Goal: Transaction & Acquisition: Purchase product/service

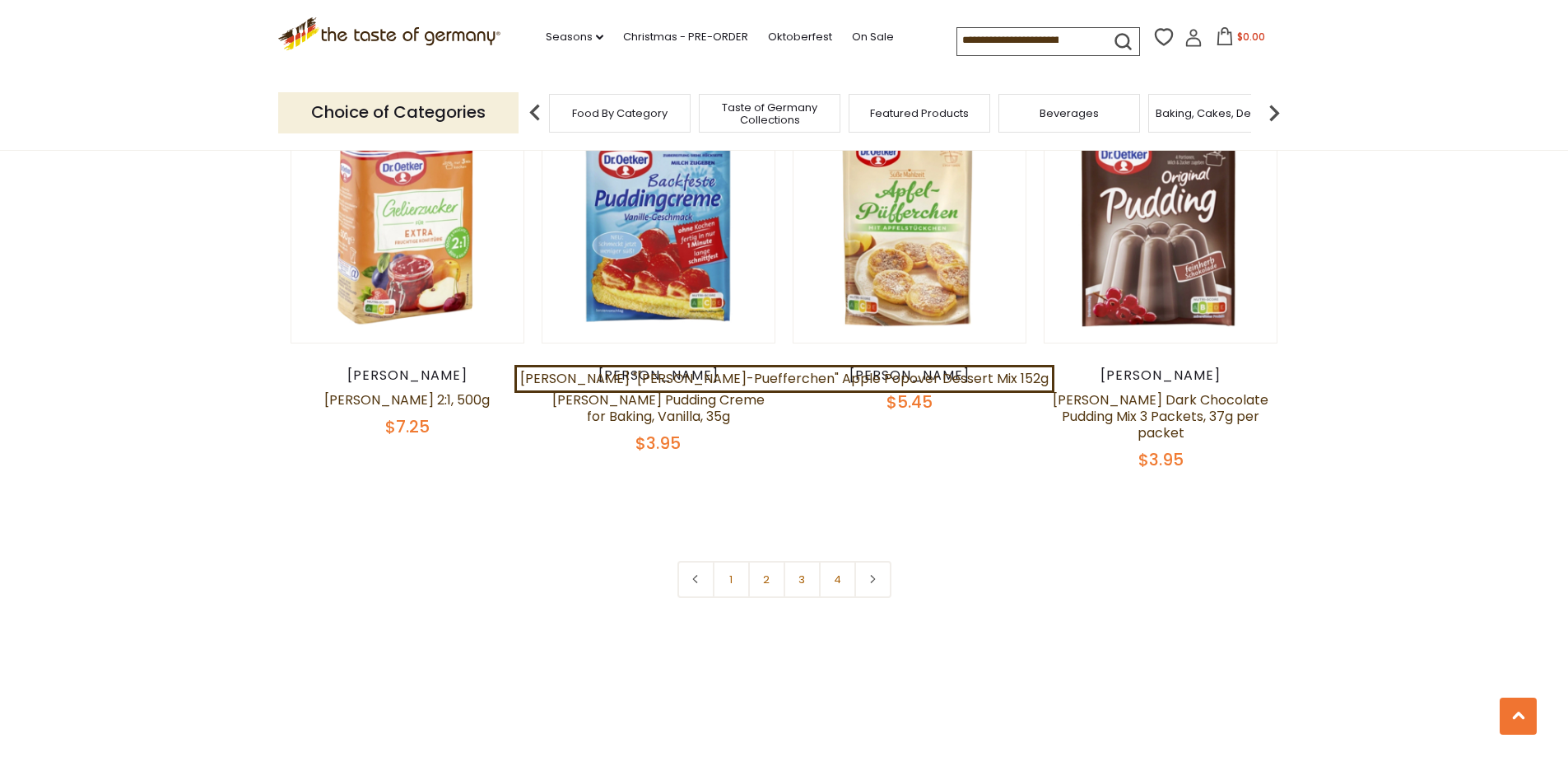
scroll to position [3539, 0]
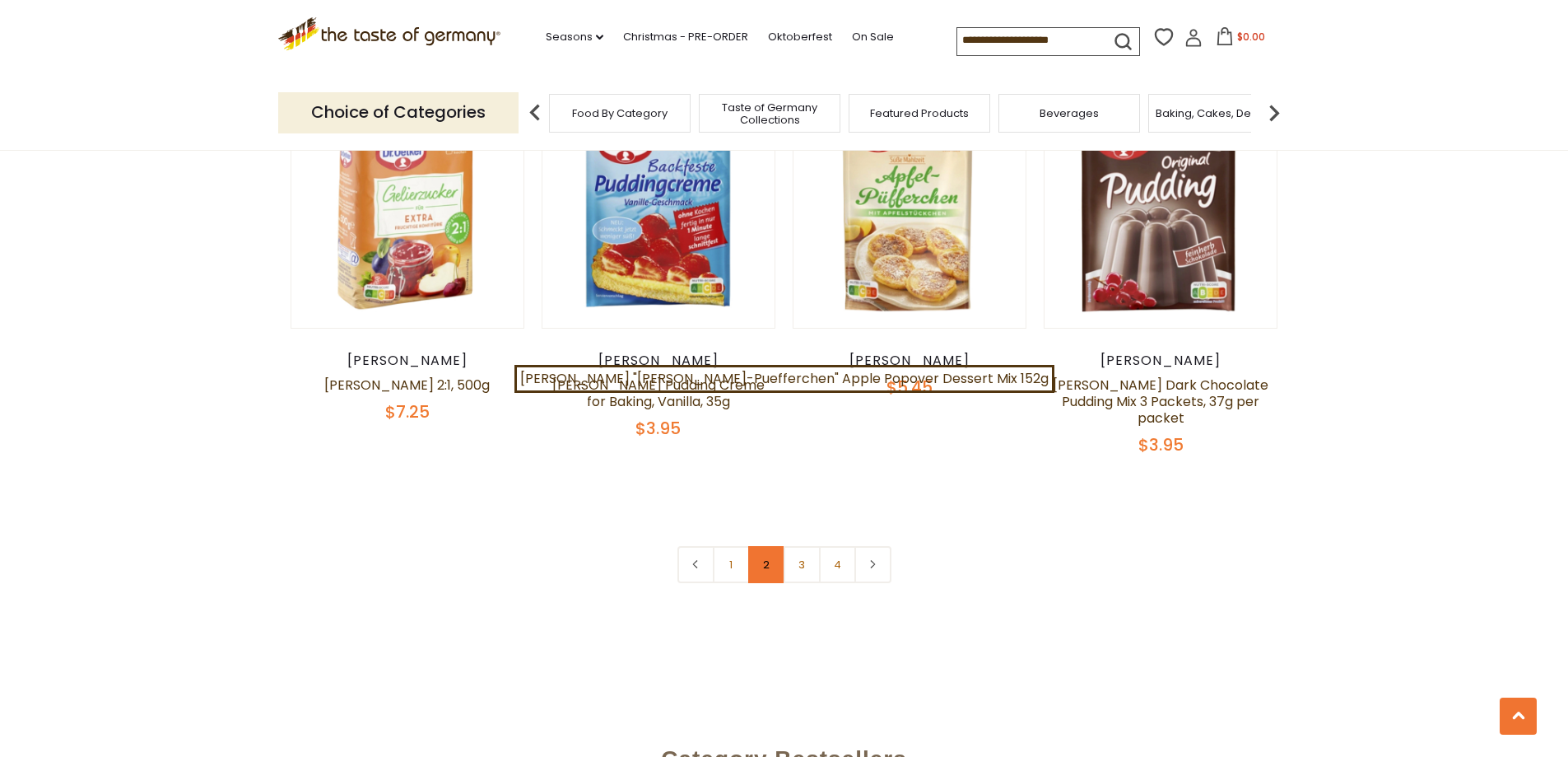
click at [765, 546] on link "2" at bounding box center [767, 565] width 37 height 37
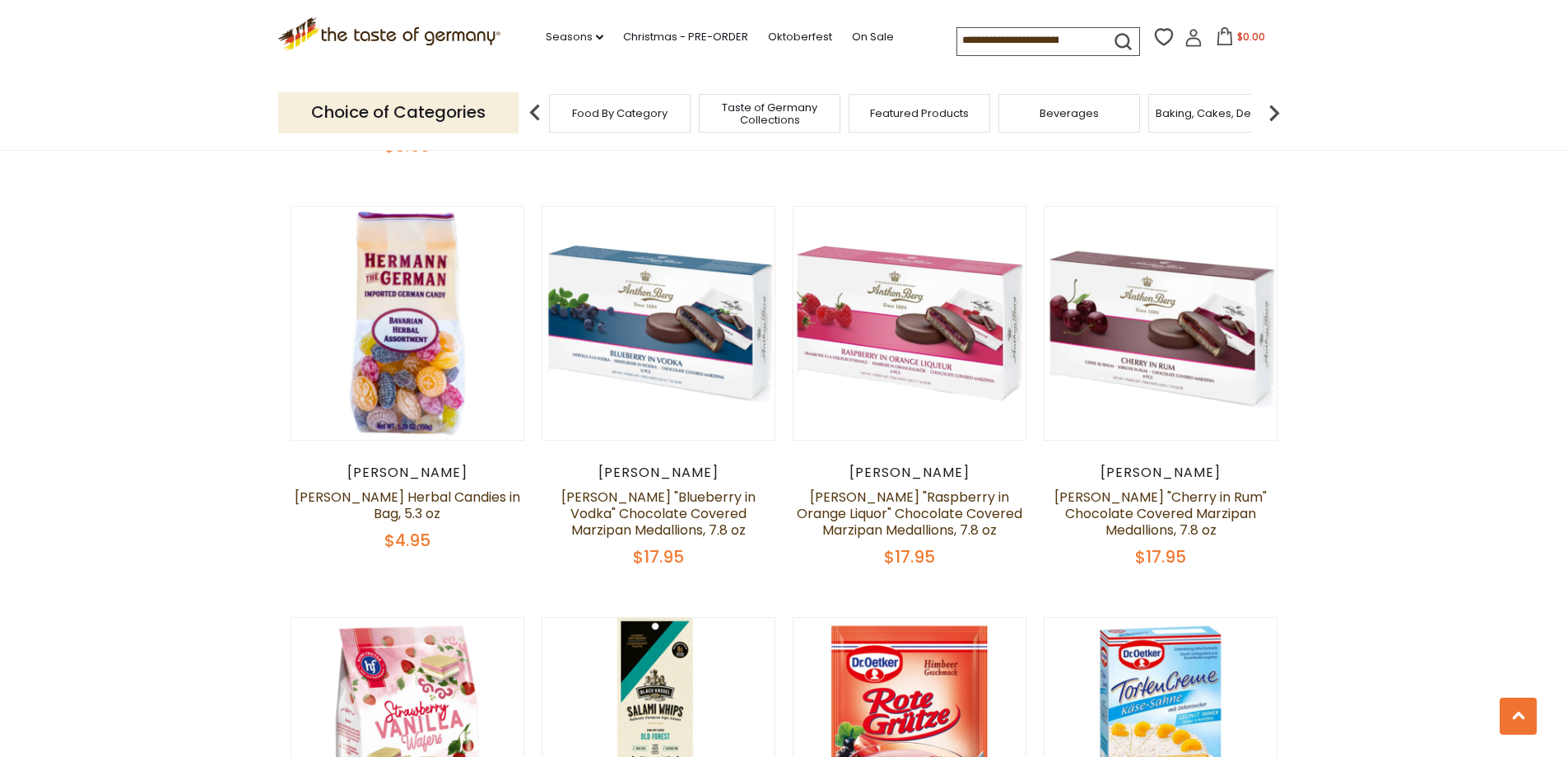
scroll to position [1820, 0]
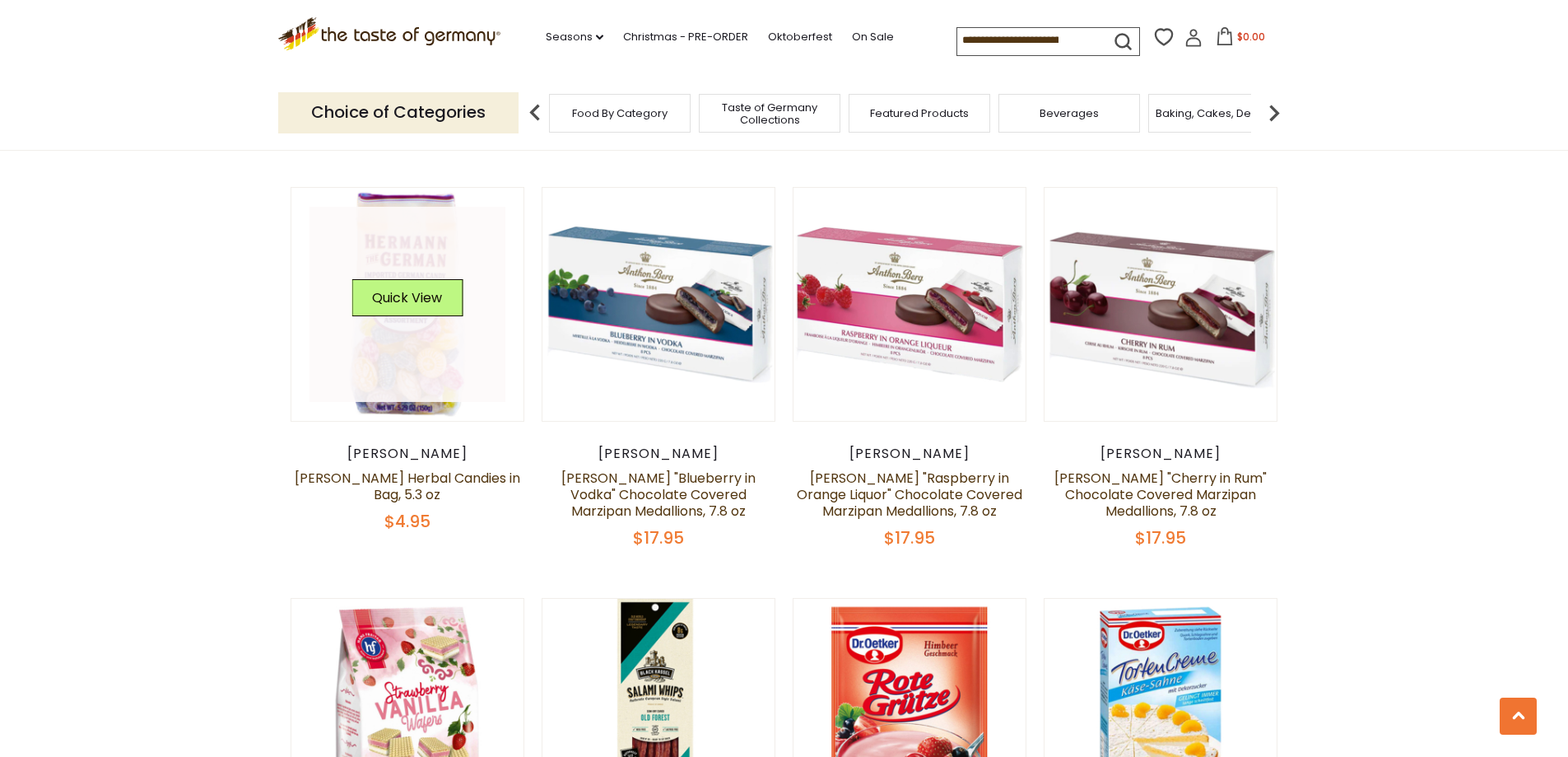
click at [408, 280] on link at bounding box center [407, 305] width 196 height 196
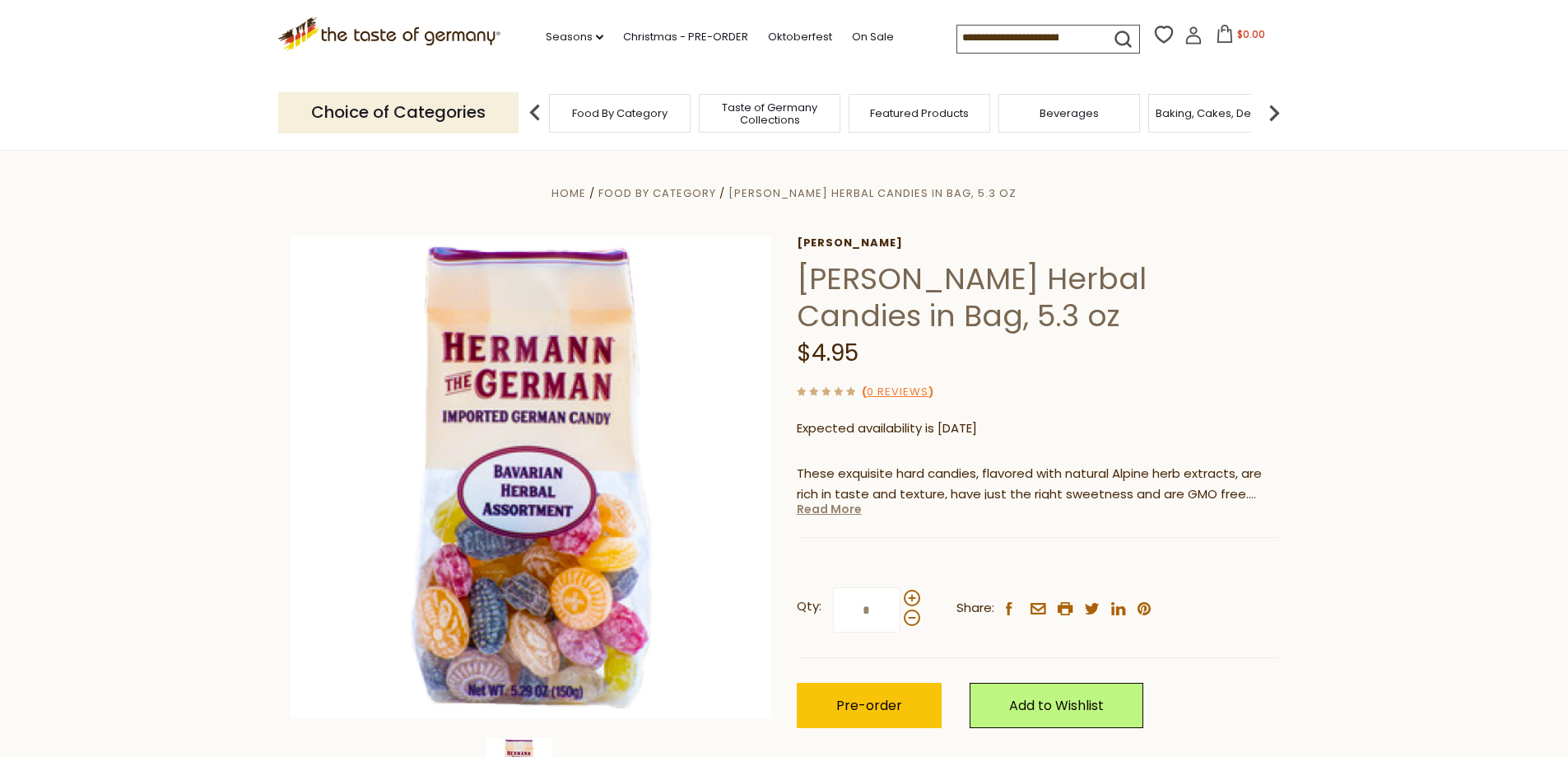
click at [817, 516] on link "Read More" at bounding box center [828, 509] width 65 height 16
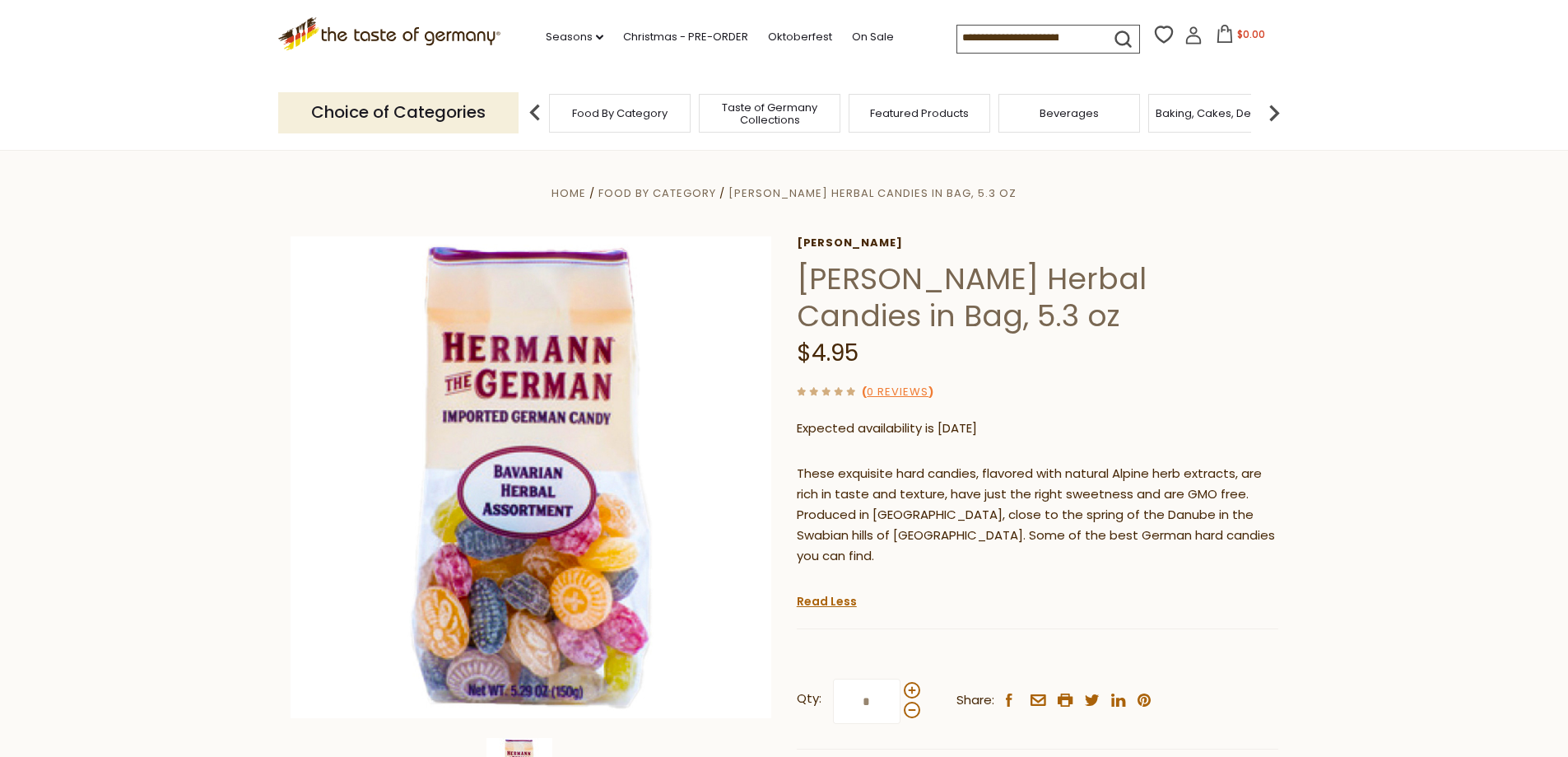
click at [1272, 119] on img at bounding box center [1274, 113] width 33 height 33
click at [1096, 117] on span "Candy" at bounding box center [1083, 113] width 36 height 13
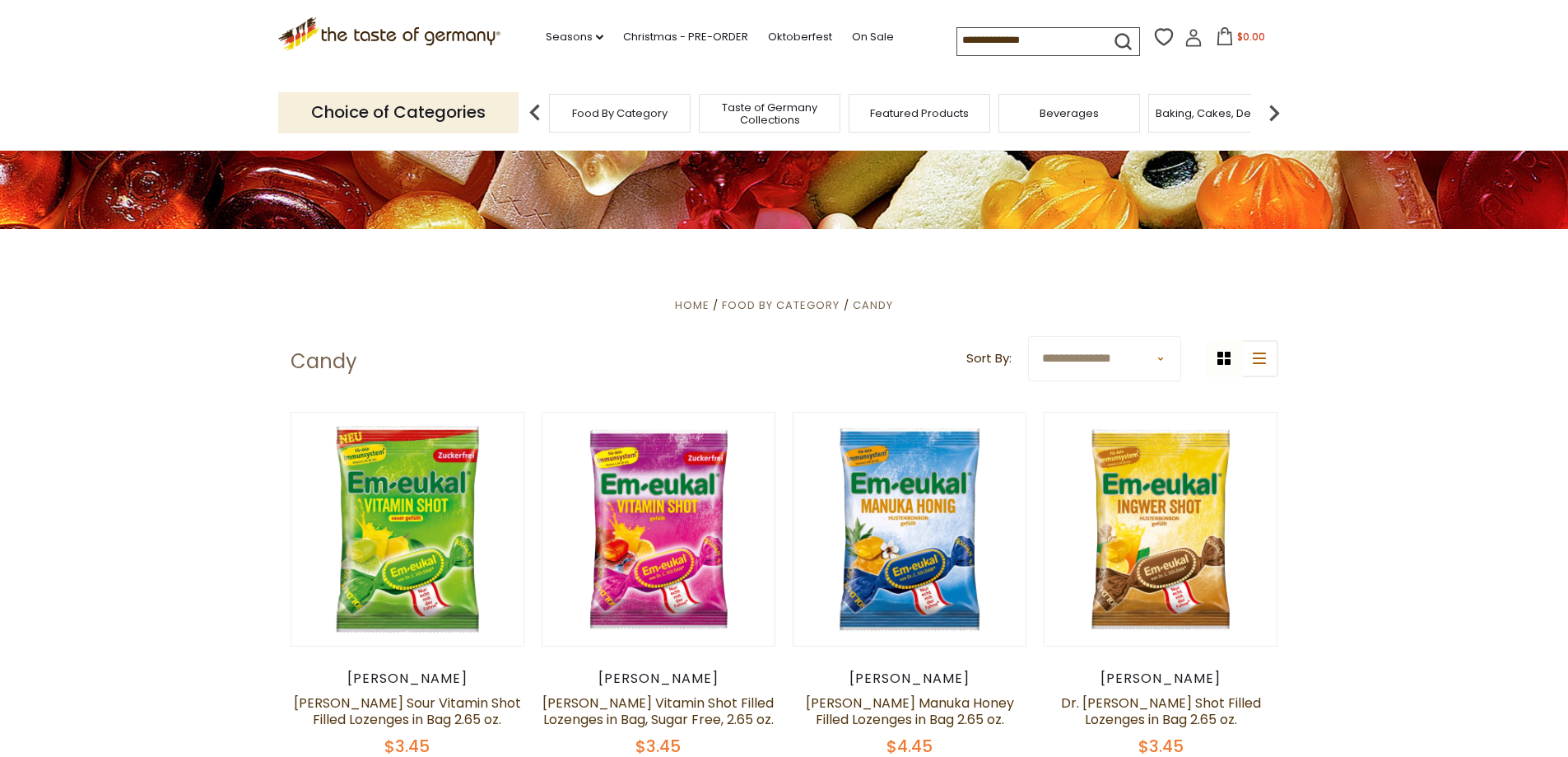
scroll to position [412, 0]
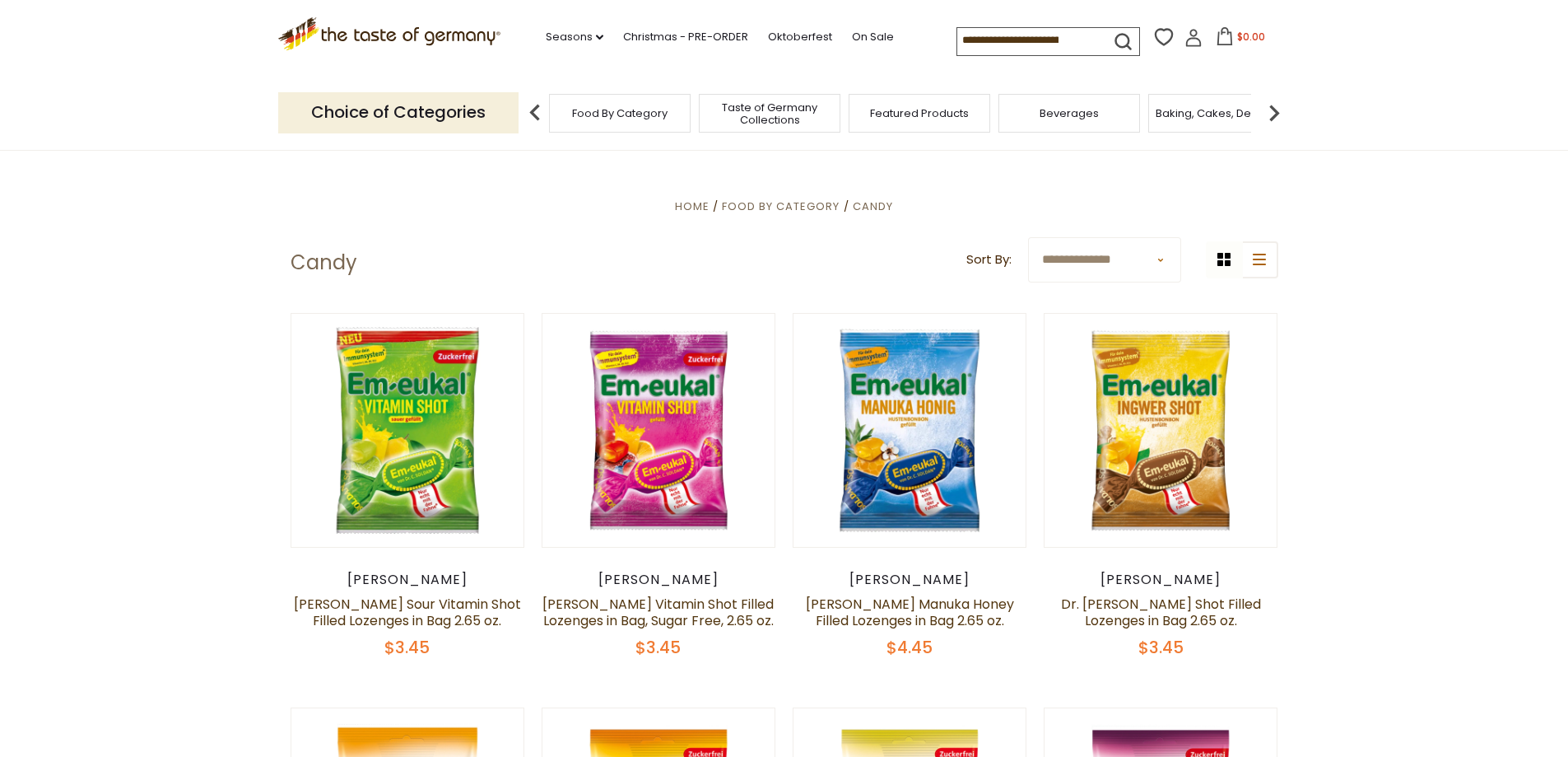
click at [1161, 265] on select "**********" at bounding box center [1105, 259] width 153 height 45
select select "**********"
click at [1029, 237] on select "**********" at bounding box center [1105, 259] width 153 height 45
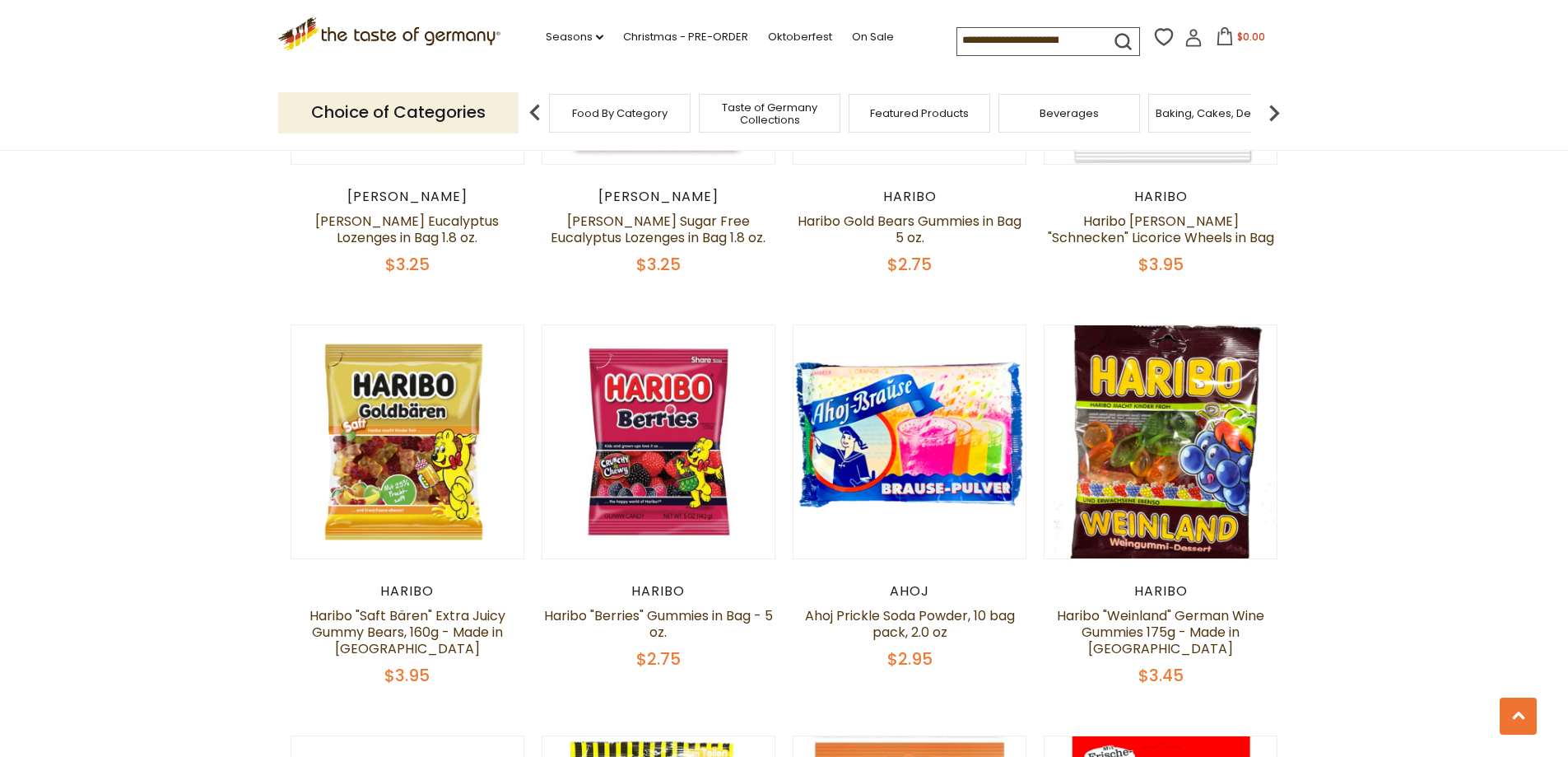
scroll to position [823, 0]
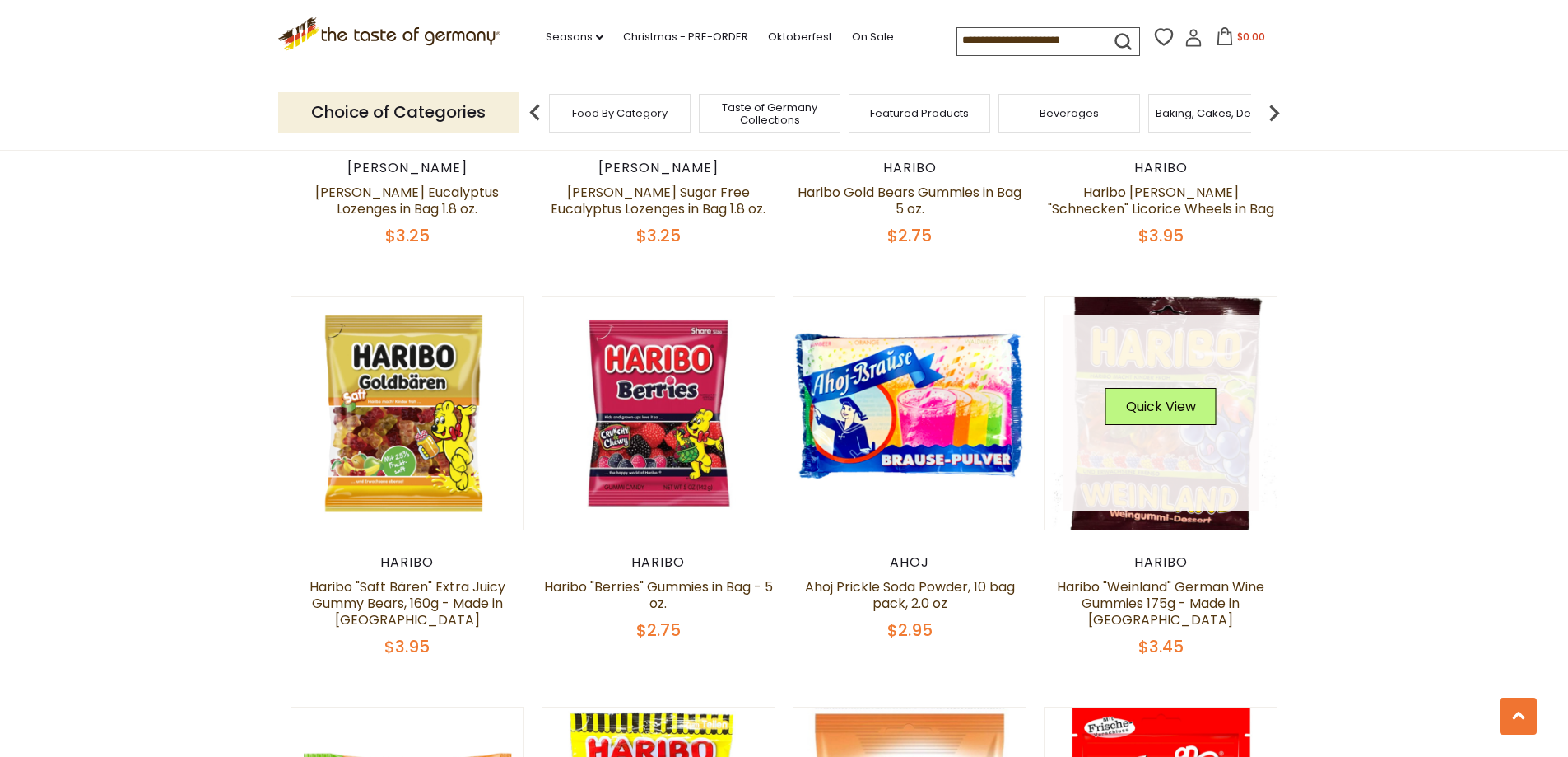
click at [1165, 423] on button "Quick View" at bounding box center [1161, 406] width 111 height 37
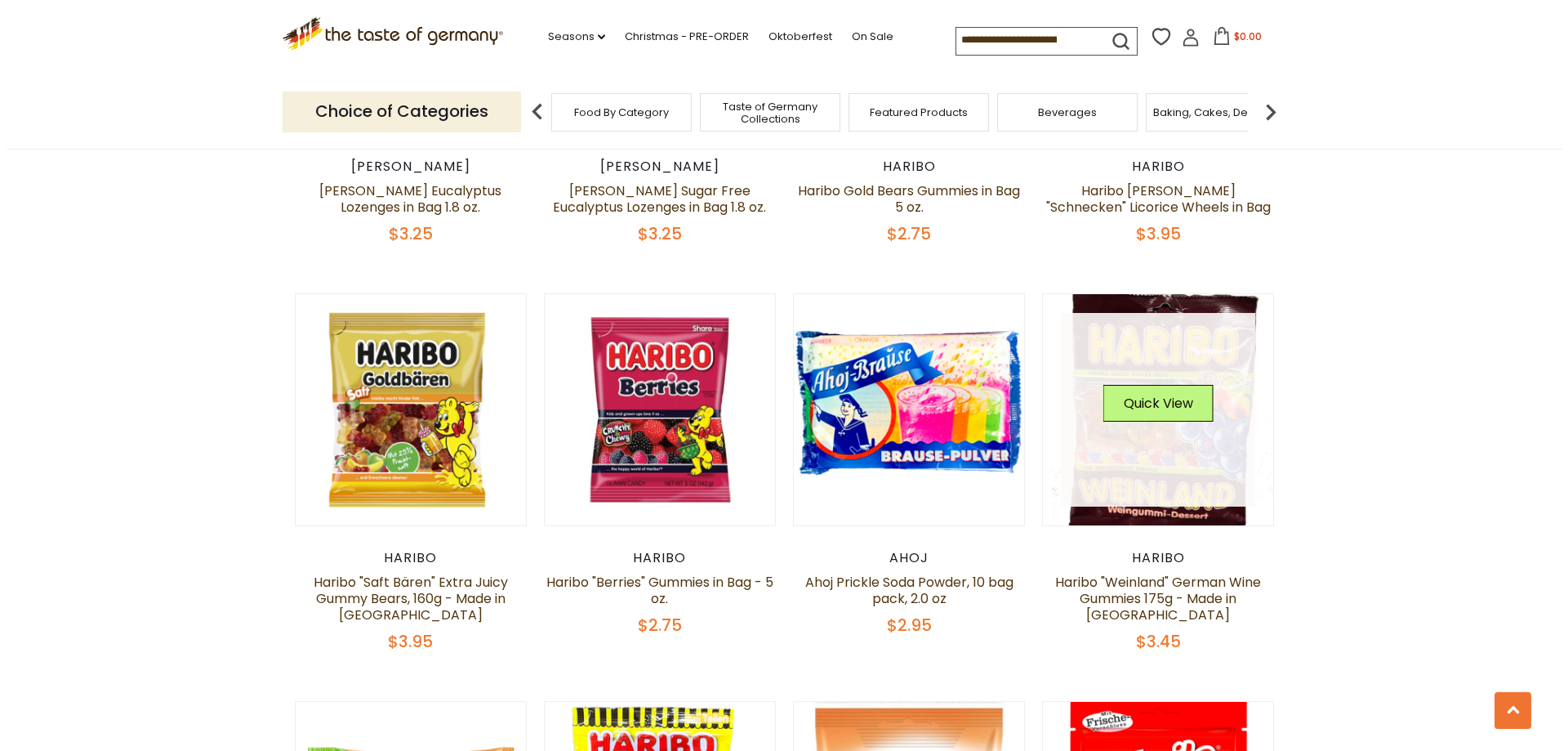
scroll to position [820, 0]
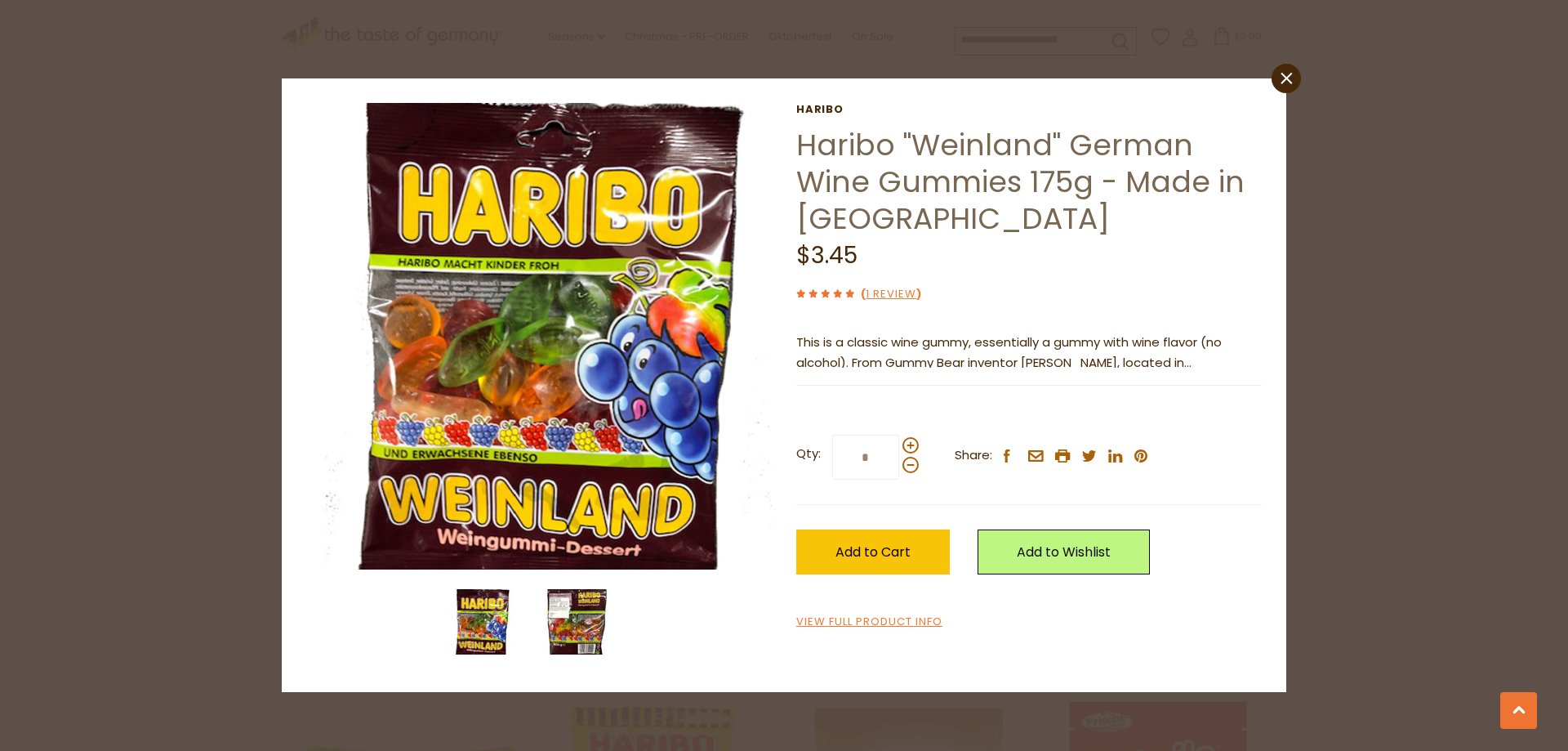
click at [577, 629] on img at bounding box center [576, 622] width 65 height 65
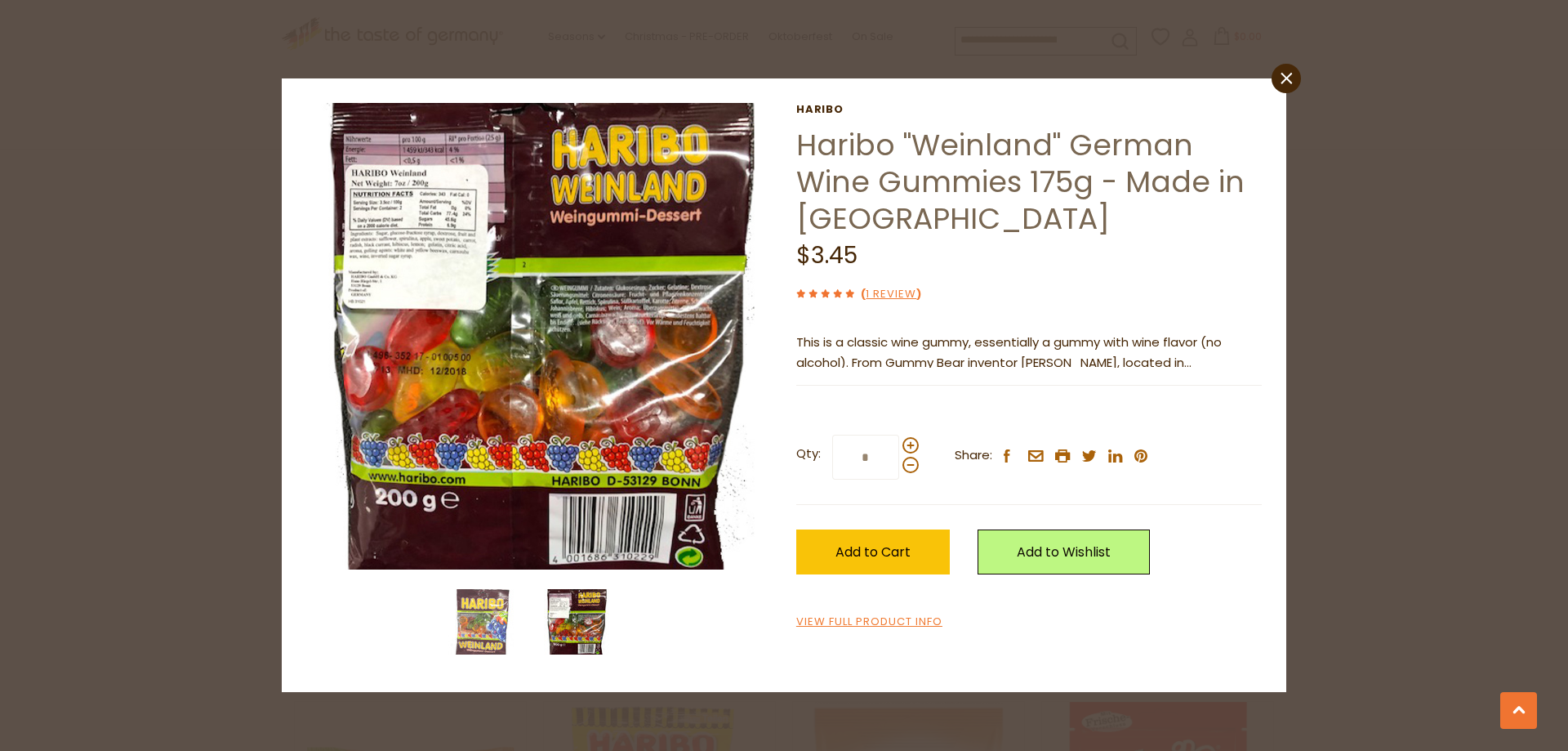
click at [1284, 82] on icon "close" at bounding box center [1286, 79] width 12 height 12
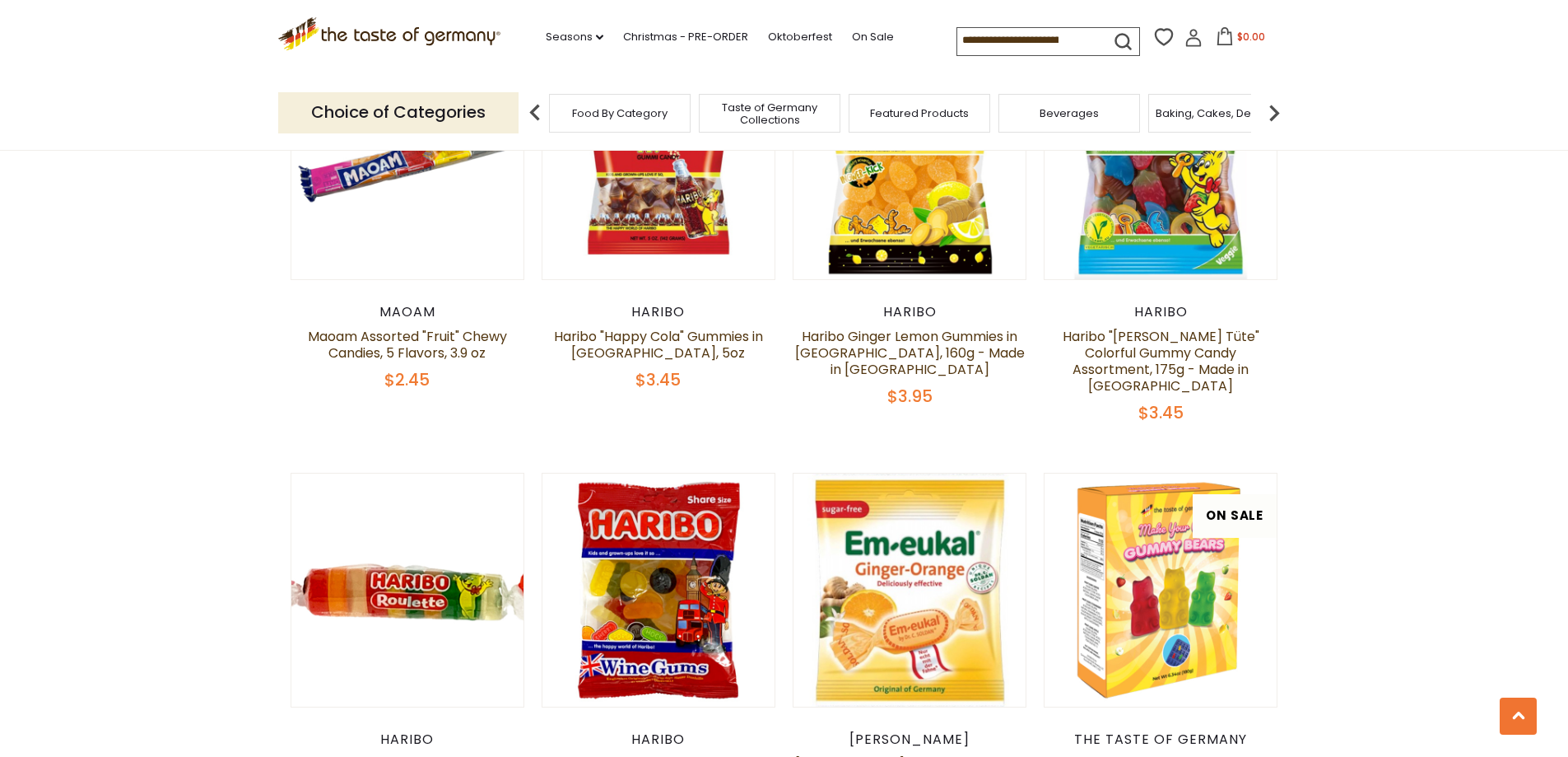
scroll to position [2387, 0]
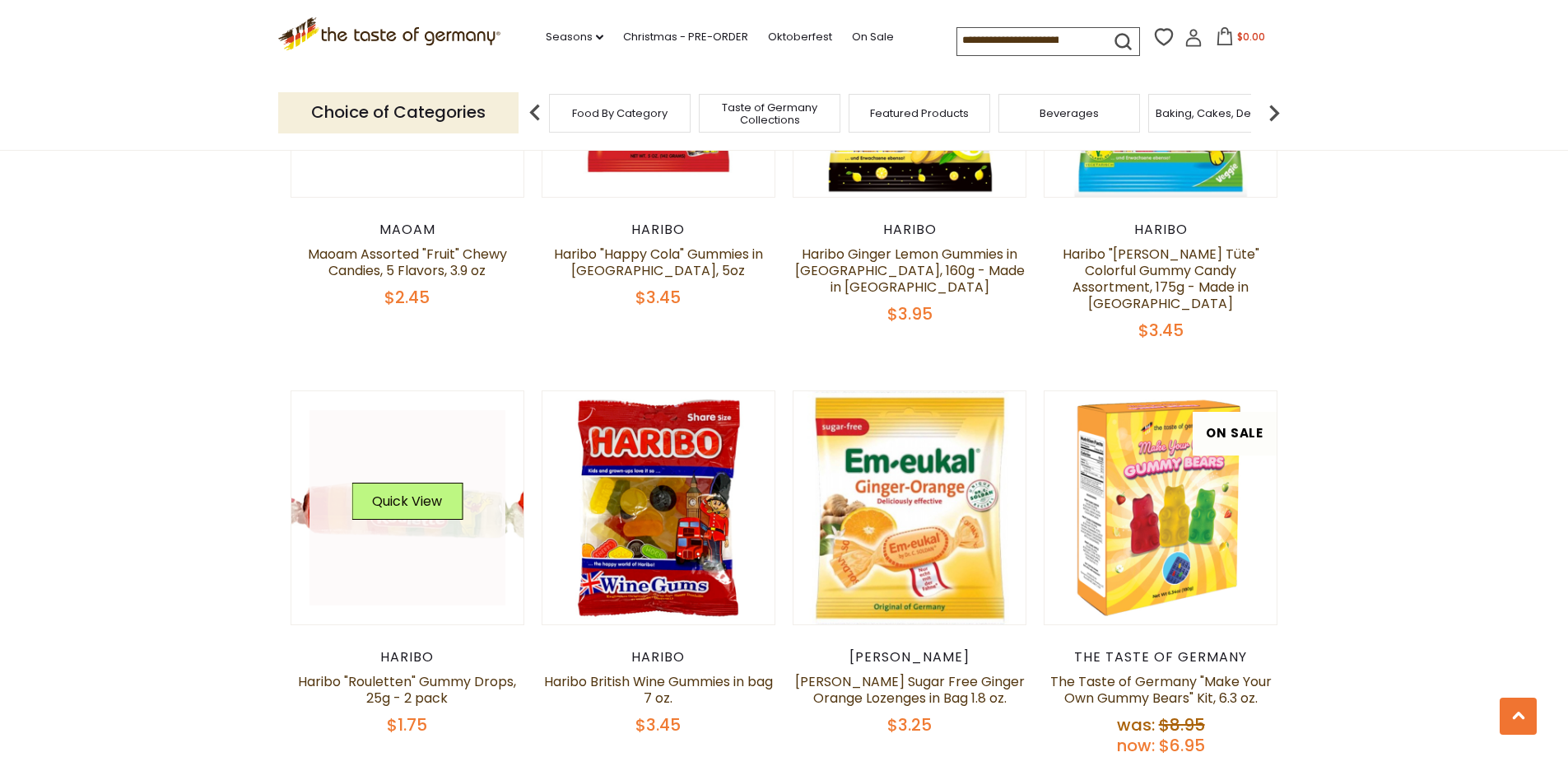
click at [413, 516] on link at bounding box center [407, 508] width 196 height 196
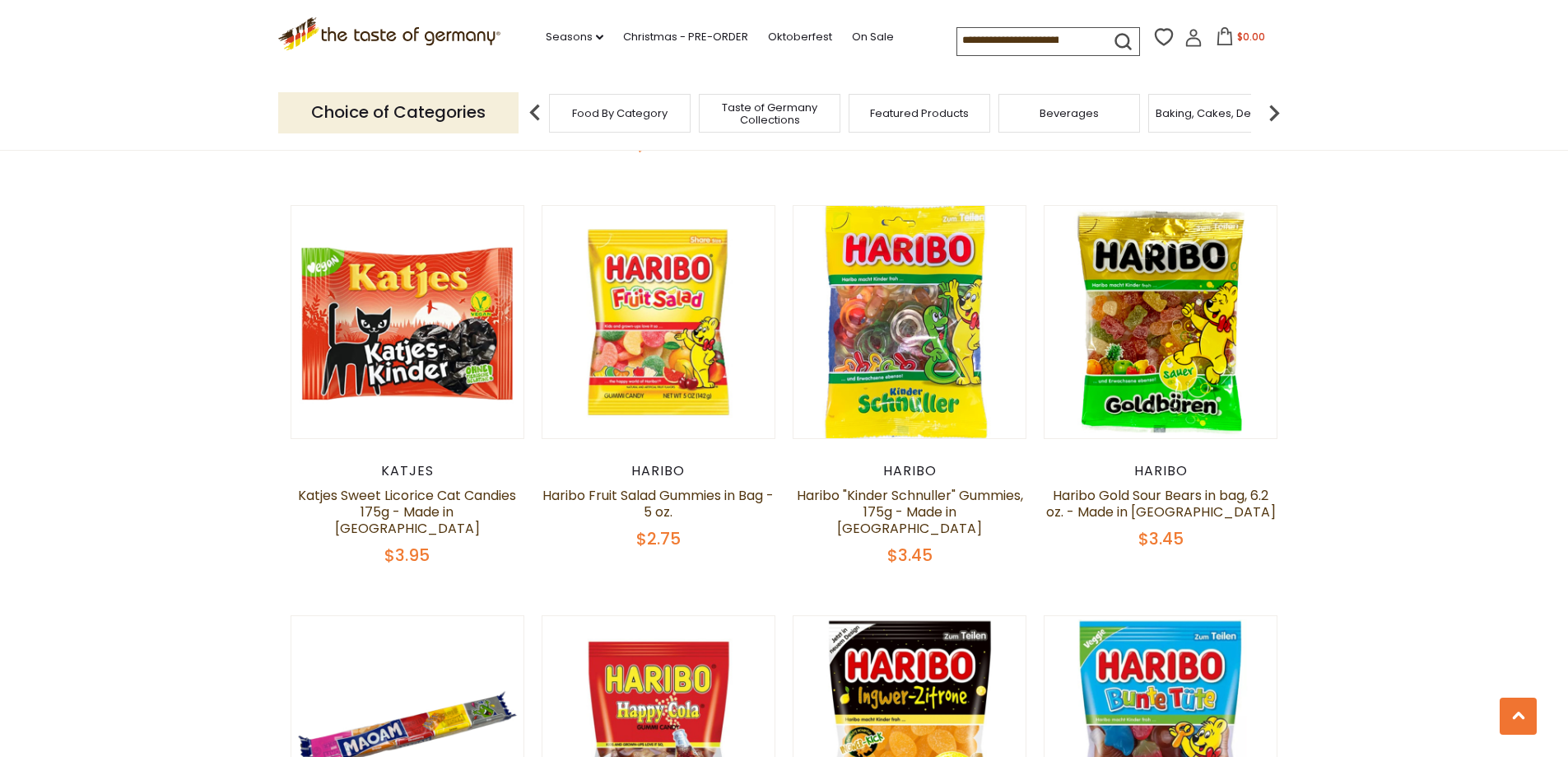
scroll to position [2065, 0]
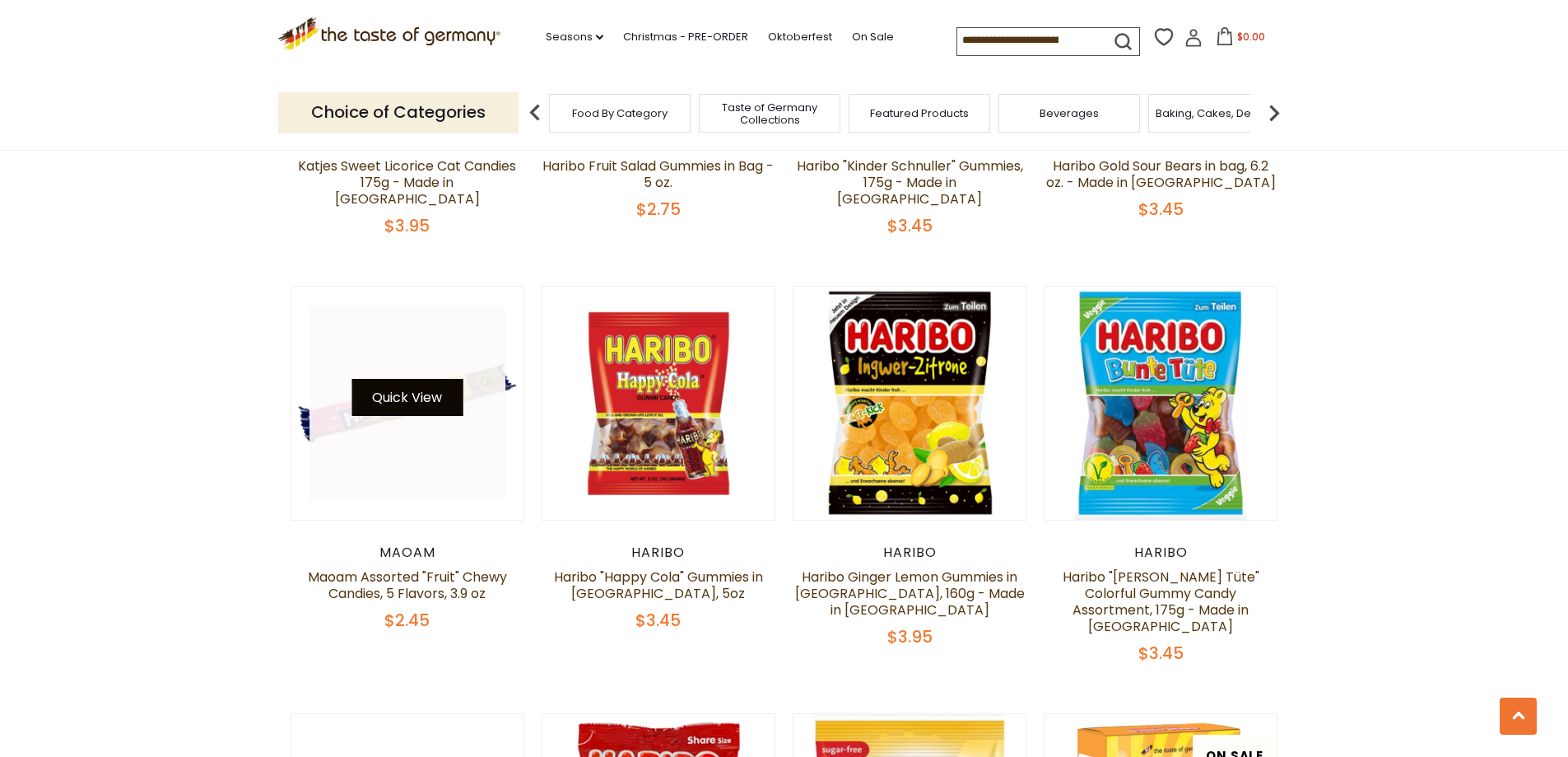
click at [424, 379] on button "Quick View" at bounding box center [407, 397] width 111 height 37
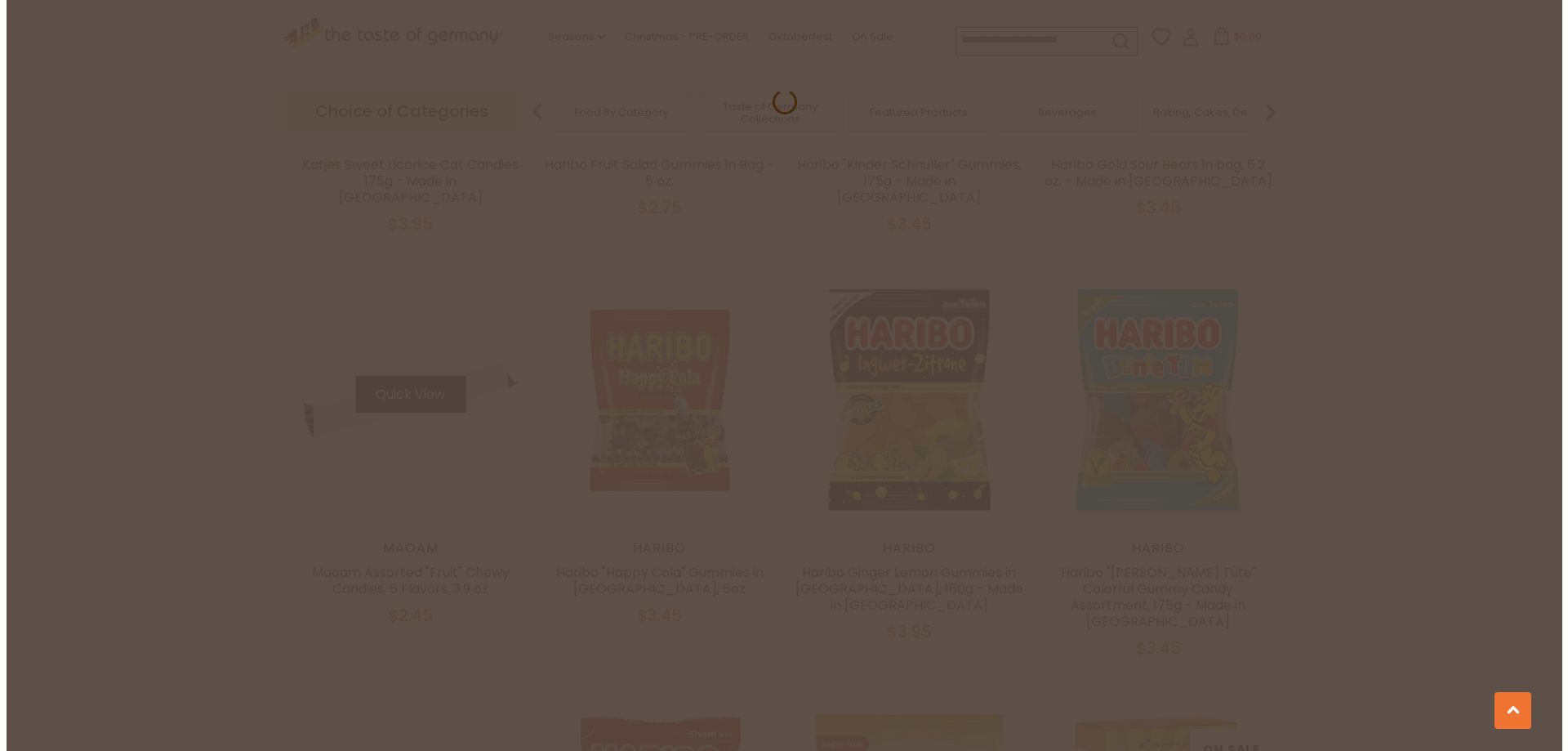
scroll to position [2051, 0]
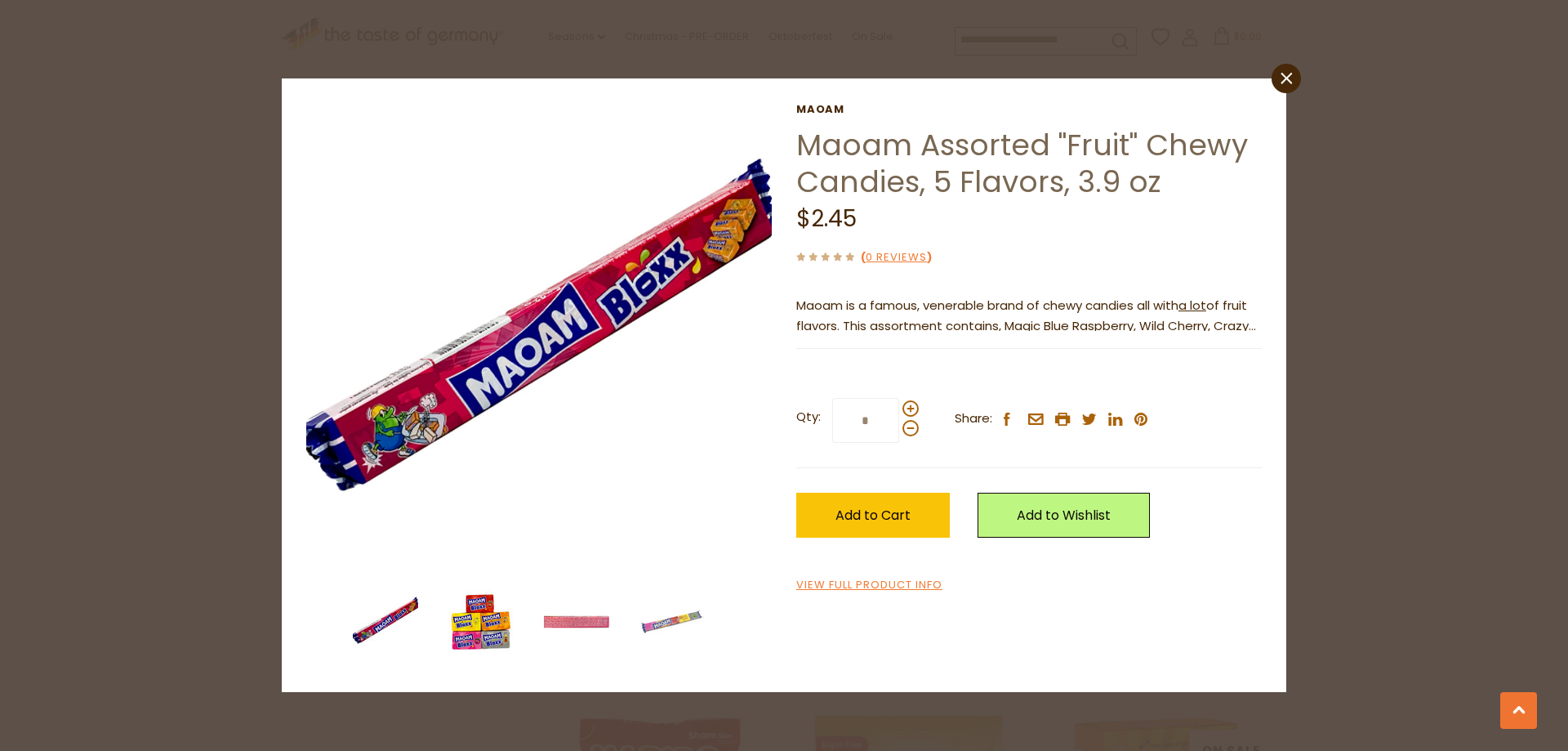
click at [473, 624] on img at bounding box center [480, 622] width 65 height 65
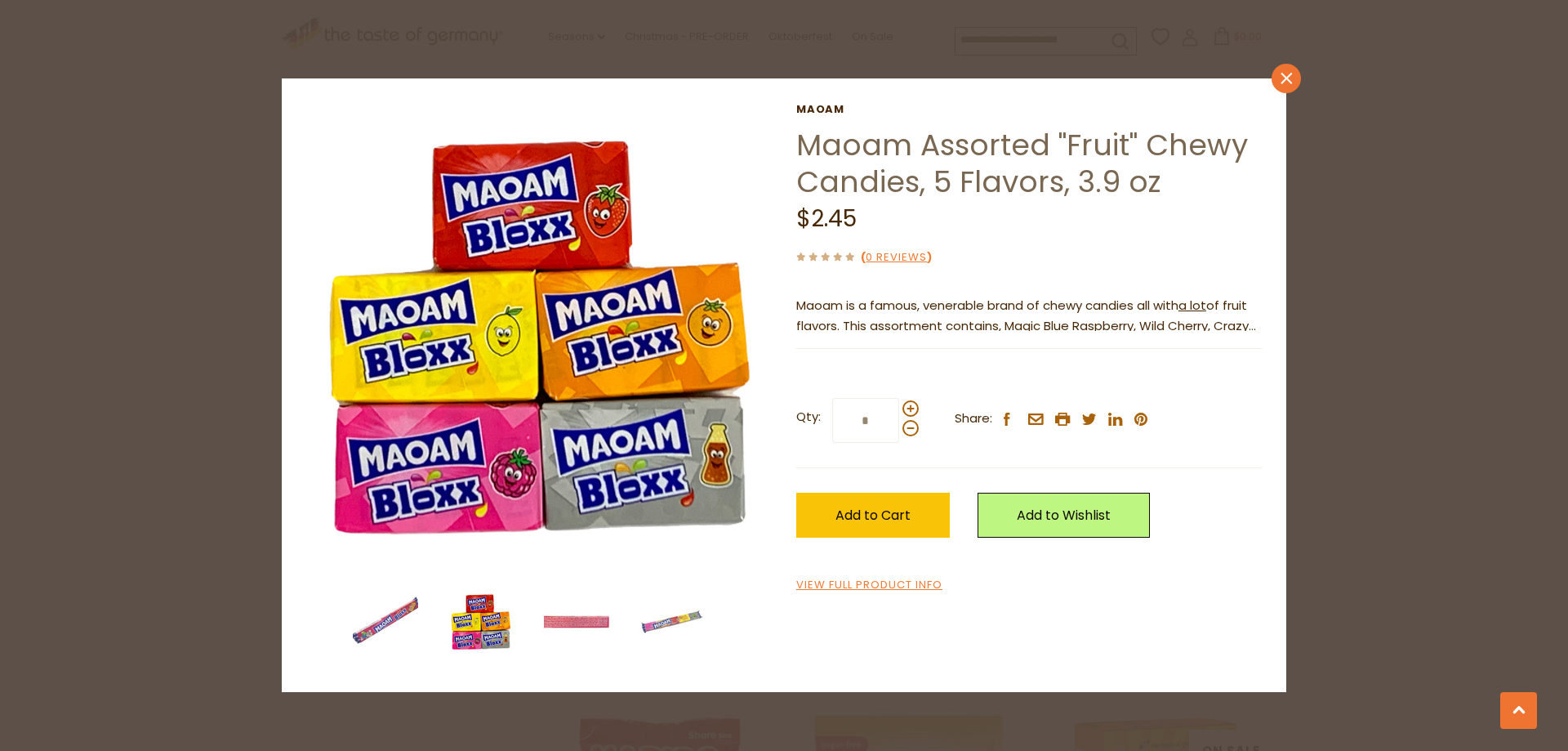
click at [1292, 79] on icon "close" at bounding box center [1286, 79] width 12 height 12
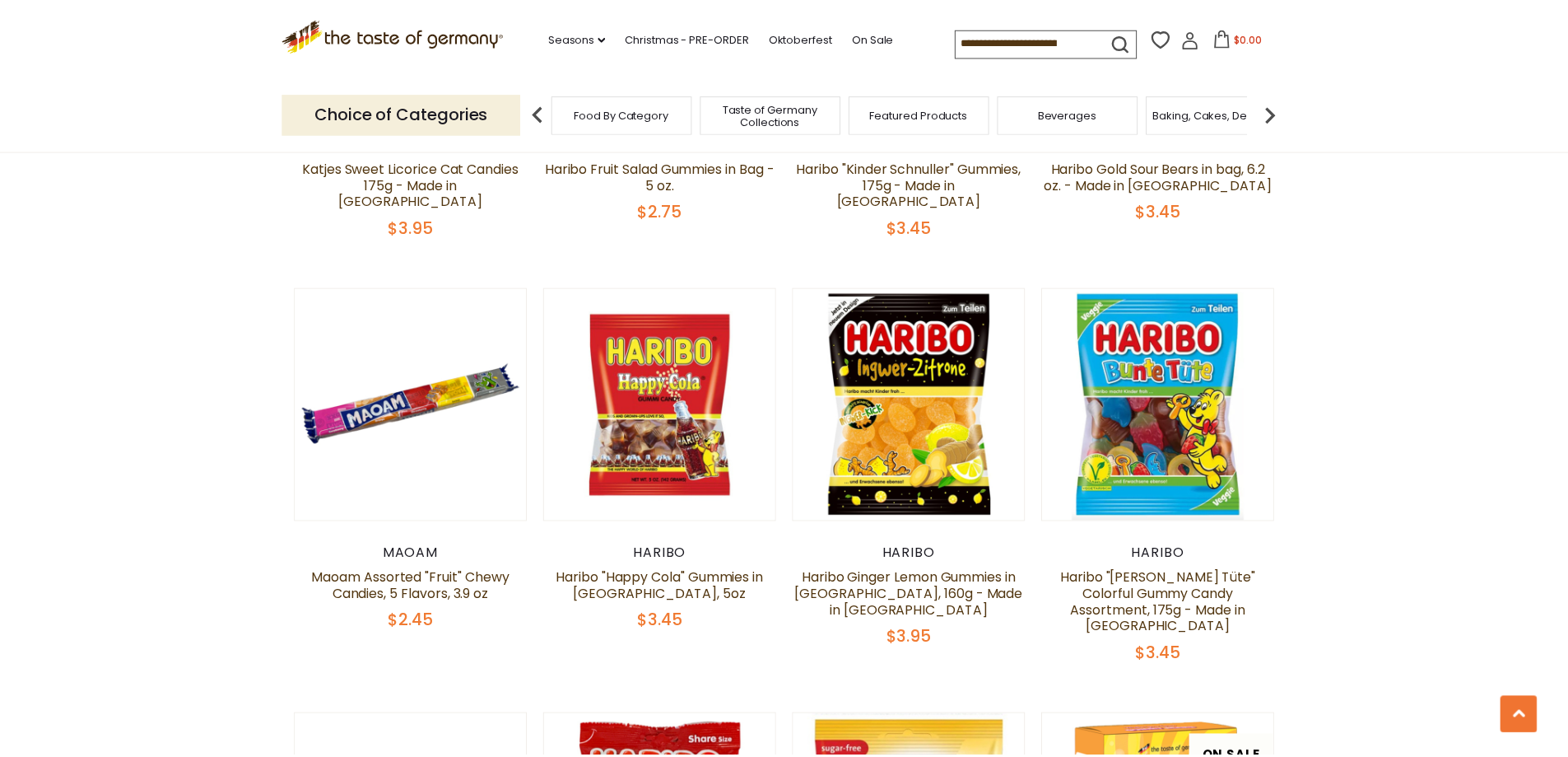
scroll to position [2065, 0]
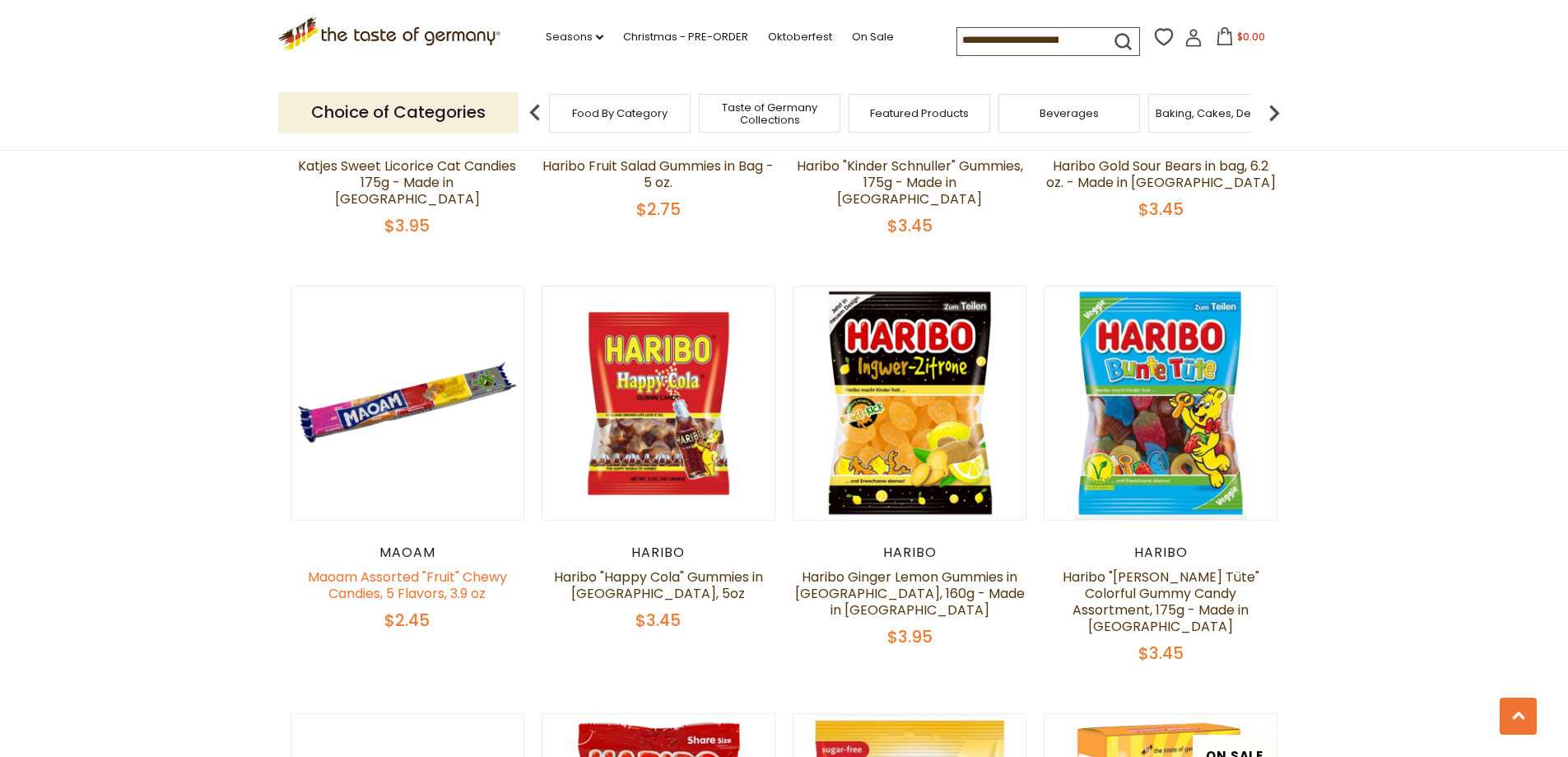
click at [402, 568] on link "Maoam Assorted "Fruit" Chewy Candies, 5 Flavors, 3.9 oz" at bounding box center [407, 585] width 199 height 36
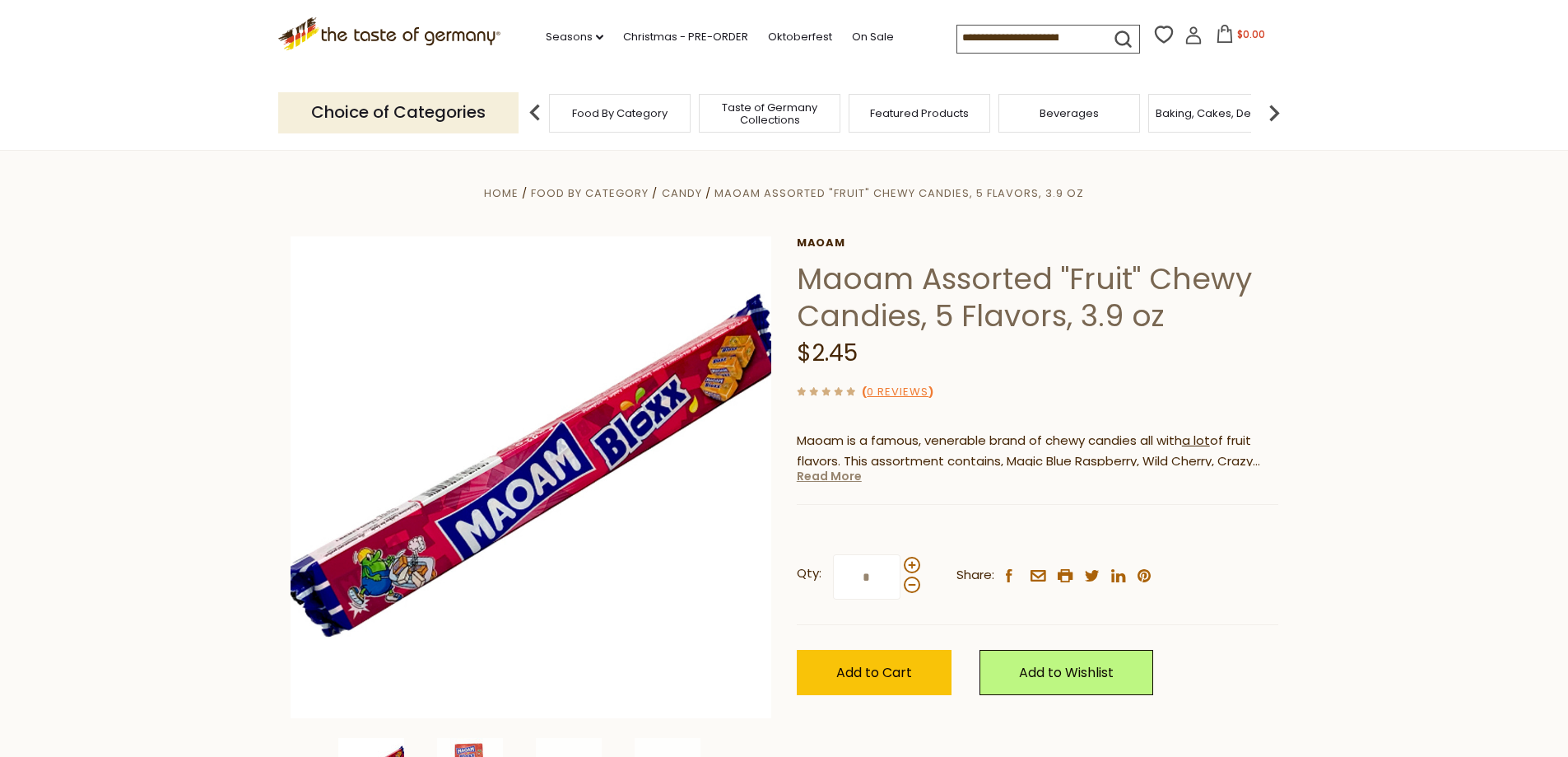
click at [834, 478] on link "Read More" at bounding box center [828, 476] width 65 height 16
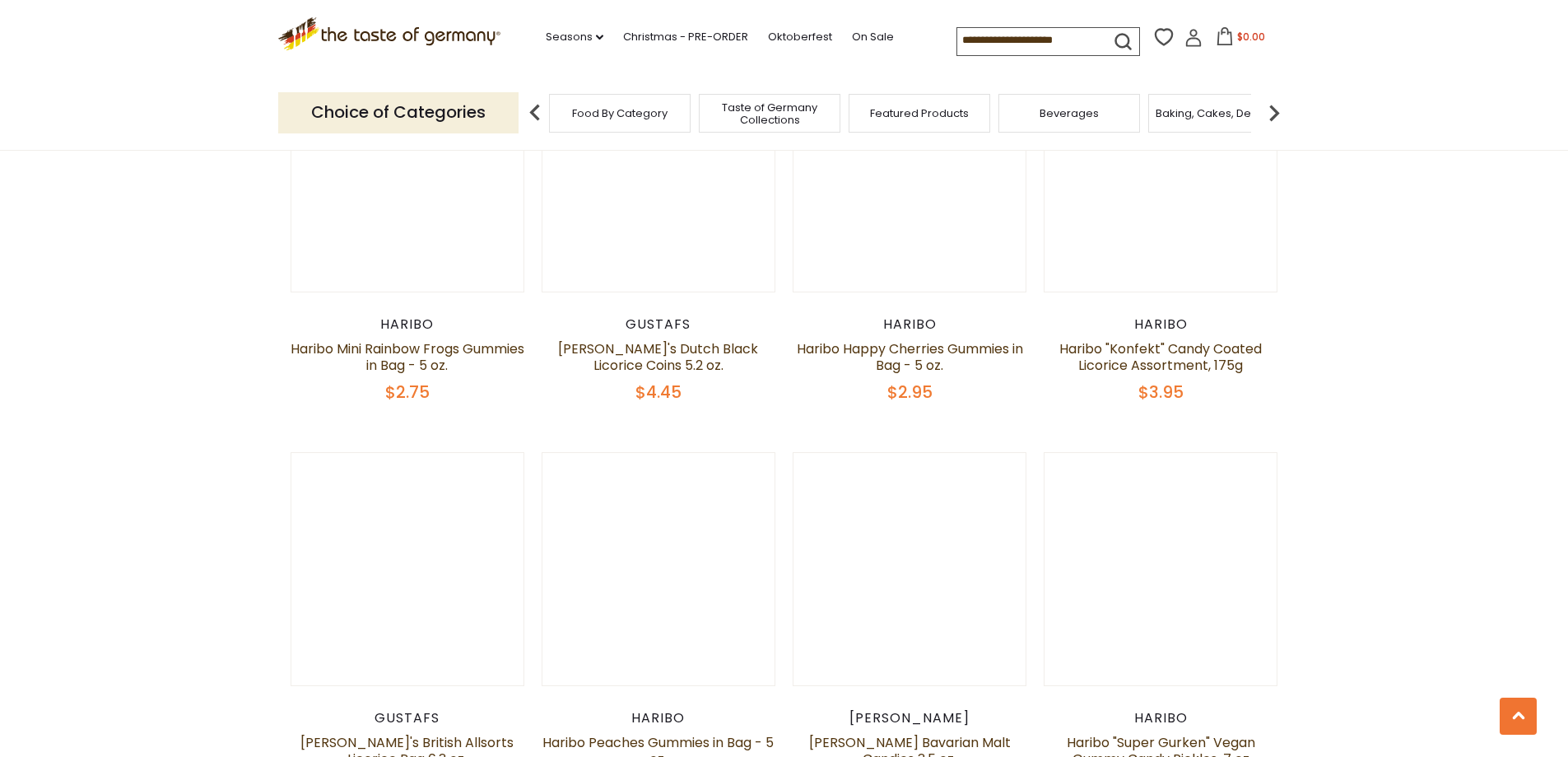
scroll to position [3217, 0]
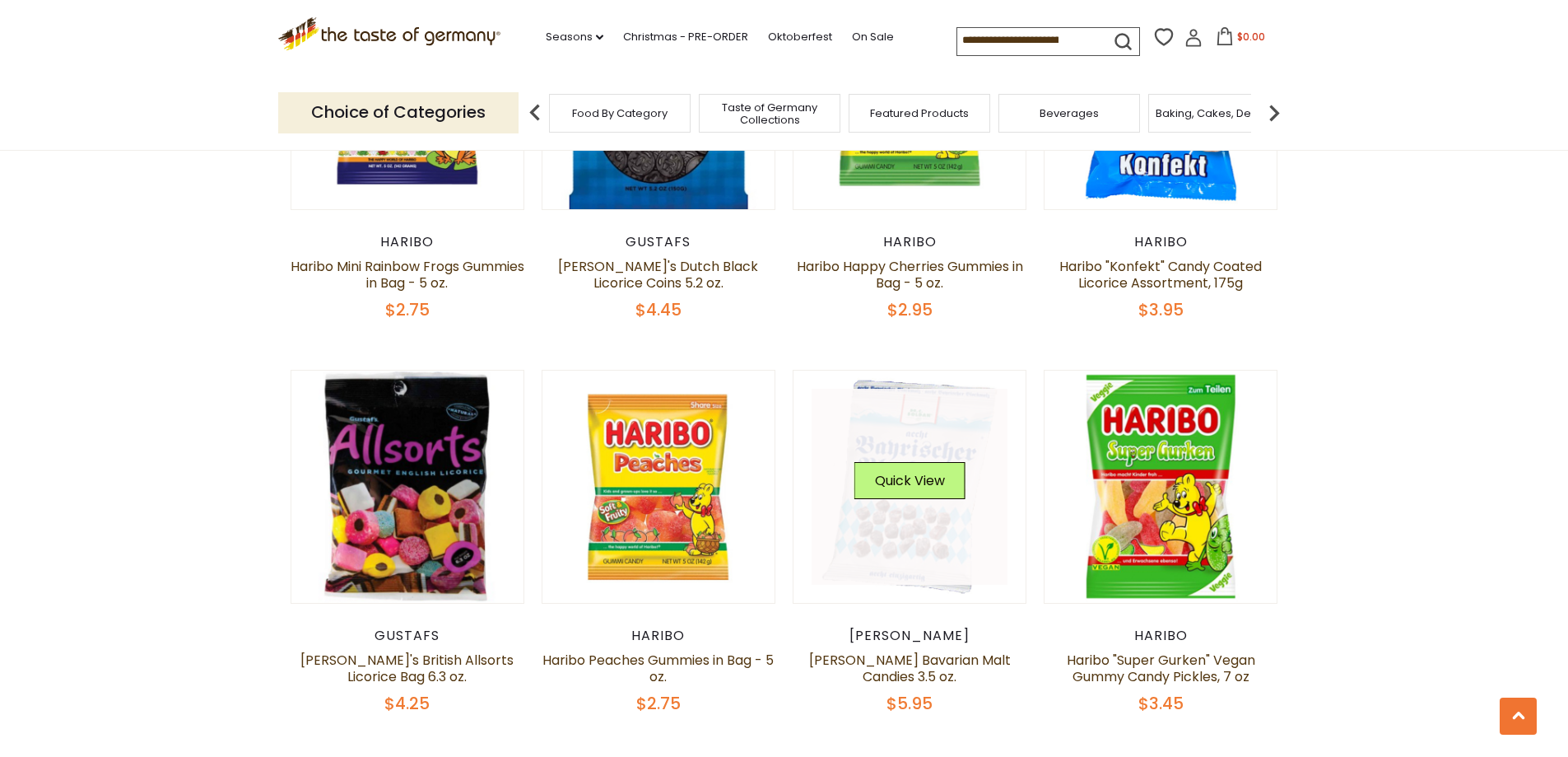
click at [985, 500] on link at bounding box center [910, 486] width 196 height 196
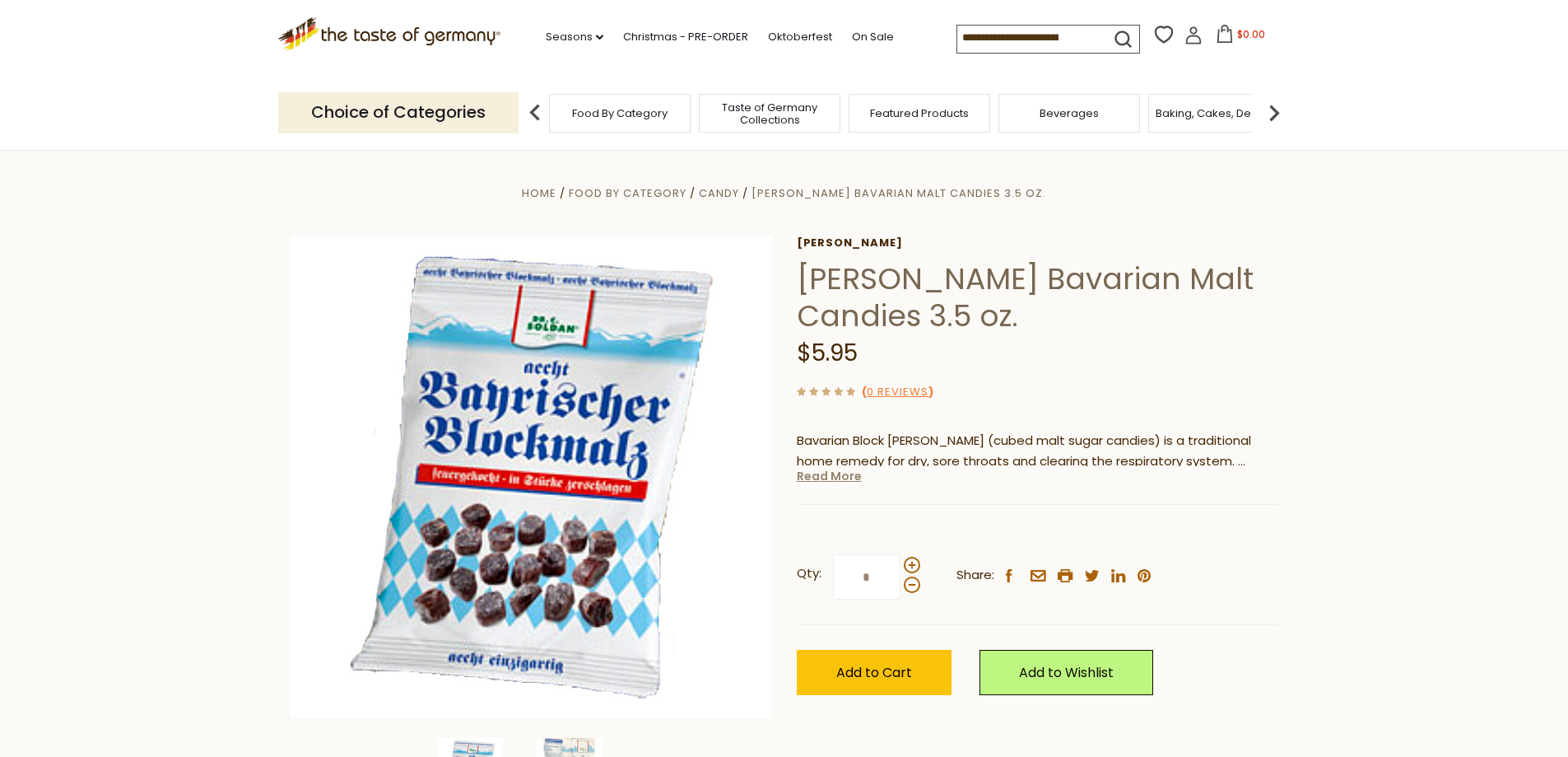
click at [838, 478] on link "Read More" at bounding box center [828, 476] width 65 height 16
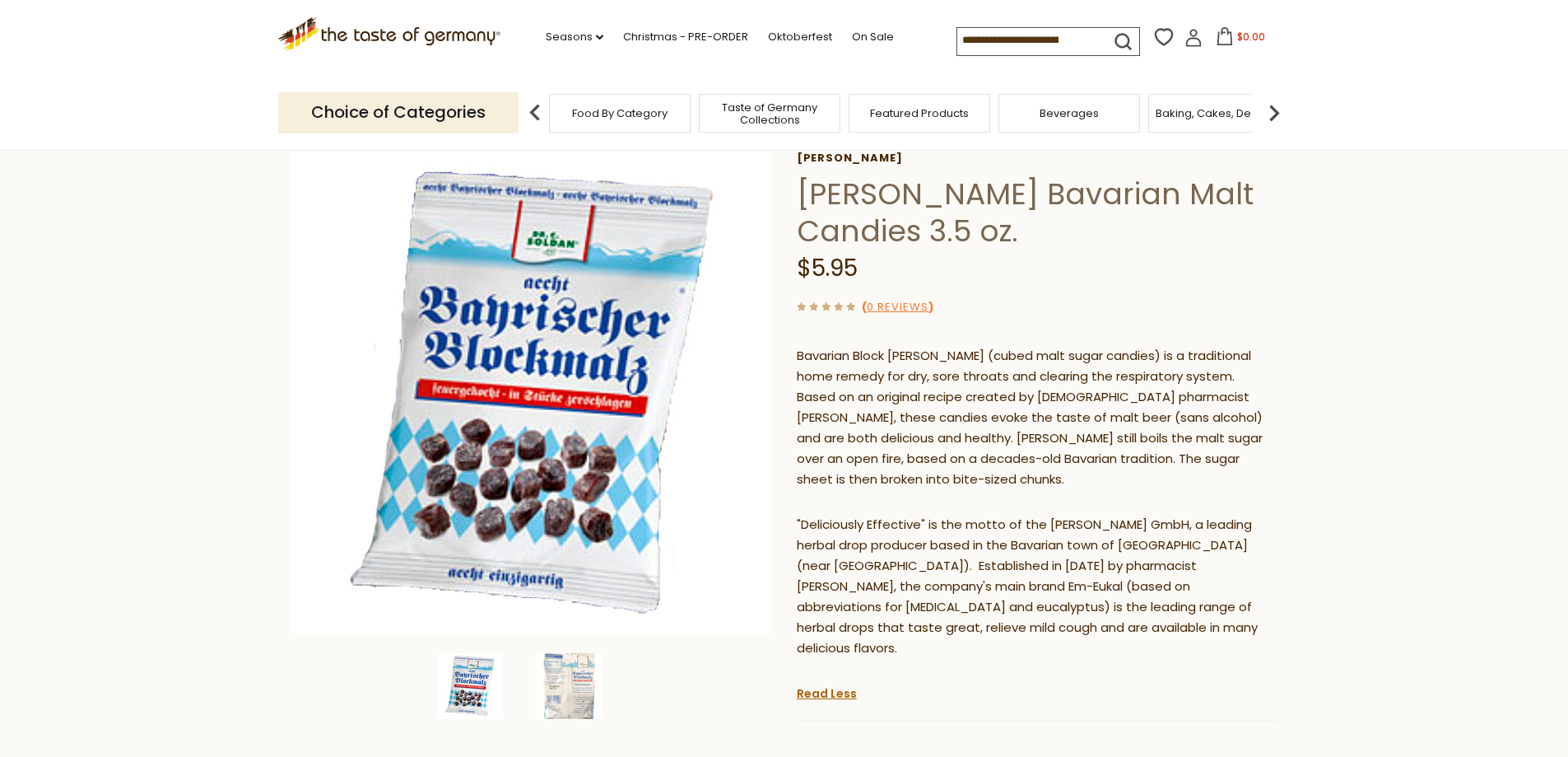
scroll to position [164, 0]
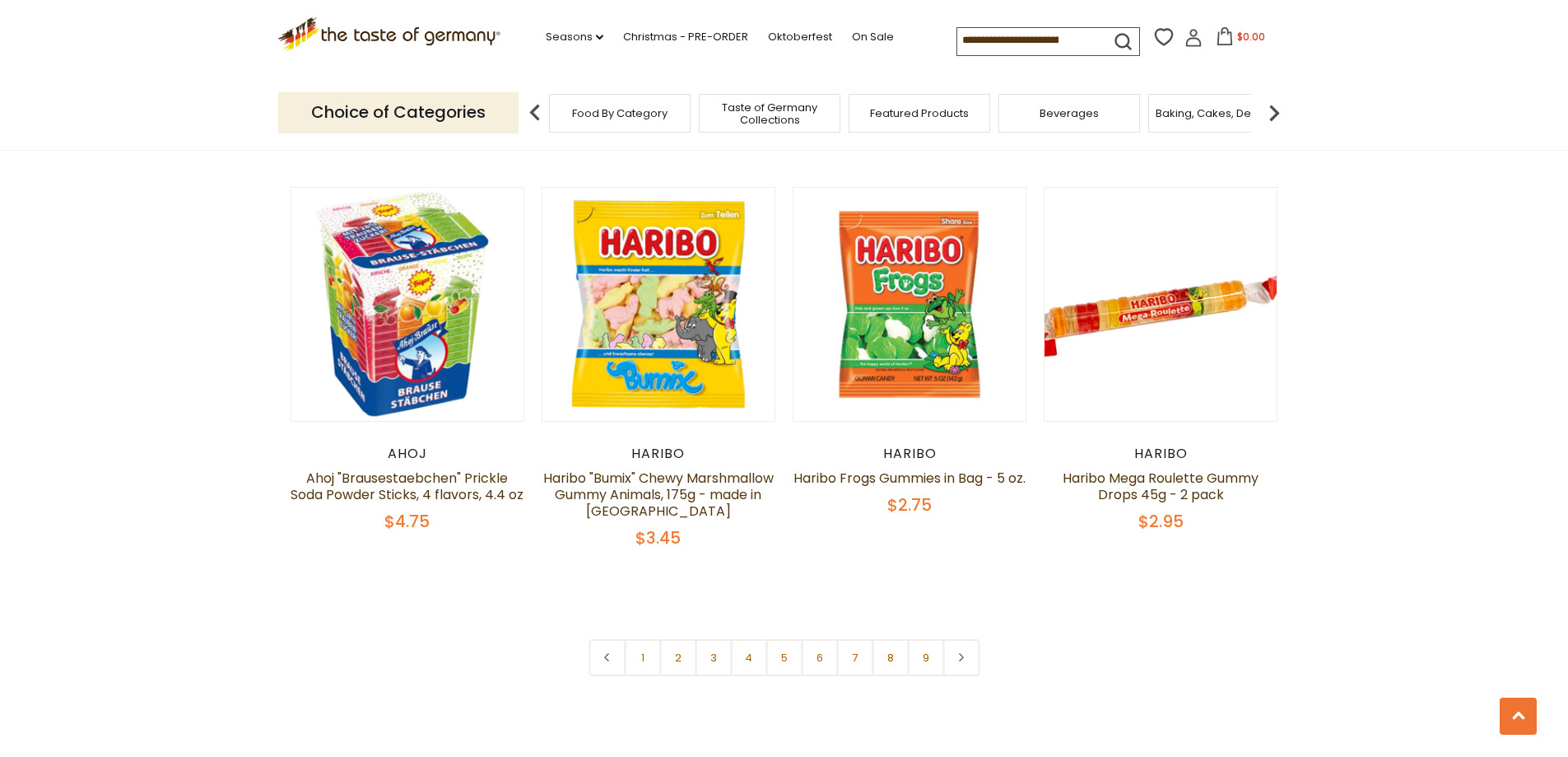
scroll to position [3876, 0]
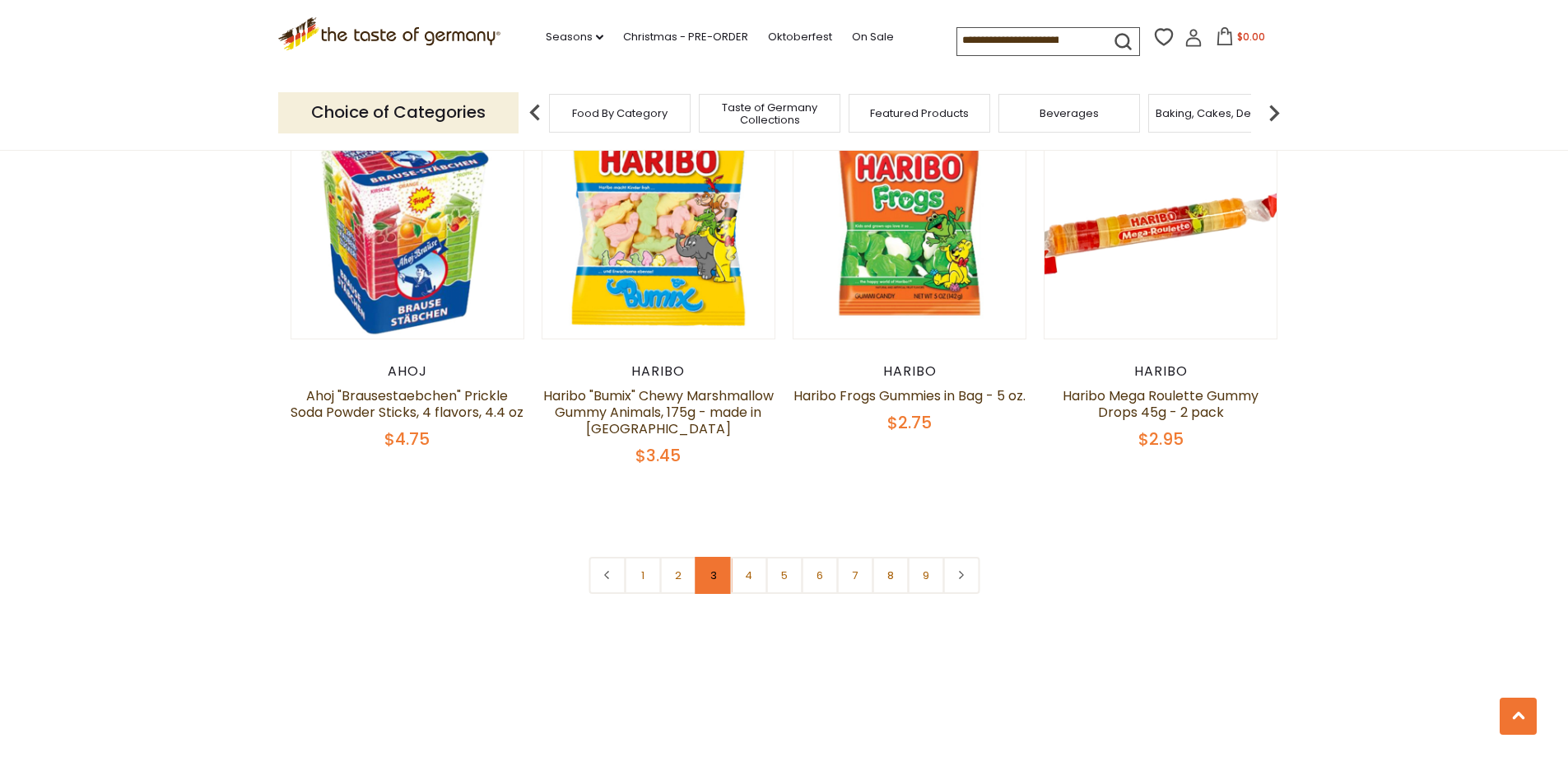
click at [714, 557] on link "3" at bounding box center [713, 575] width 37 height 37
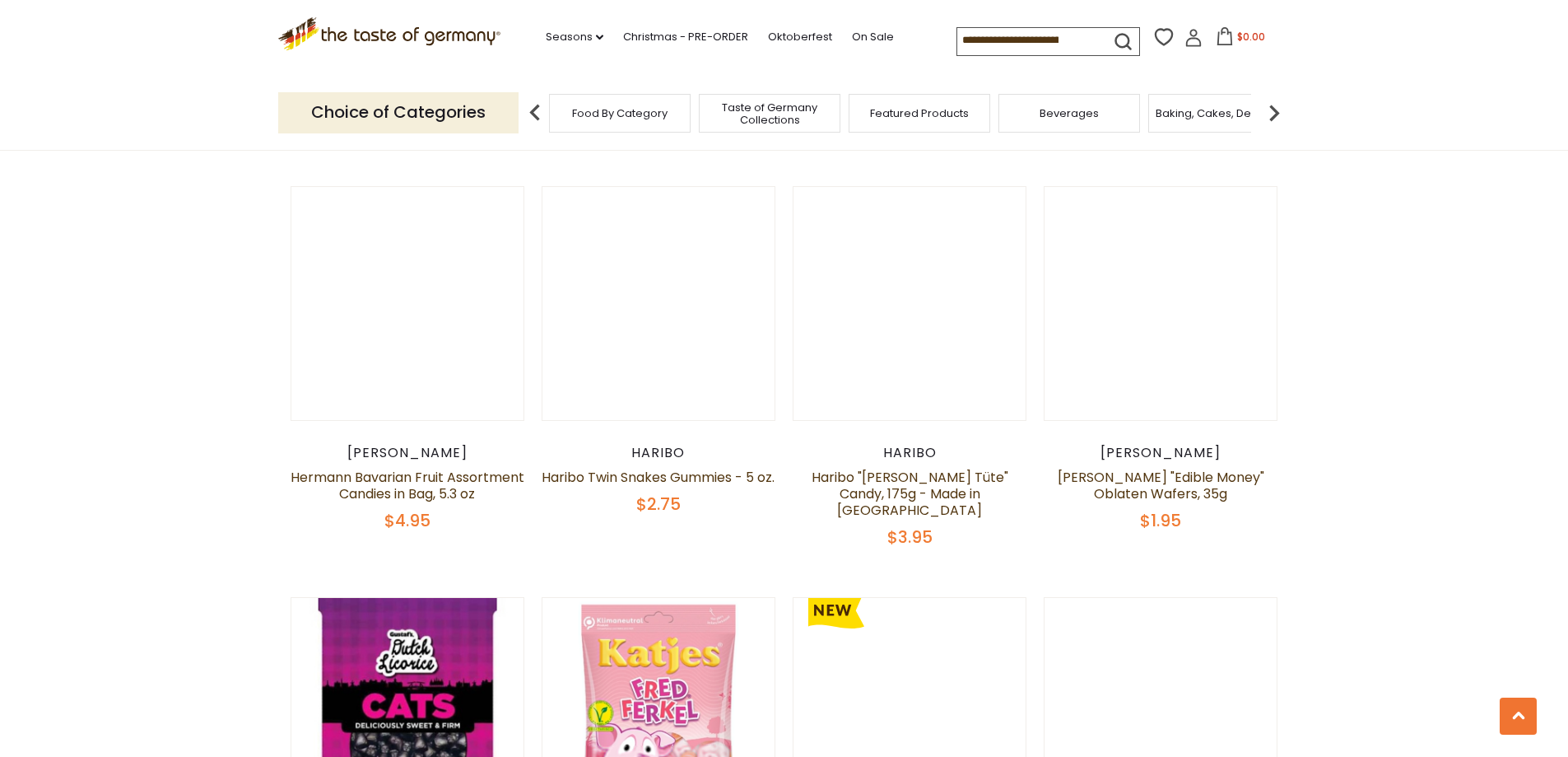
scroll to position [2707, 0]
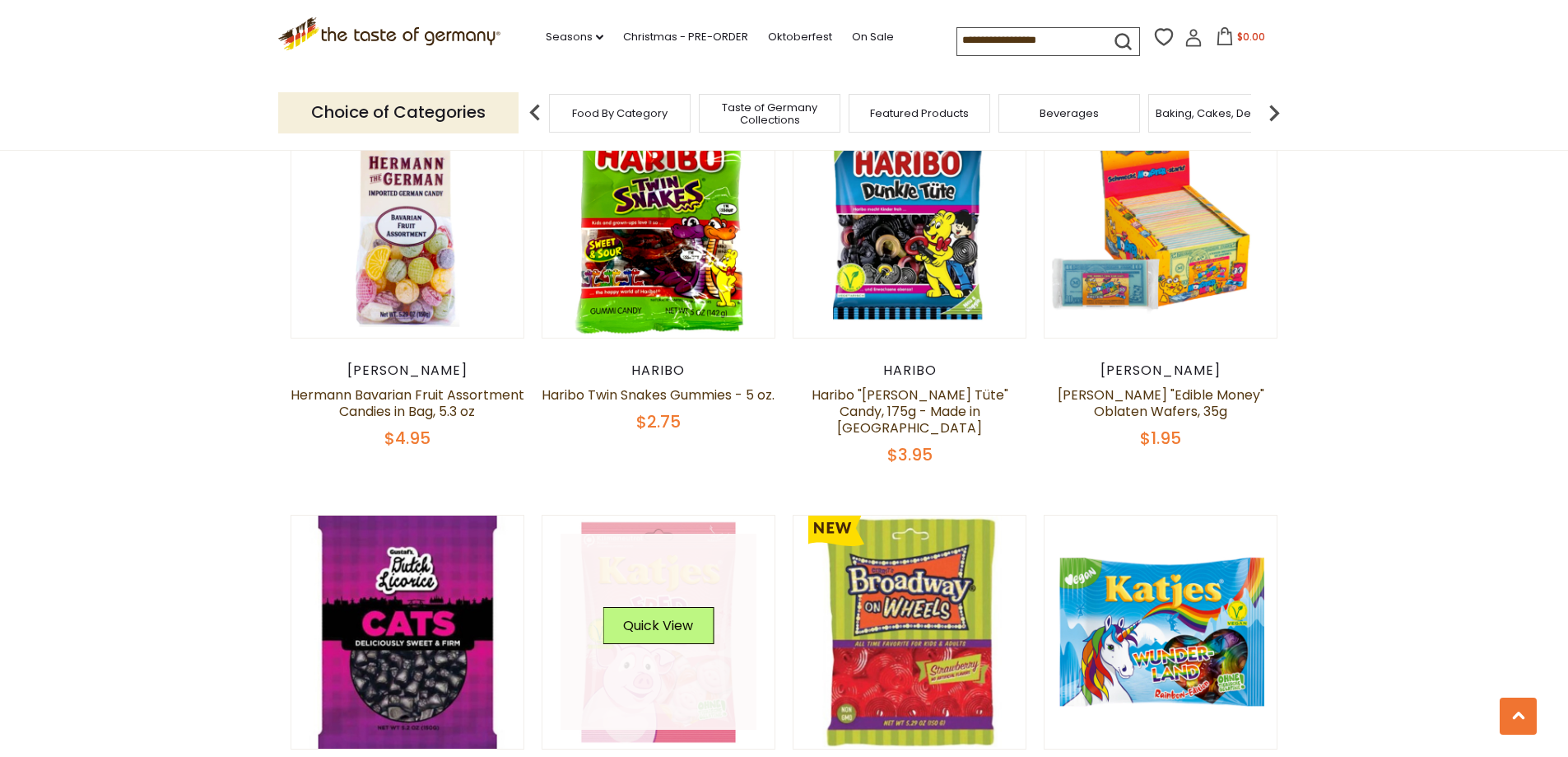
click at [688, 579] on link at bounding box center [658, 631] width 196 height 196
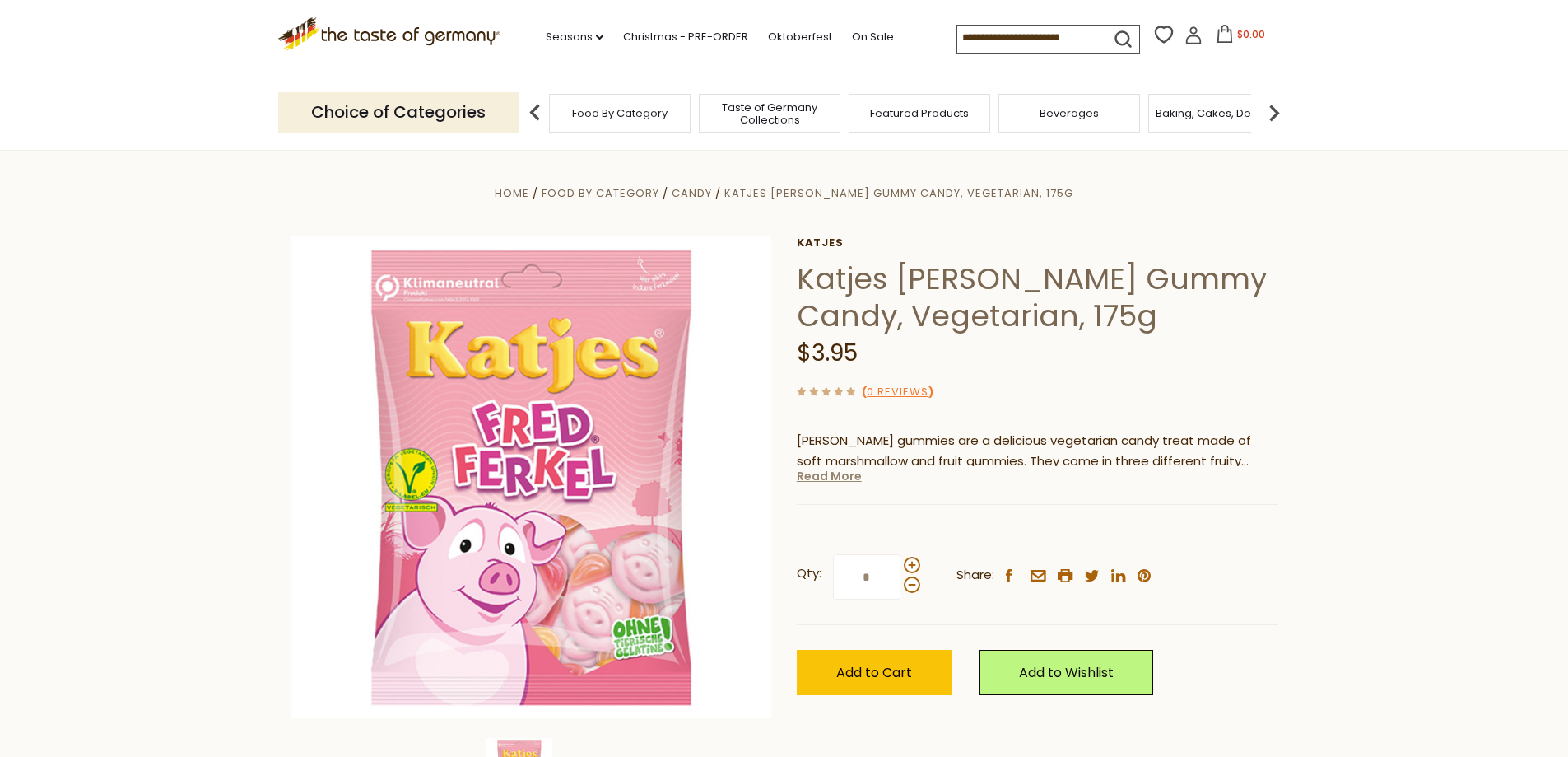
click at [828, 475] on link "Read More" at bounding box center [828, 476] width 65 height 16
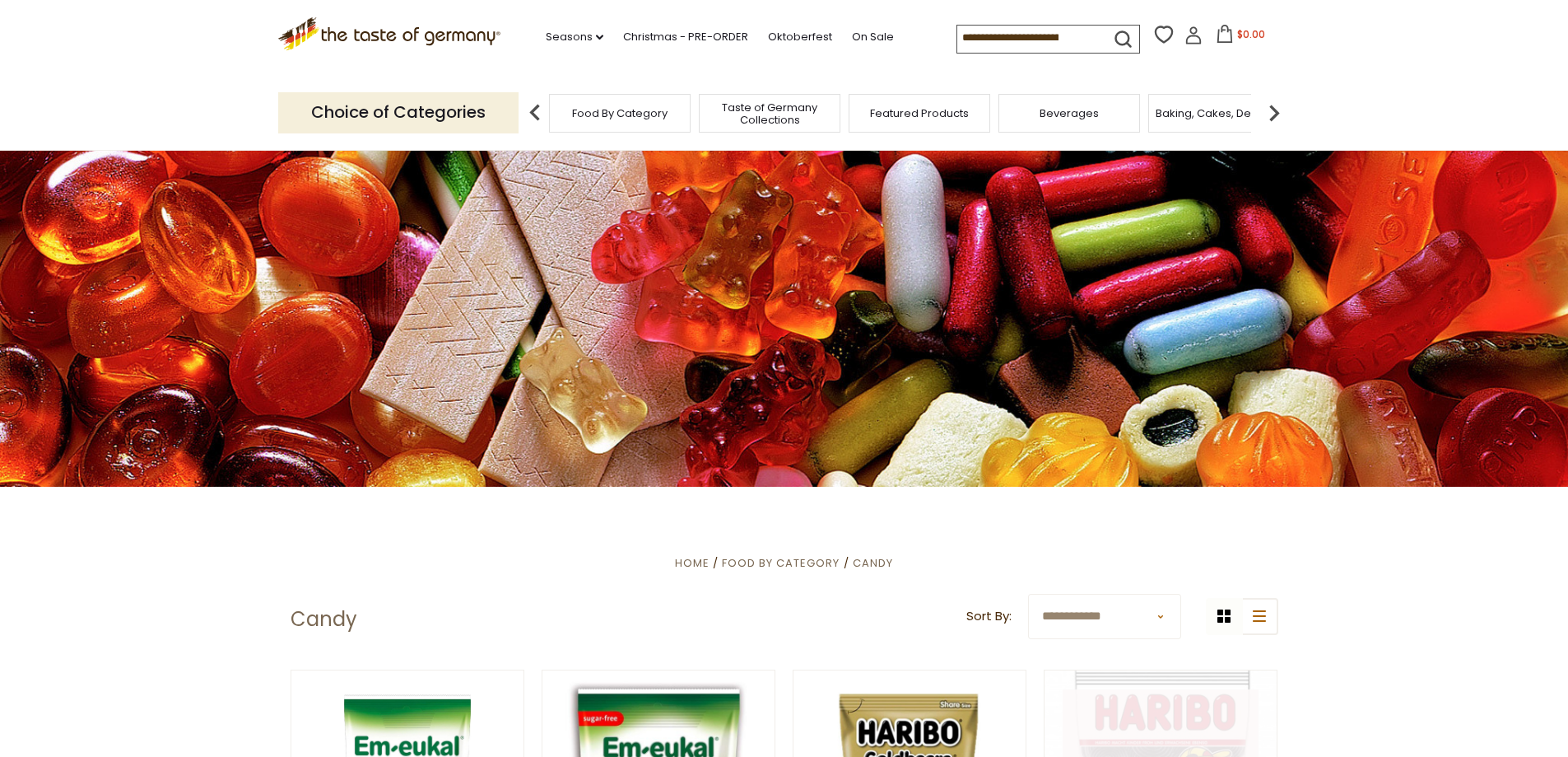
scroll to position [412, 0]
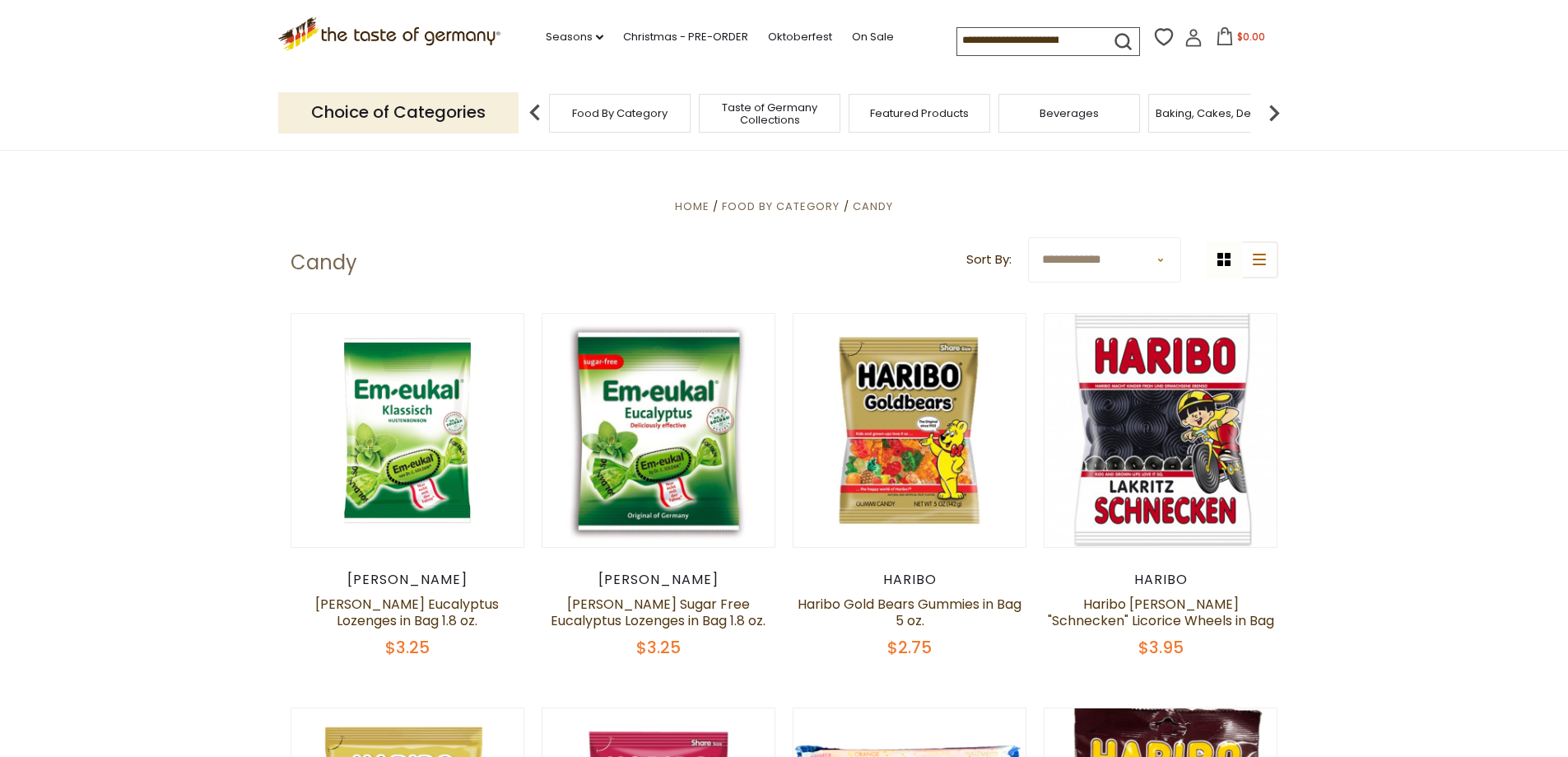
click at [886, 119] on span "Featured Products" at bounding box center [919, 113] width 99 height 13
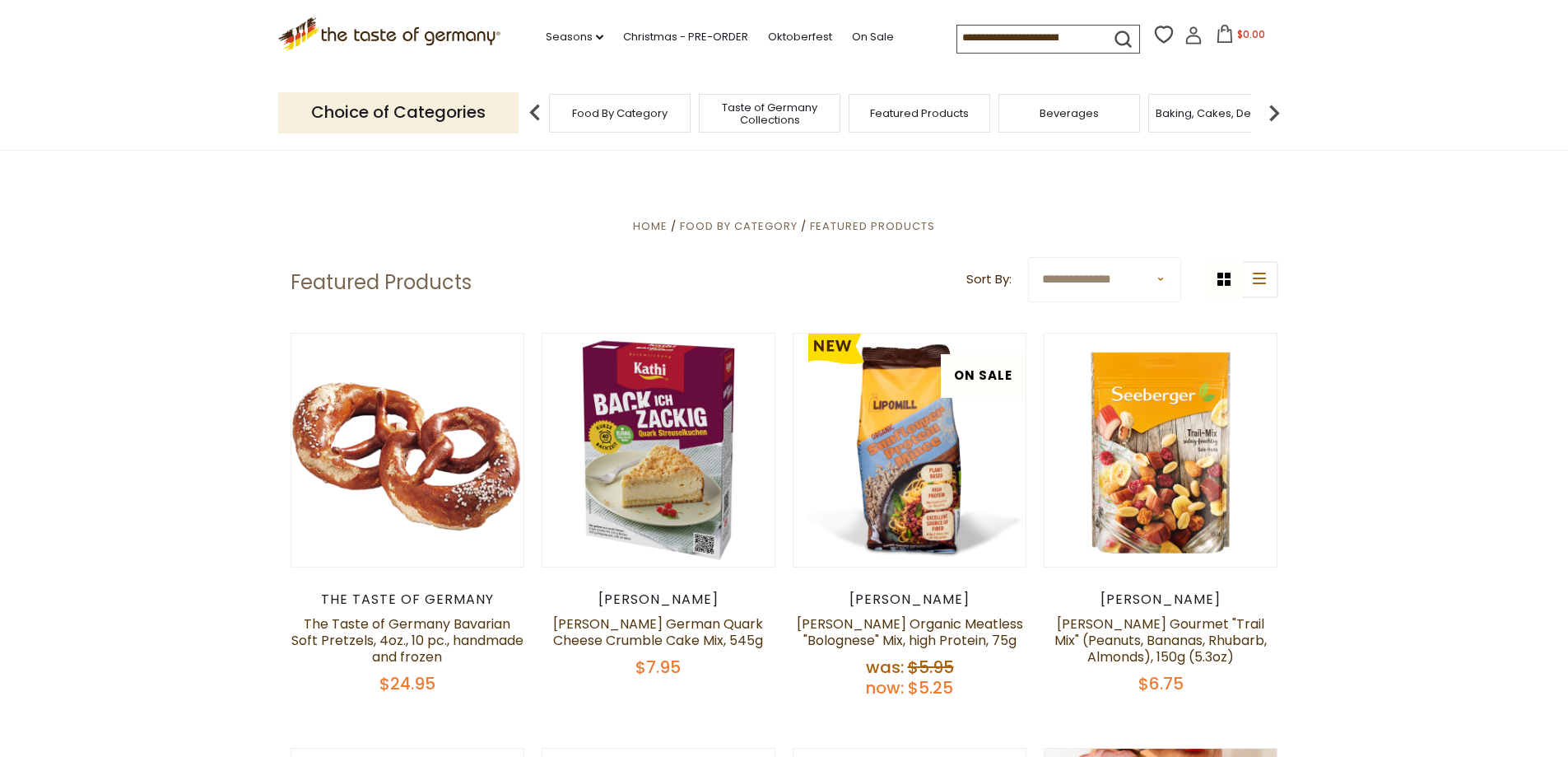
click at [1276, 116] on img at bounding box center [1274, 113] width 33 height 33
click at [1002, 117] on span "Baking, Cakes, Desserts" at bounding box center [1002, 113] width 128 height 13
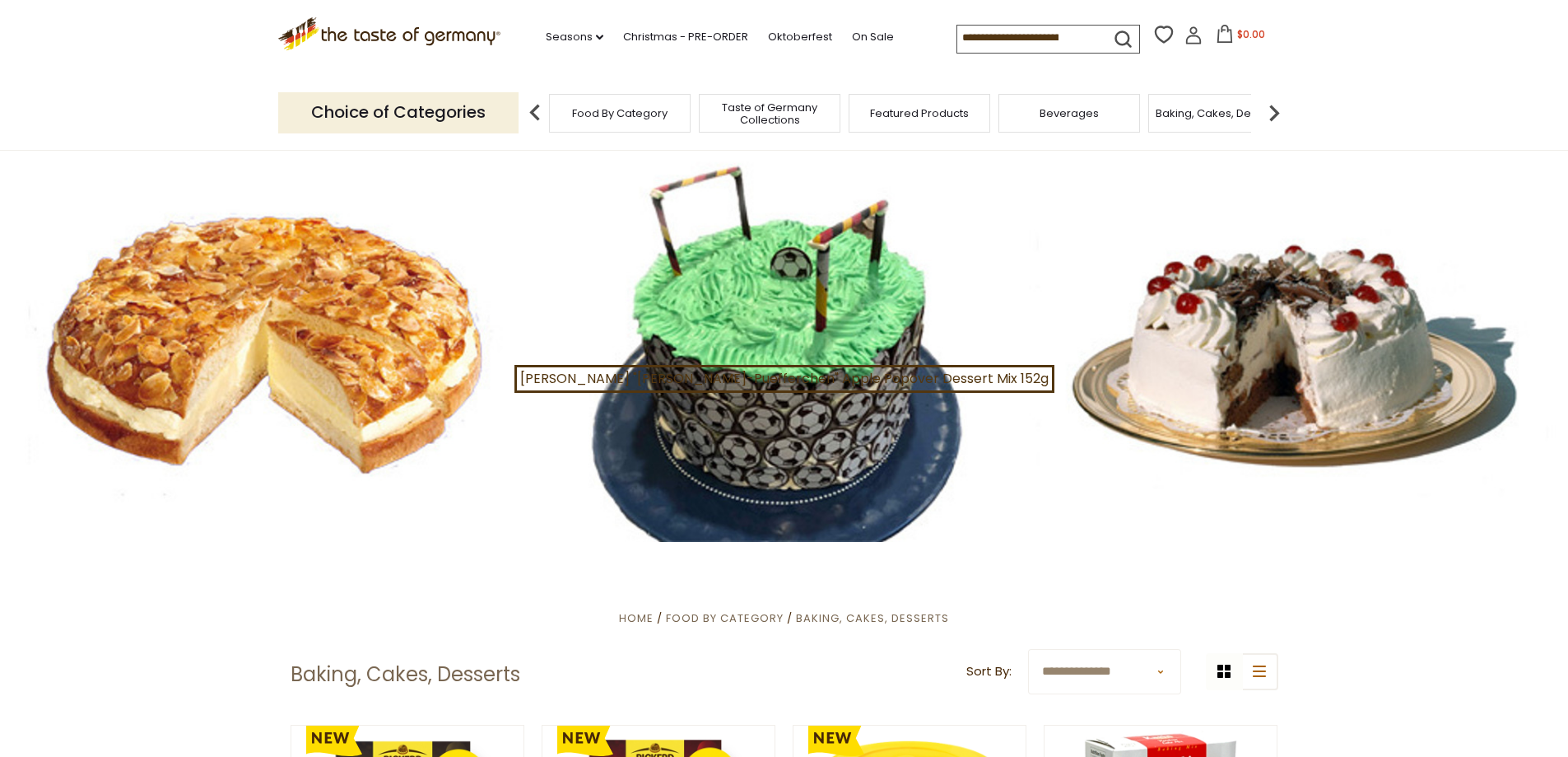
click at [1274, 110] on img at bounding box center [1274, 113] width 33 height 33
click at [861, 114] on span "Candy" at bounding box center [864, 113] width 36 height 13
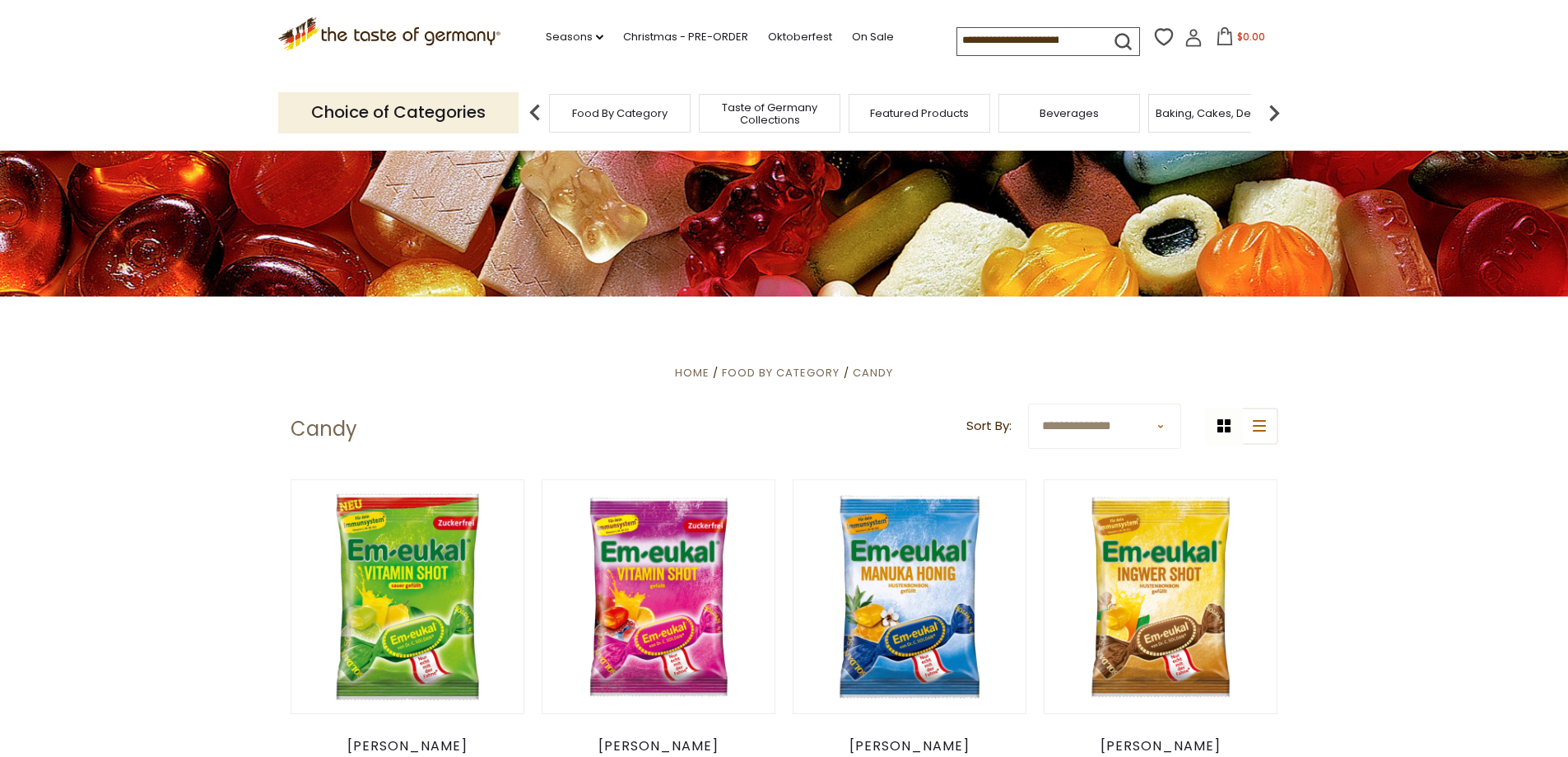
scroll to position [247, 0]
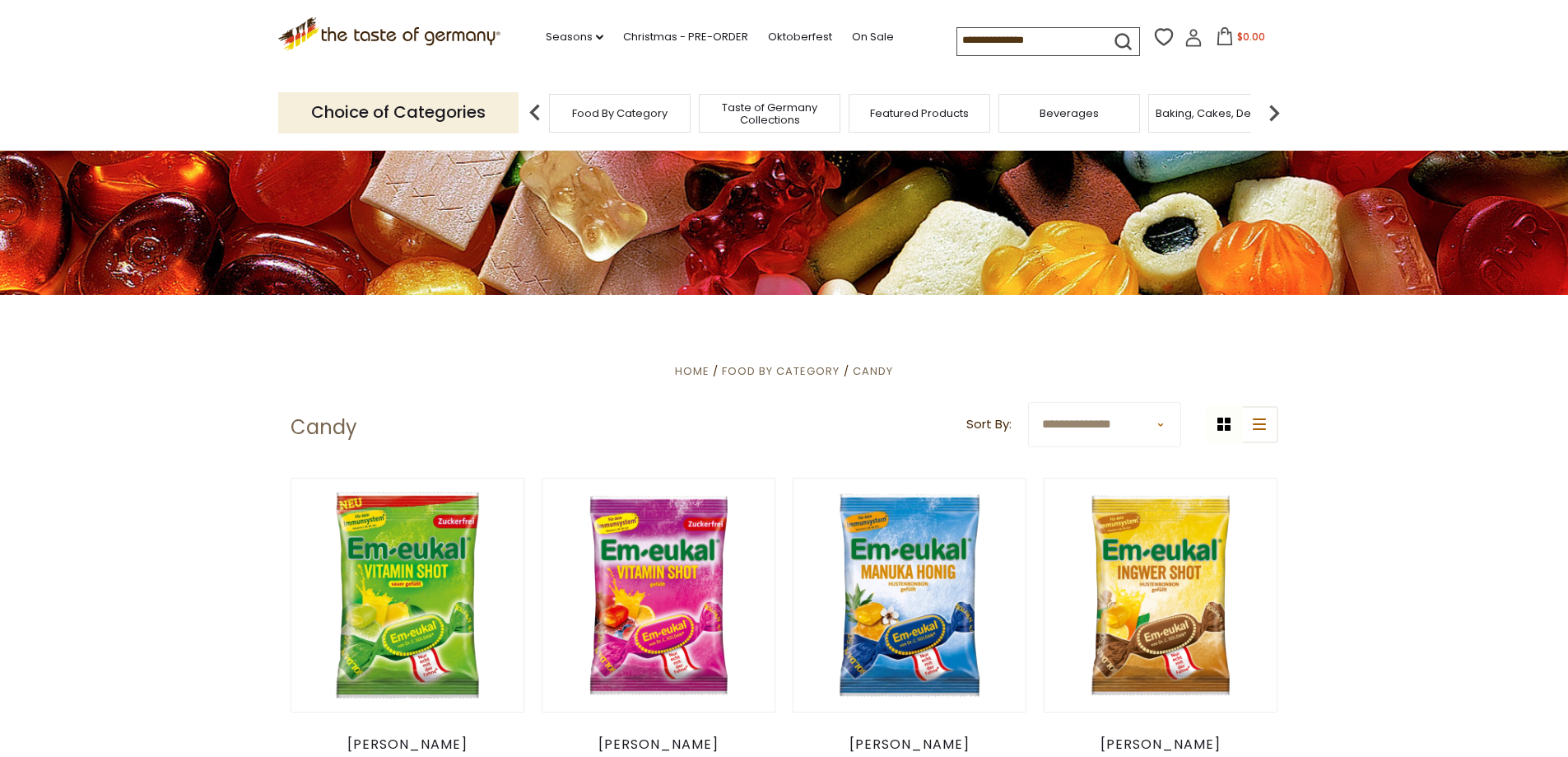
click at [1156, 424] on select "**********" at bounding box center [1105, 424] width 153 height 45
select select "**********"
click at [1029, 402] on select "**********" at bounding box center [1105, 424] width 153 height 45
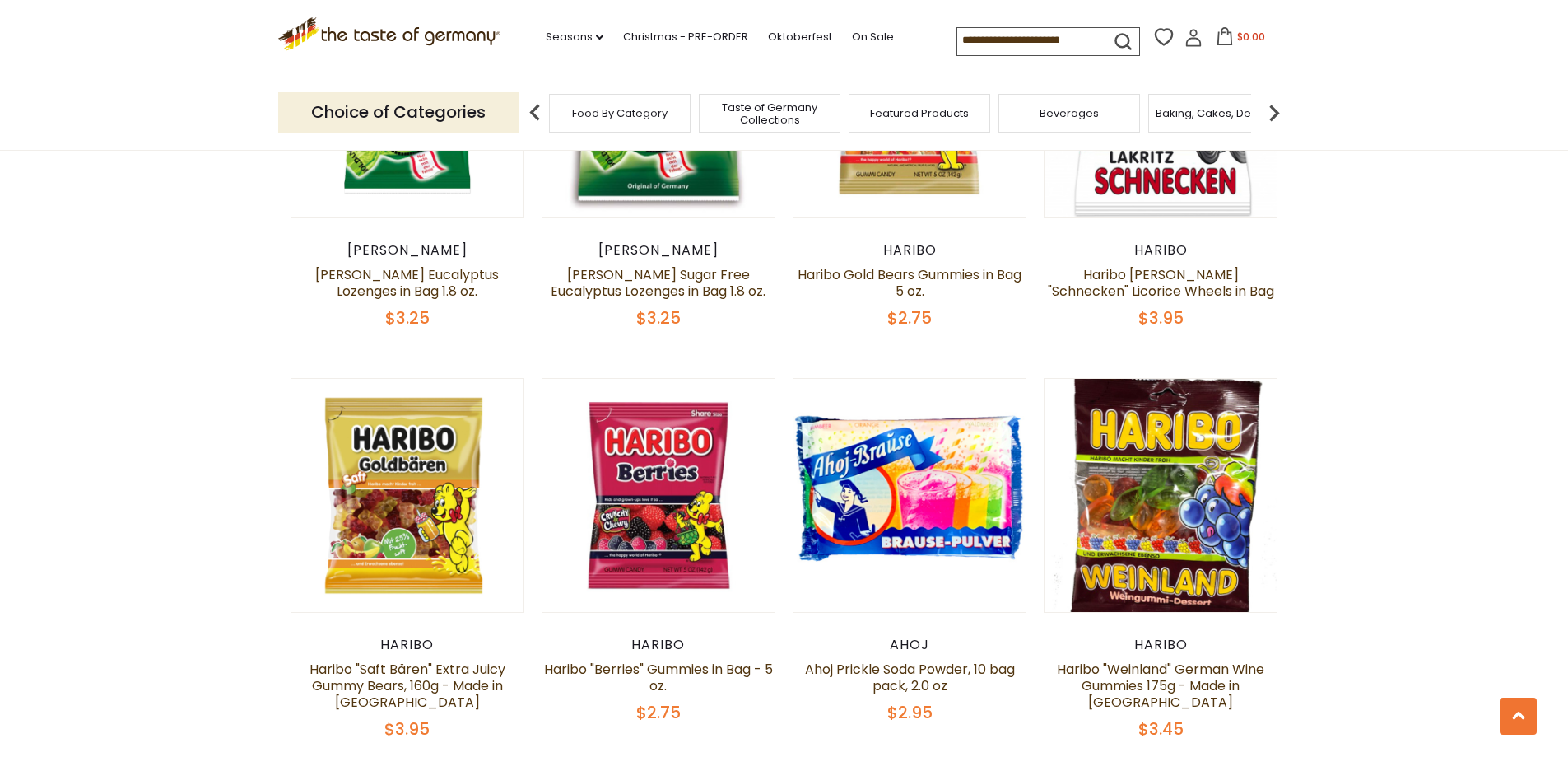
scroll to position [906, 0]
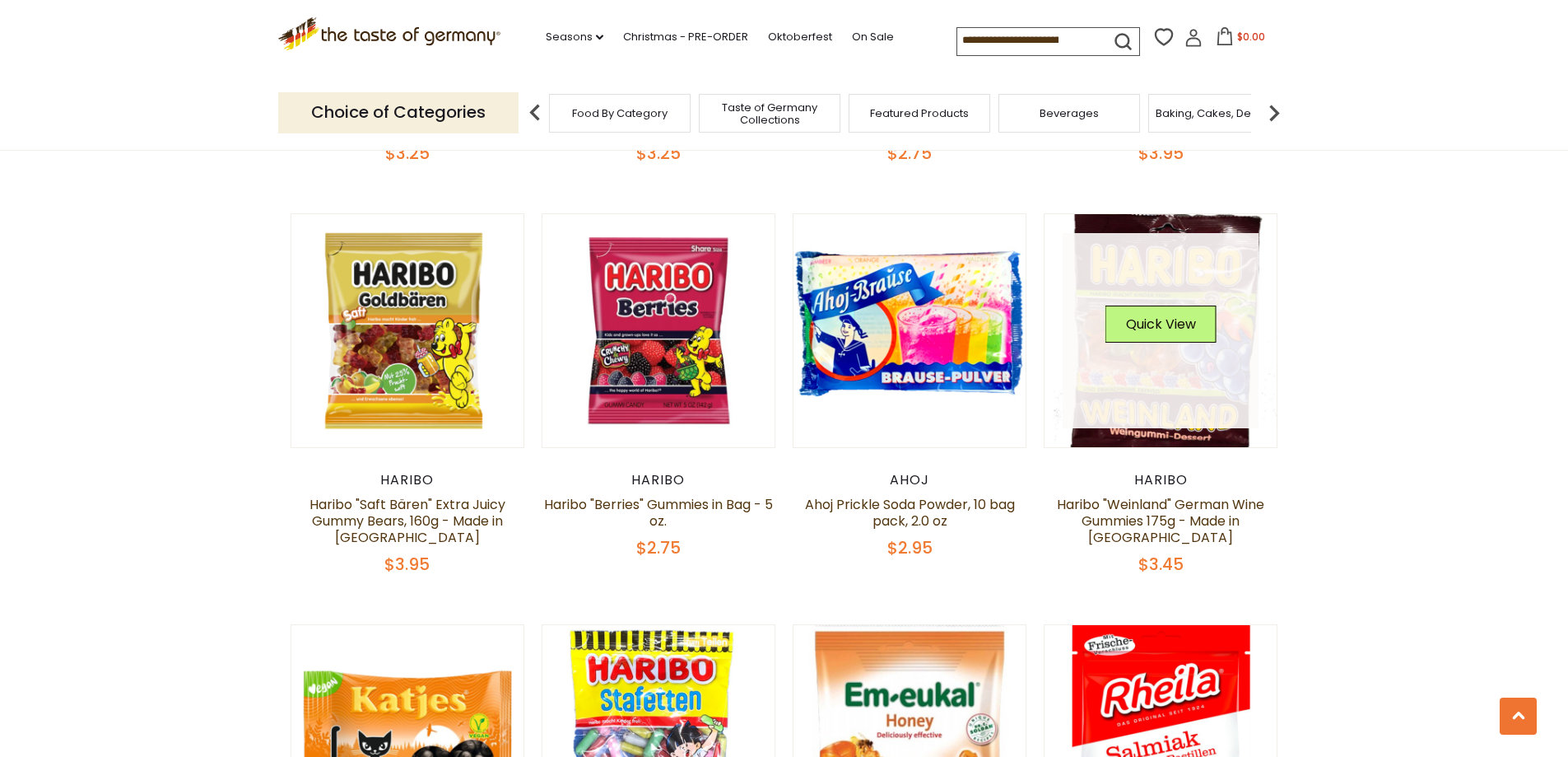
click at [1163, 419] on link at bounding box center [1160, 331] width 196 height 196
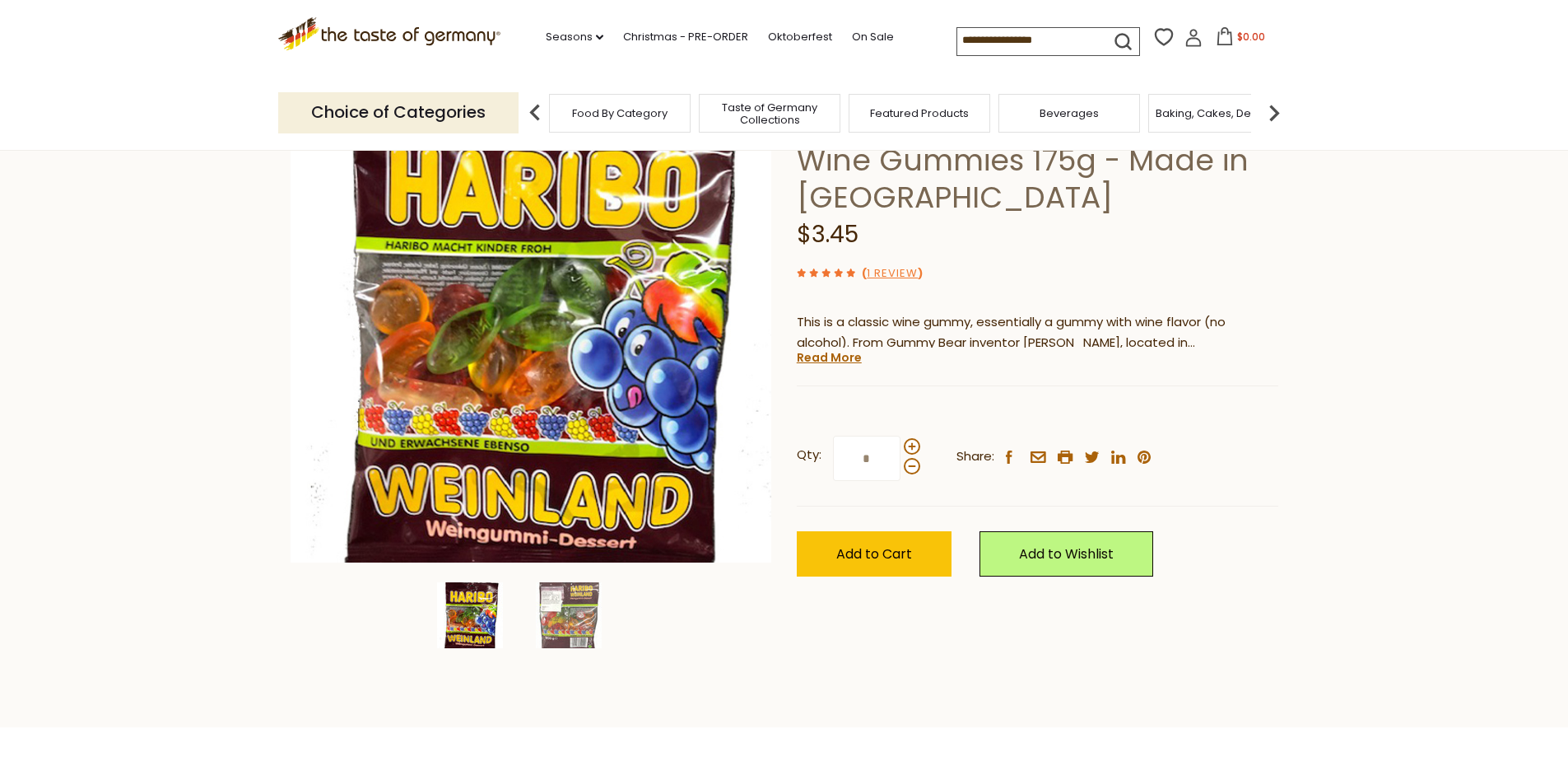
scroll to position [164, 0]
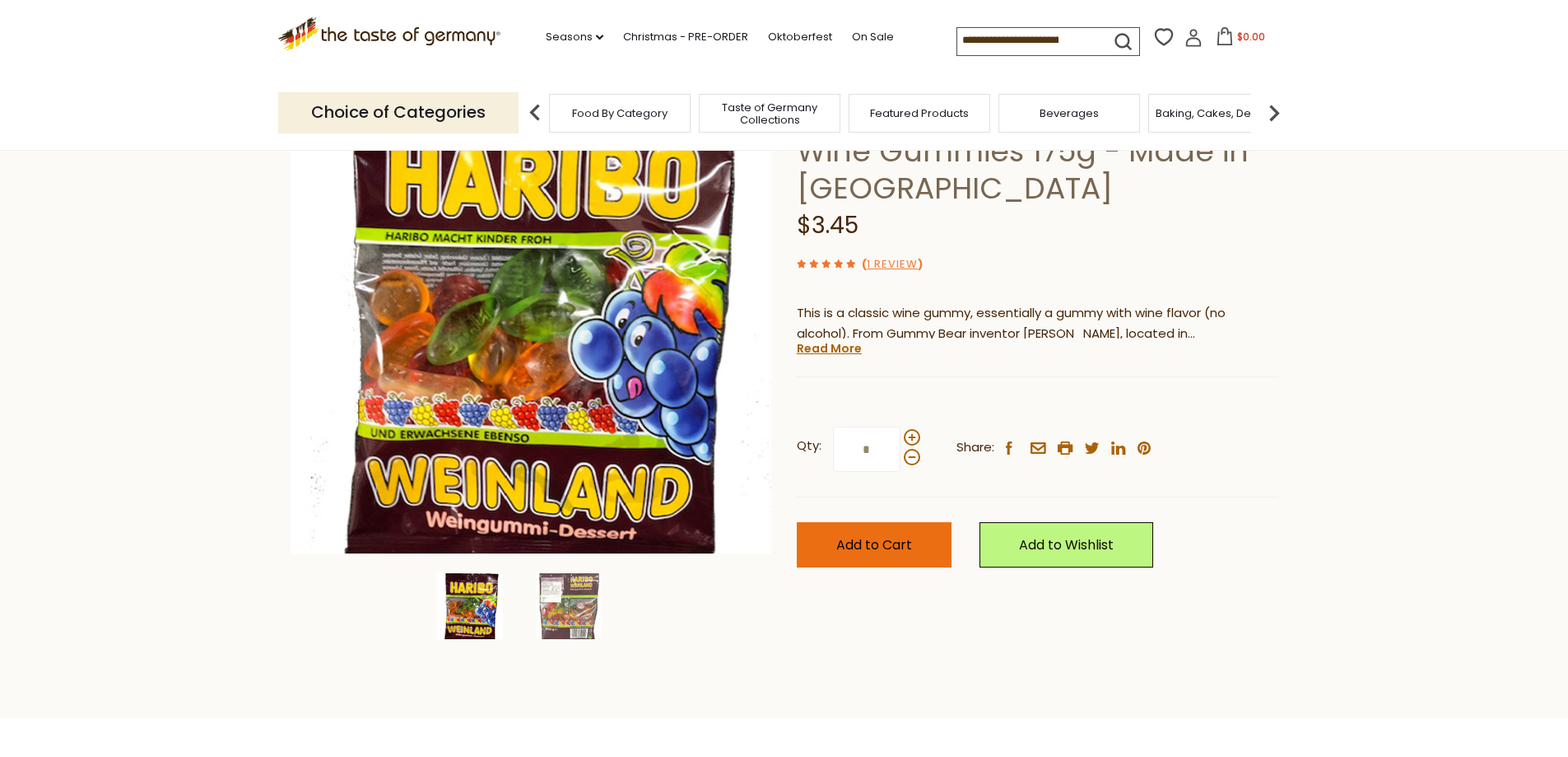
click at [885, 561] on button "Add to Cart" at bounding box center [874, 544] width 155 height 45
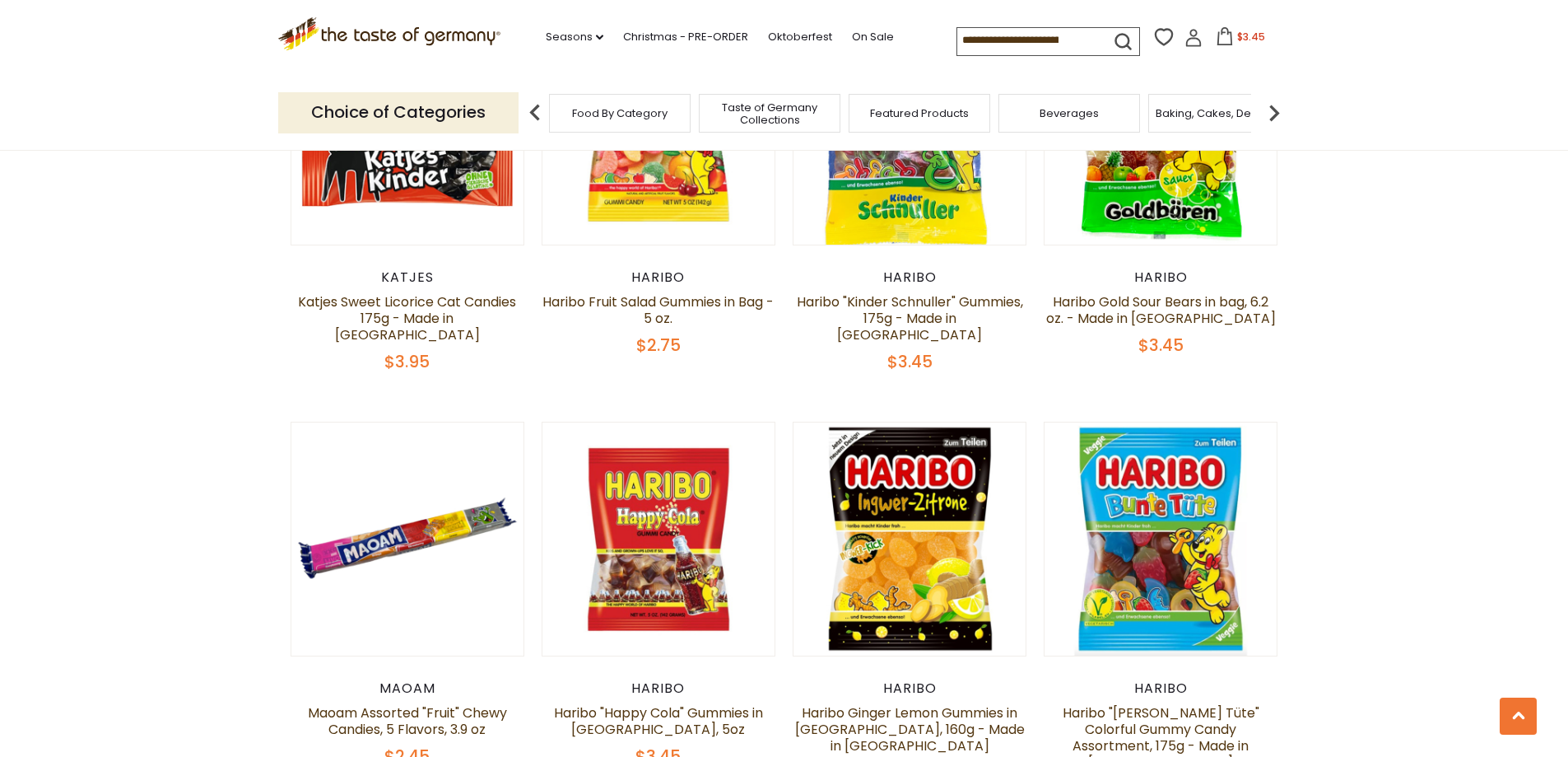
scroll to position [2112, 0]
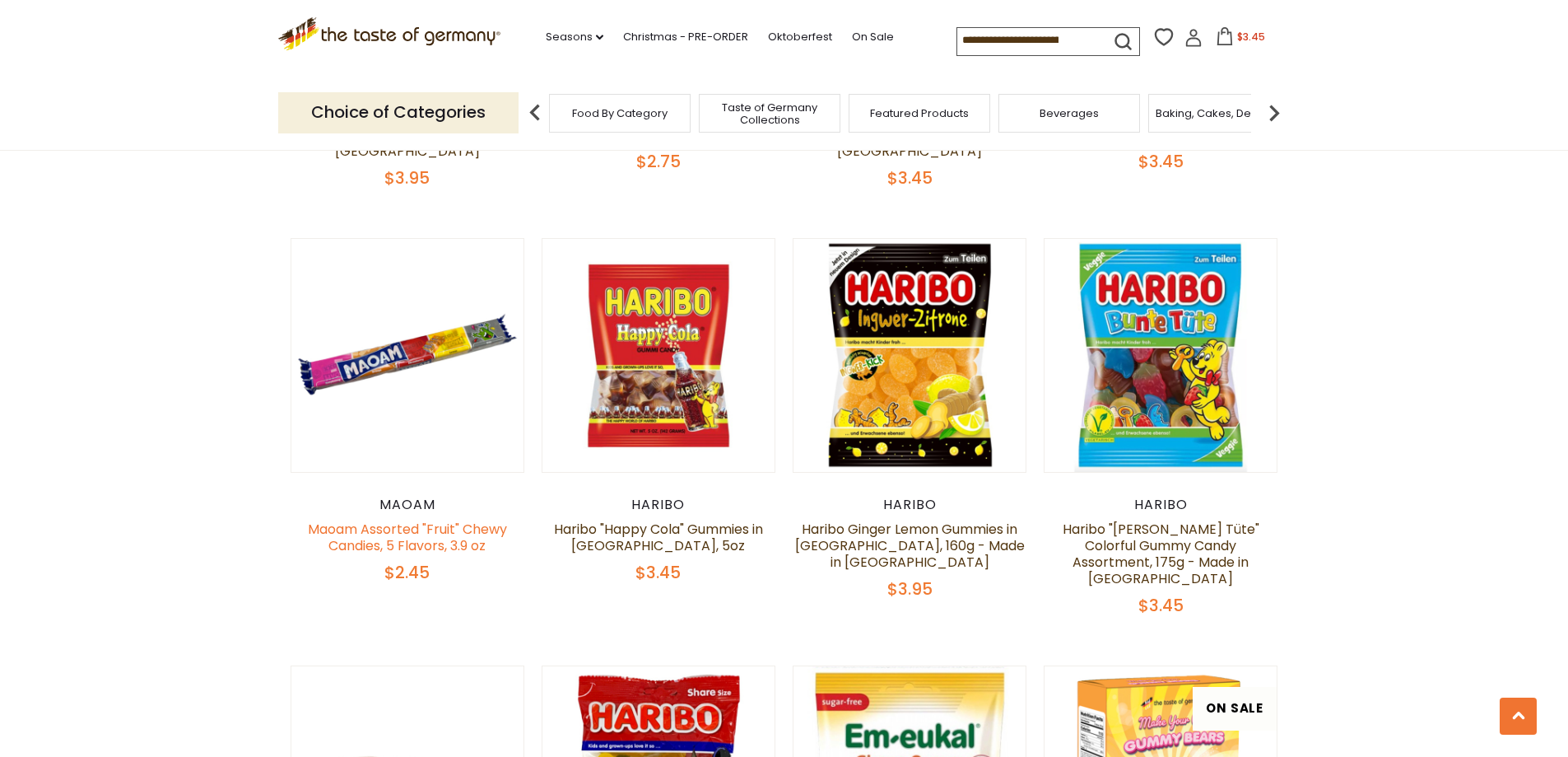
click at [432, 519] on link "Maoam Assorted "Fruit" Chewy Candies, 5 Flavors, 3.9 oz" at bounding box center [407, 537] width 199 height 36
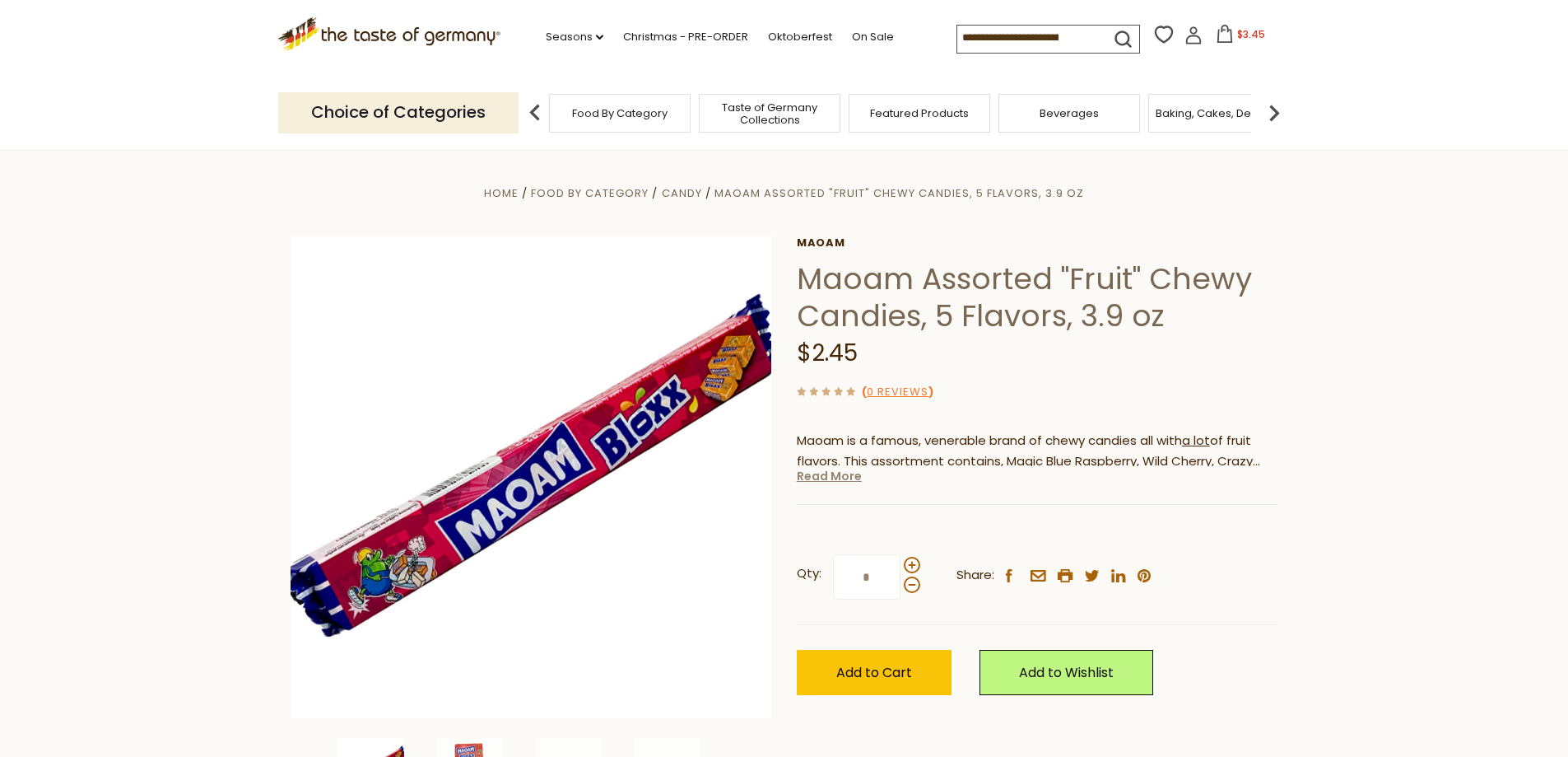
click at [828, 479] on link "Read More" at bounding box center [828, 476] width 65 height 16
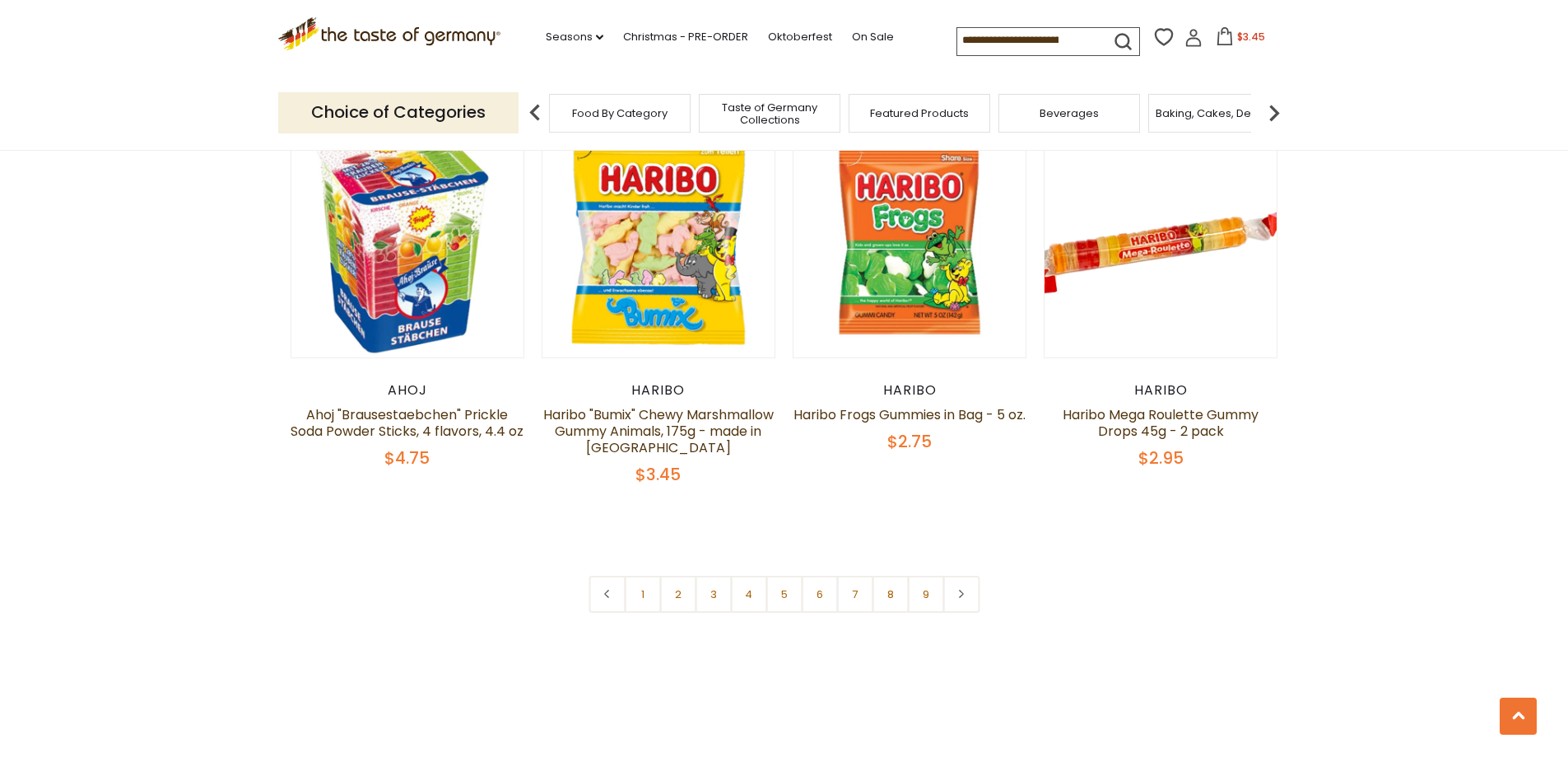
scroll to position [3909, 0]
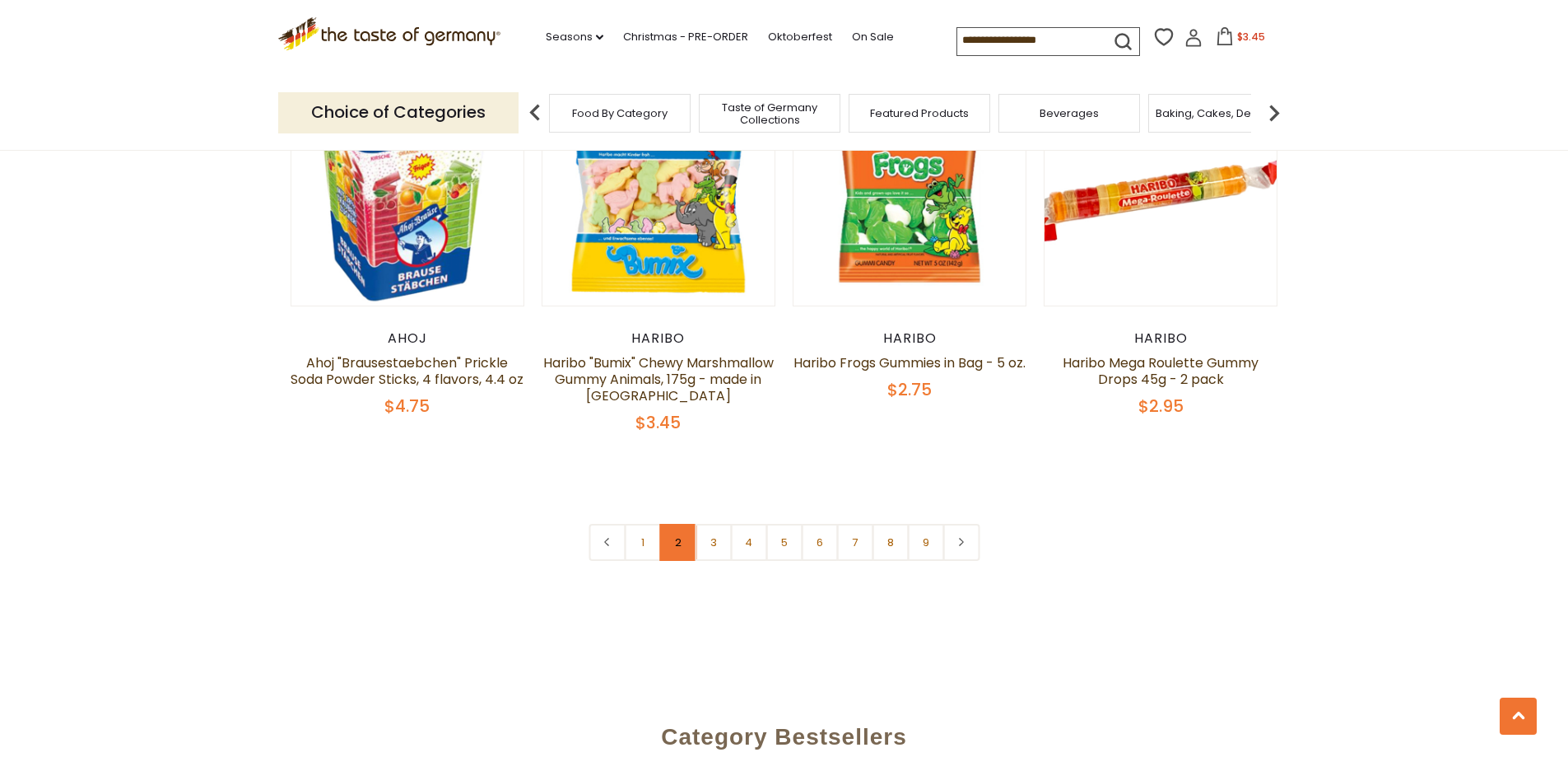
click at [680, 524] on link "2" at bounding box center [678, 542] width 37 height 37
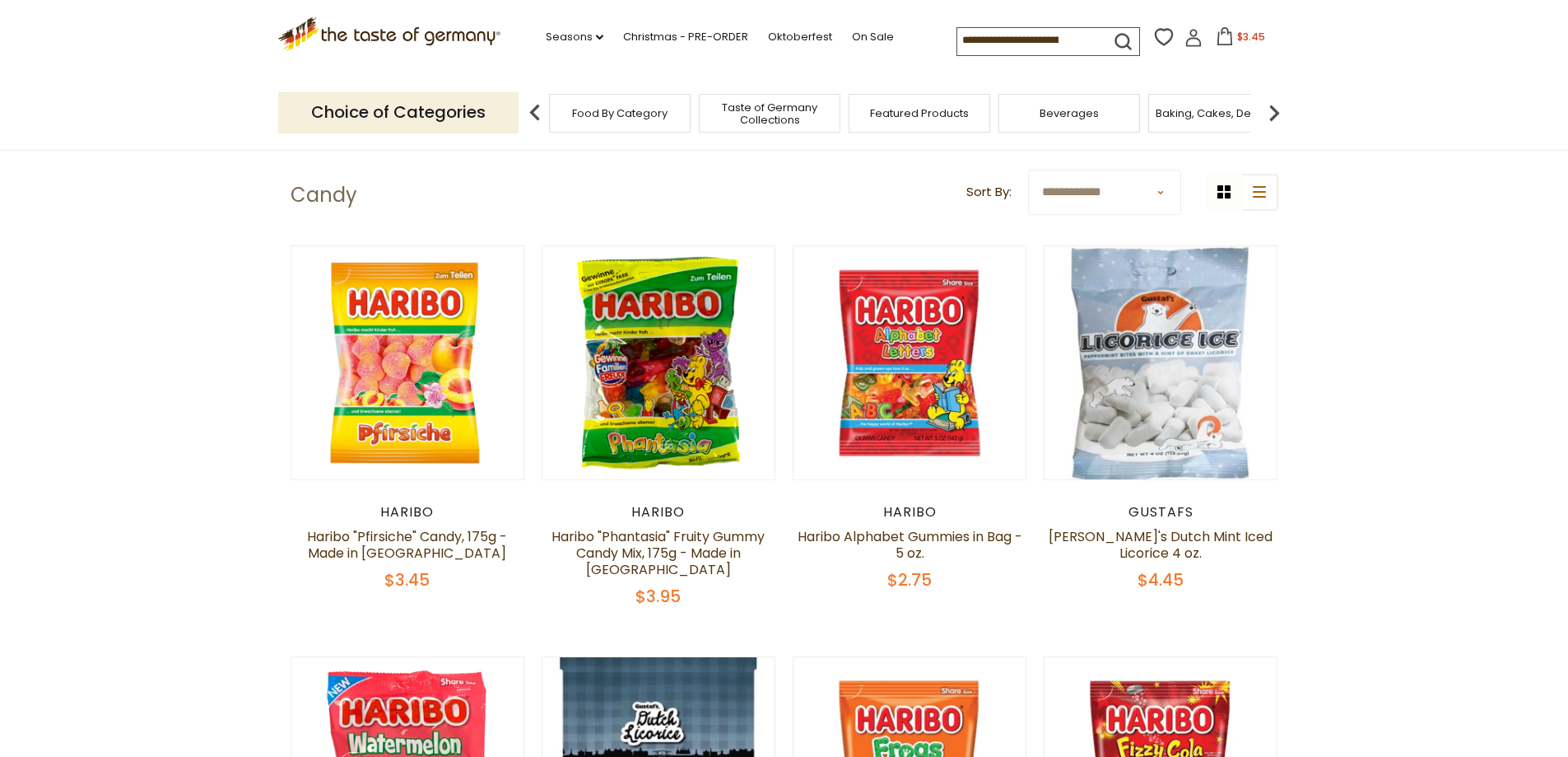
scroll to position [484, 0]
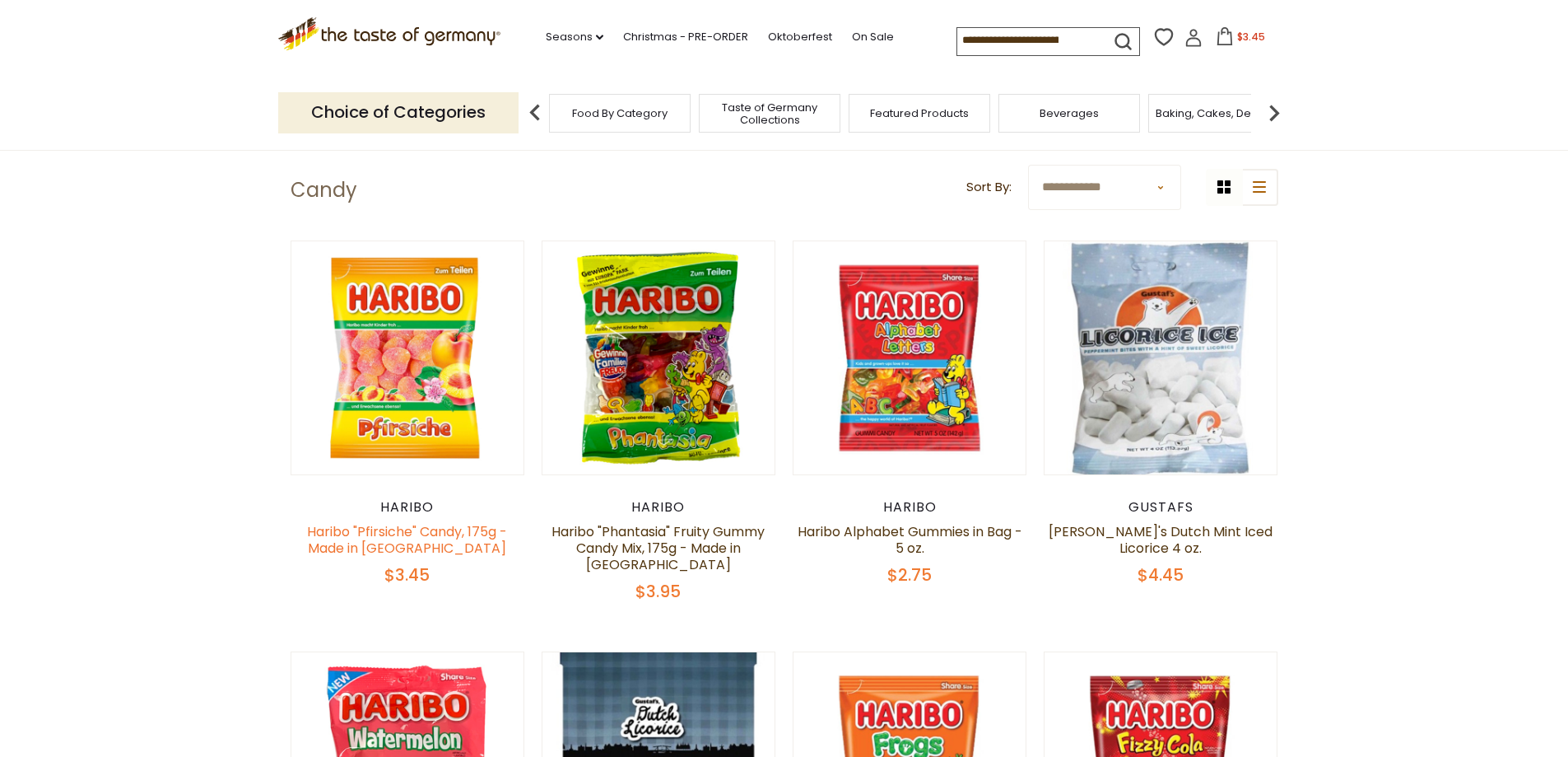
click at [450, 545] on link "Haribo "Pfirsiche" Candy, 175g - Made in [GEOGRAPHIC_DATA]" at bounding box center [407, 539] width 200 height 36
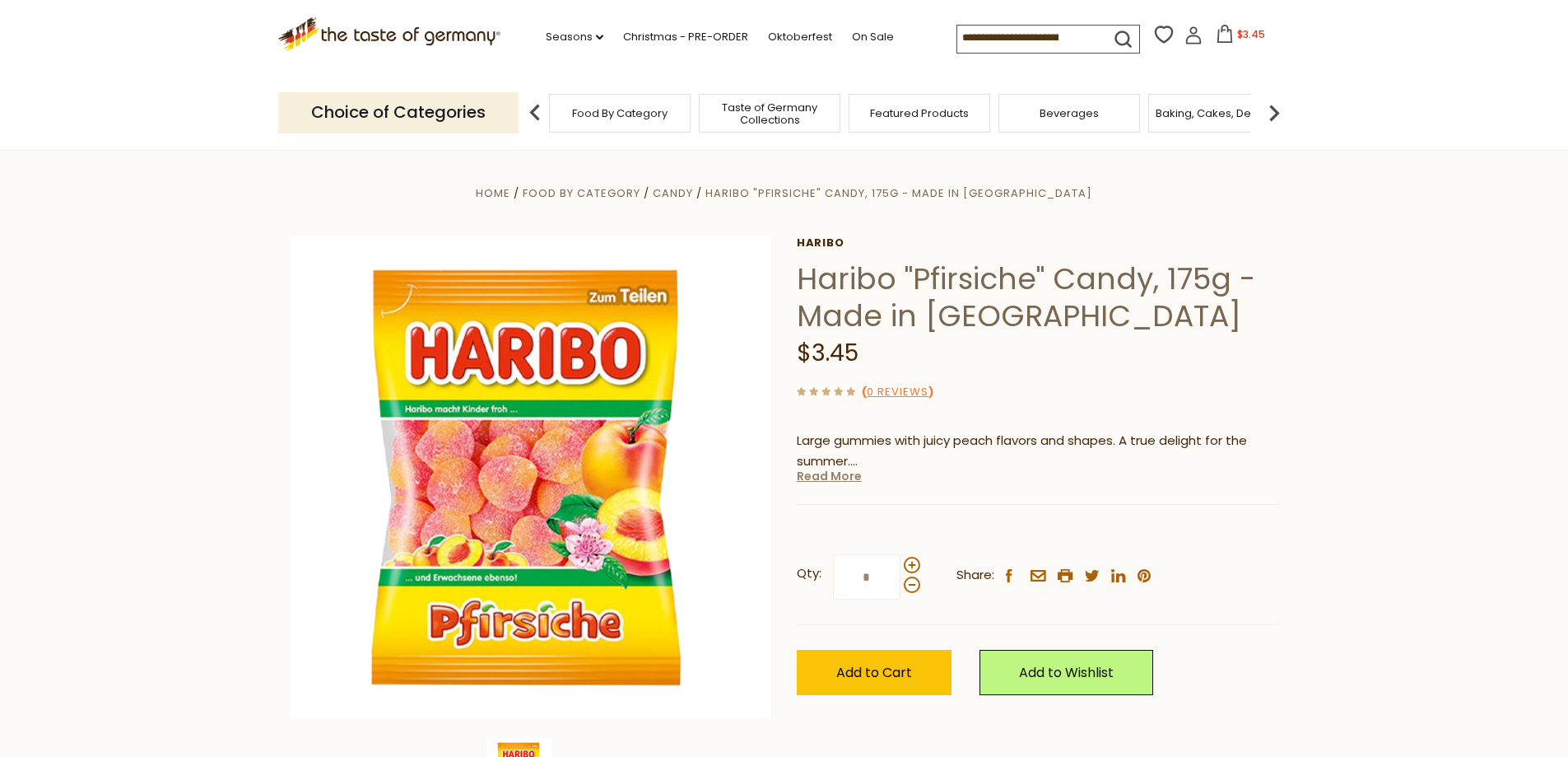
click at [828, 480] on link "Read More" at bounding box center [828, 476] width 65 height 16
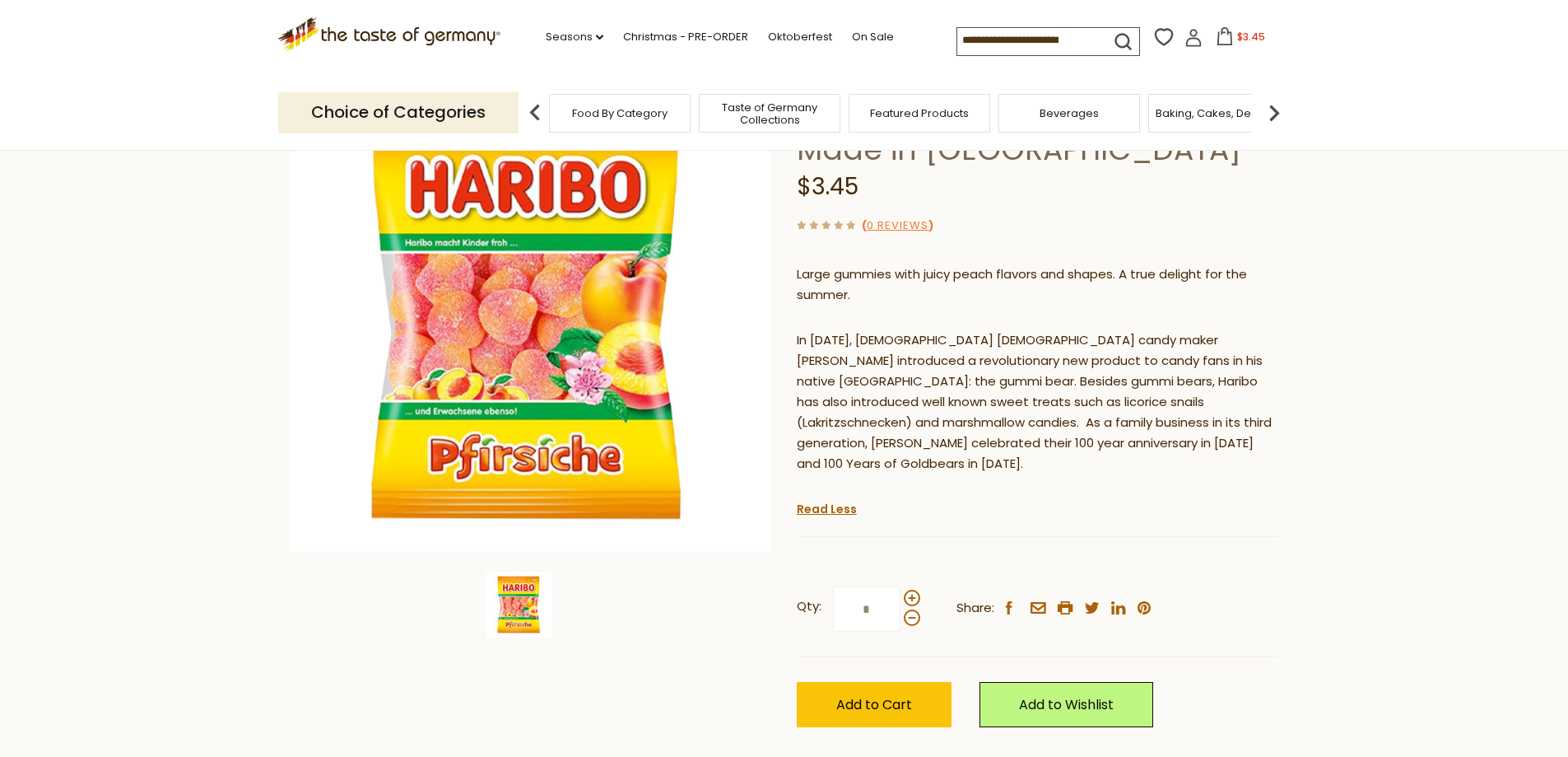
scroll to position [247, 0]
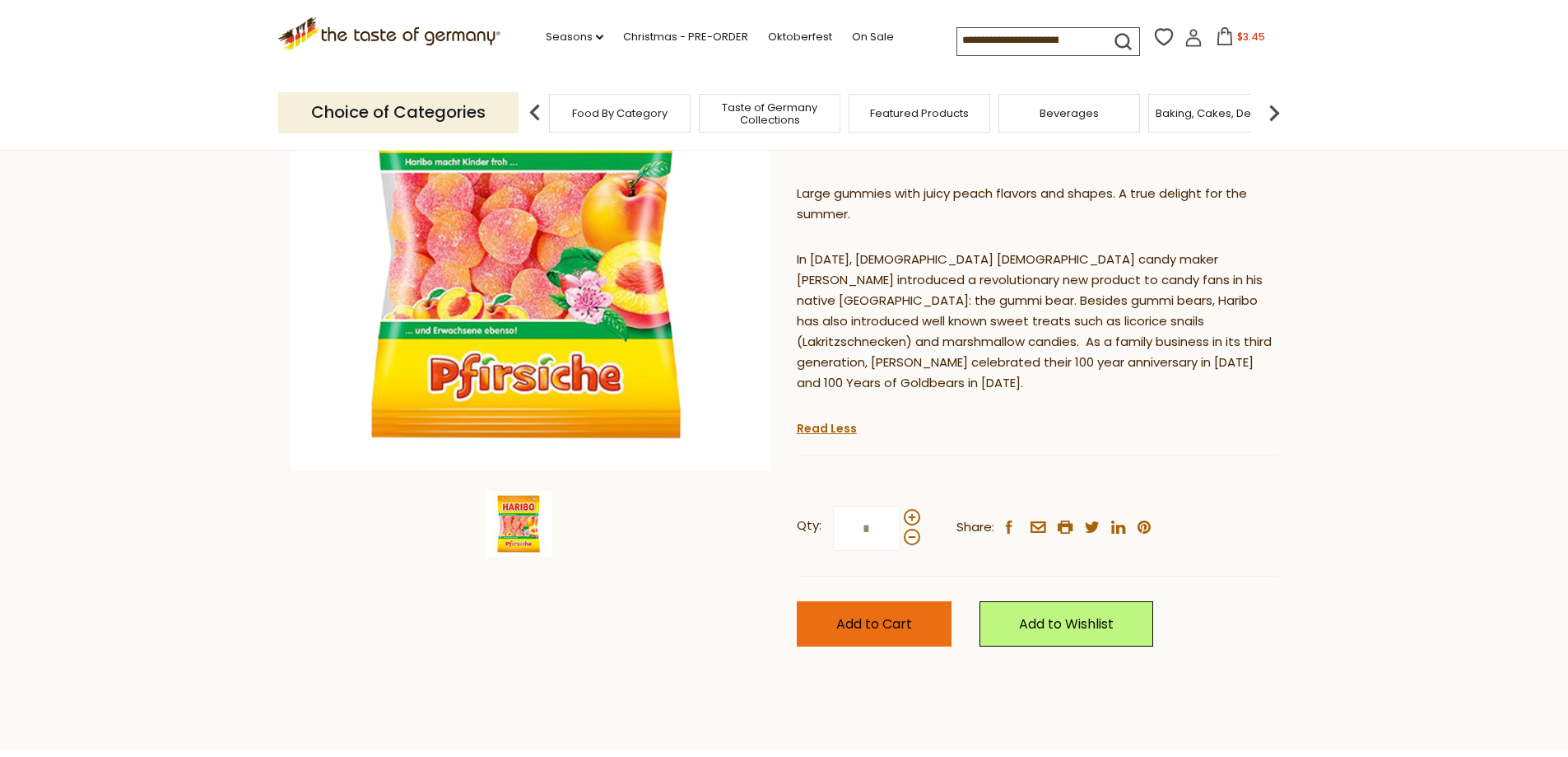
click at [884, 614] on span "Add to Cart" at bounding box center [874, 624] width 75 height 19
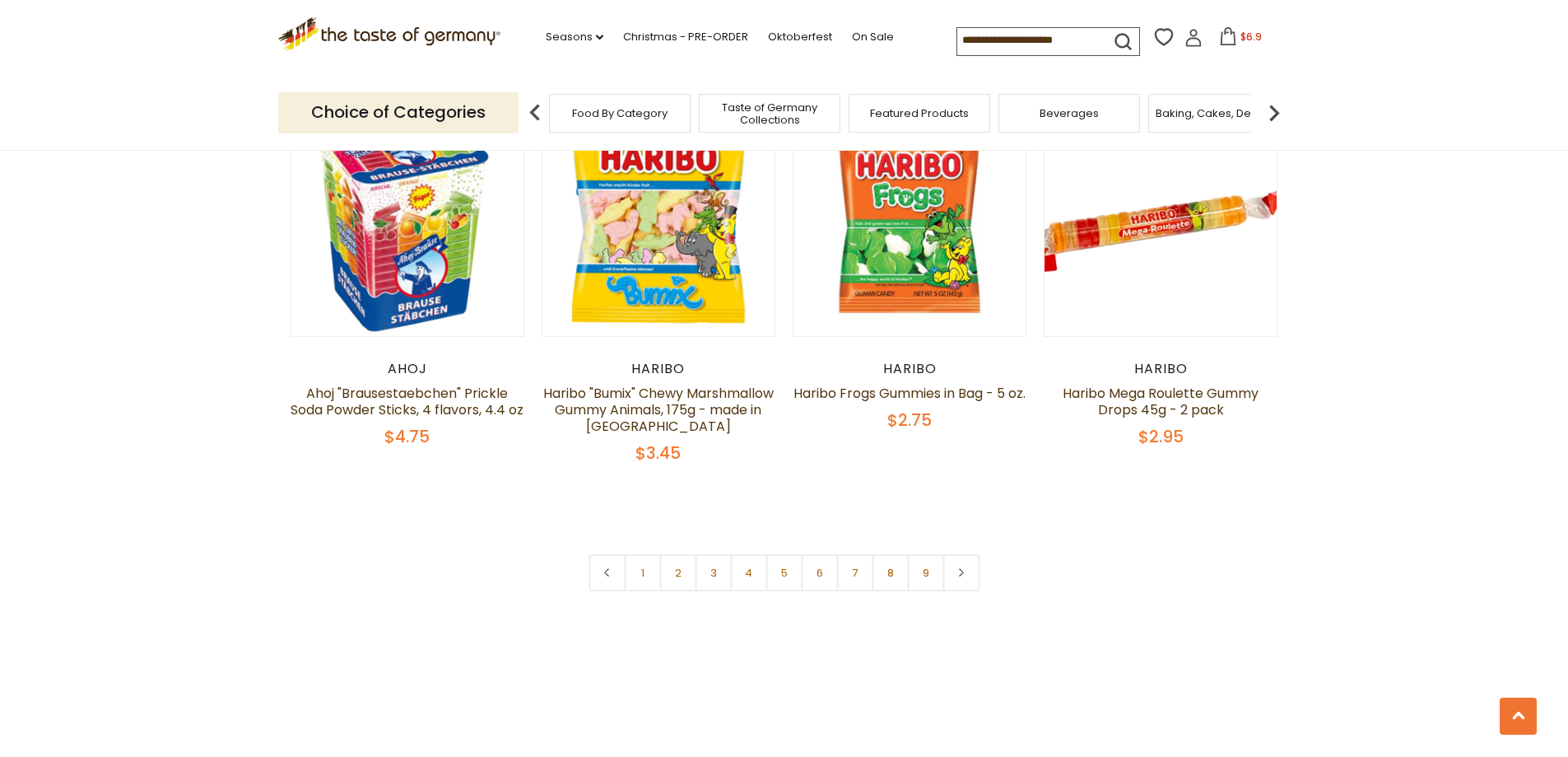
scroll to position [3869, 0]
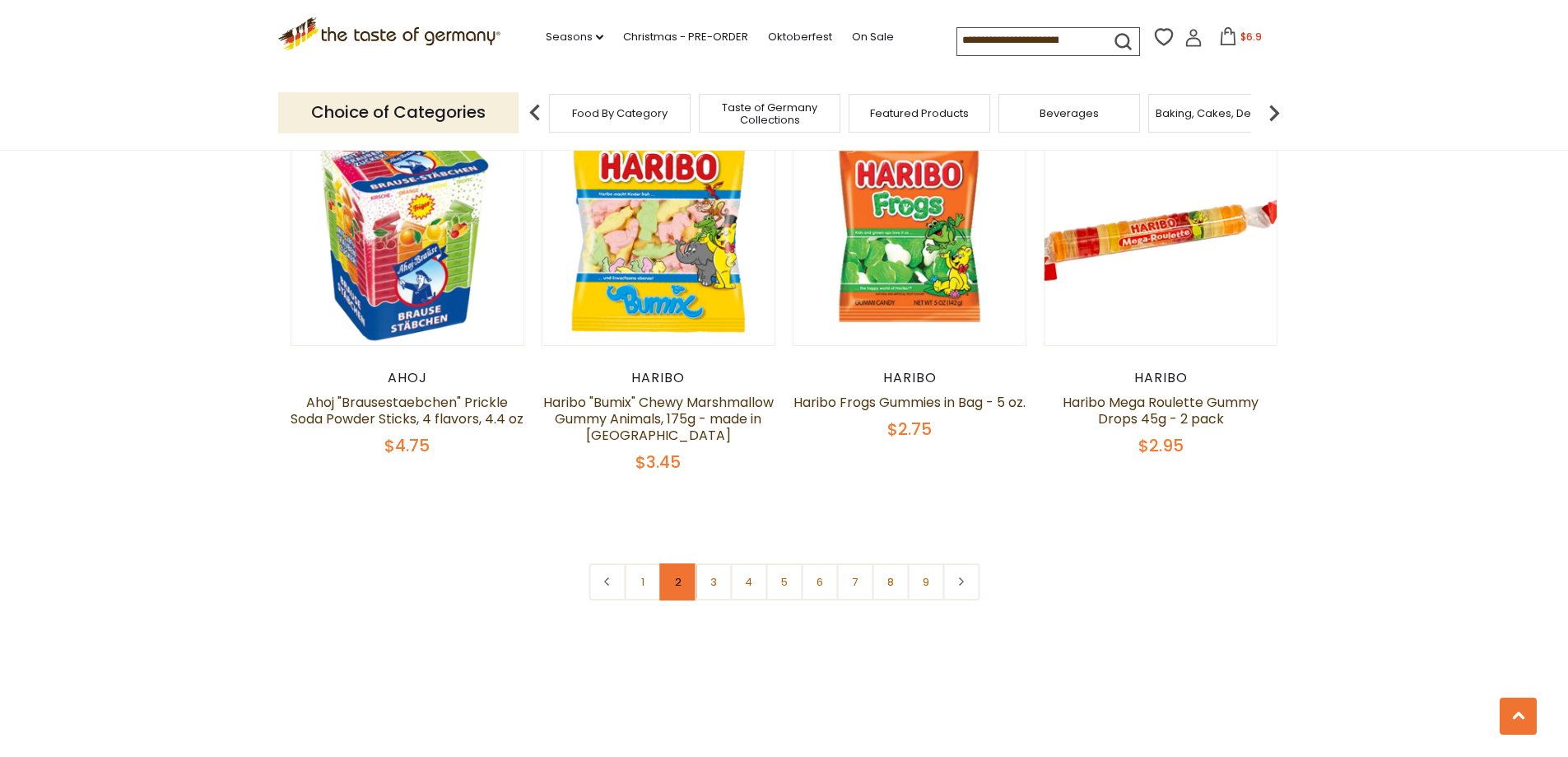
click at [674, 563] on link "2" at bounding box center [678, 581] width 37 height 37
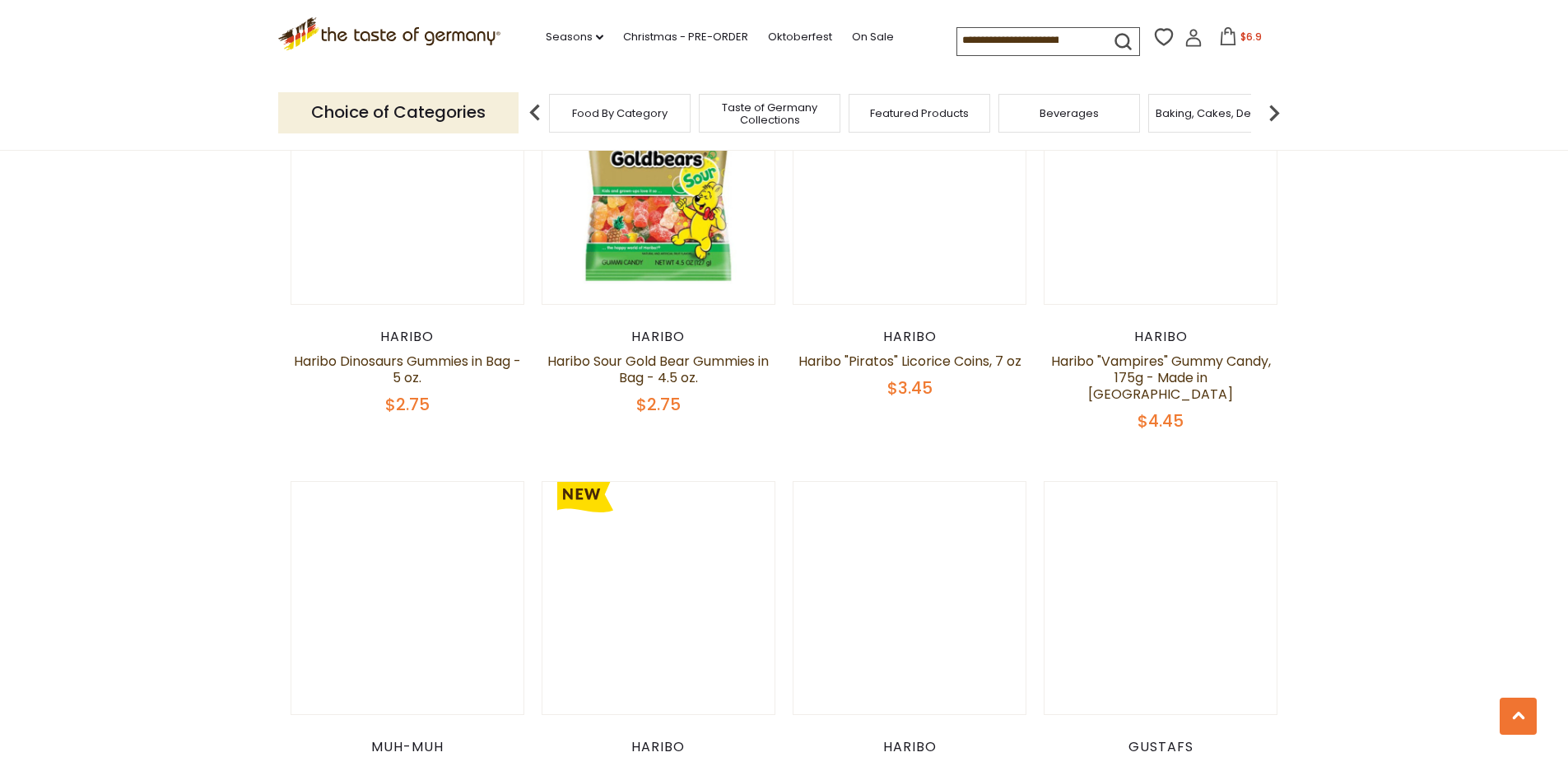
scroll to position [1637, 0]
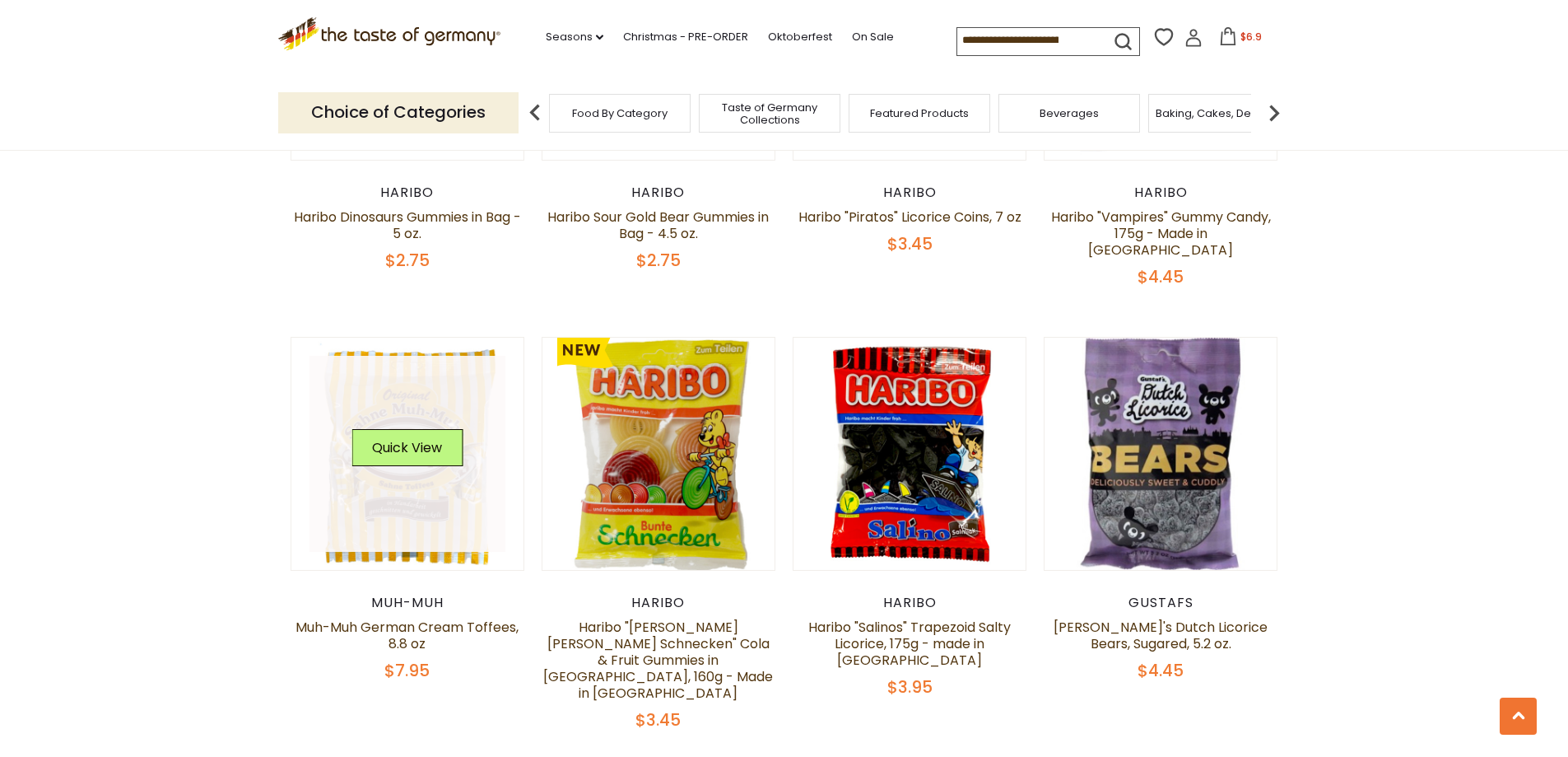
click at [457, 503] on link at bounding box center [407, 453] width 196 height 196
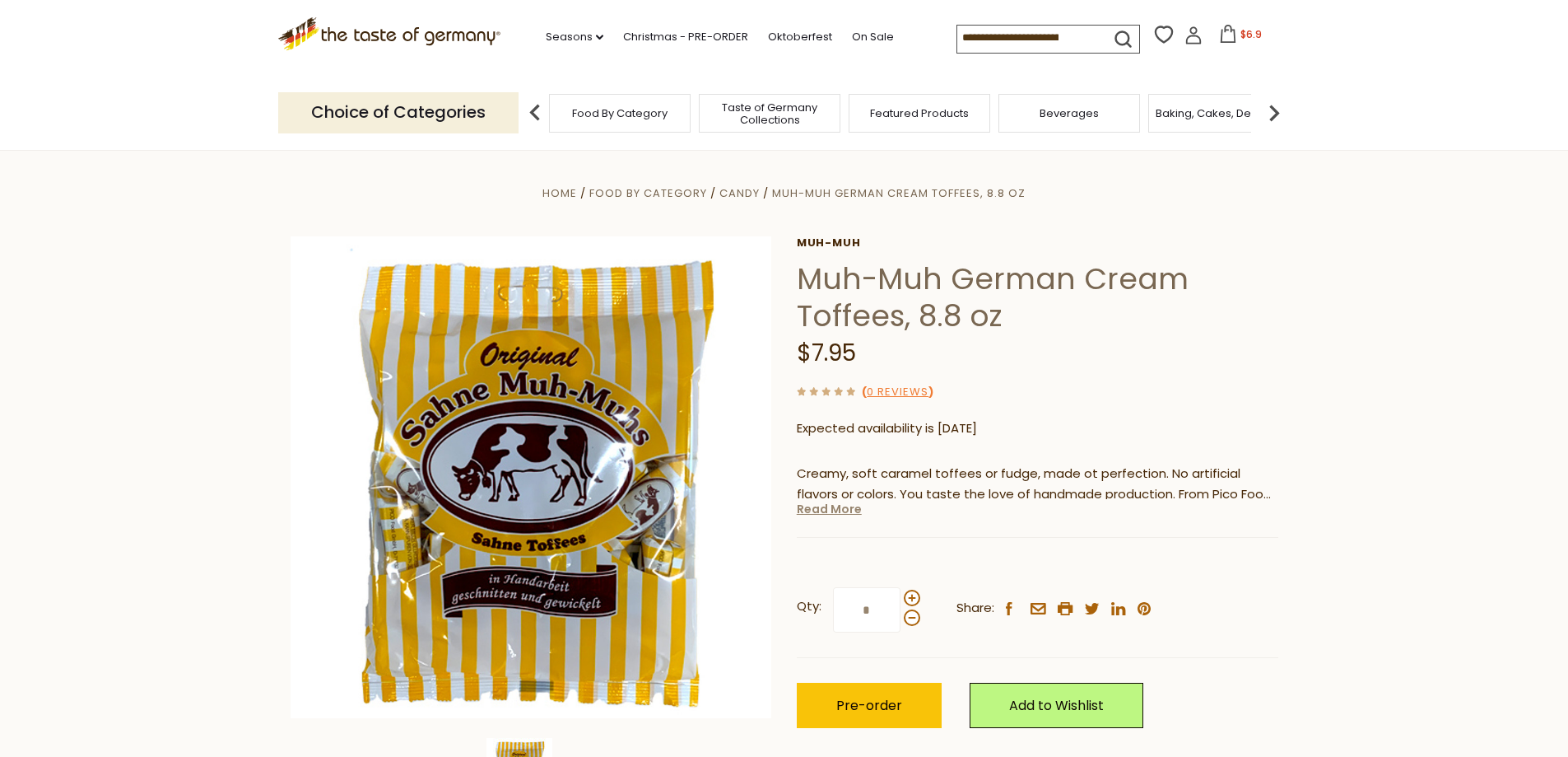
click at [841, 512] on link "Read More" at bounding box center [828, 509] width 65 height 16
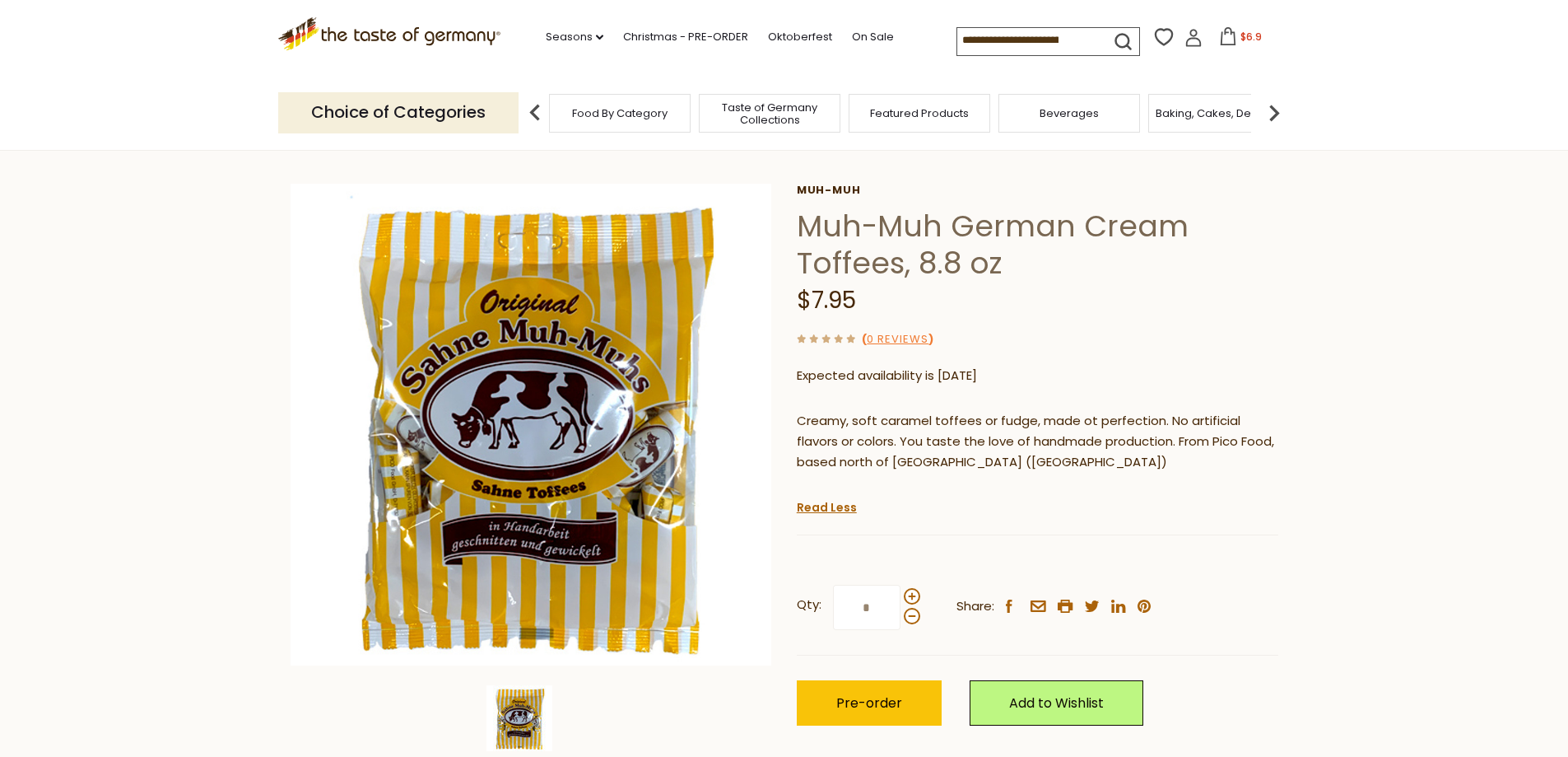
scroll to position [82, 0]
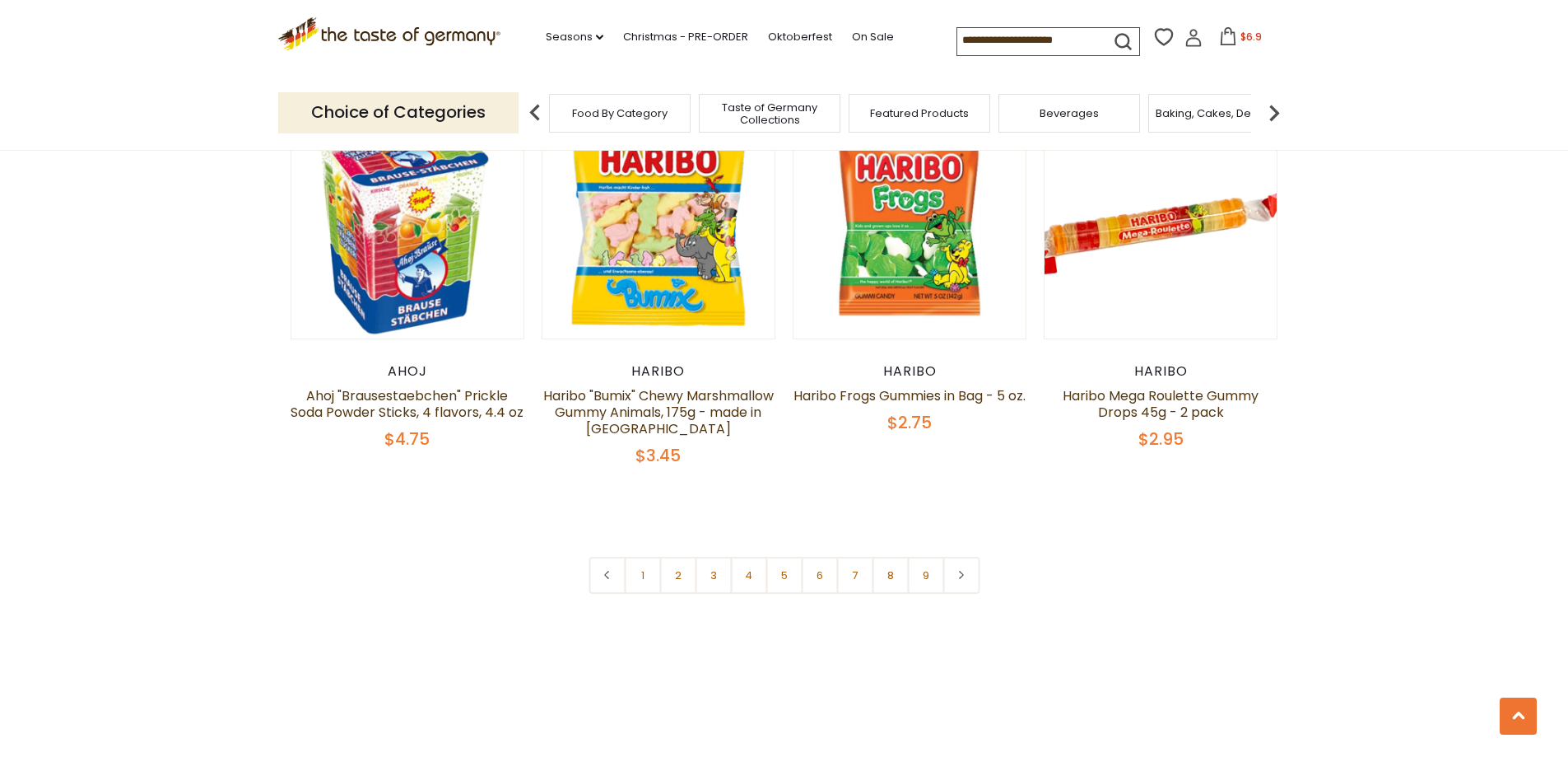
scroll to position [4122, 0]
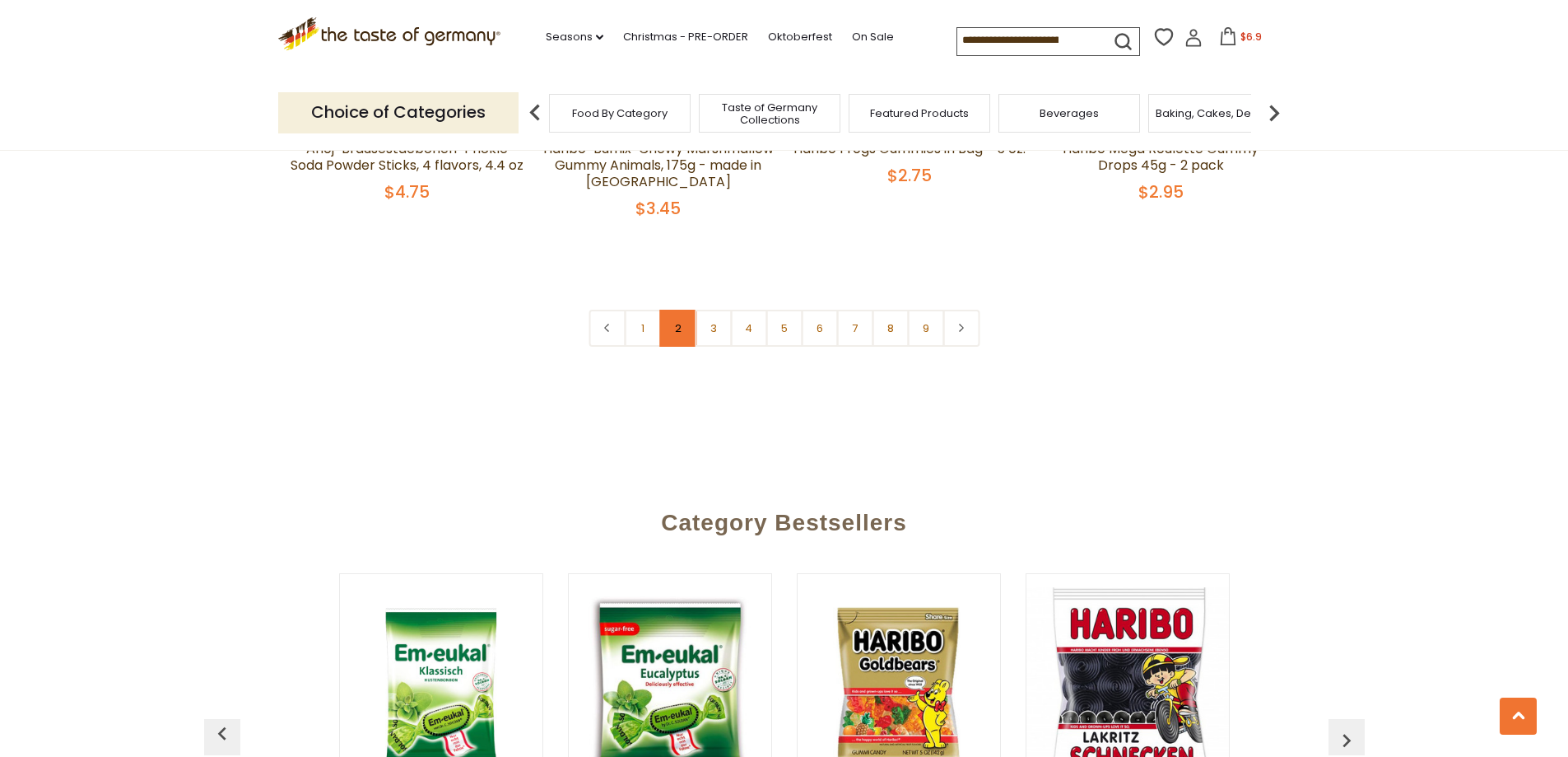
click at [679, 309] on link "2" at bounding box center [678, 328] width 37 height 37
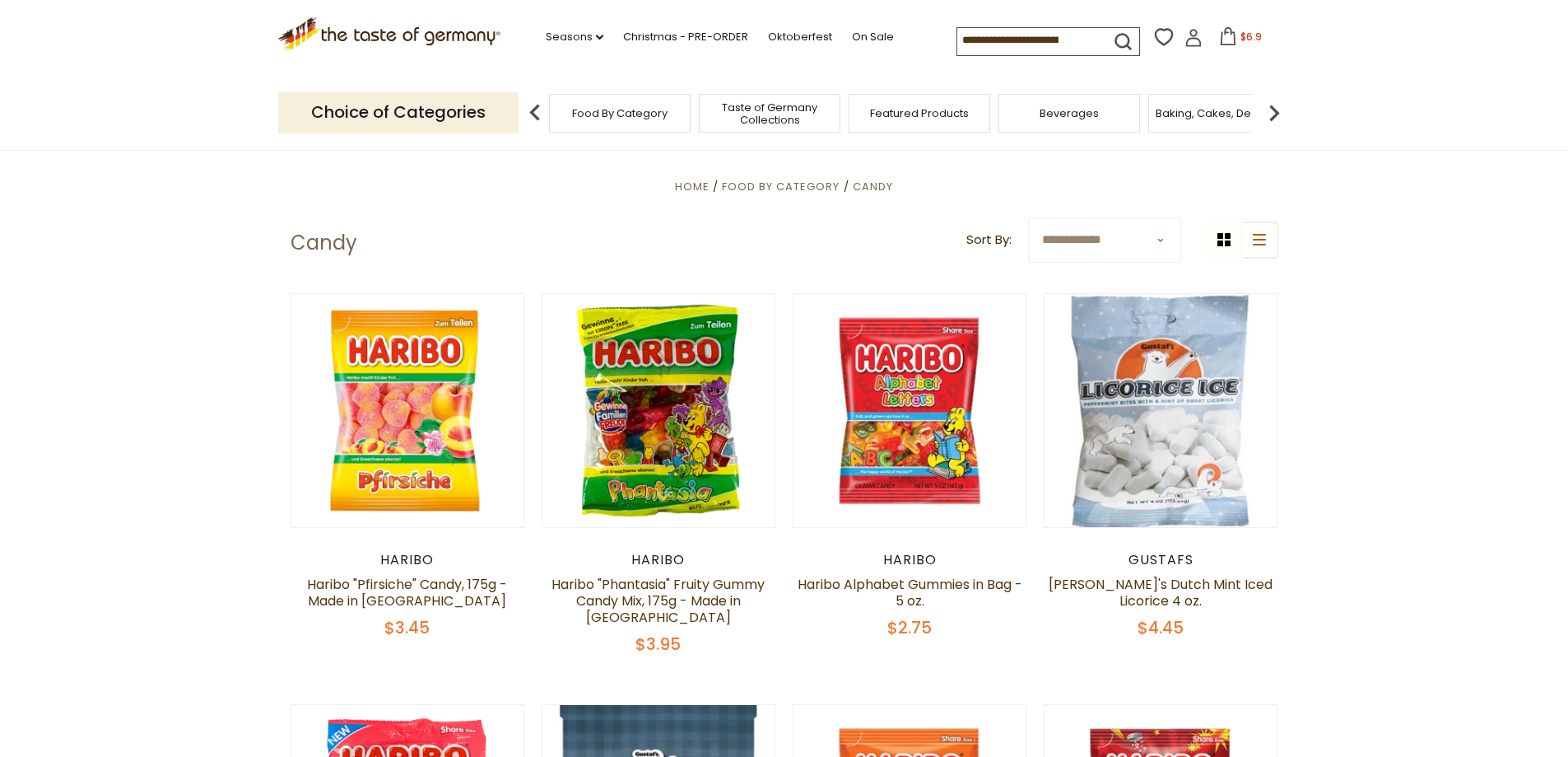
scroll to position [402, 0]
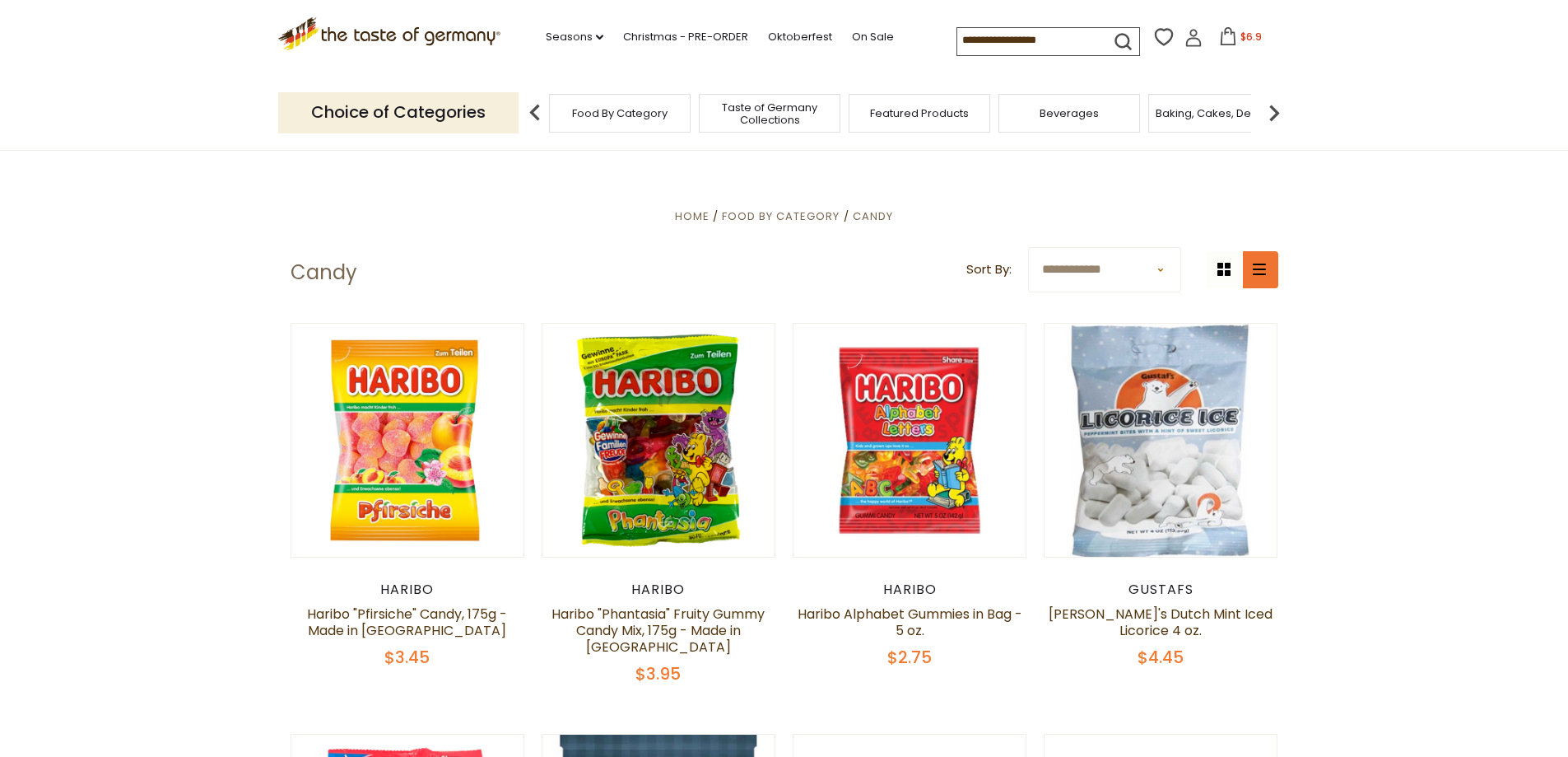
click at [1263, 275] on icon at bounding box center [1260, 269] width 14 height 12
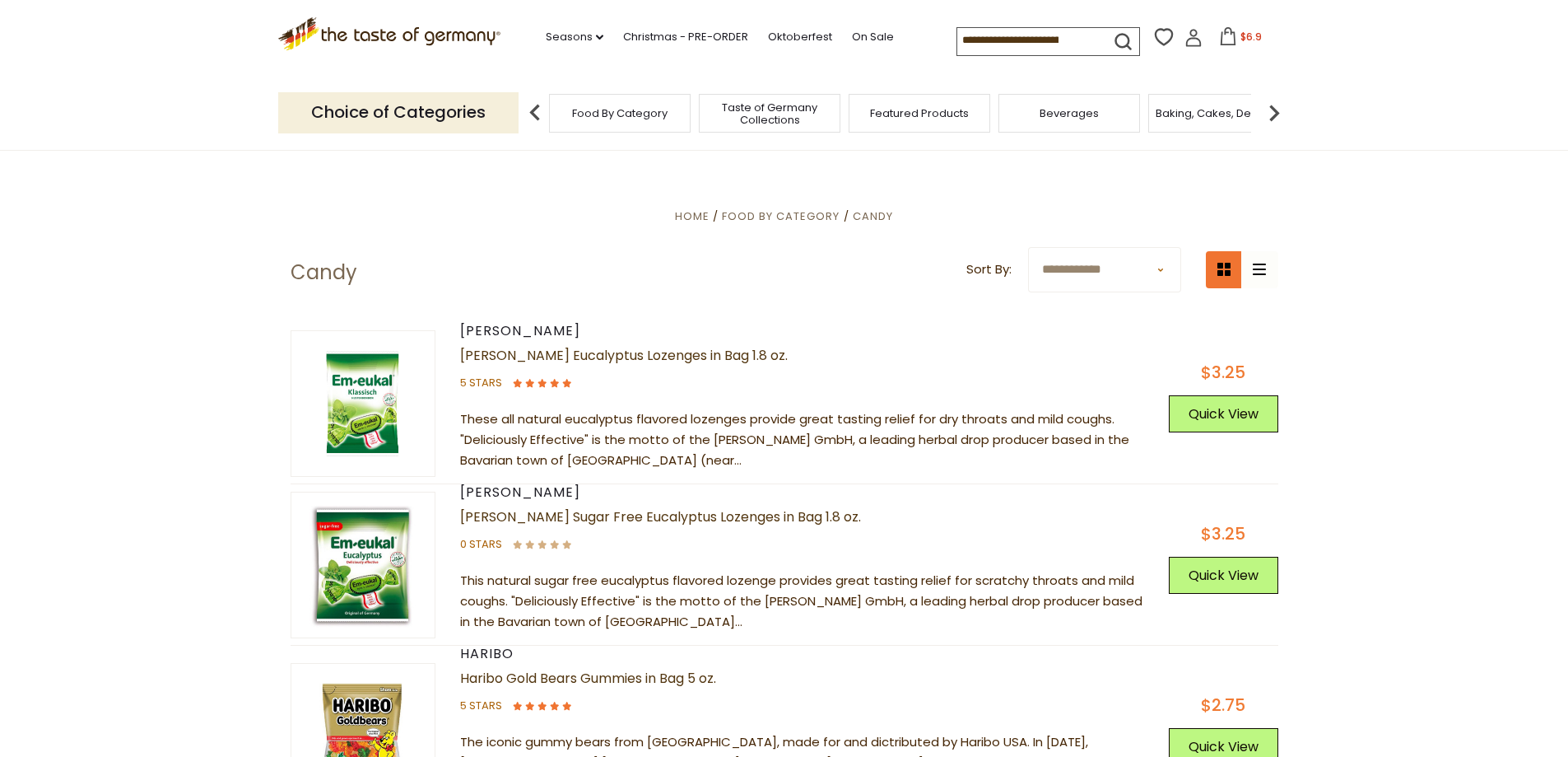
click at [1220, 274] on icon at bounding box center [1224, 270] width 14 height 14
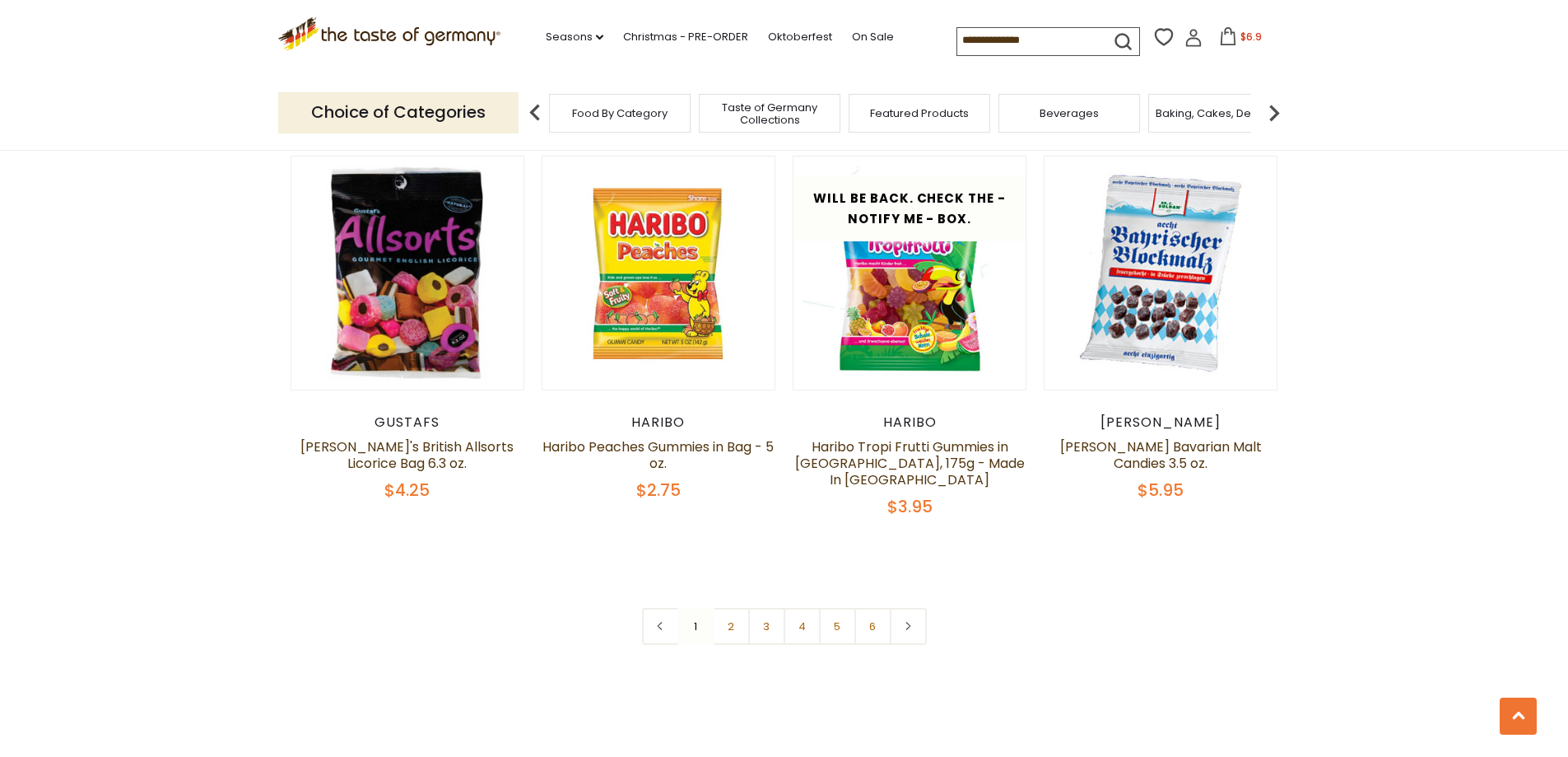
scroll to position [3859, 0]
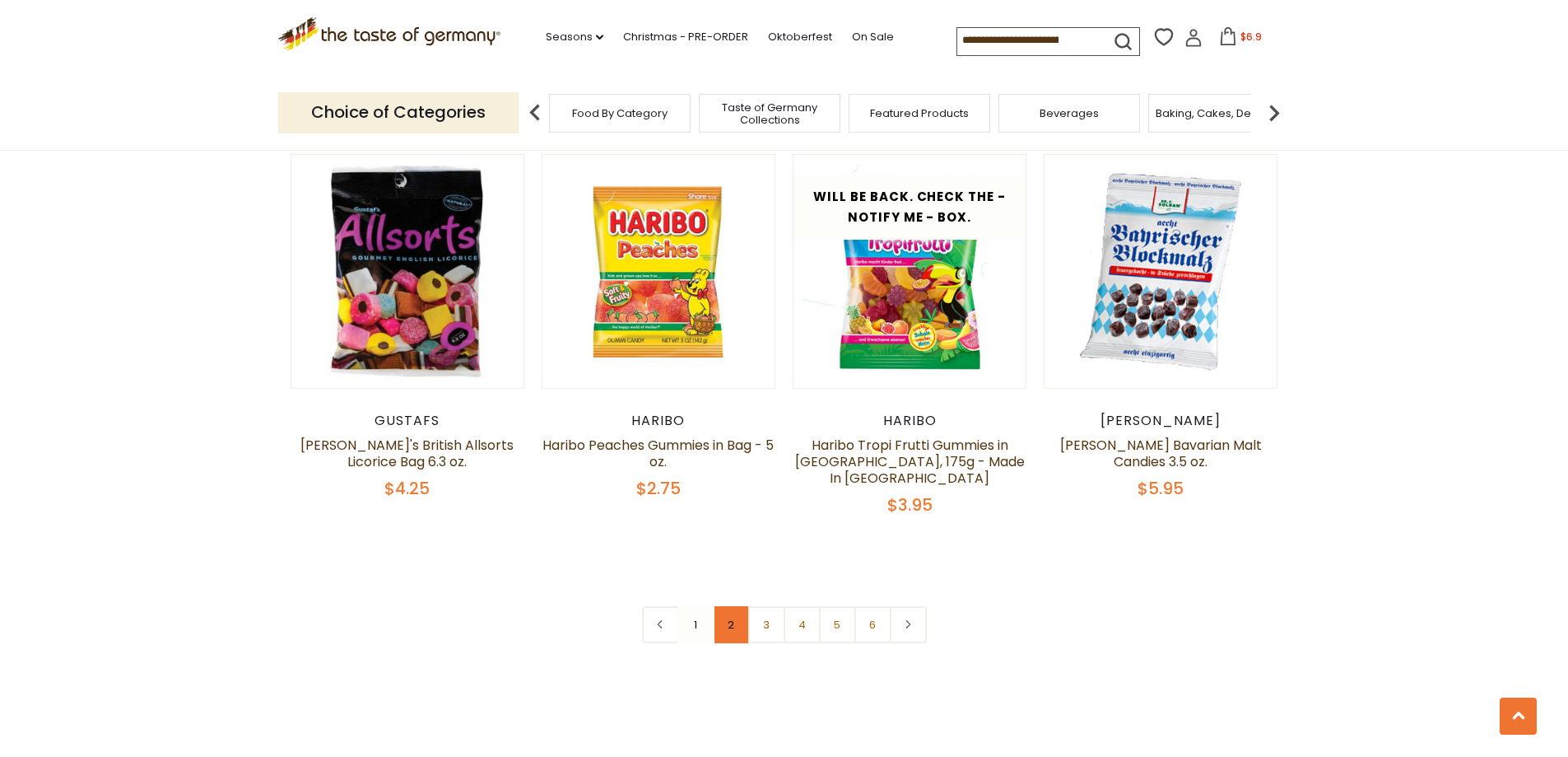
click at [730, 606] on link "2" at bounding box center [731, 625] width 37 height 37
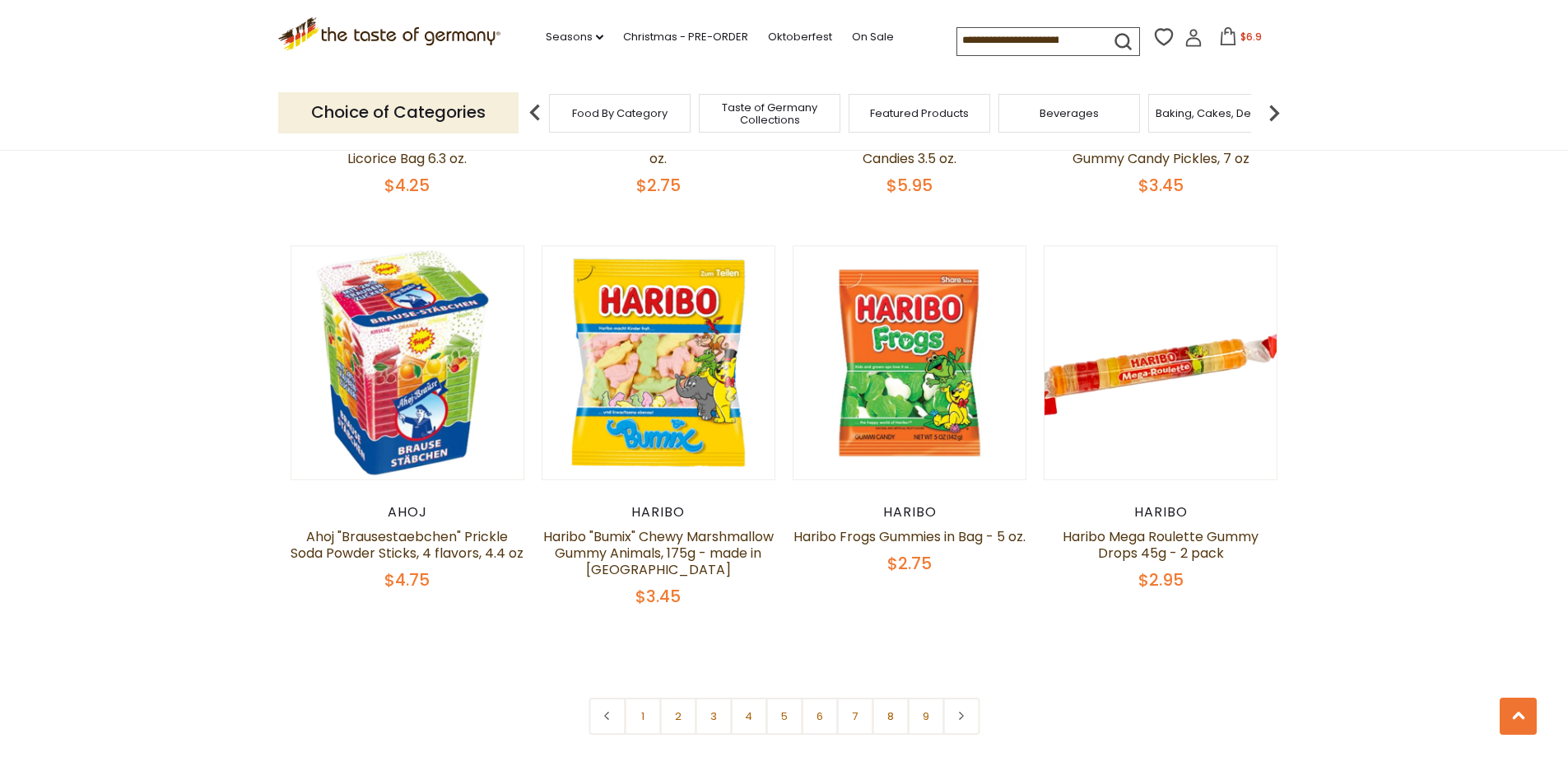
scroll to position [3951, 0]
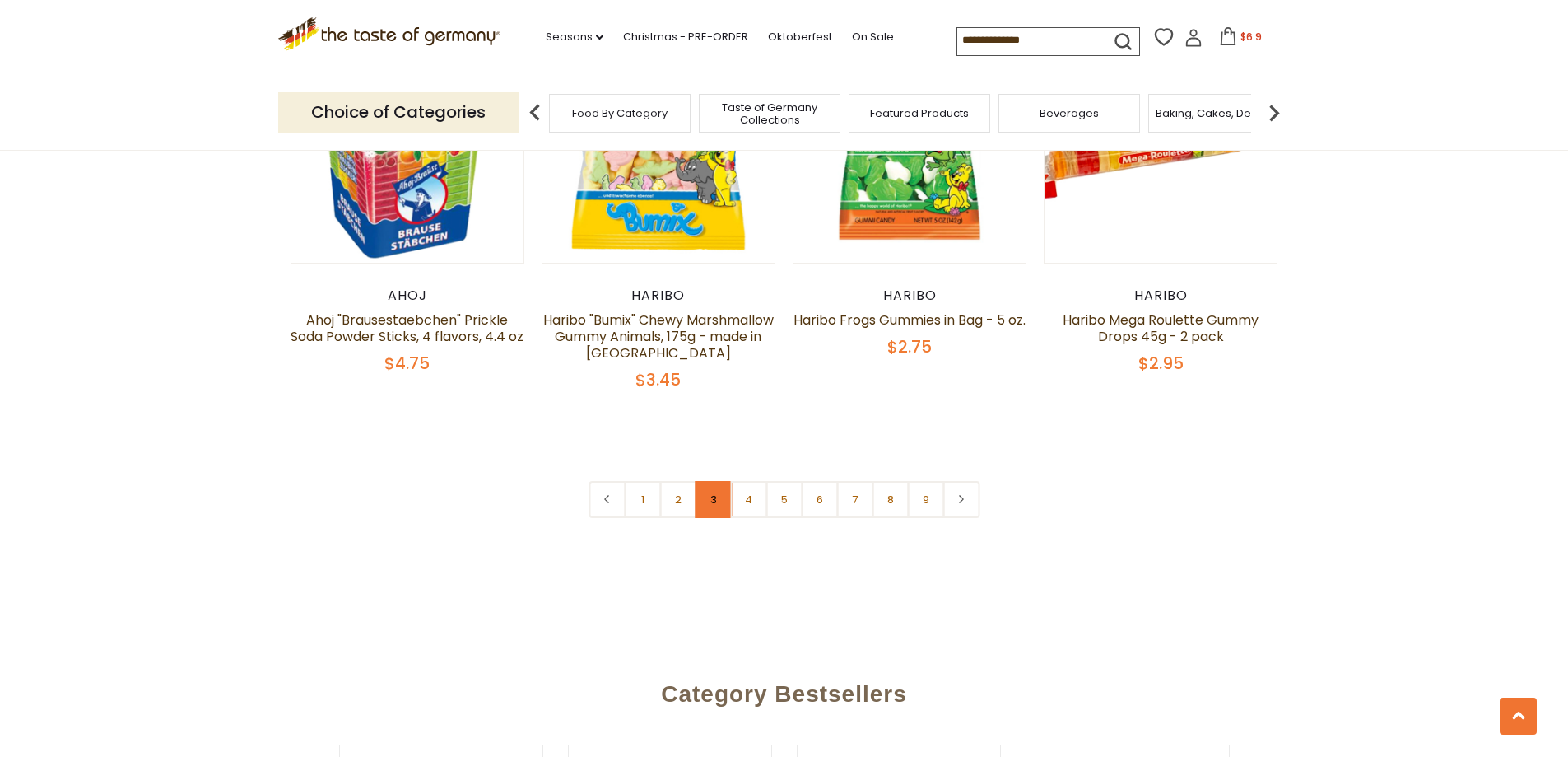
click at [711, 480] on link "3" at bounding box center [713, 499] width 37 height 37
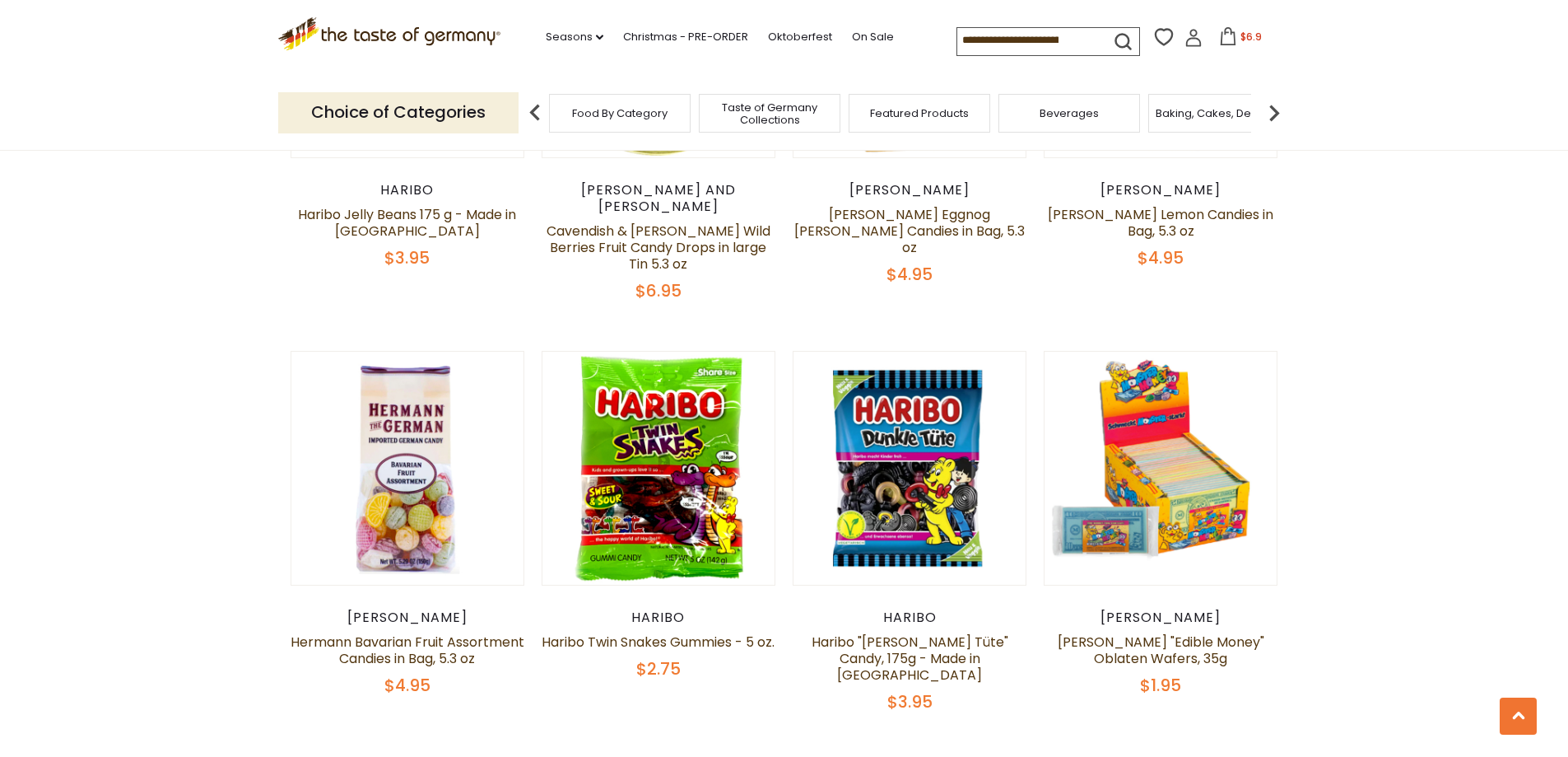
scroll to position [2542, 0]
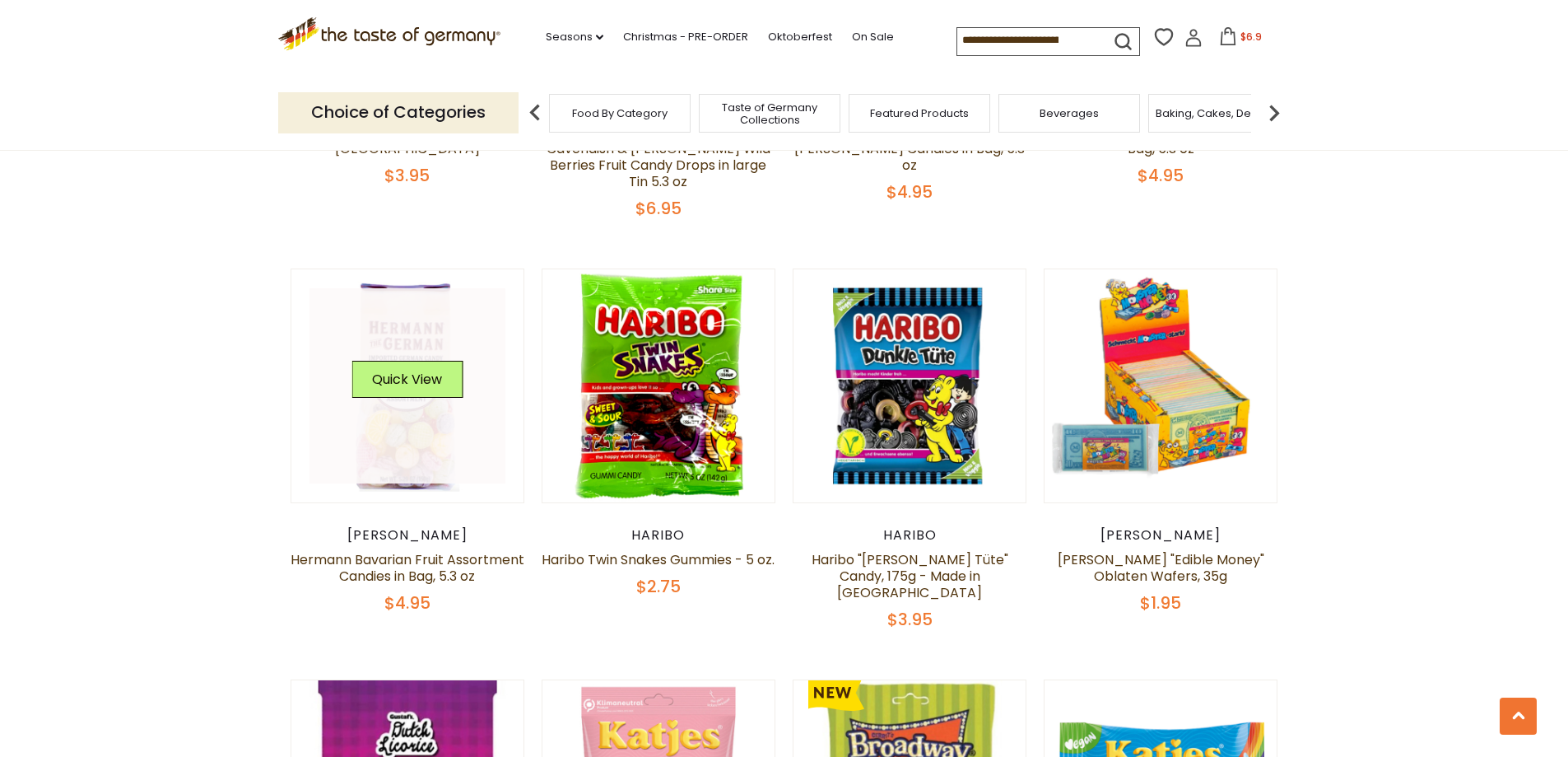
click at [468, 367] on link at bounding box center [407, 386] width 196 height 196
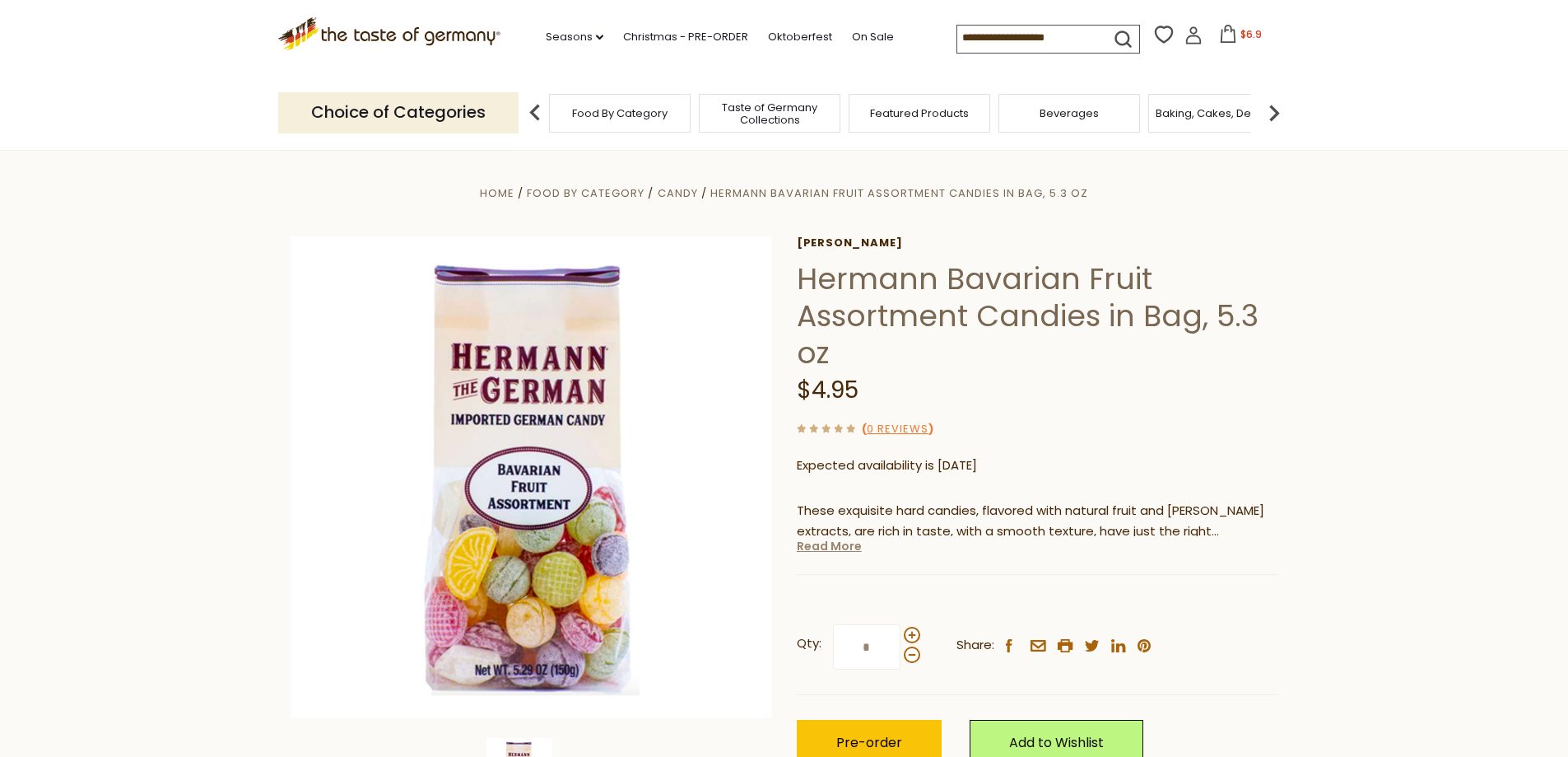
click at [840, 546] on link "Read More" at bounding box center [828, 545] width 65 height 16
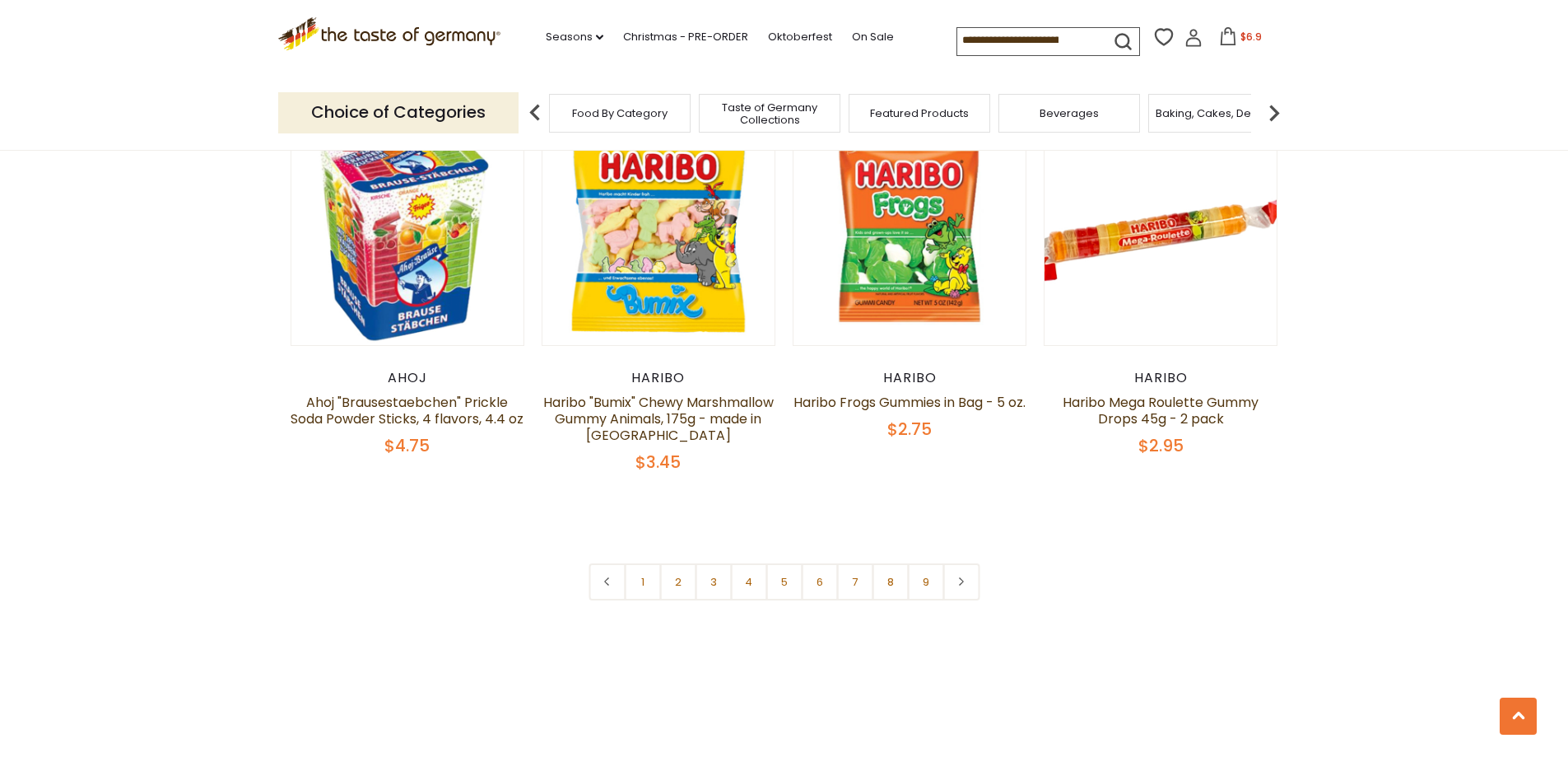
scroll to position [3951, 0]
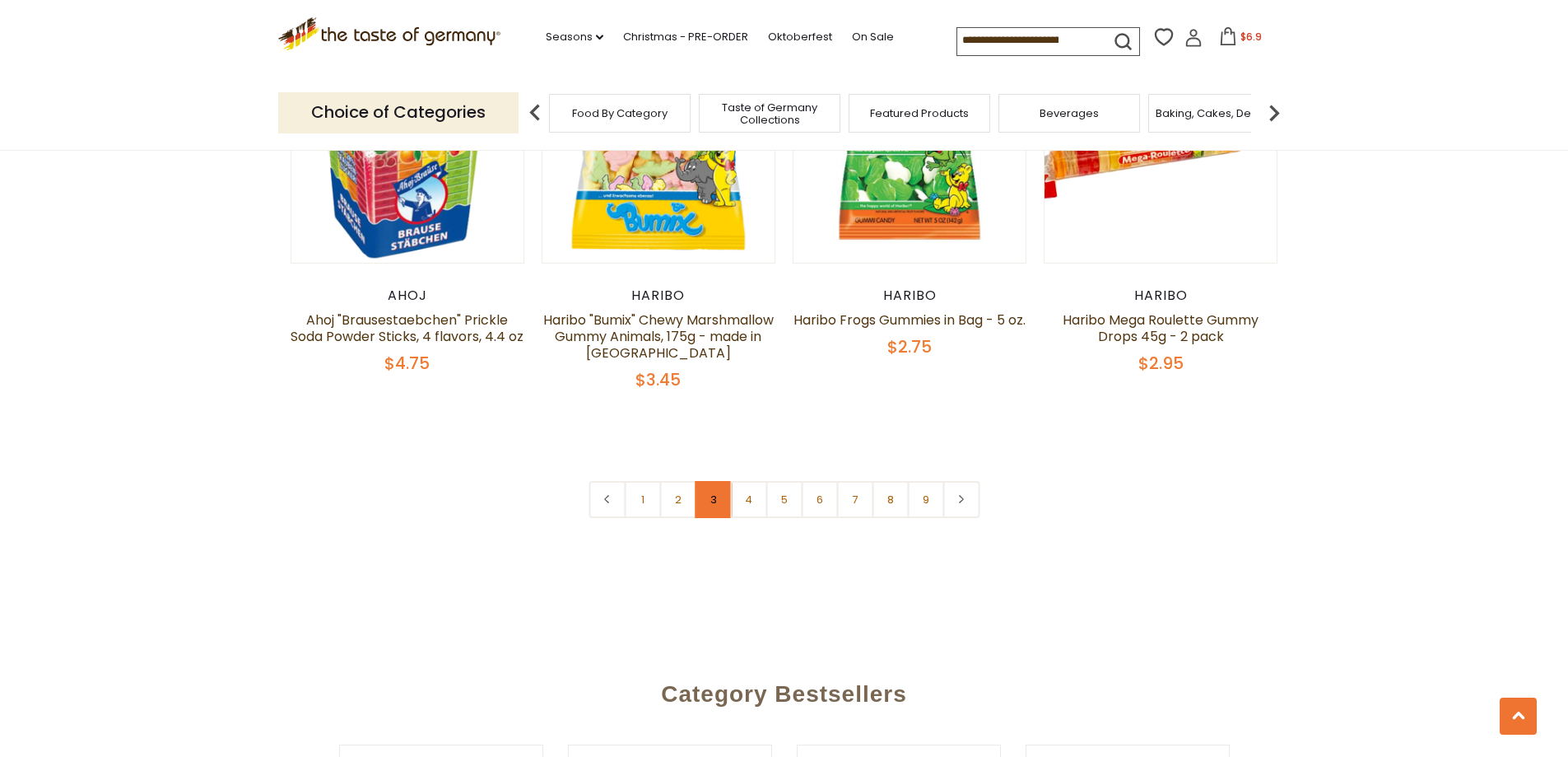
click at [717, 480] on link "3" at bounding box center [713, 499] width 37 height 37
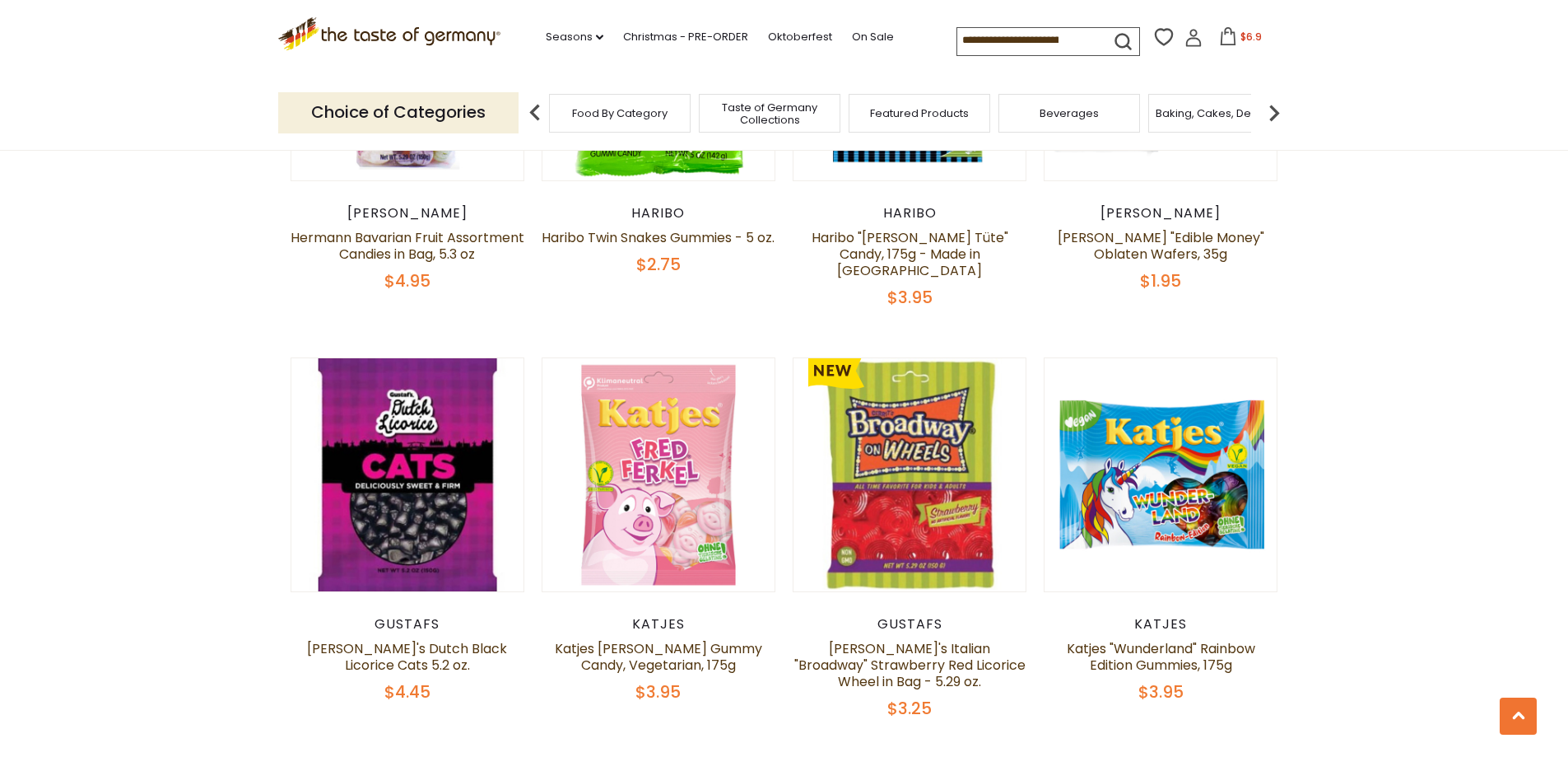
scroll to position [2871, 0]
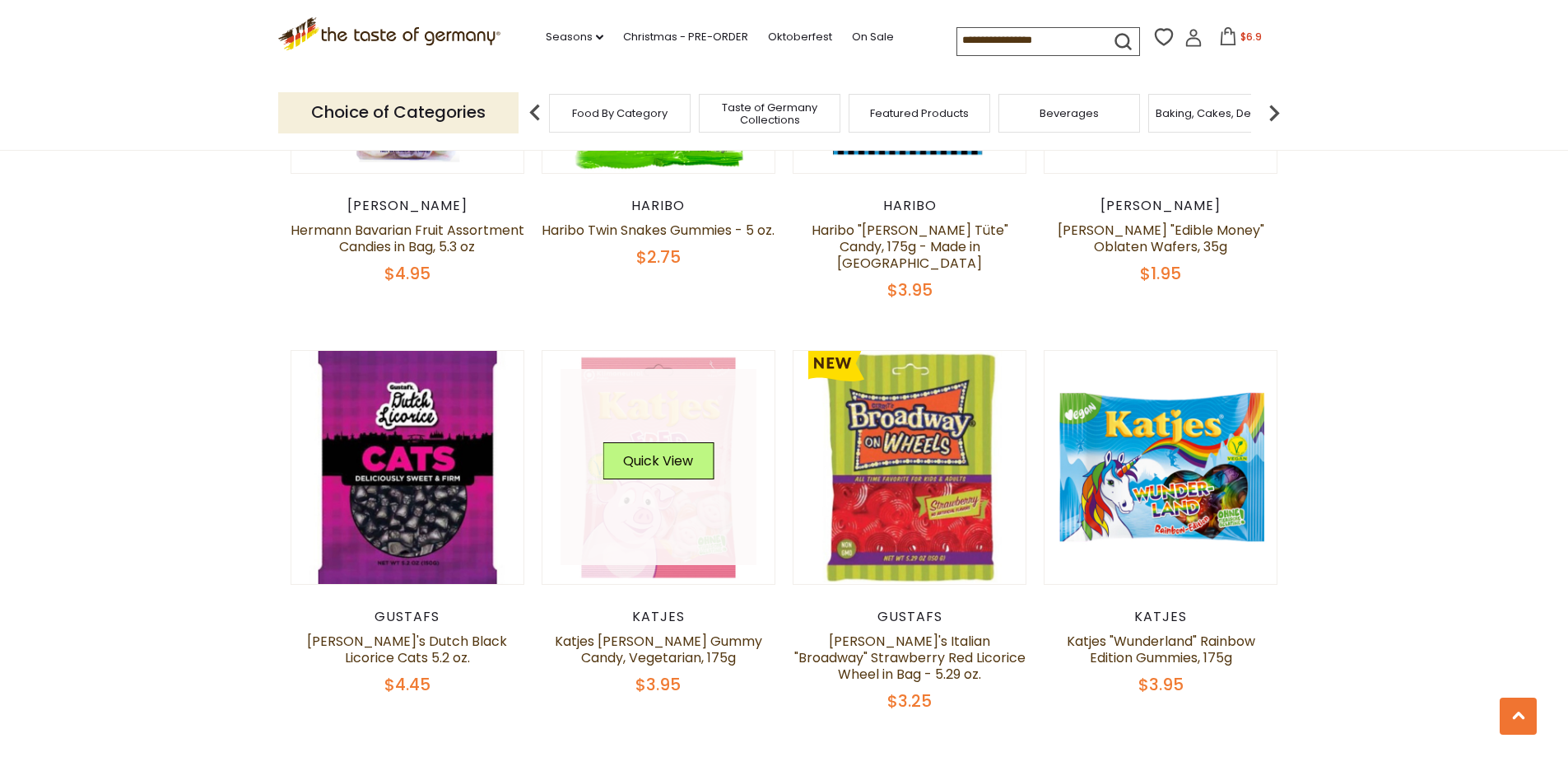
click at [740, 440] on link at bounding box center [658, 466] width 196 height 196
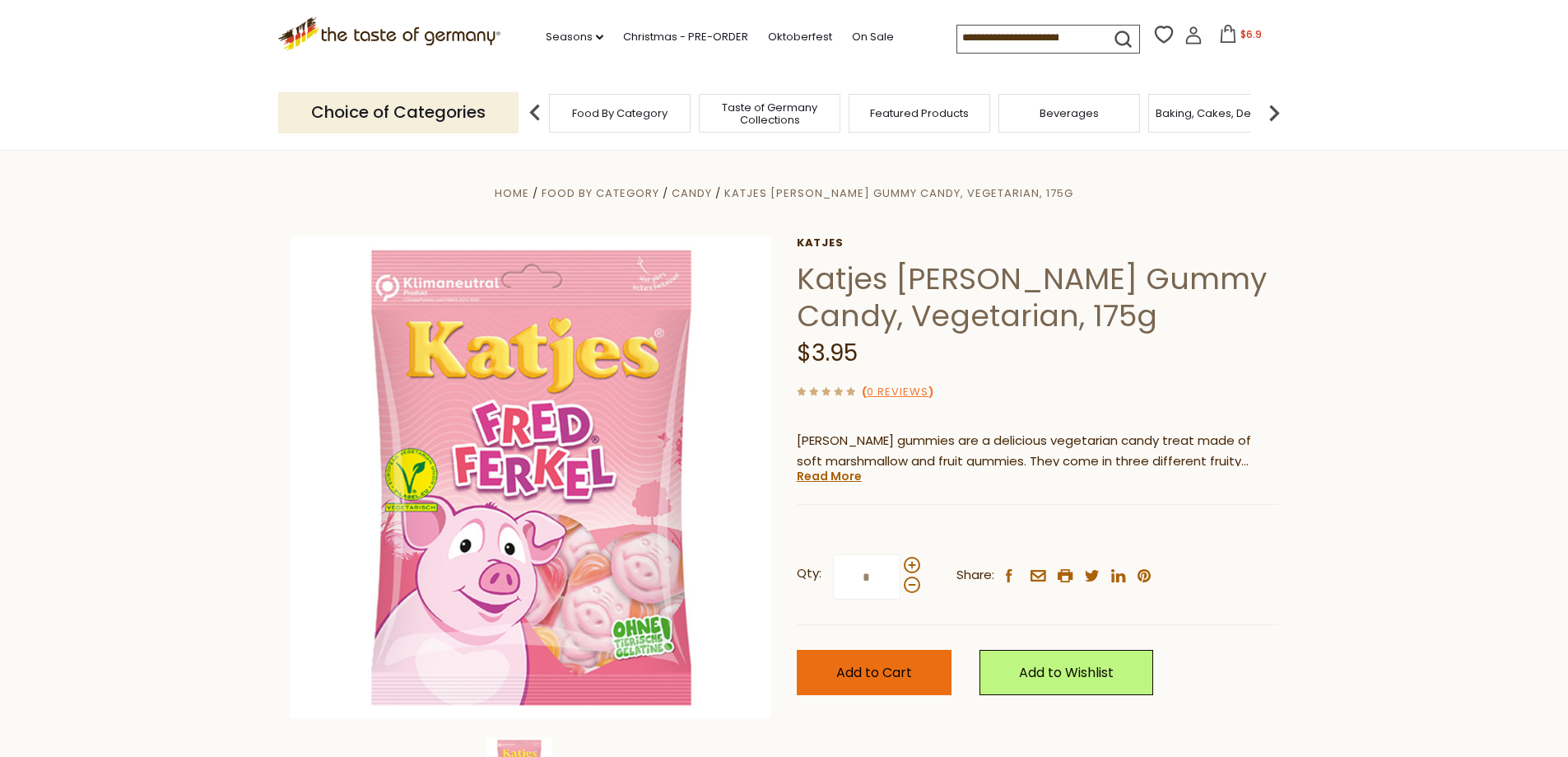
click at [893, 685] on button "Add to Cart" at bounding box center [874, 672] width 155 height 45
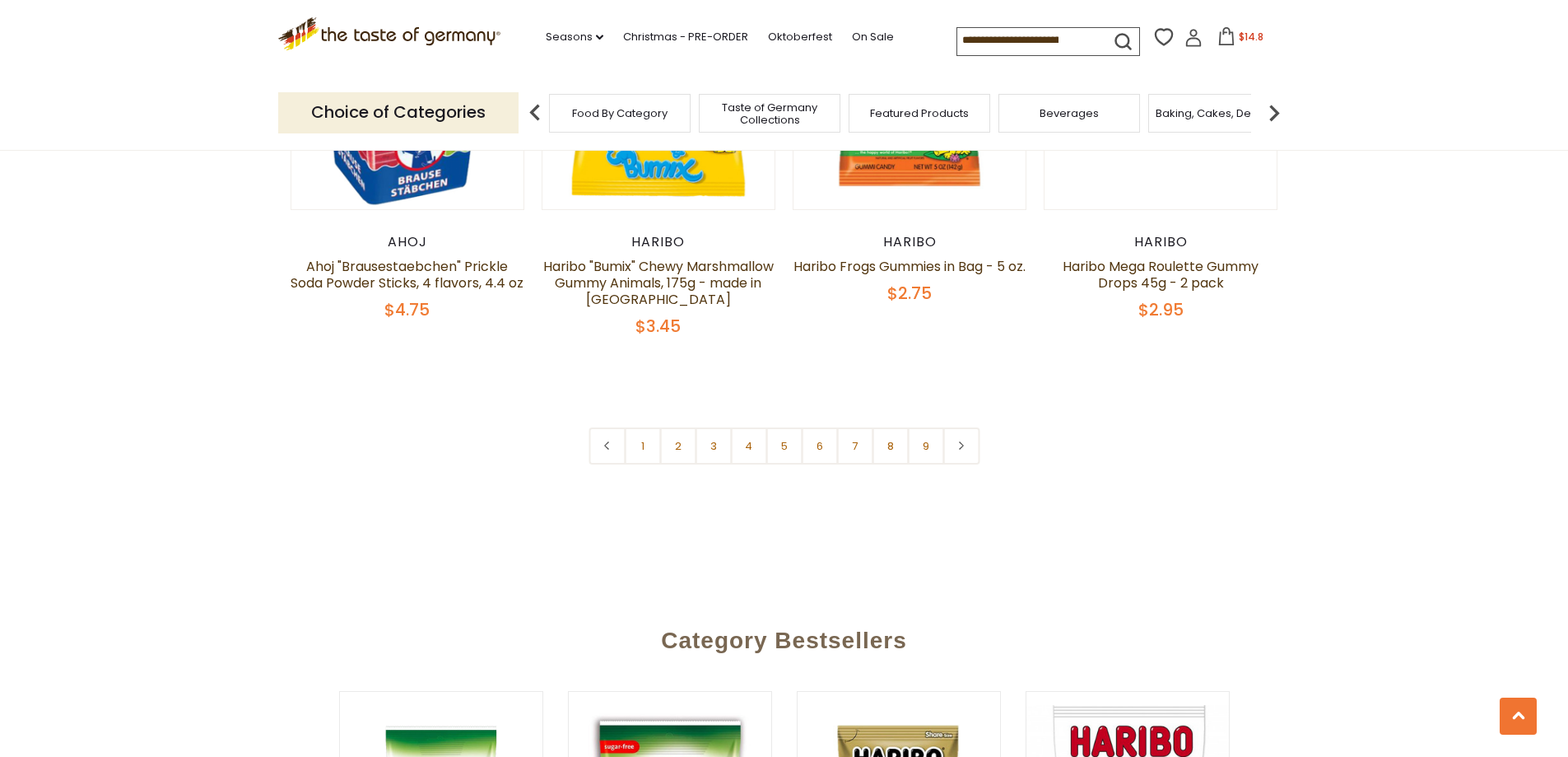
scroll to position [3995, 0]
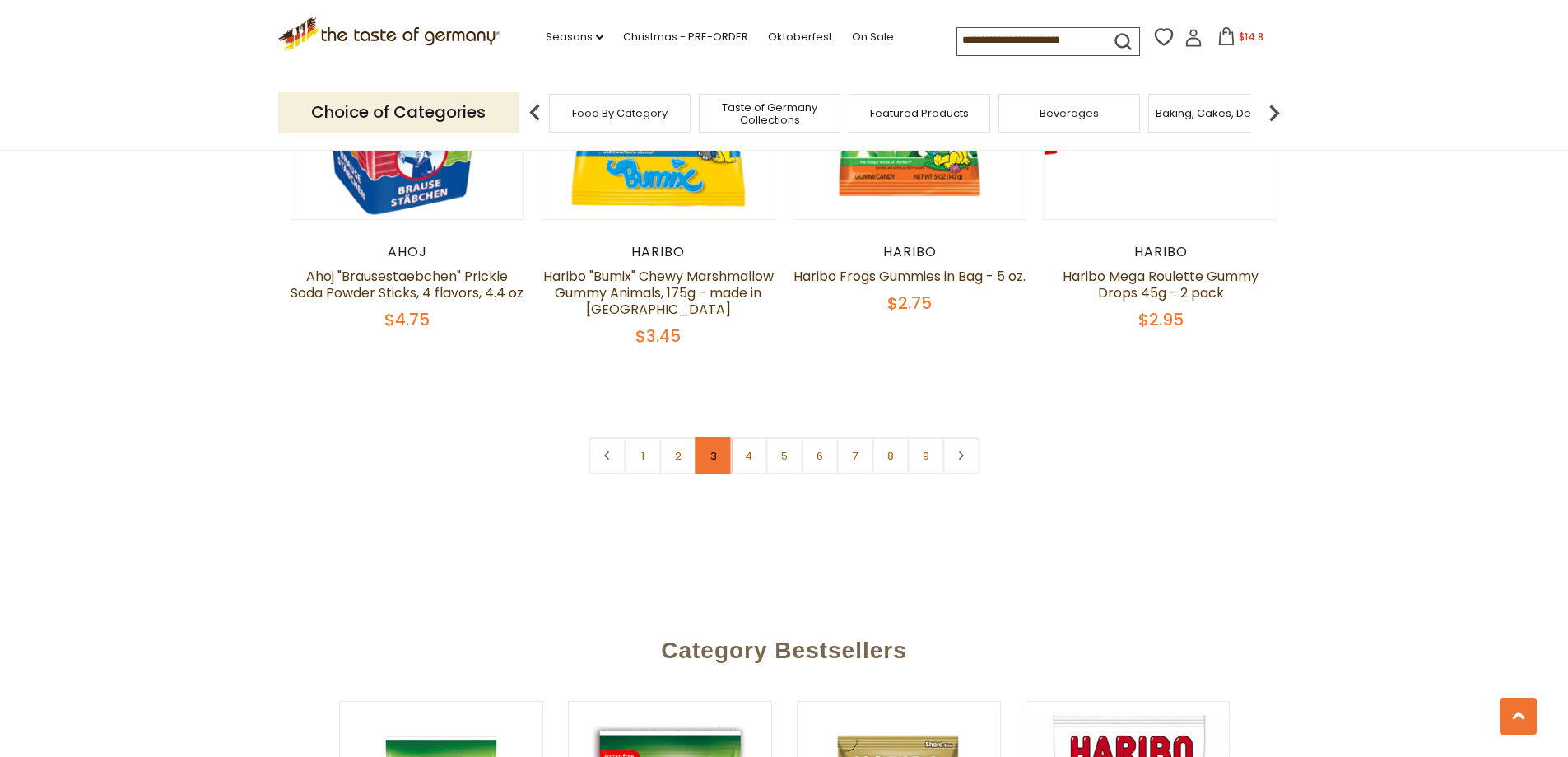
click at [717, 437] on link "3" at bounding box center [713, 455] width 37 height 37
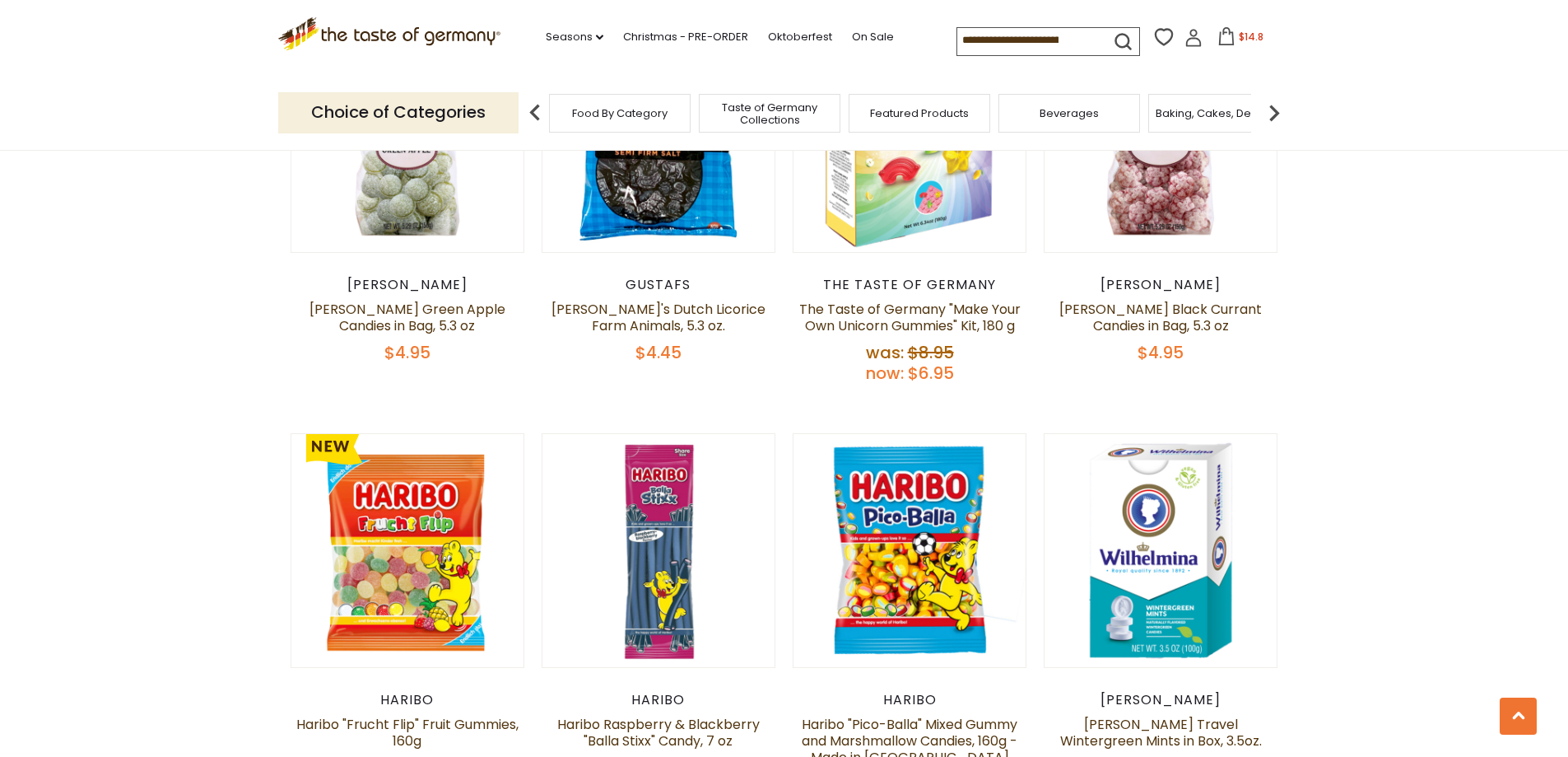
scroll to position [3612, 0]
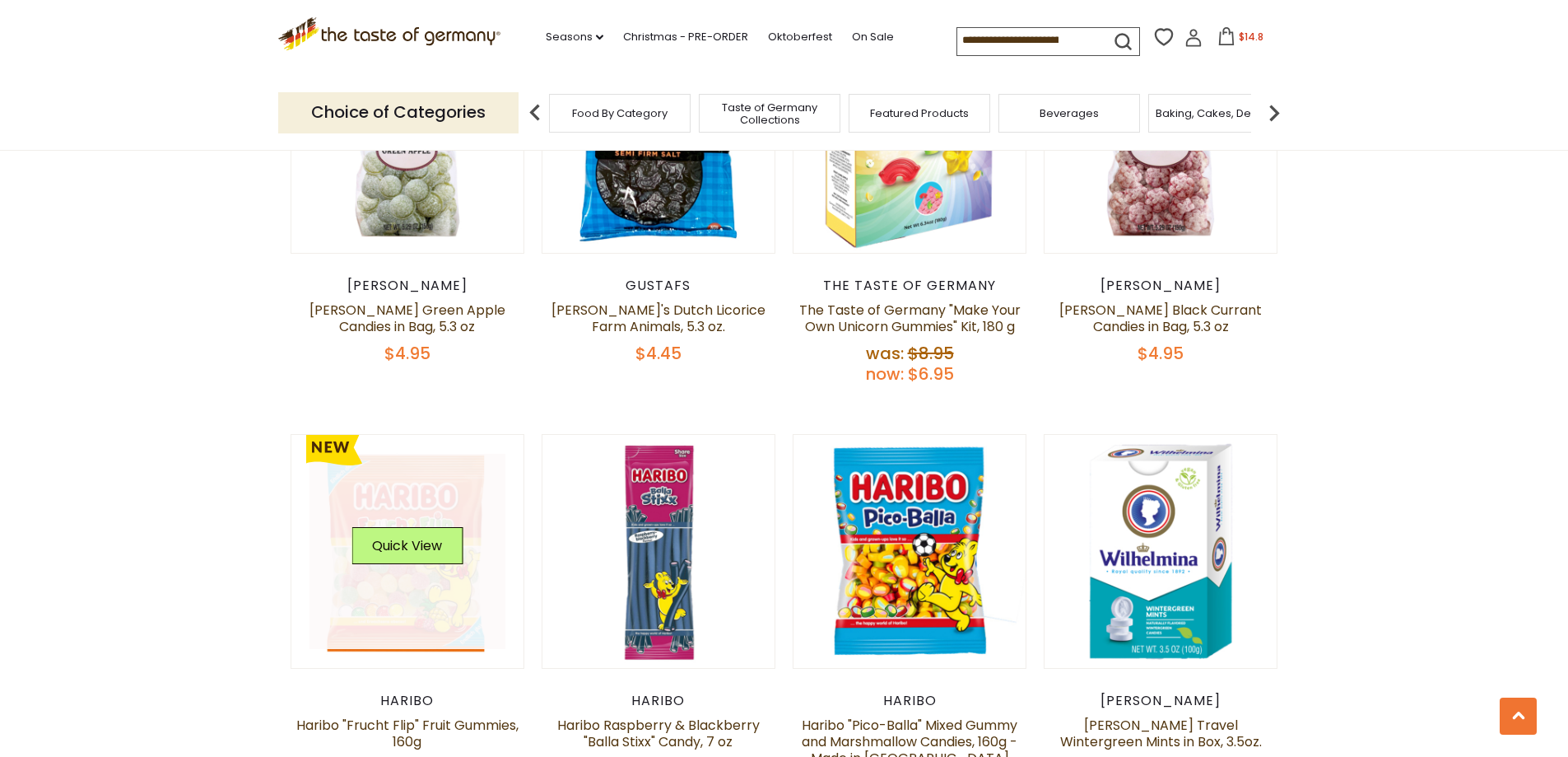
click at [433, 493] on link at bounding box center [407, 551] width 196 height 196
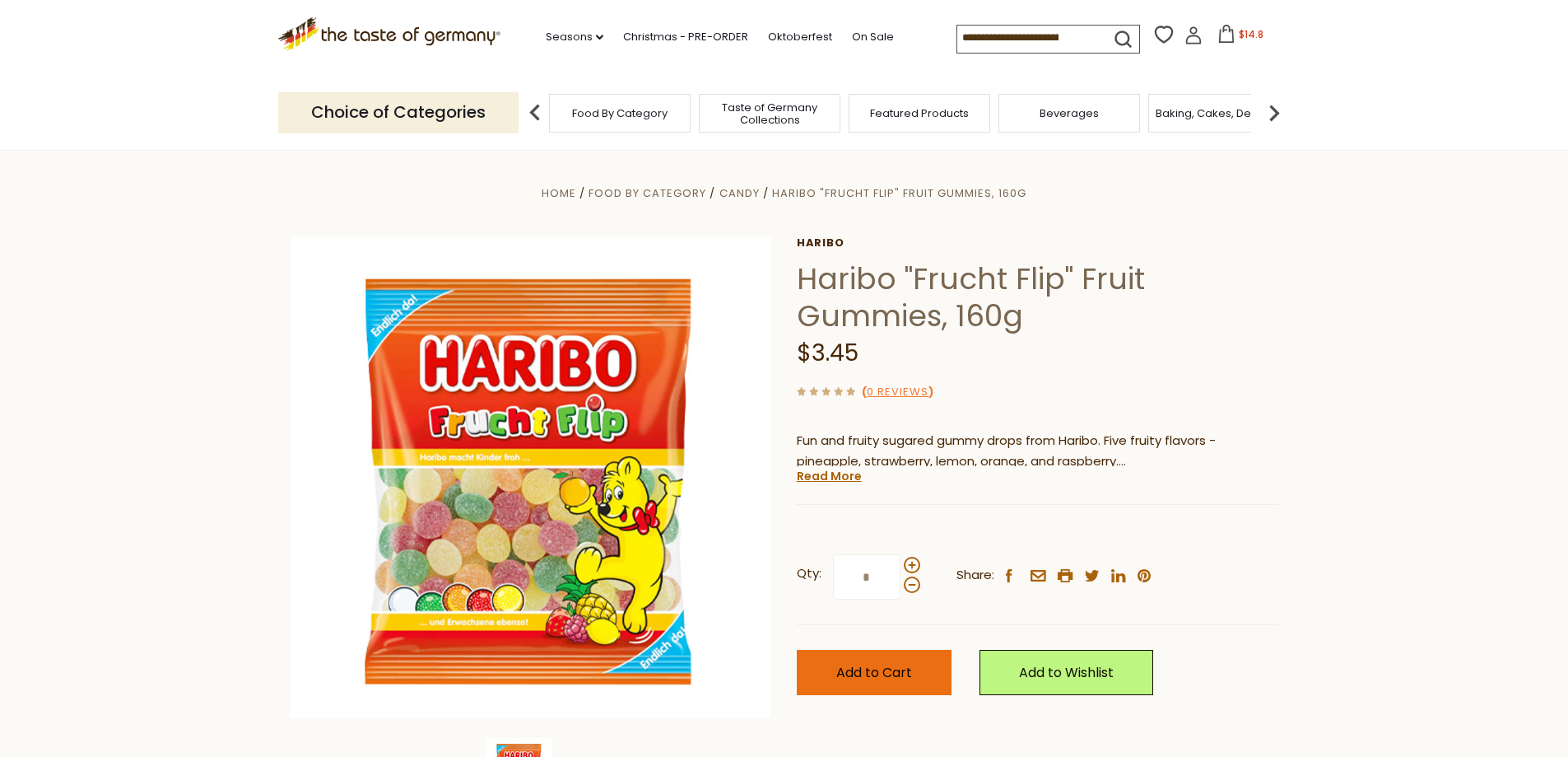
click at [876, 678] on span "Add to Cart" at bounding box center [874, 672] width 75 height 19
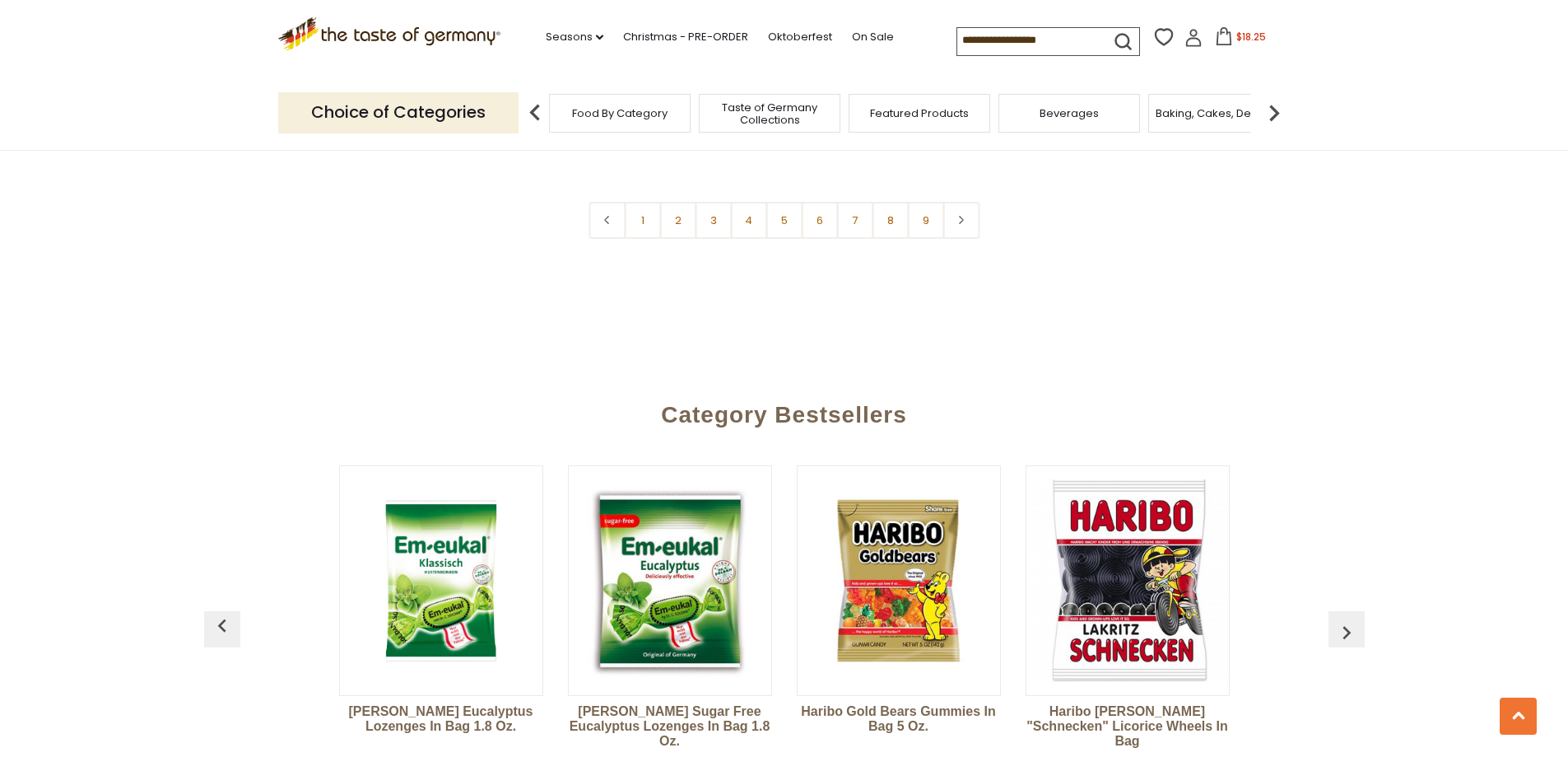
scroll to position [4205, 0]
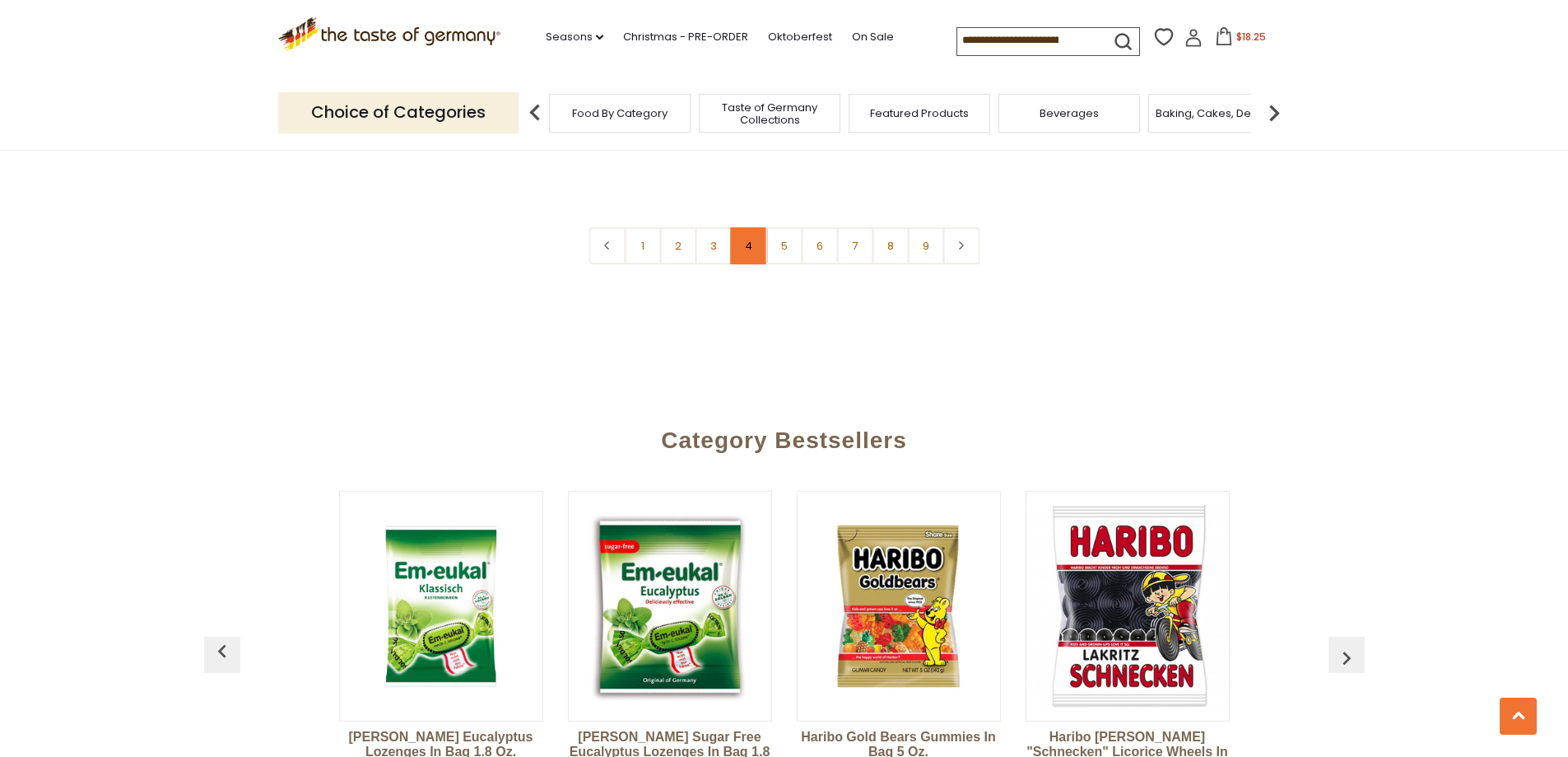
click at [747, 227] on link "4" at bounding box center [748, 246] width 37 height 37
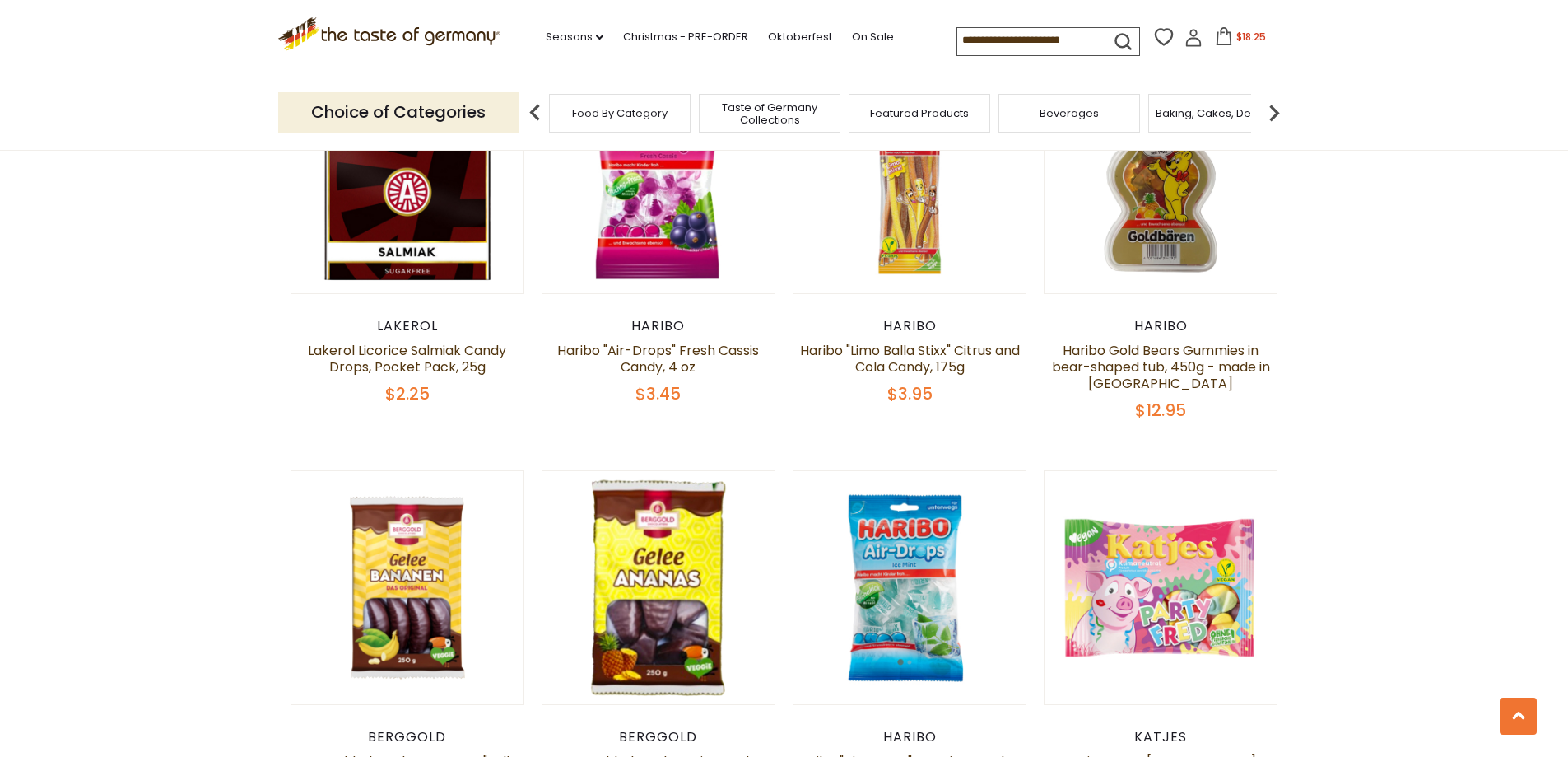
scroll to position [3694, 0]
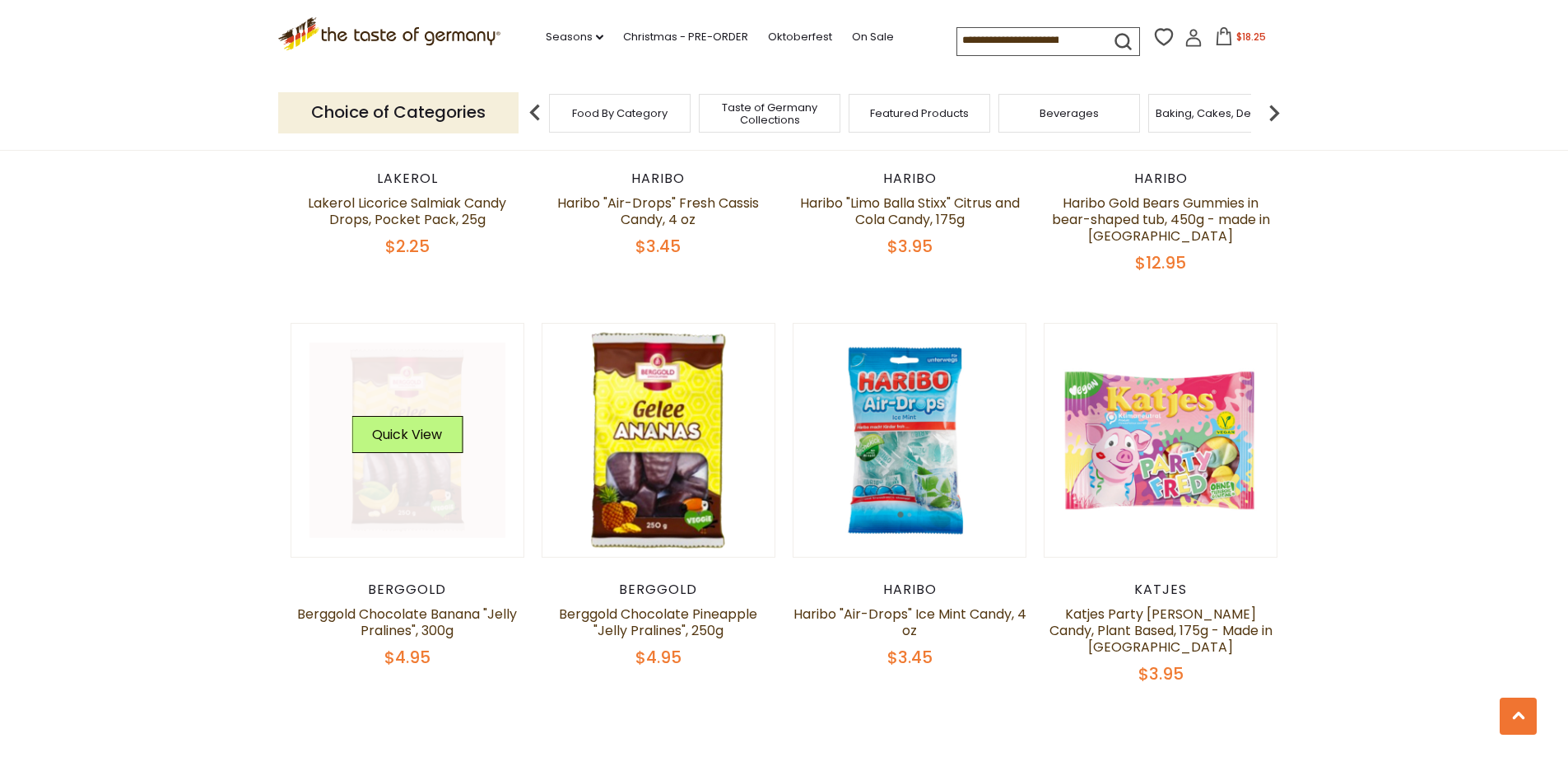
click at [490, 430] on link at bounding box center [407, 440] width 196 height 196
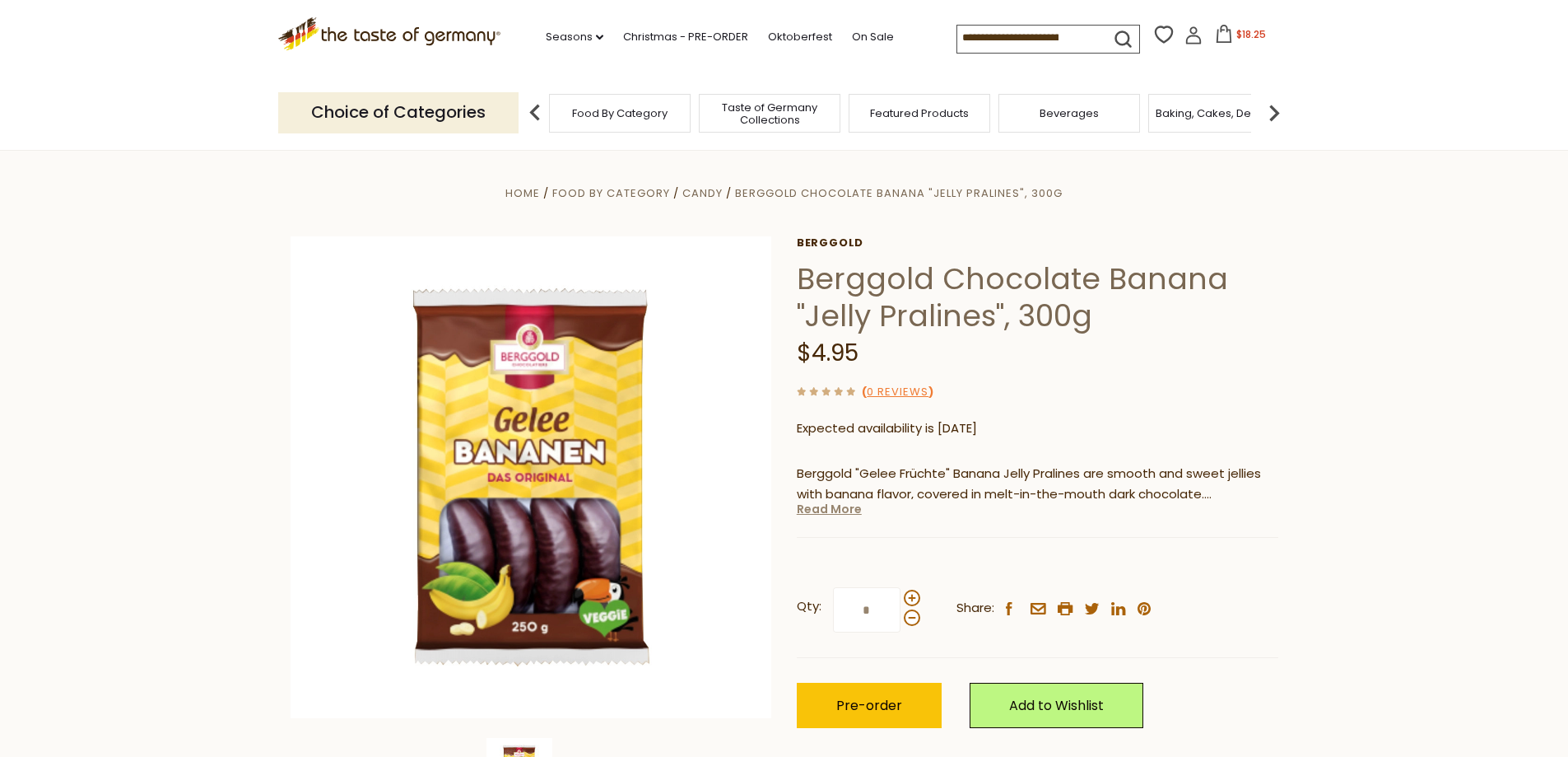
click at [837, 508] on link "Read More" at bounding box center [828, 509] width 65 height 16
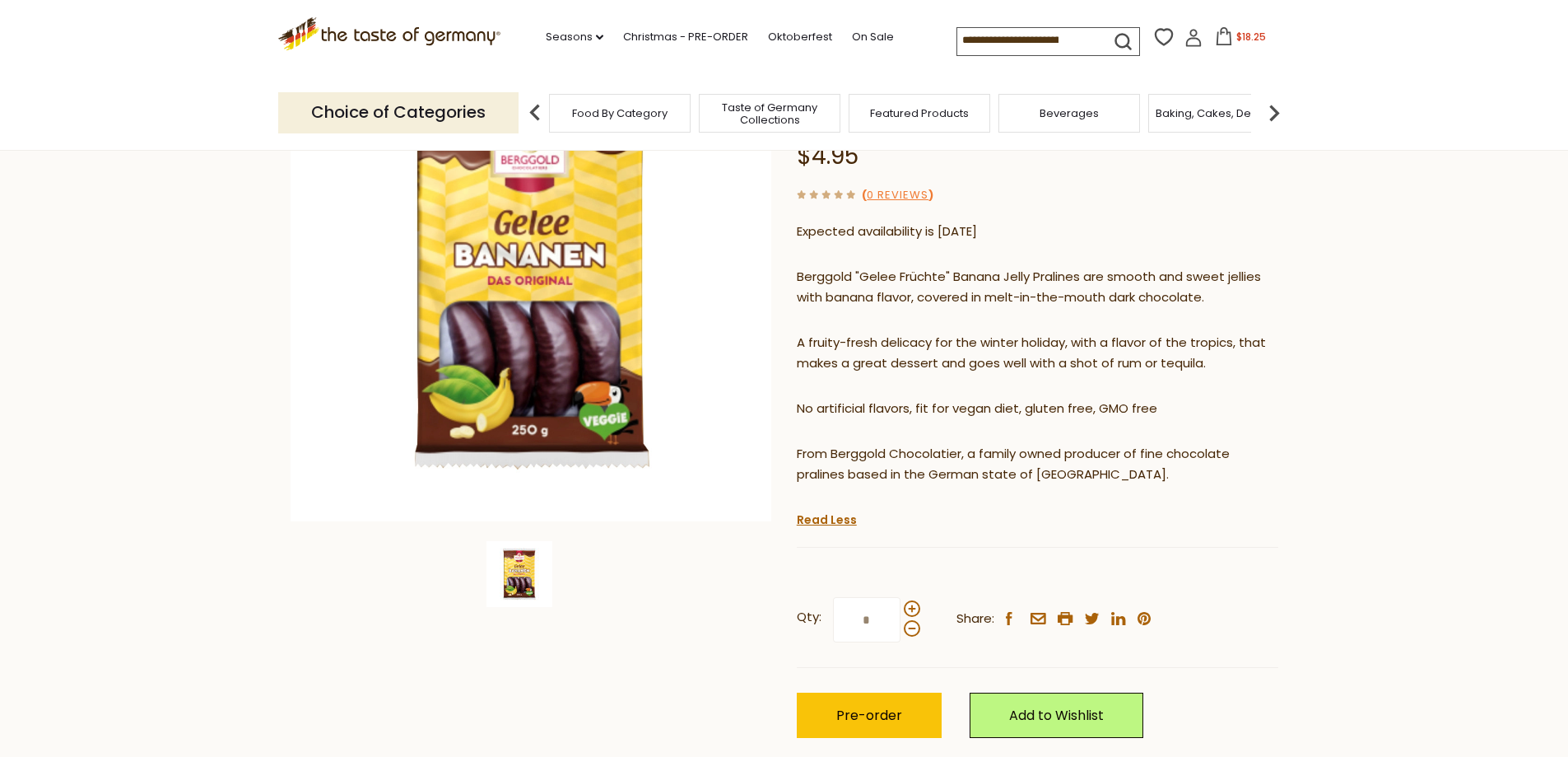
scroll to position [247, 0]
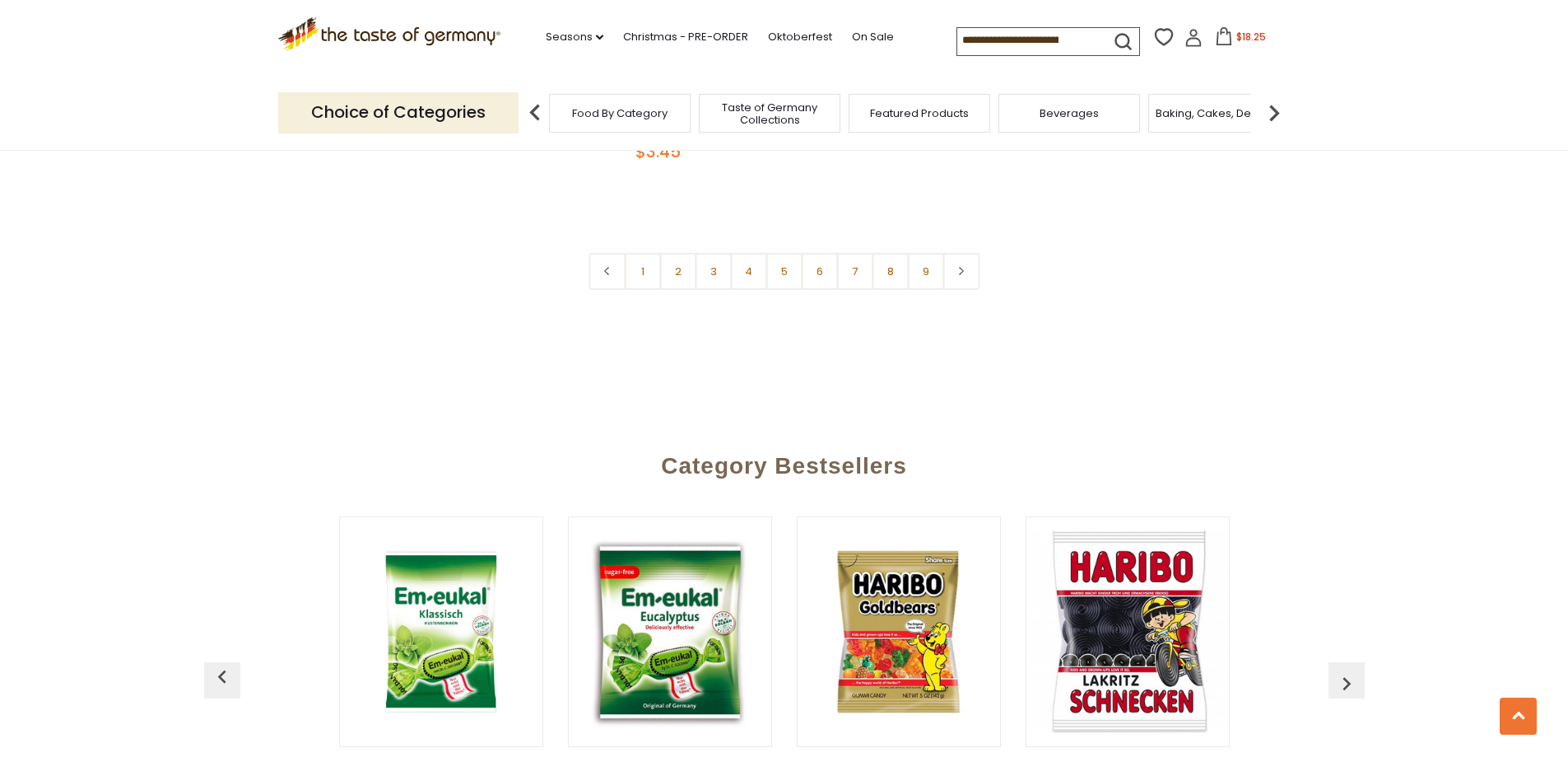
scroll to position [4122, 0]
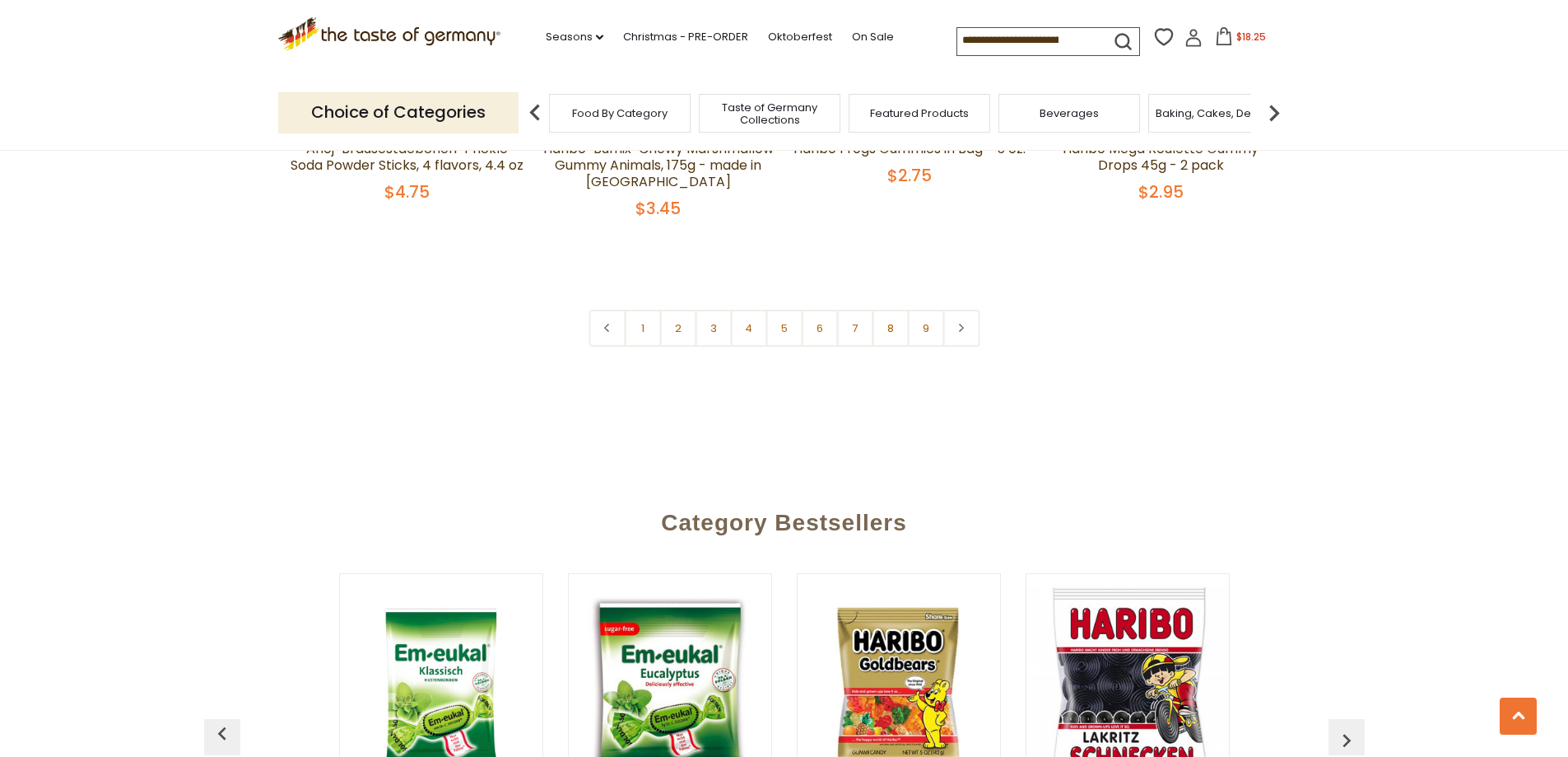
click at [745, 309] on link "4" at bounding box center [748, 328] width 37 height 37
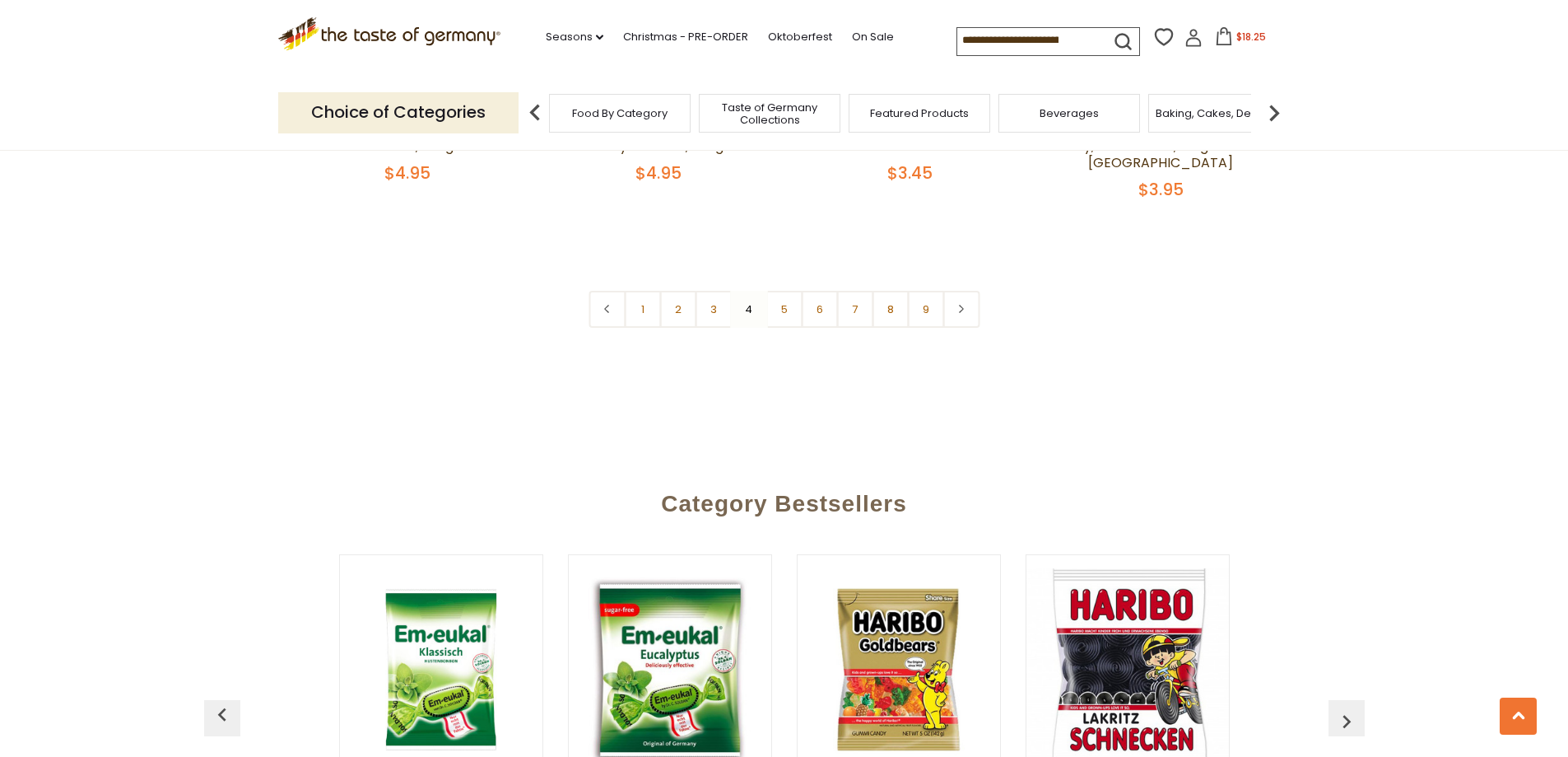
scroll to position [3942, 0]
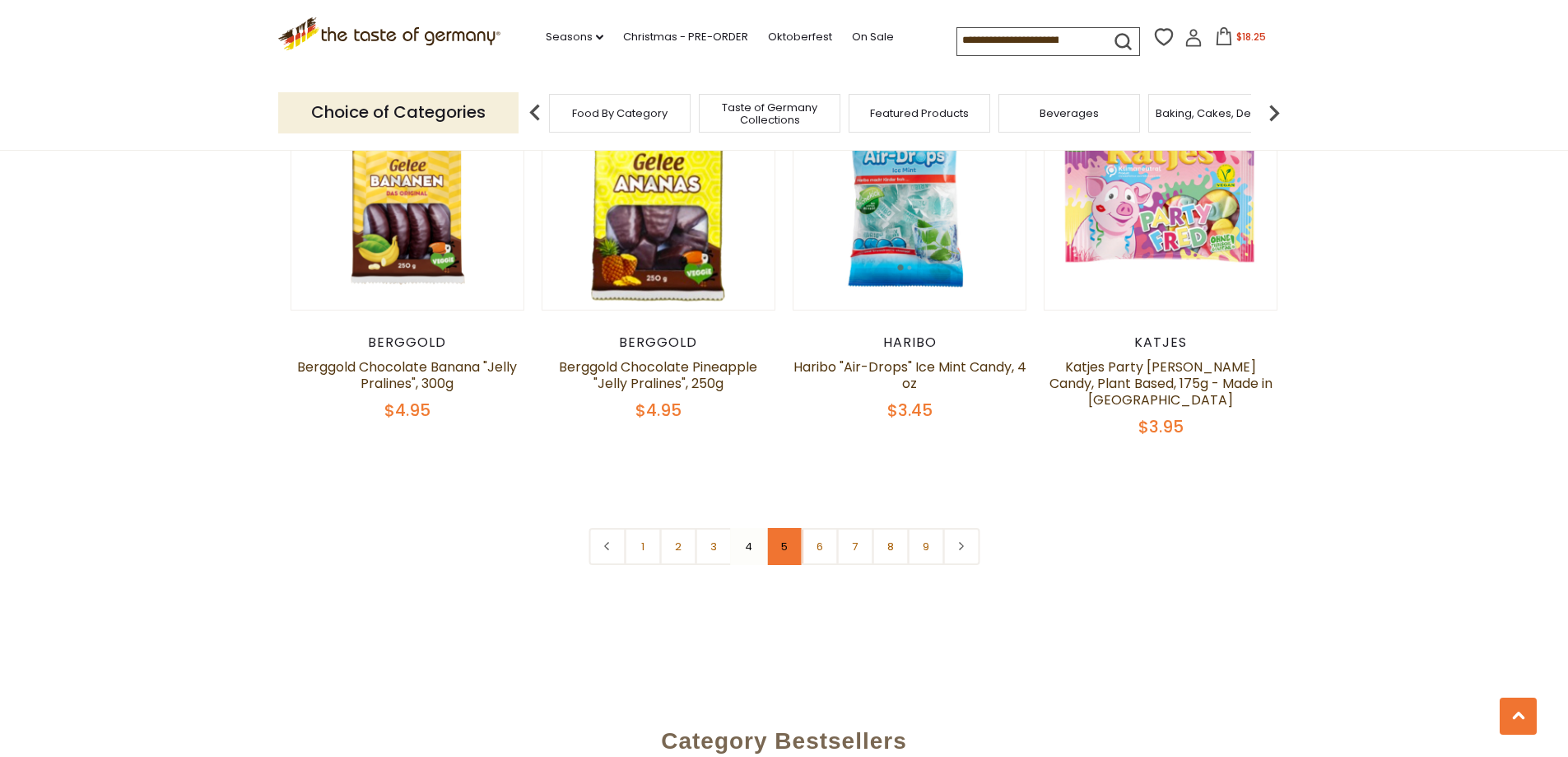
click at [784, 528] on link "5" at bounding box center [784, 546] width 37 height 37
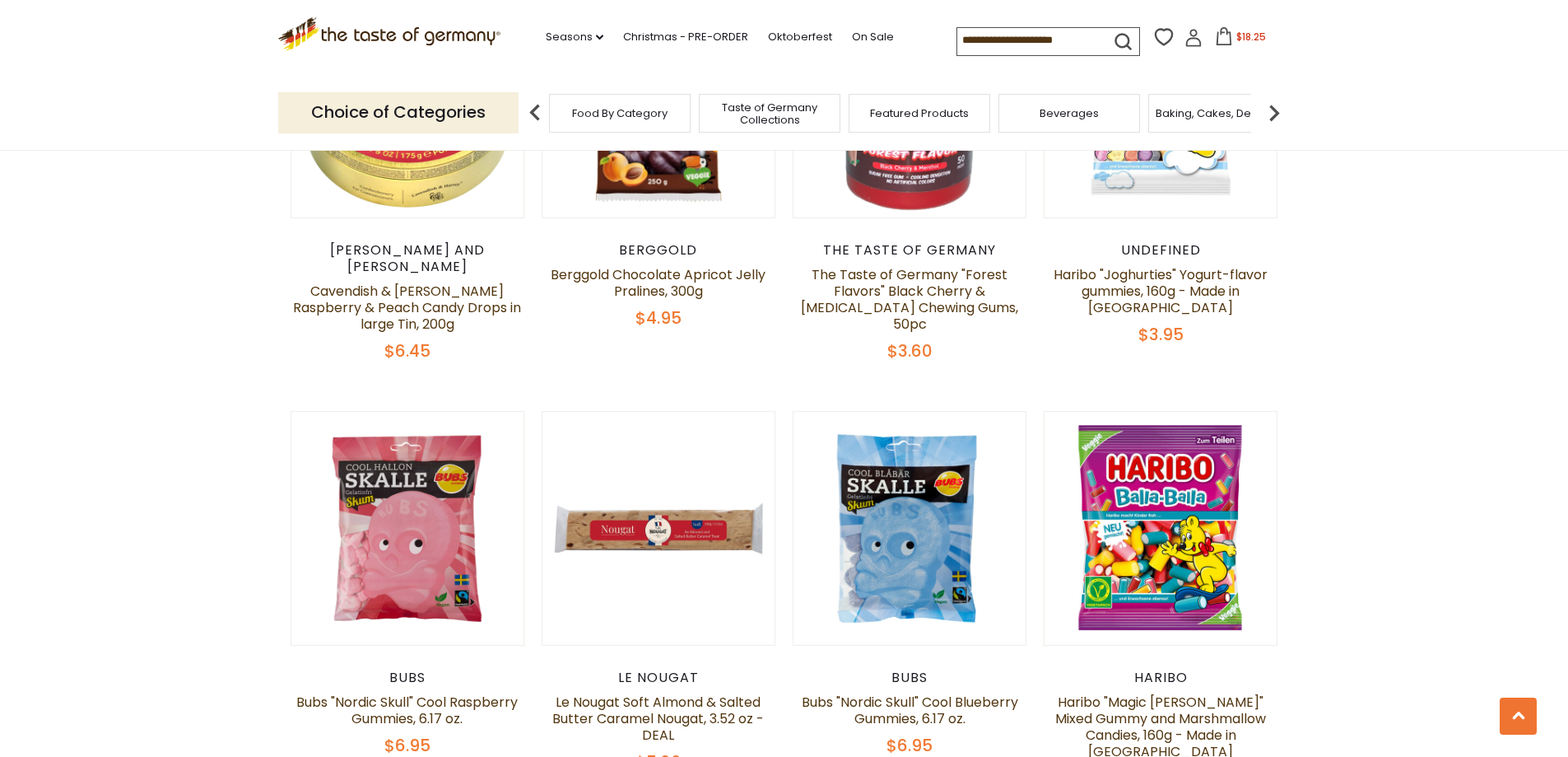
scroll to position [3859, 0]
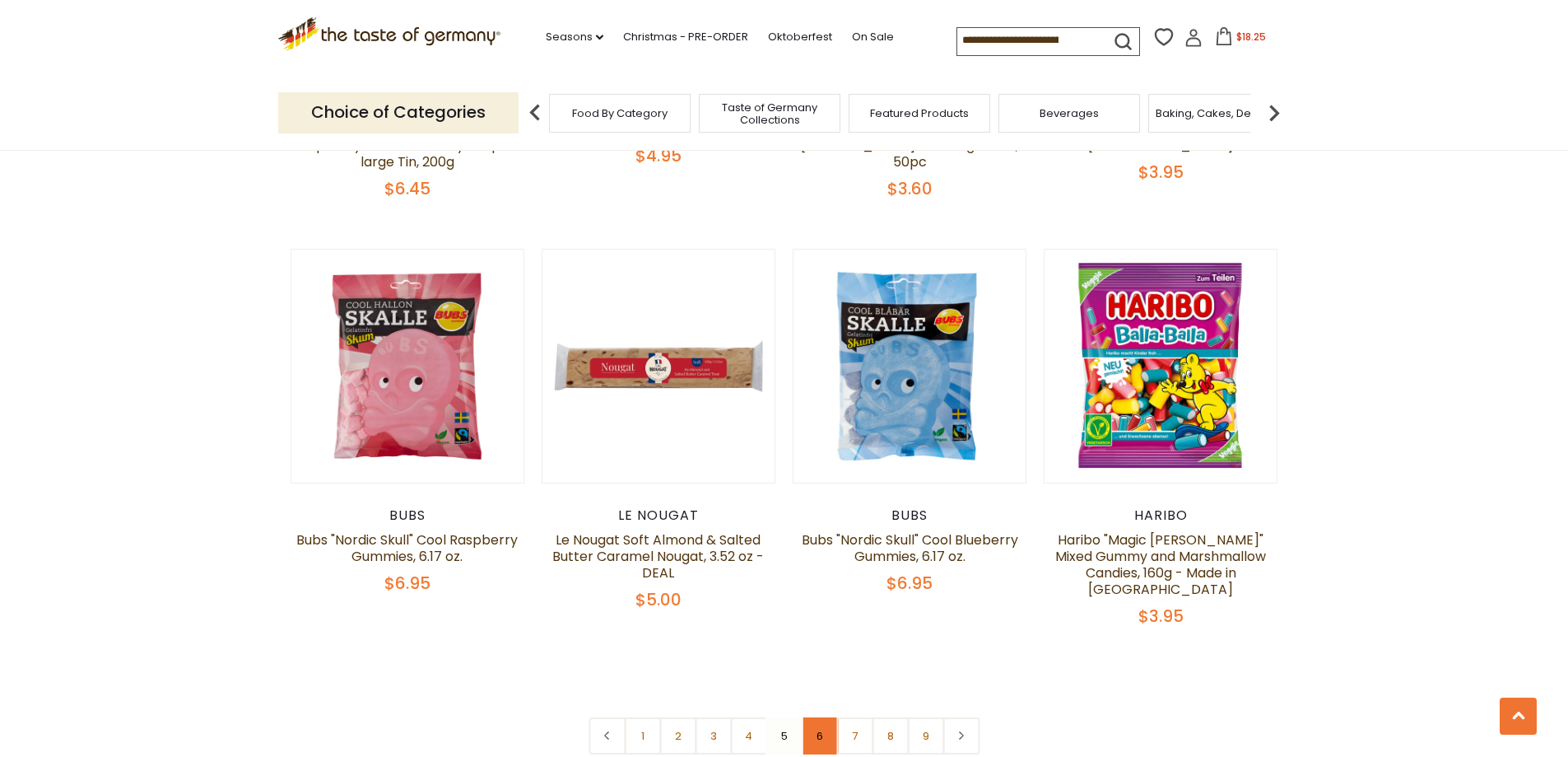
click at [818, 717] on link "6" at bounding box center [819, 736] width 37 height 37
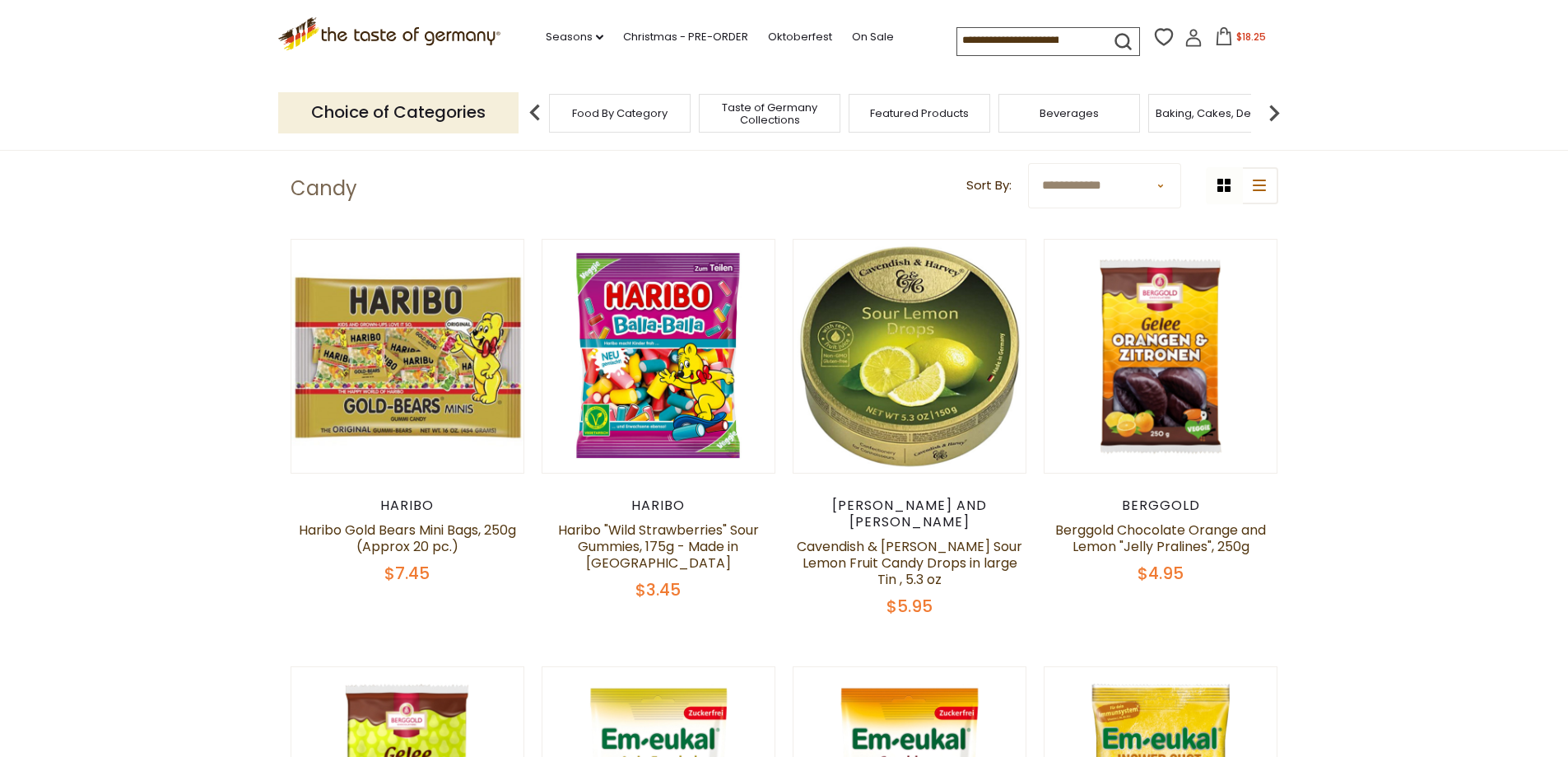
scroll to position [484, 0]
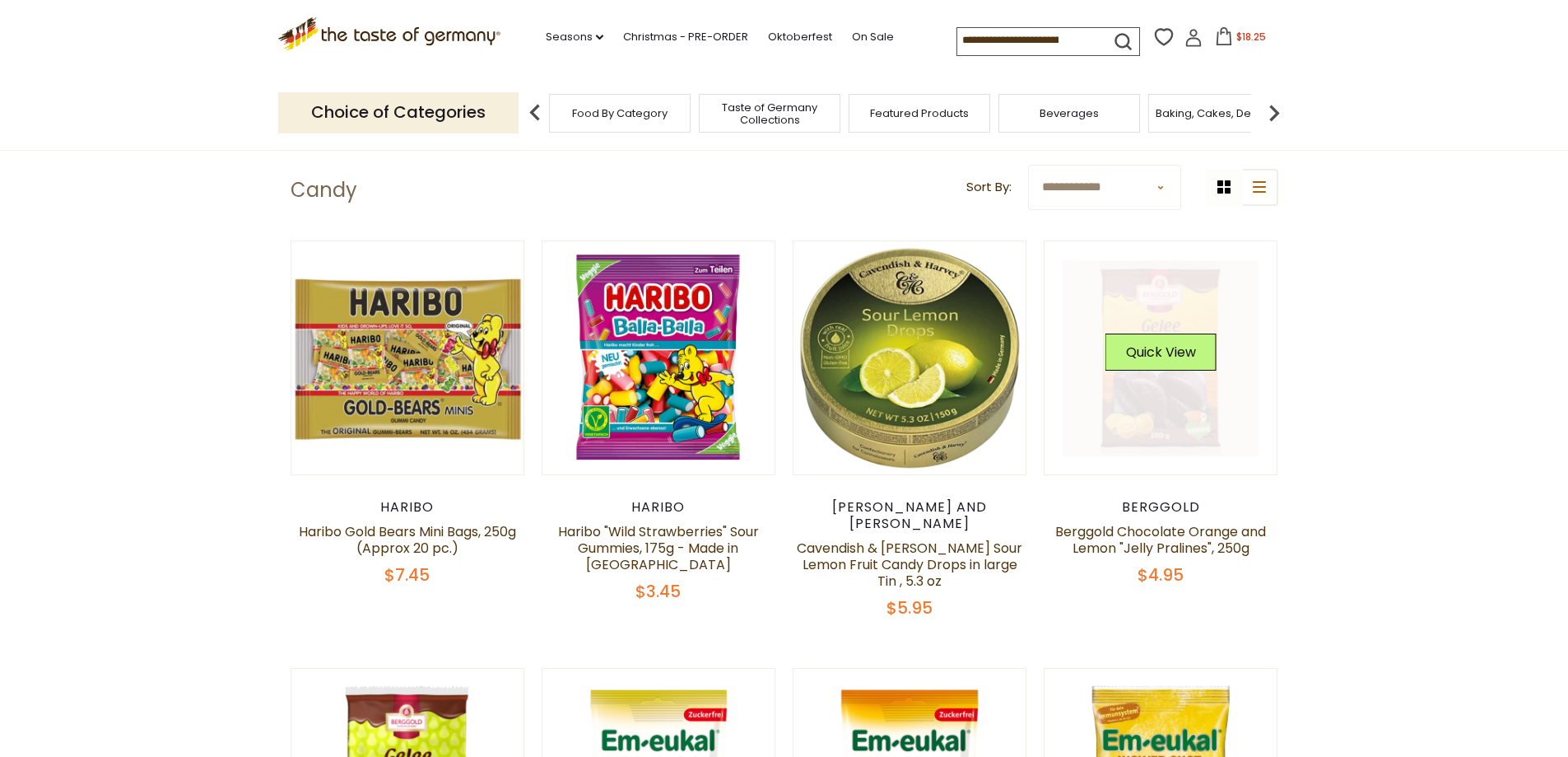
click at [1221, 418] on link at bounding box center [1160, 358] width 196 height 196
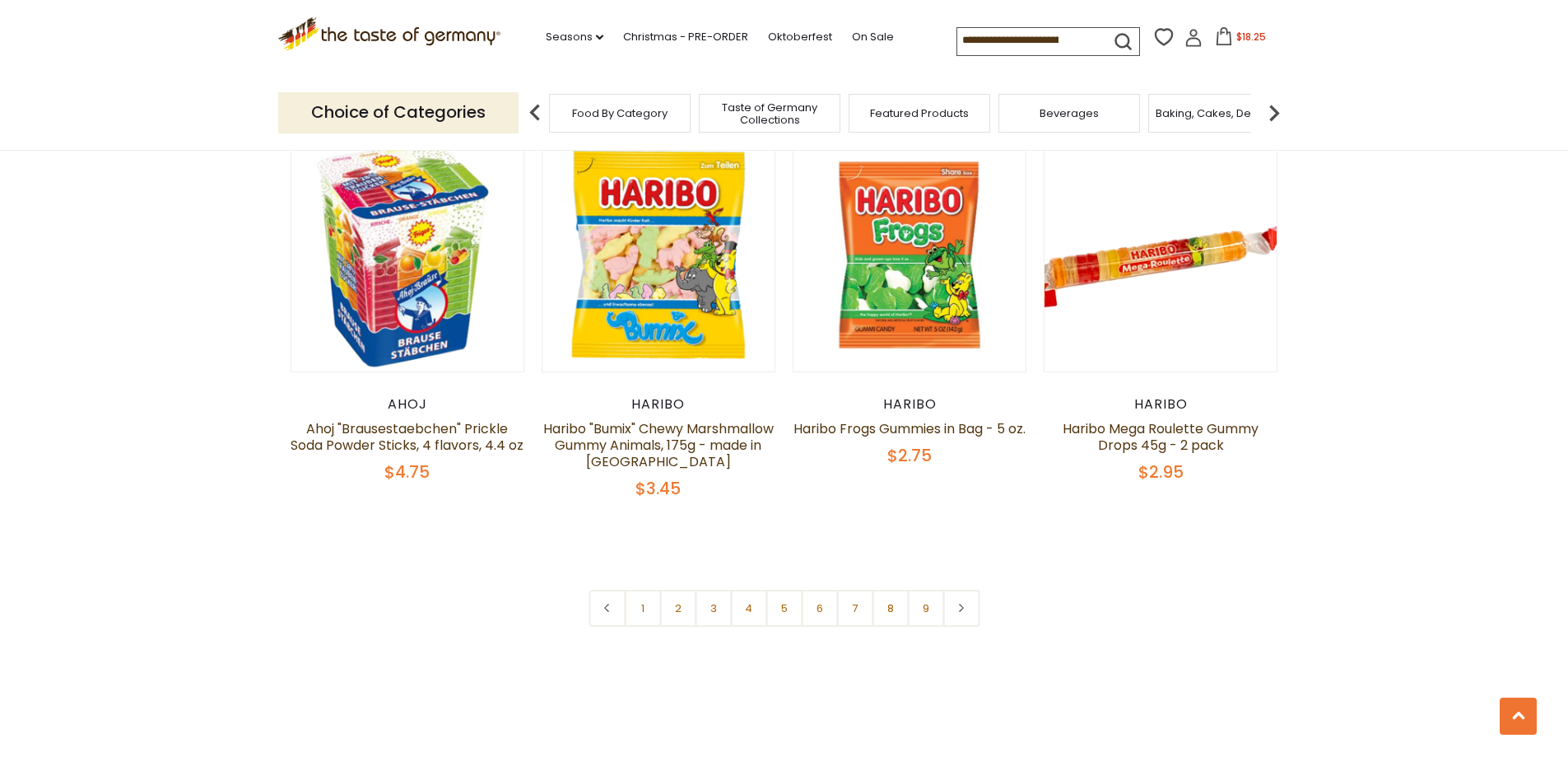
scroll to position [4024, 0]
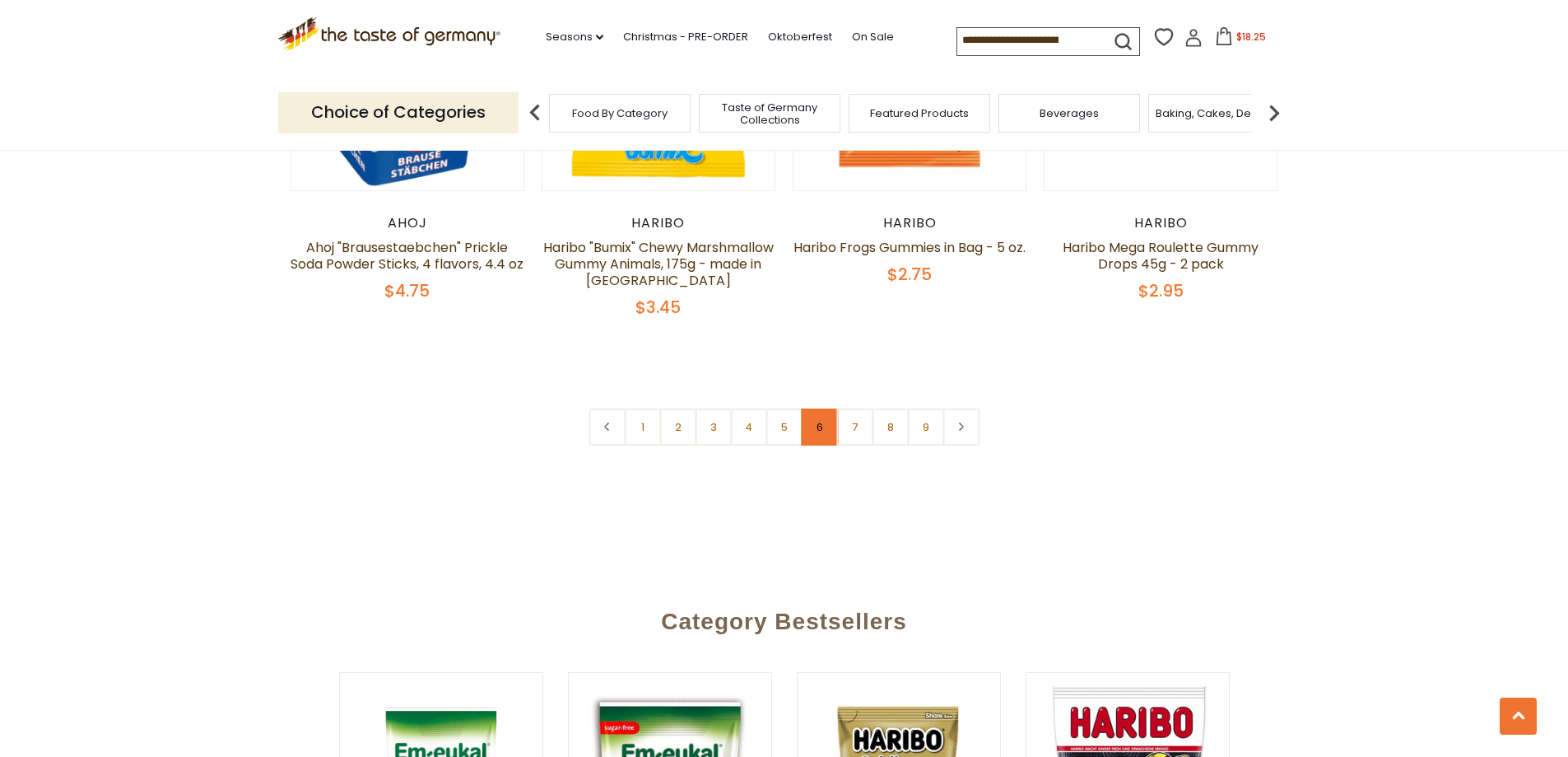
click at [820, 408] on link "6" at bounding box center [819, 426] width 37 height 37
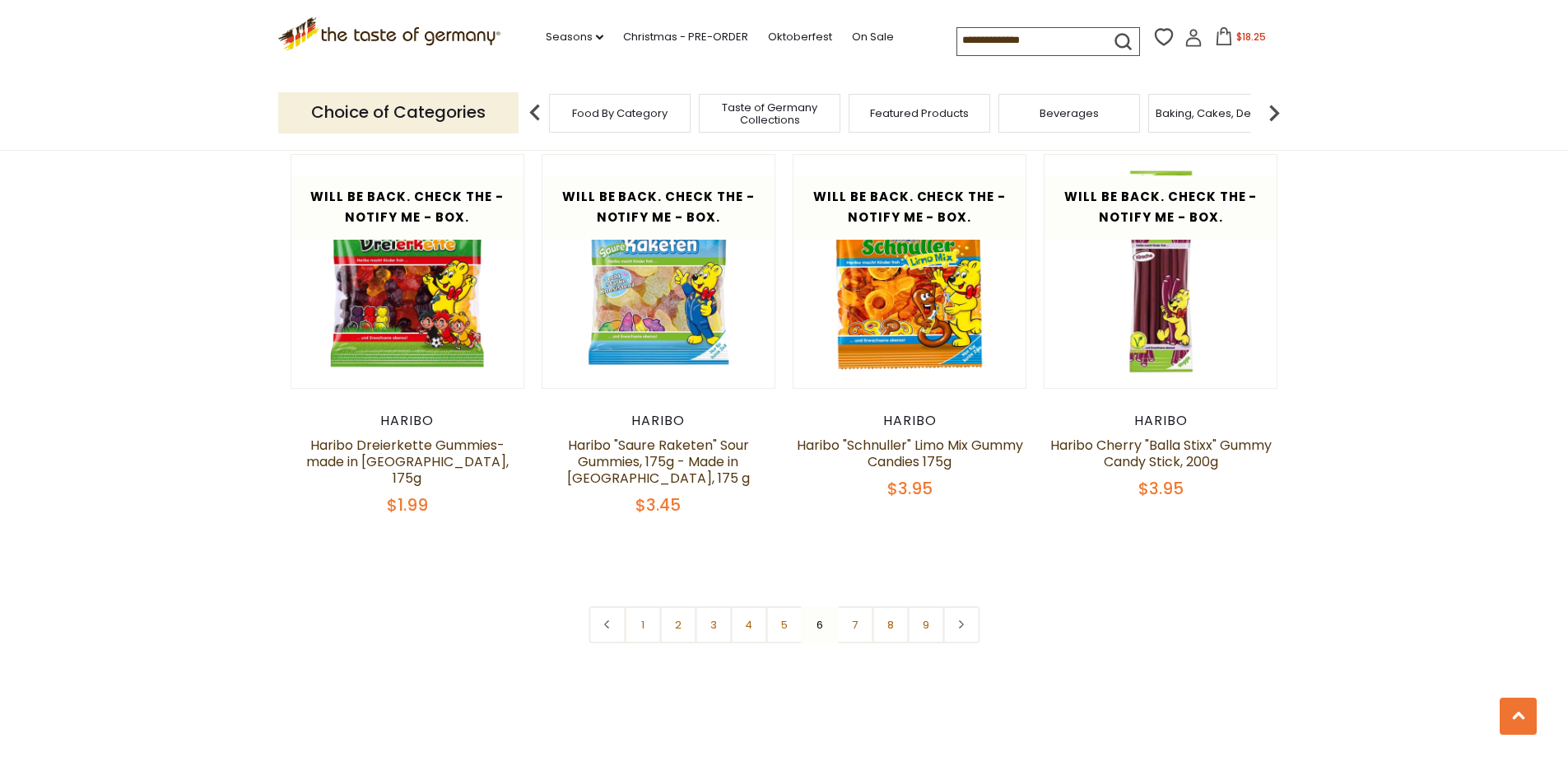
scroll to position [4106, 0]
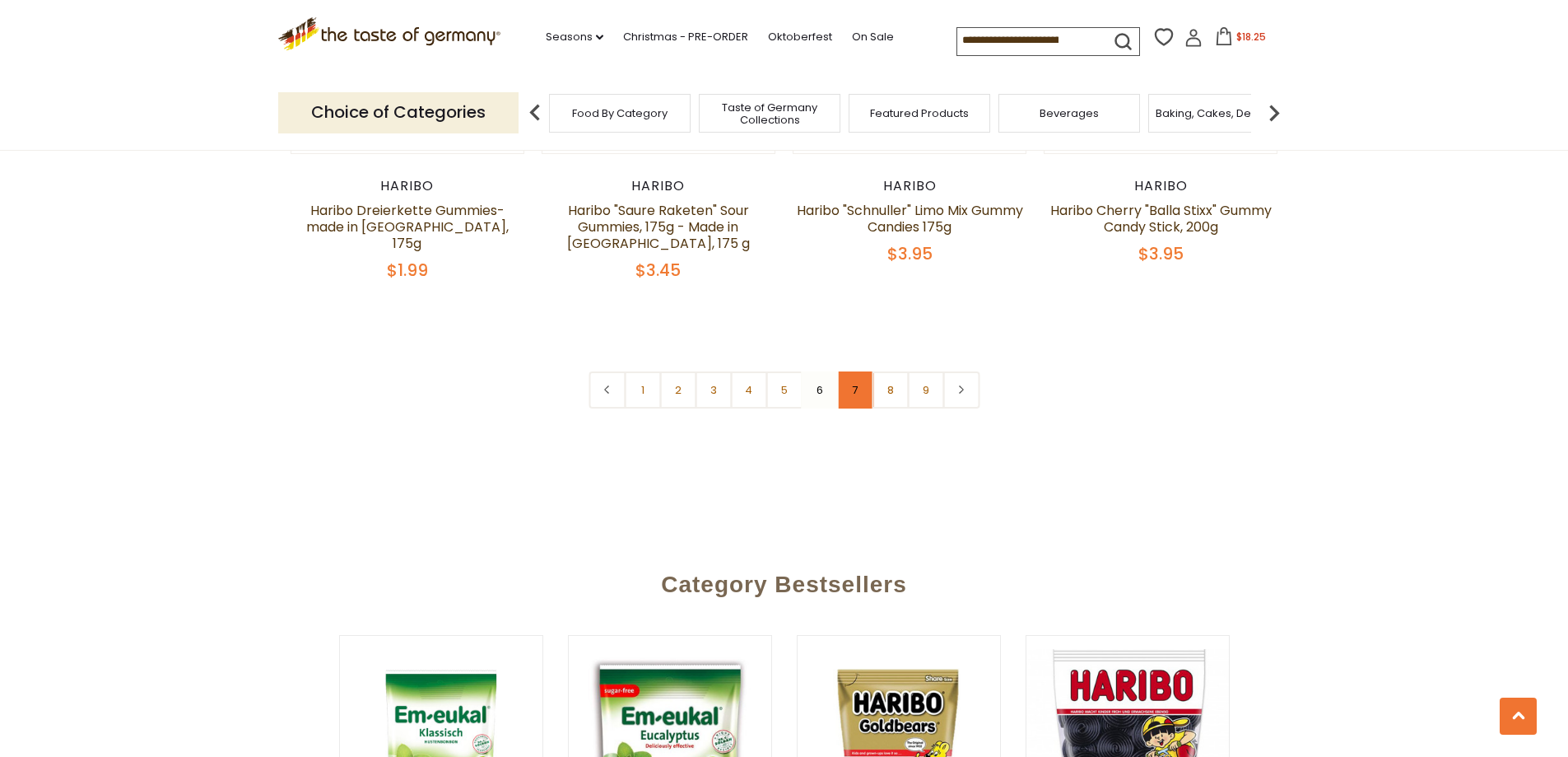
click at [861, 371] on link "7" at bounding box center [855, 390] width 37 height 37
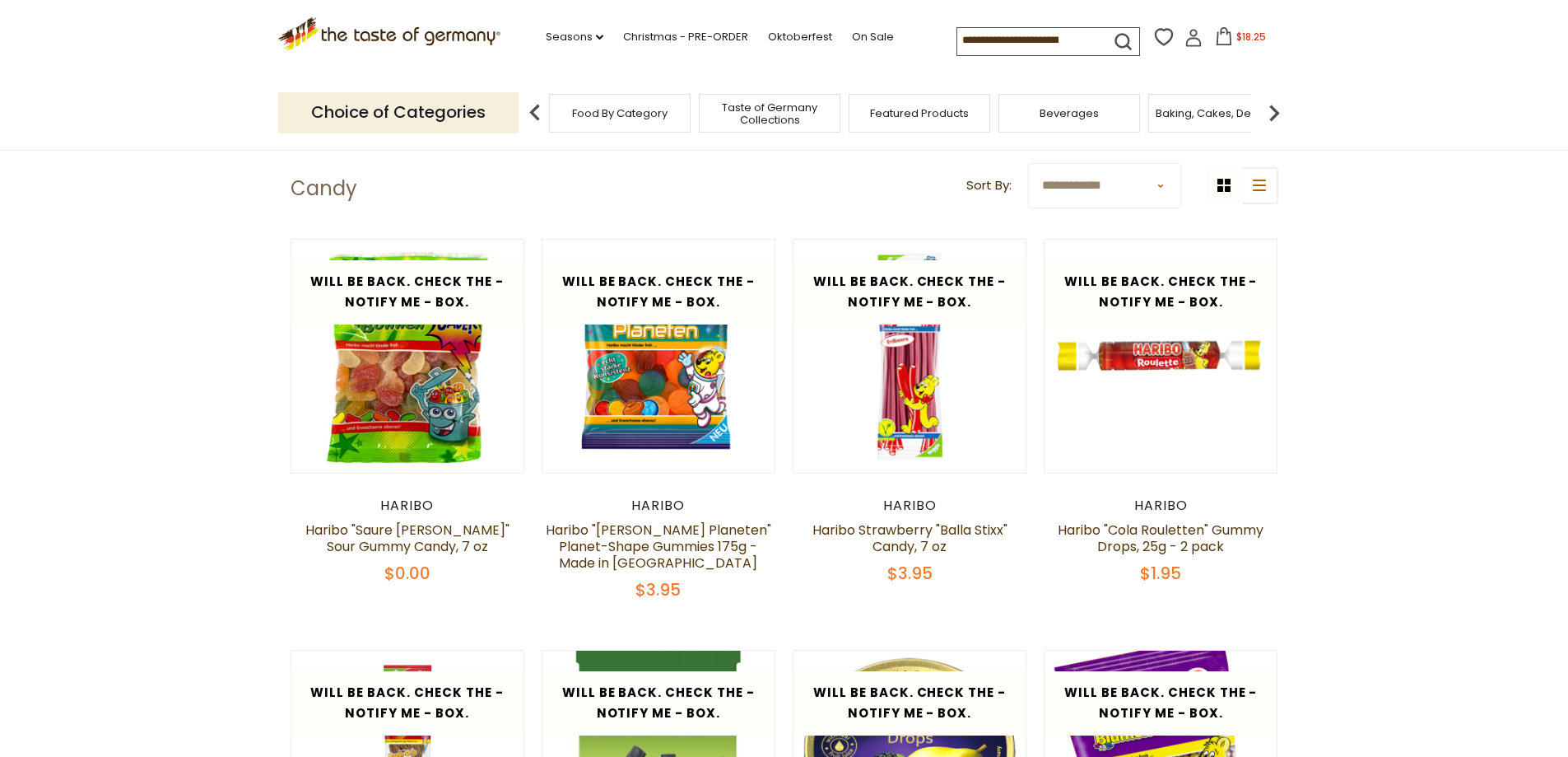
scroll to position [484, 0]
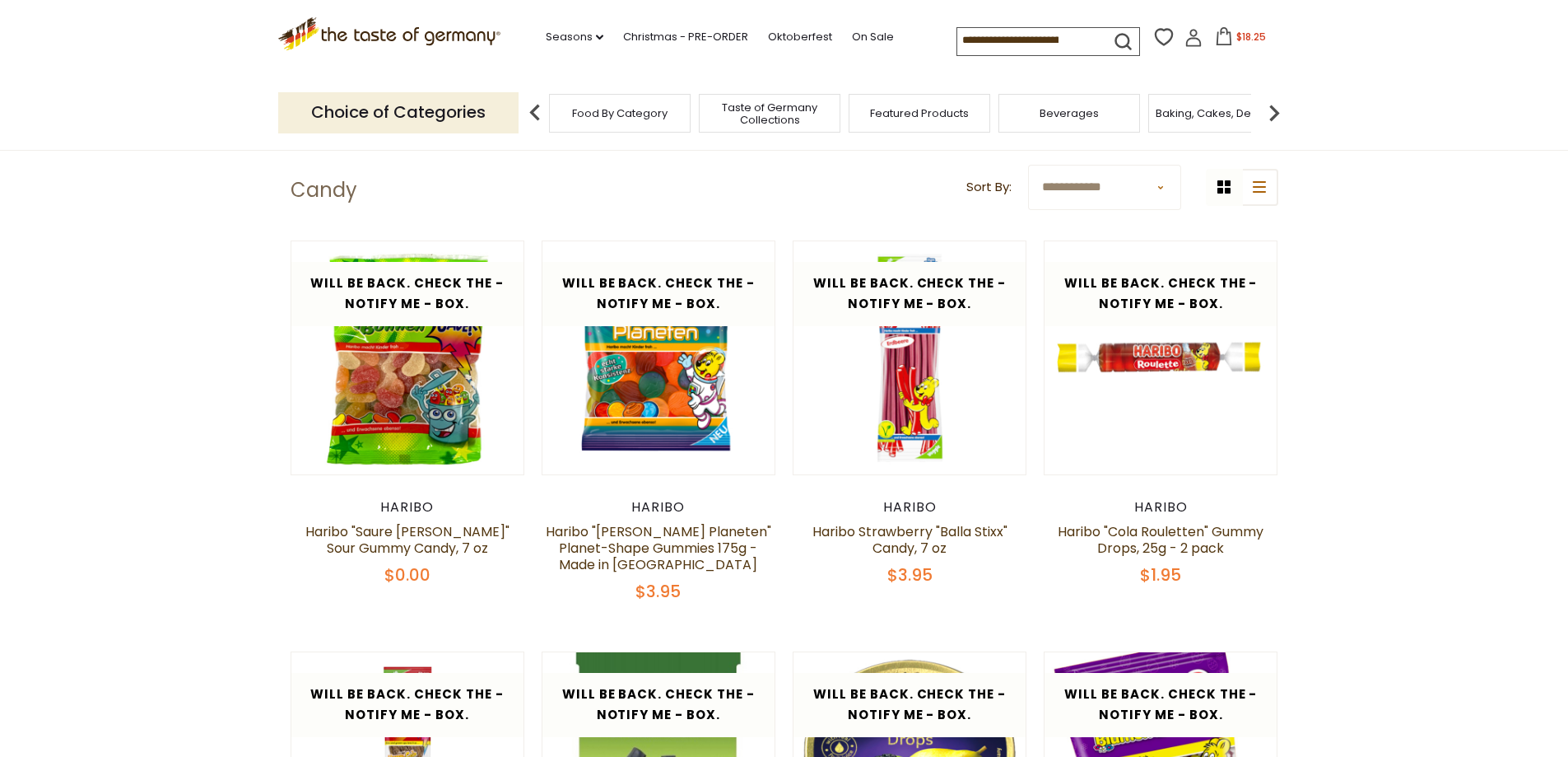
click at [990, 42] on input at bounding box center [1027, 40] width 139 height 23
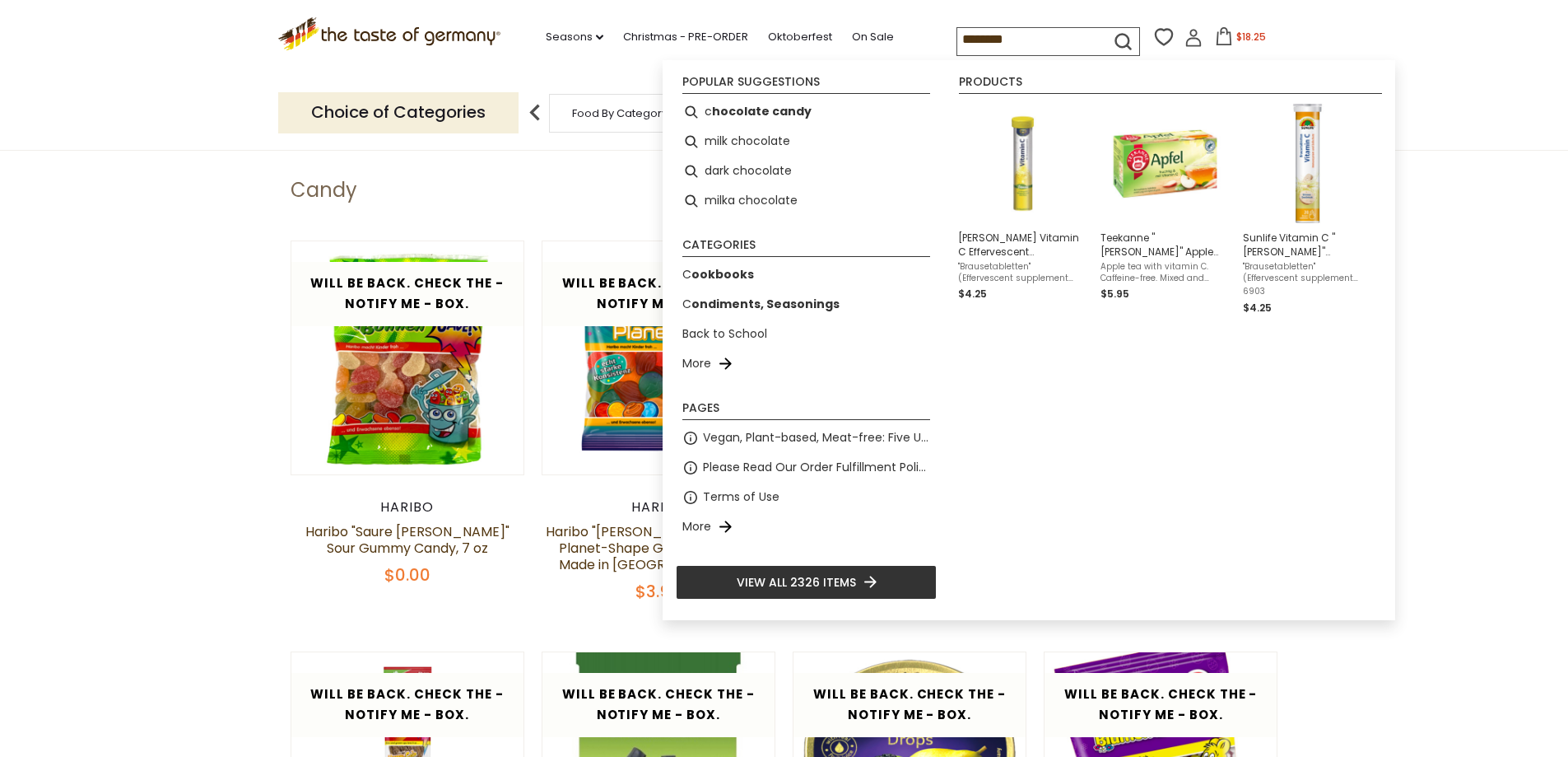
type input "*********"
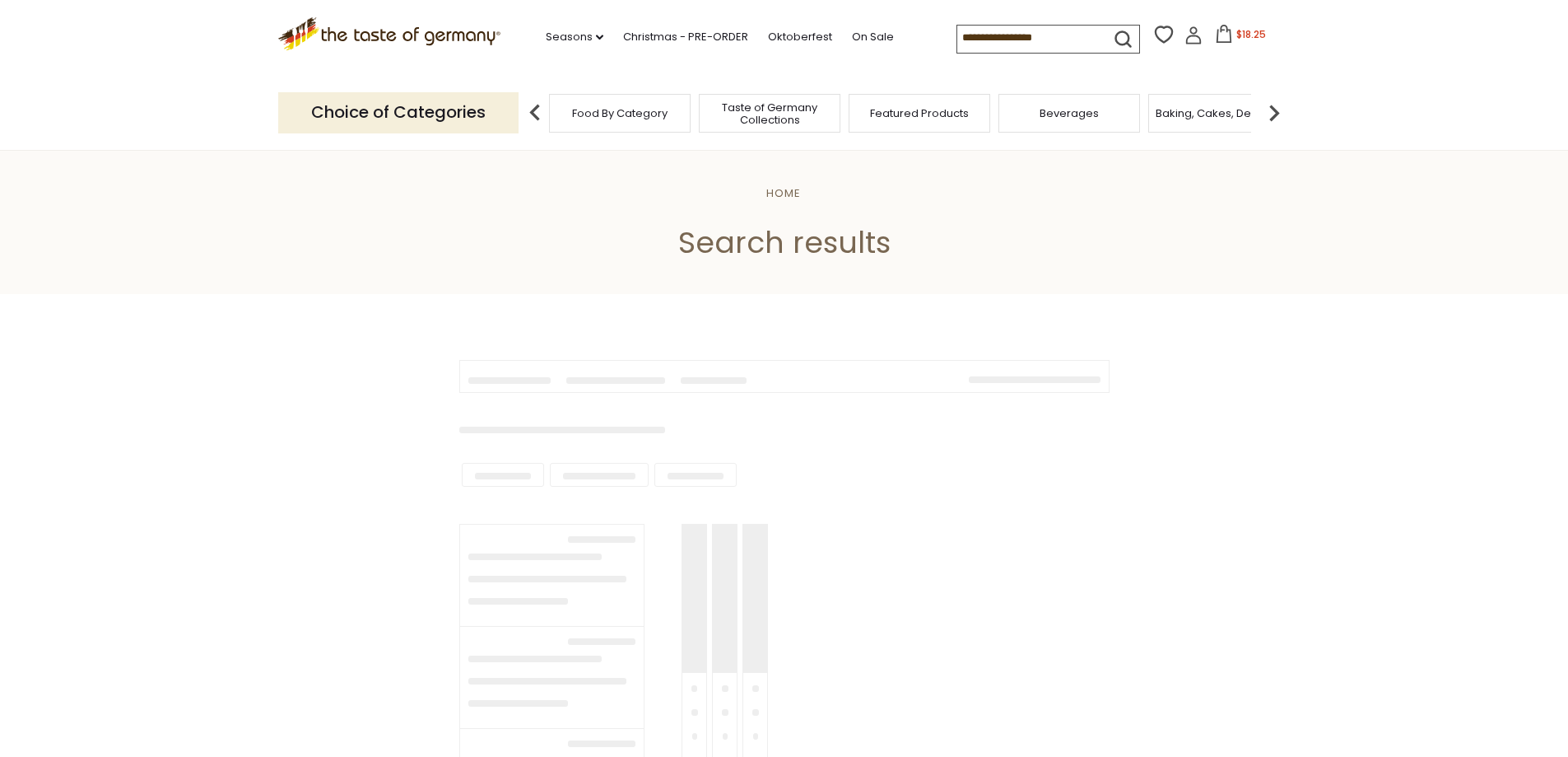
type input "*********"
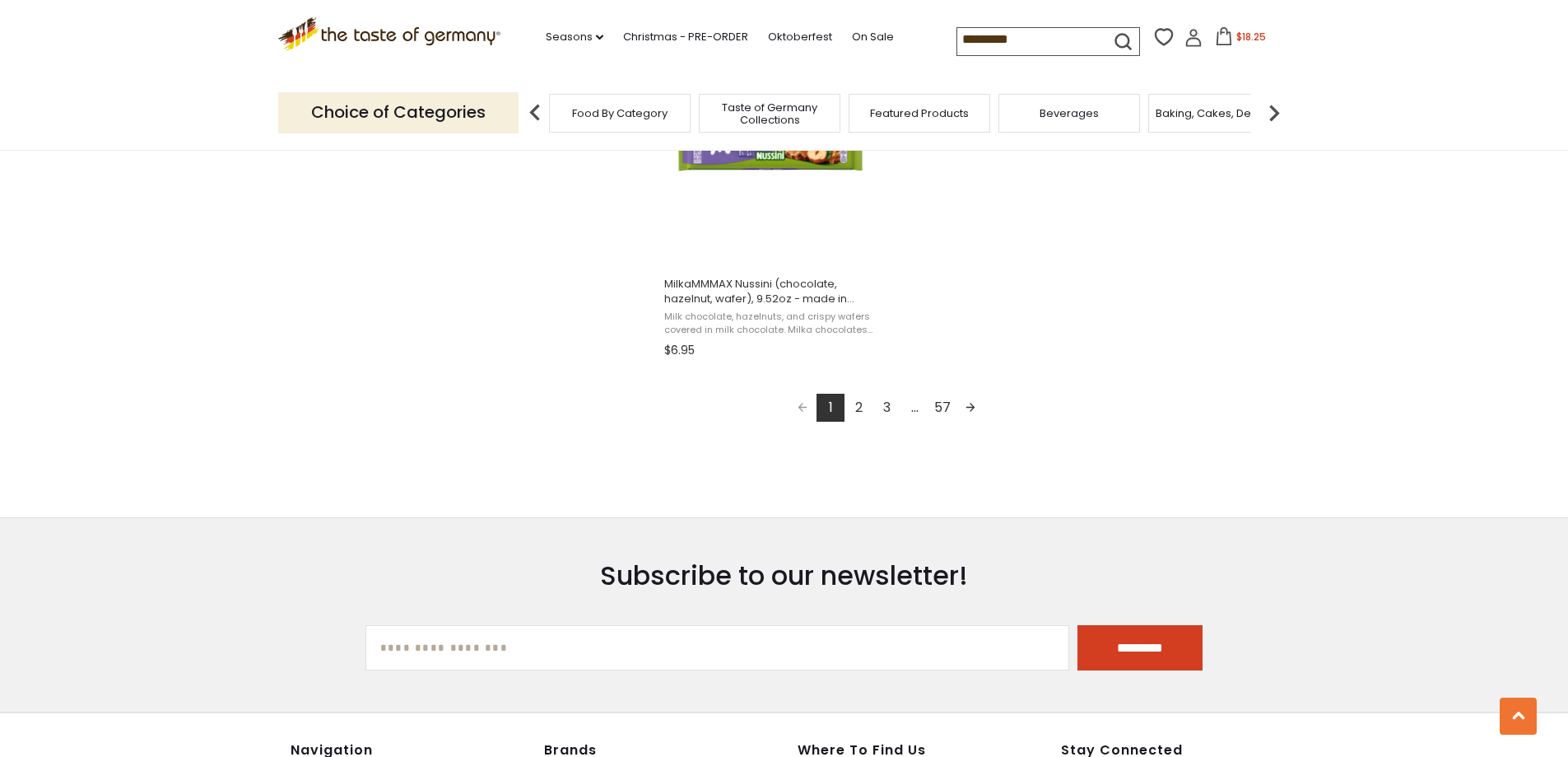
scroll to position [2963, 0]
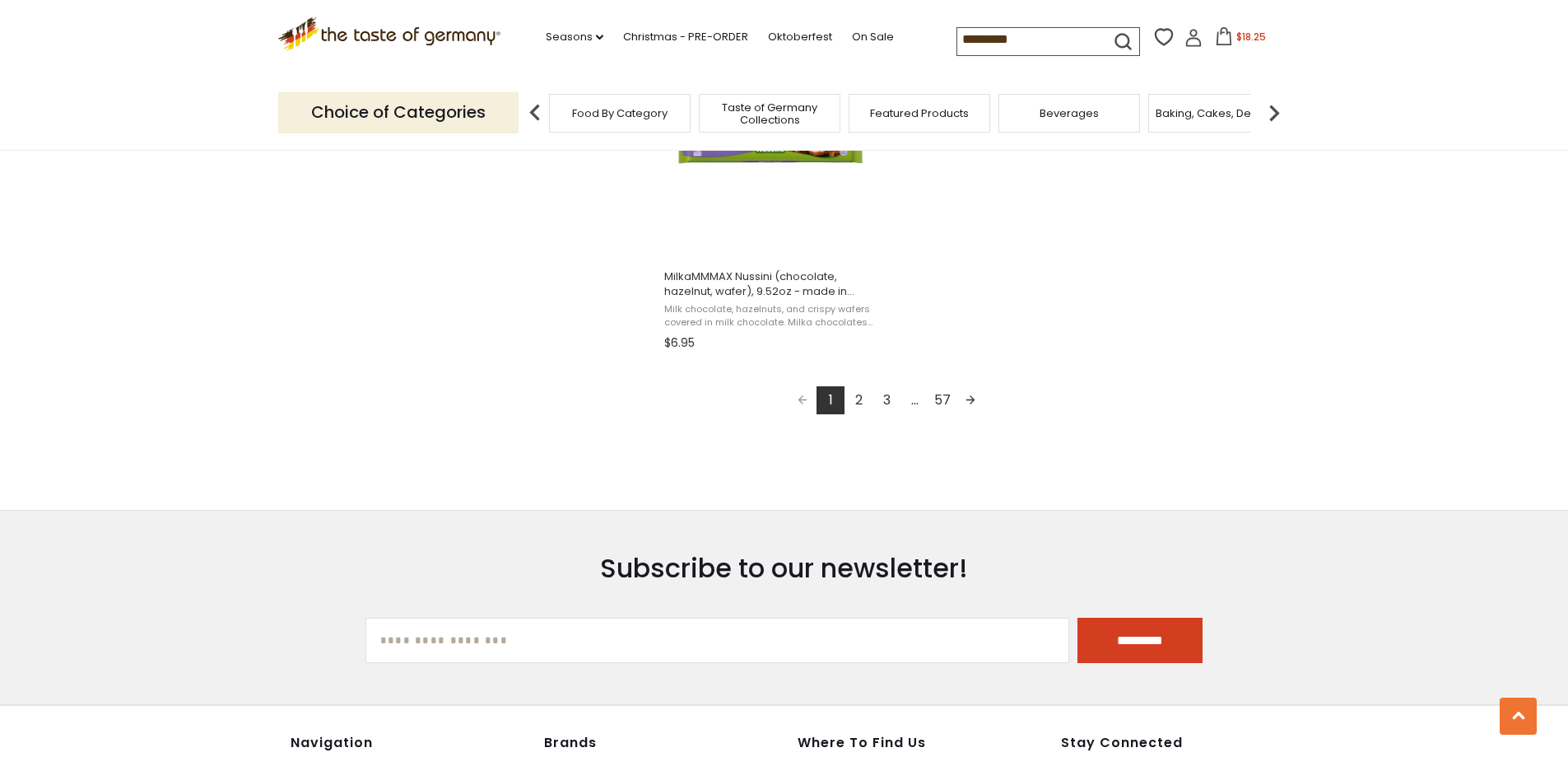
click at [858, 400] on link "2" at bounding box center [858, 399] width 28 height 28
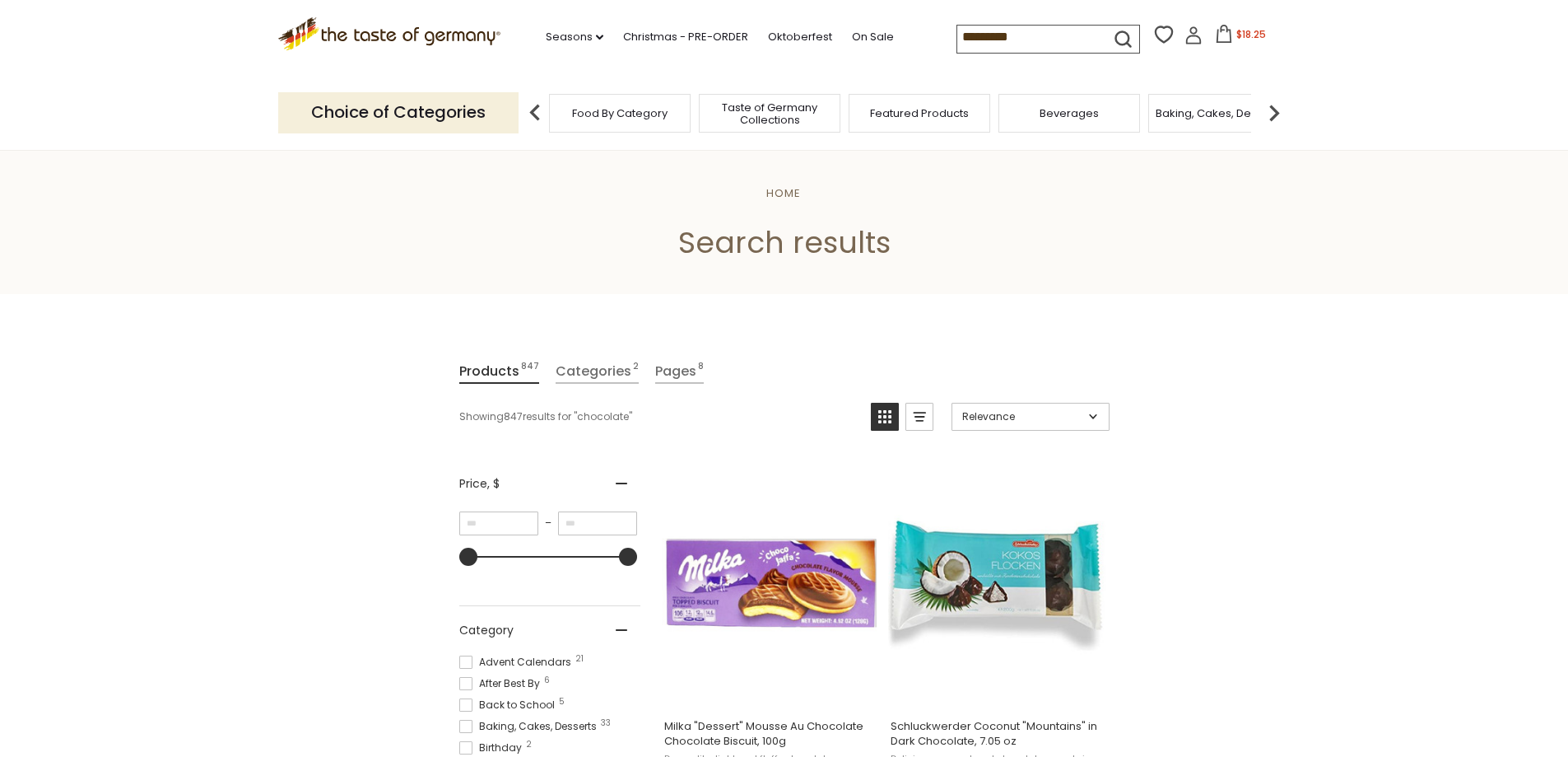
click at [1271, 118] on img at bounding box center [1274, 113] width 33 height 33
click at [1270, 117] on img at bounding box center [1274, 113] width 33 height 33
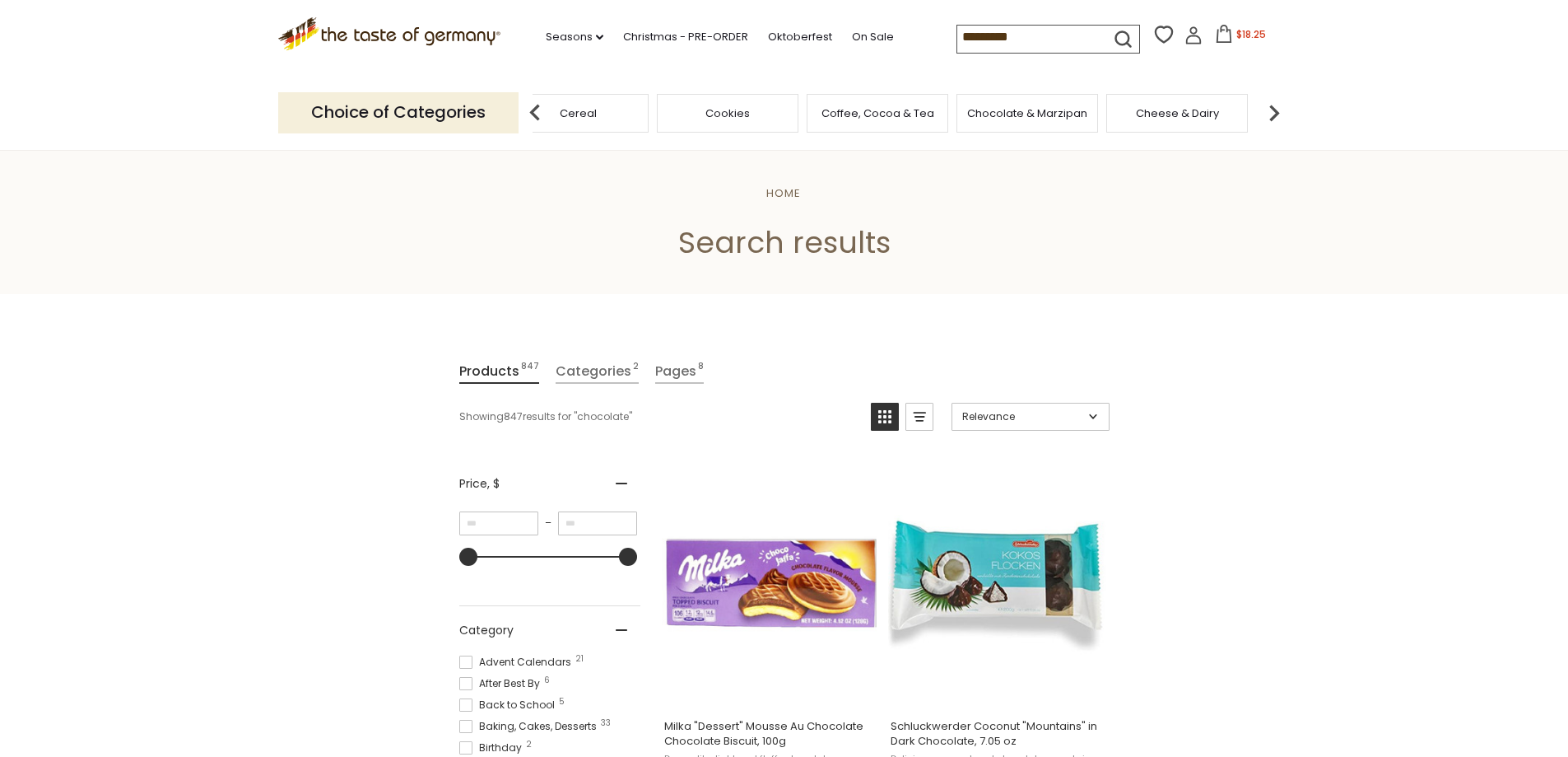
click at [1016, 117] on span "Chocolate & Marzipan" at bounding box center [1027, 113] width 120 height 13
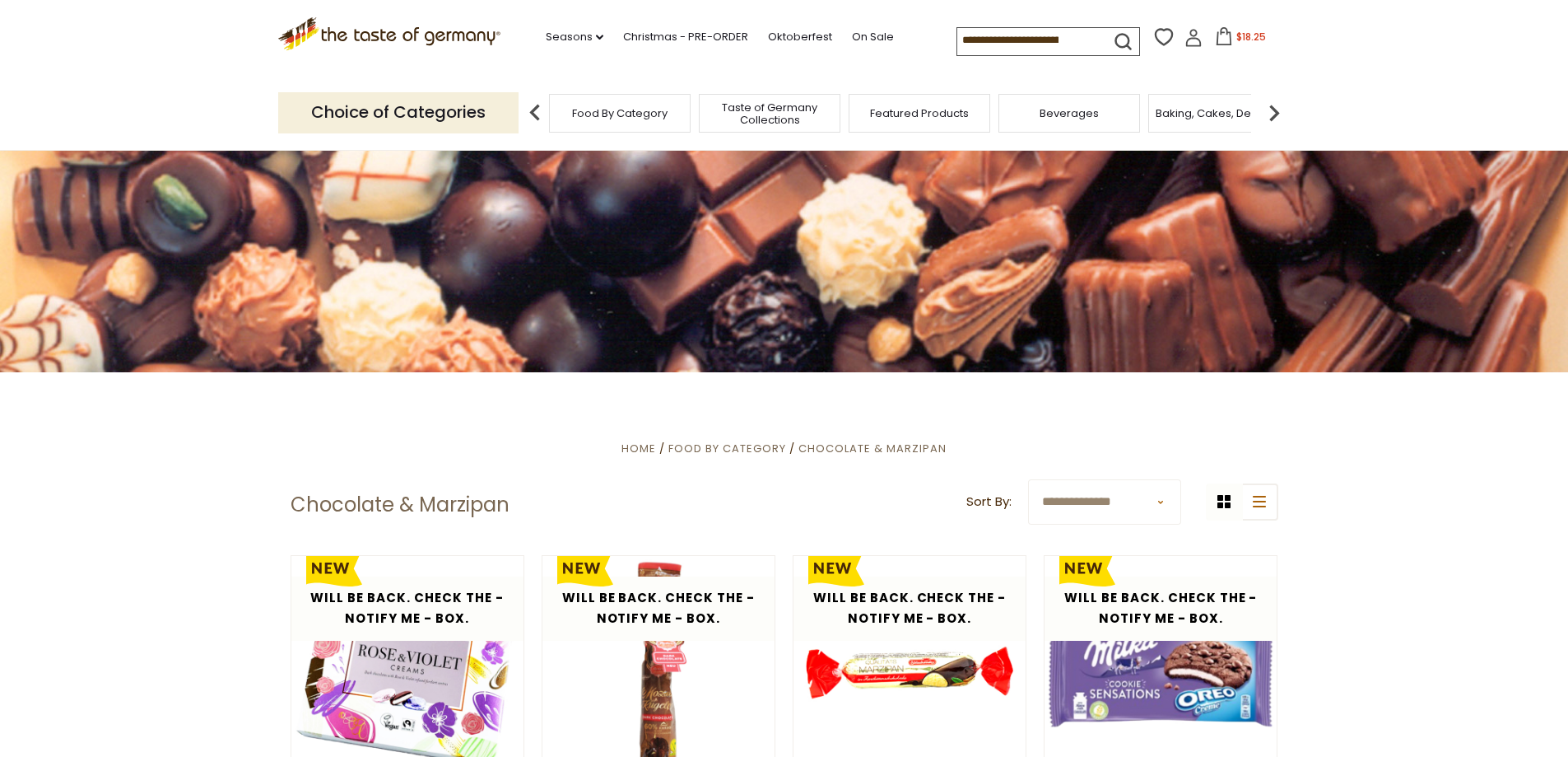
scroll to position [330, 0]
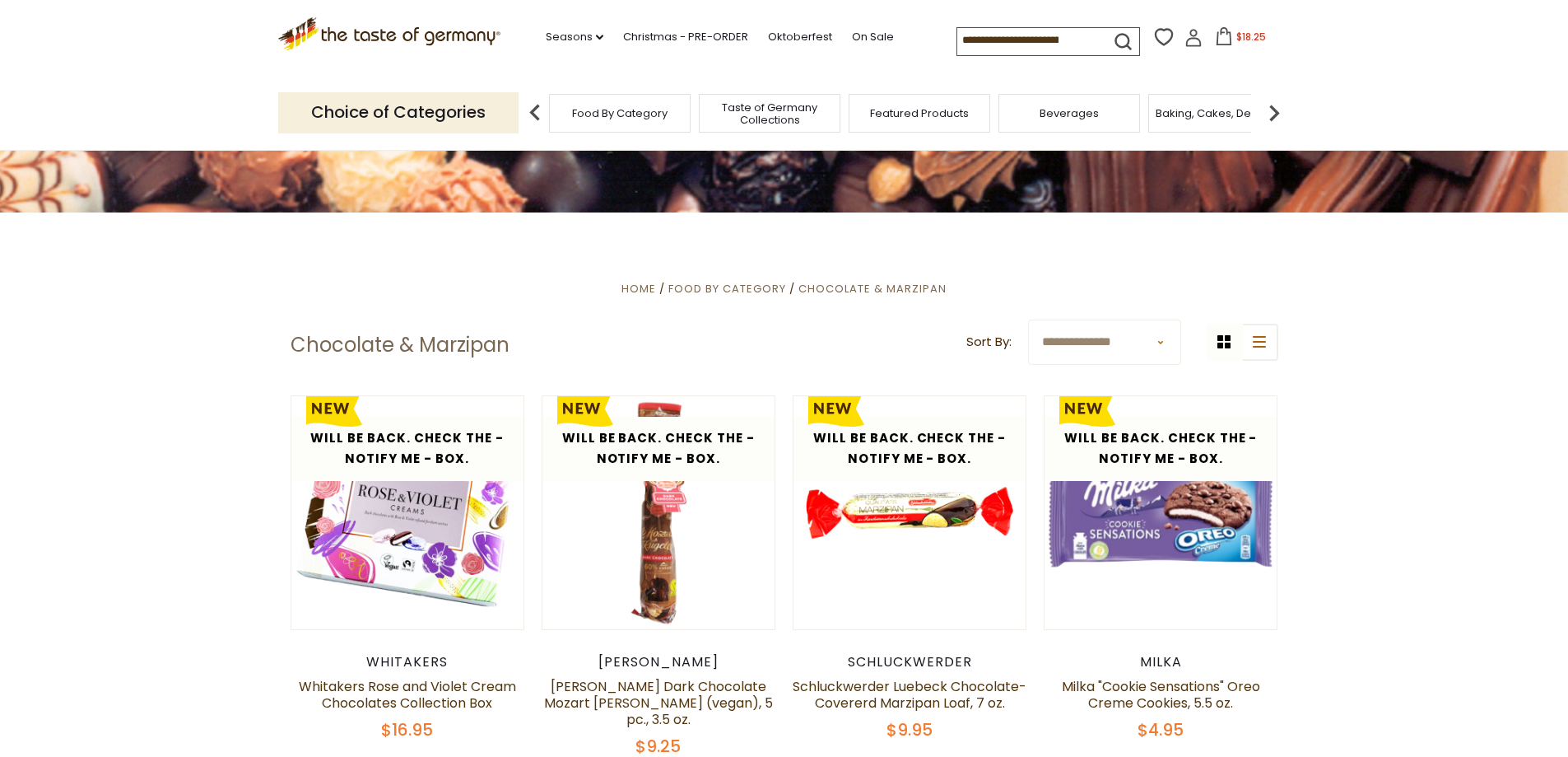
click at [1161, 347] on select "**********" at bounding box center [1105, 341] width 153 height 45
select select "**********"
click at [1029, 319] on select "**********" at bounding box center [1105, 341] width 153 height 45
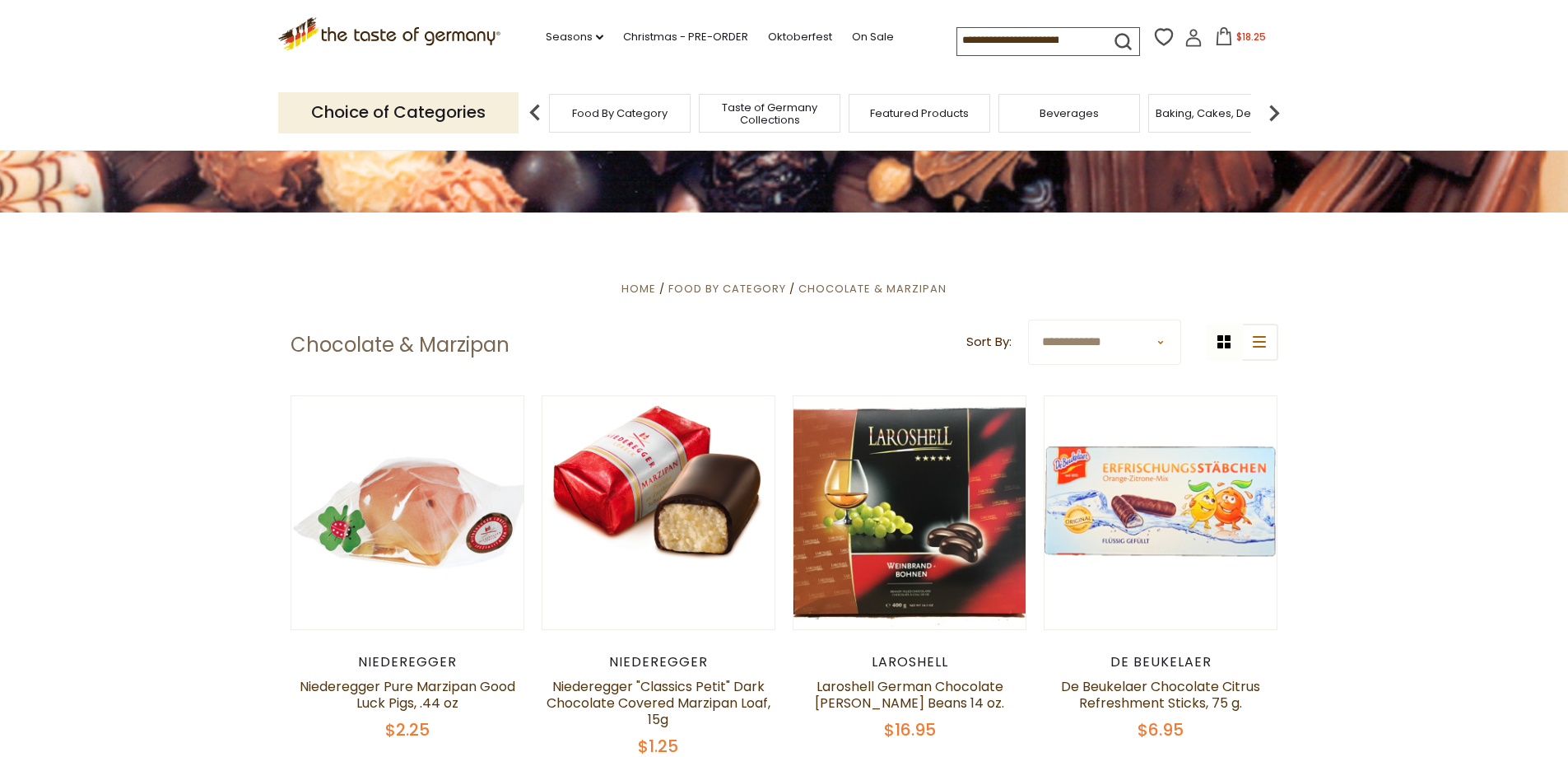
scroll to position [412, 0]
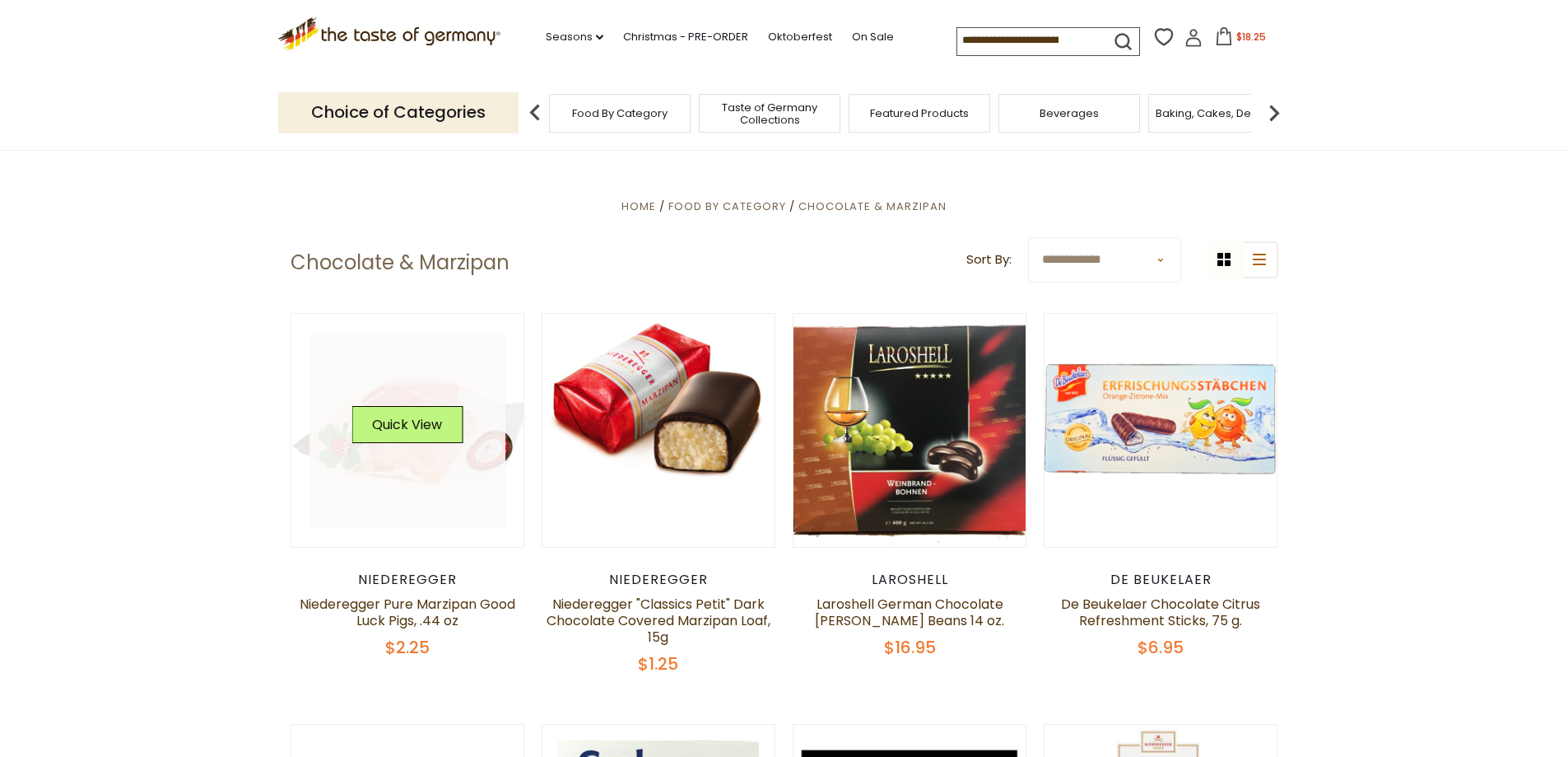
click at [427, 500] on link at bounding box center [407, 430] width 196 height 196
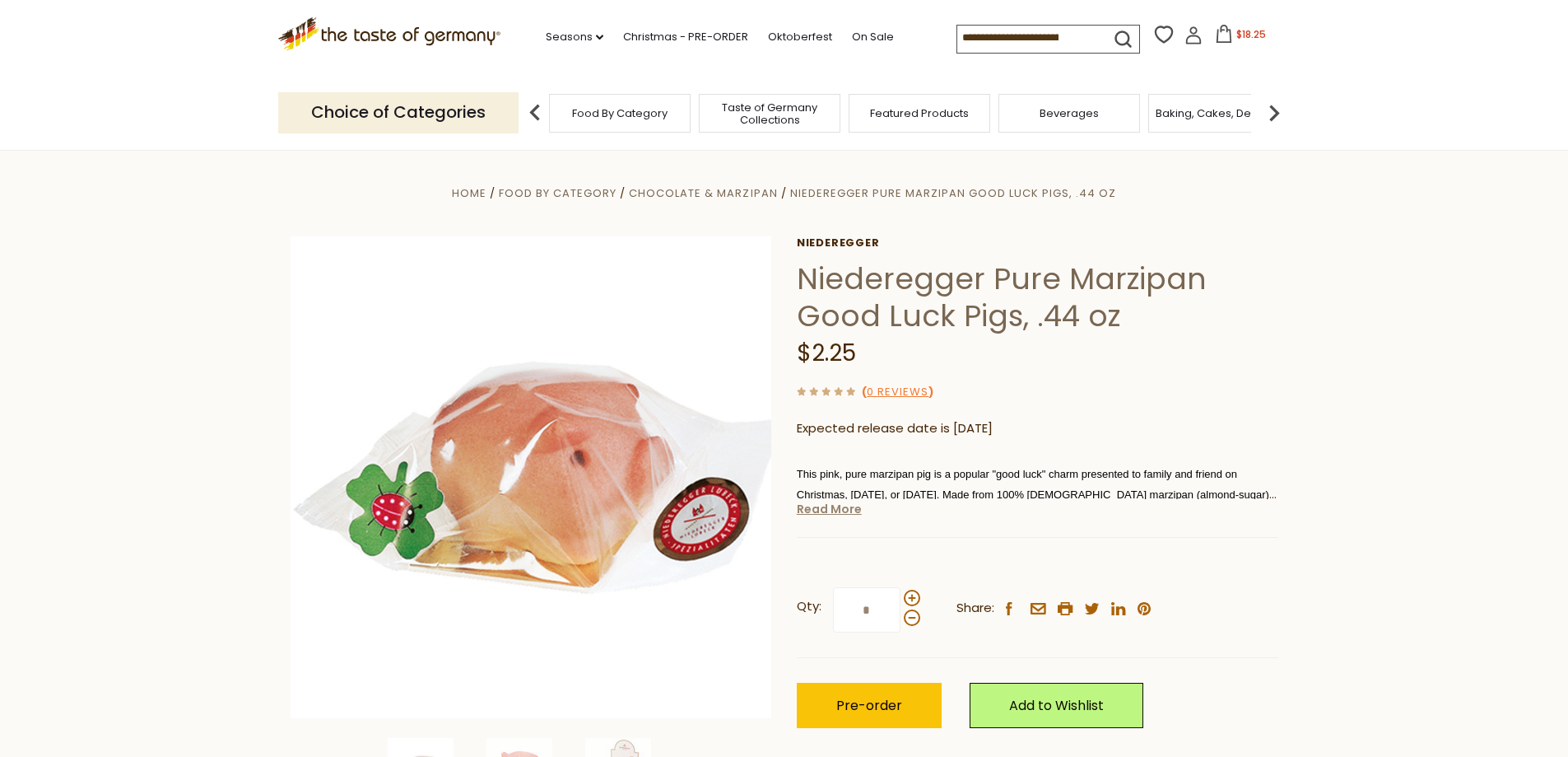
click at [824, 512] on link "Read More" at bounding box center [828, 509] width 65 height 16
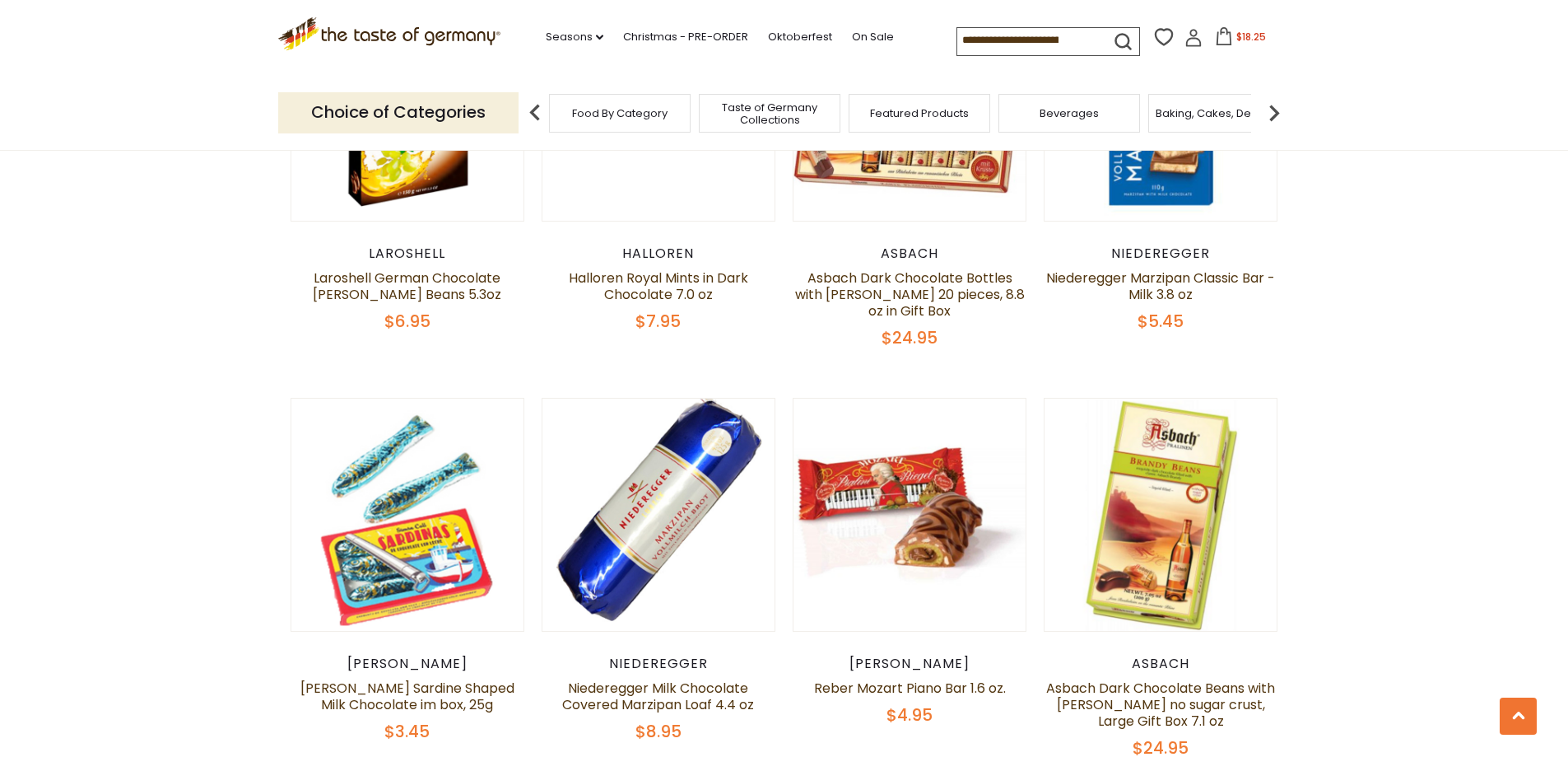
scroll to position [3211, 0]
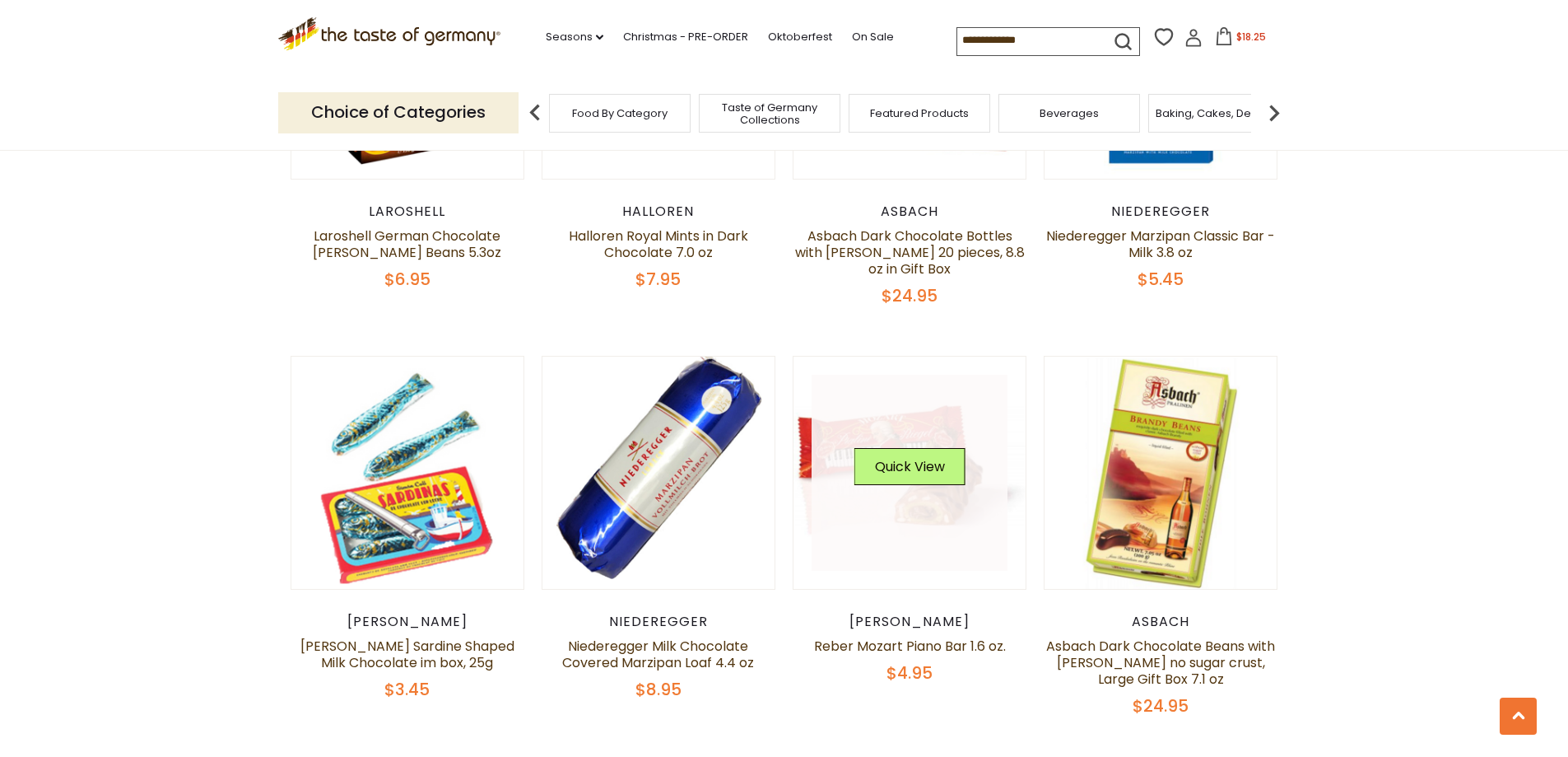
click at [839, 382] on link at bounding box center [910, 472] width 196 height 196
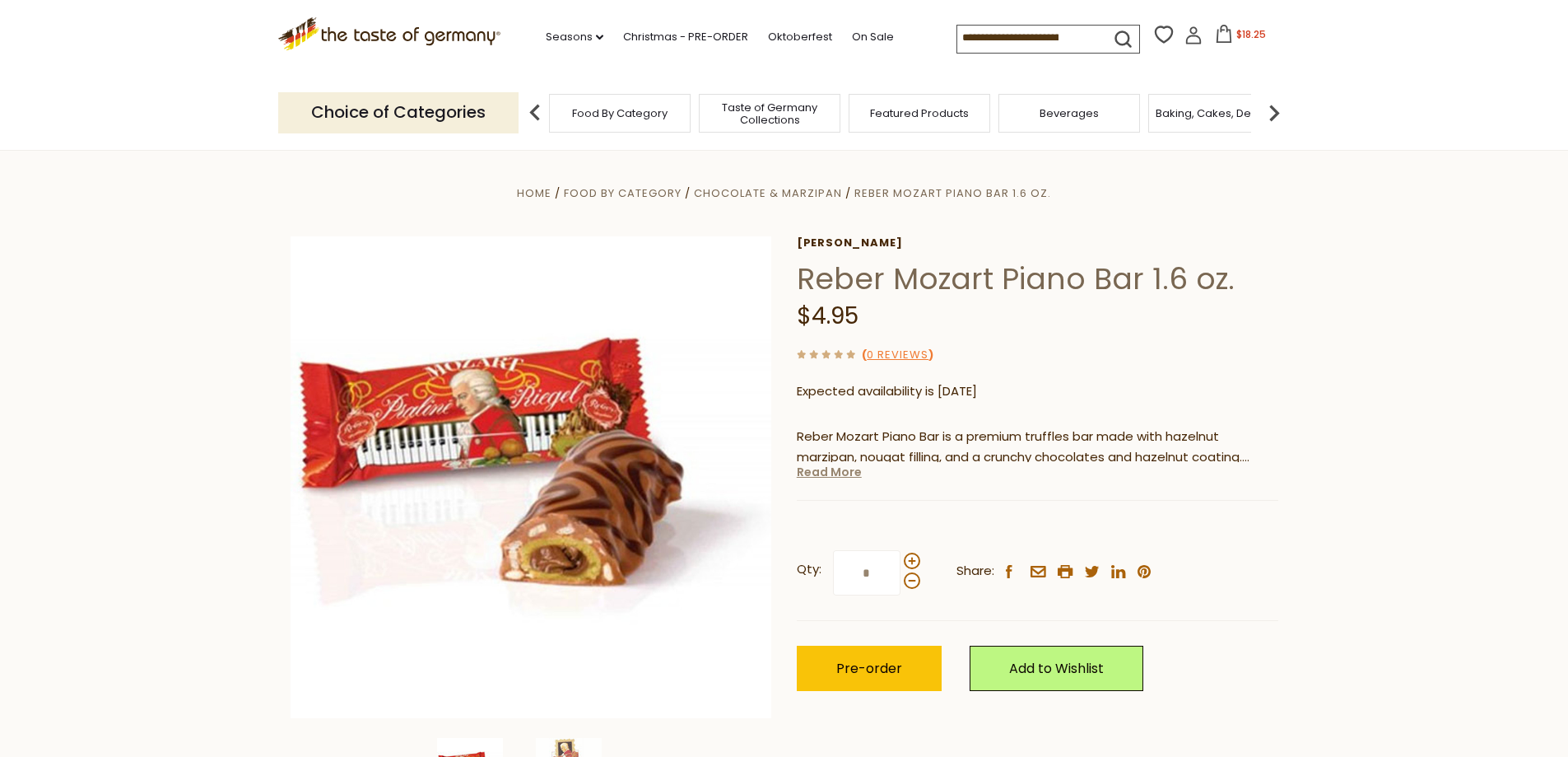
click at [843, 471] on link "Read More" at bounding box center [828, 471] width 65 height 16
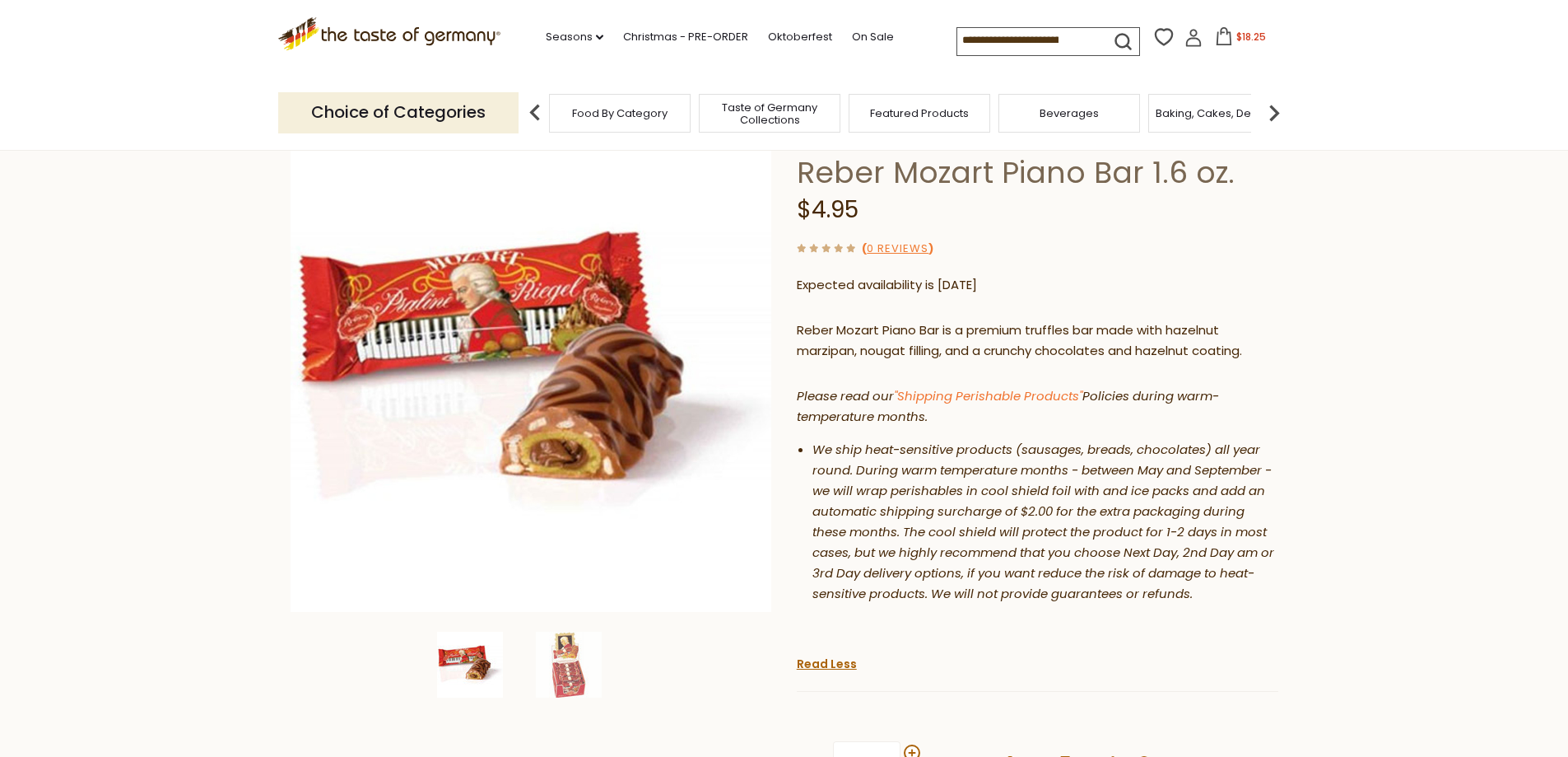
scroll to position [82, 0]
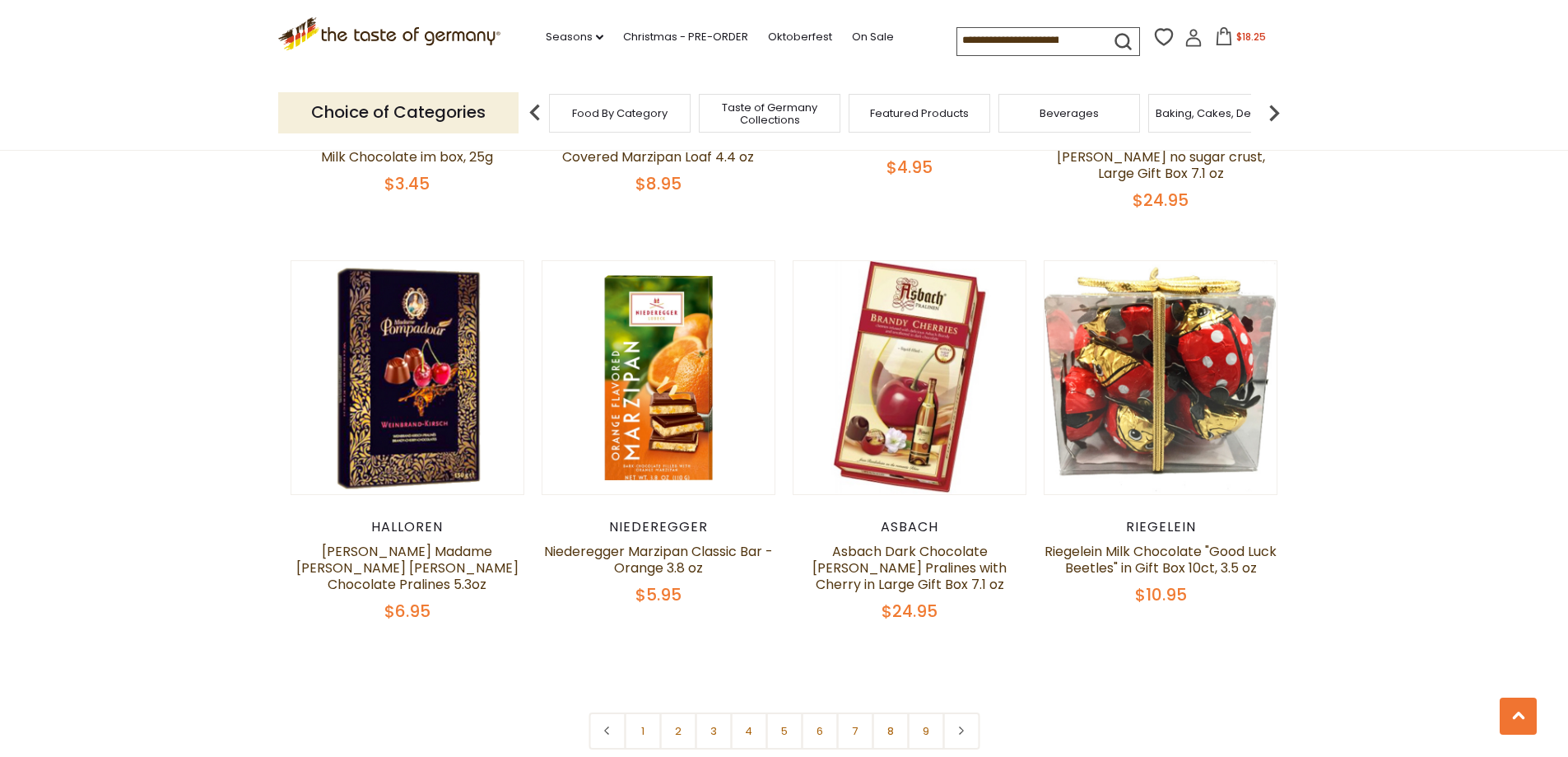
scroll to position [3723, 0]
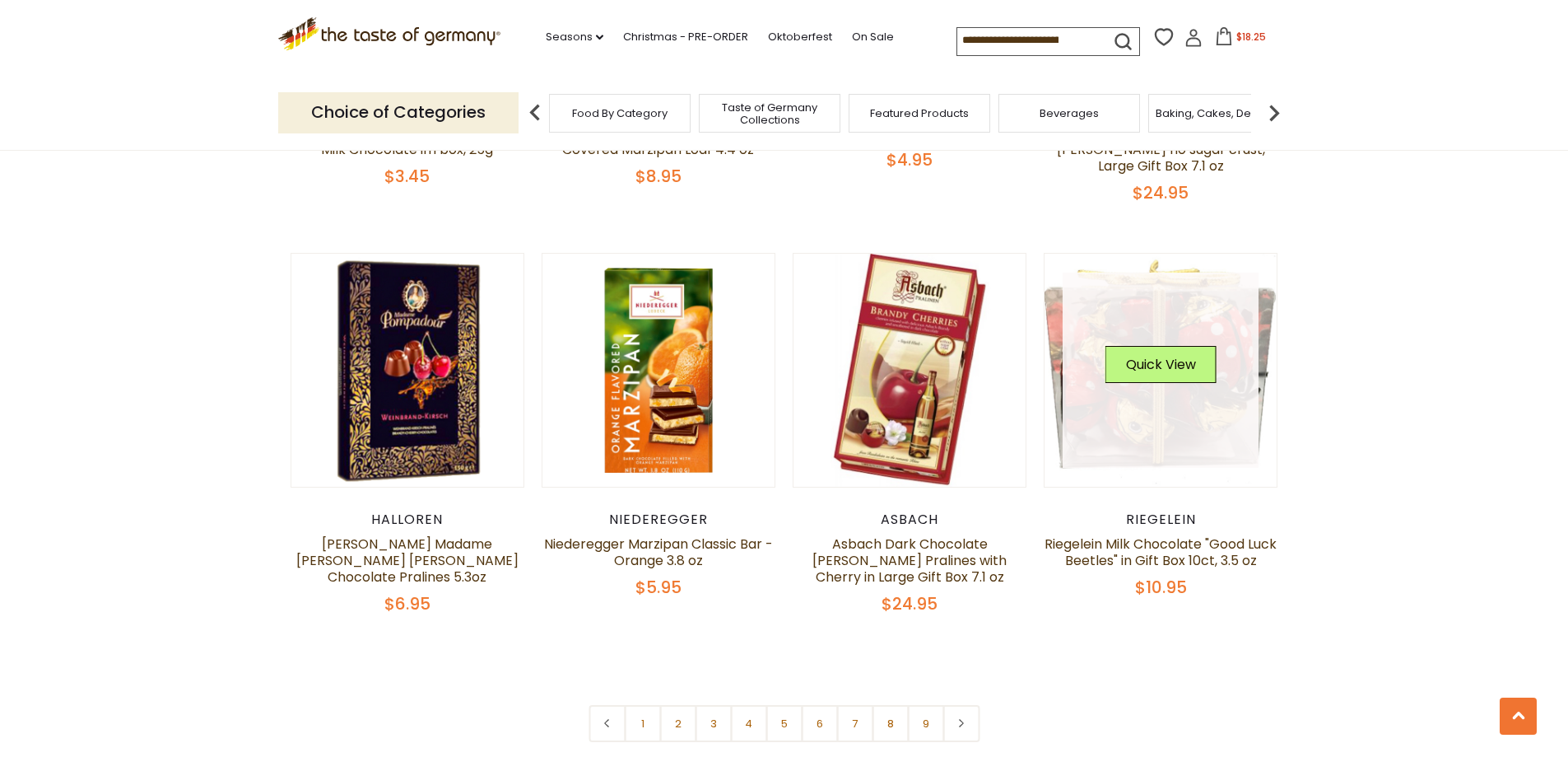
click at [1238, 411] on link at bounding box center [1160, 370] width 196 height 196
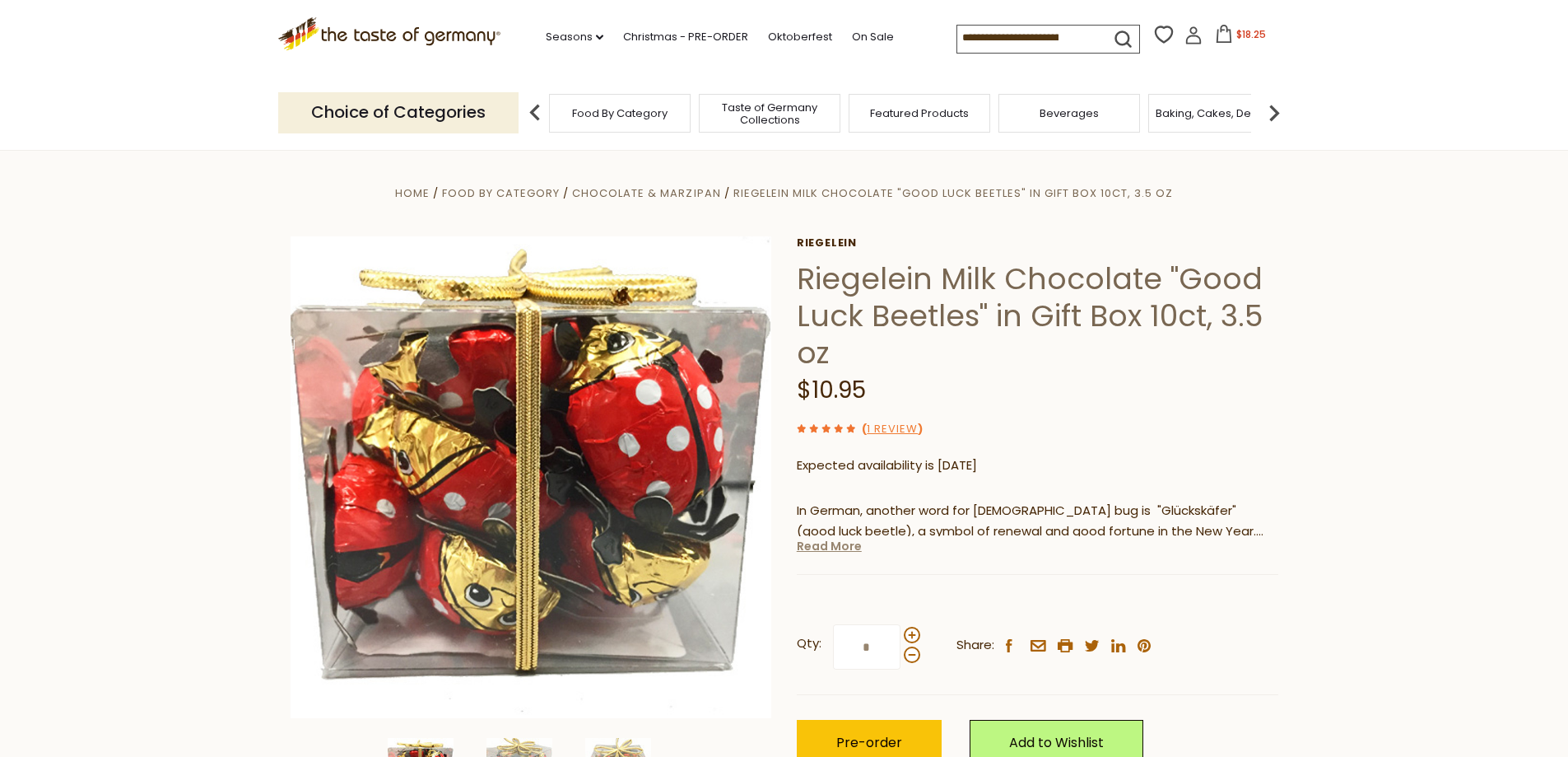
click at [839, 548] on link "Read More" at bounding box center [828, 545] width 65 height 16
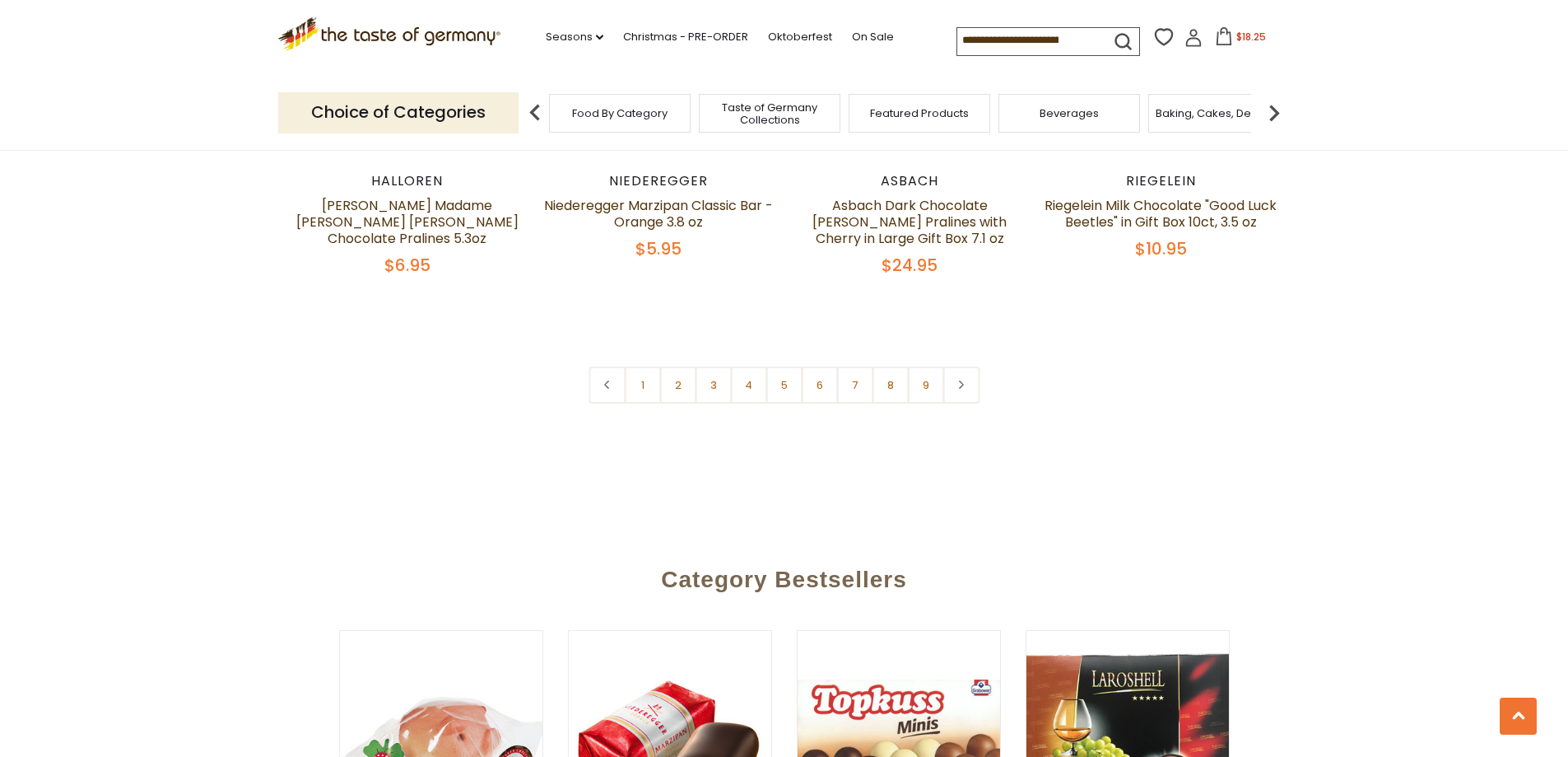
scroll to position [4053, 0]
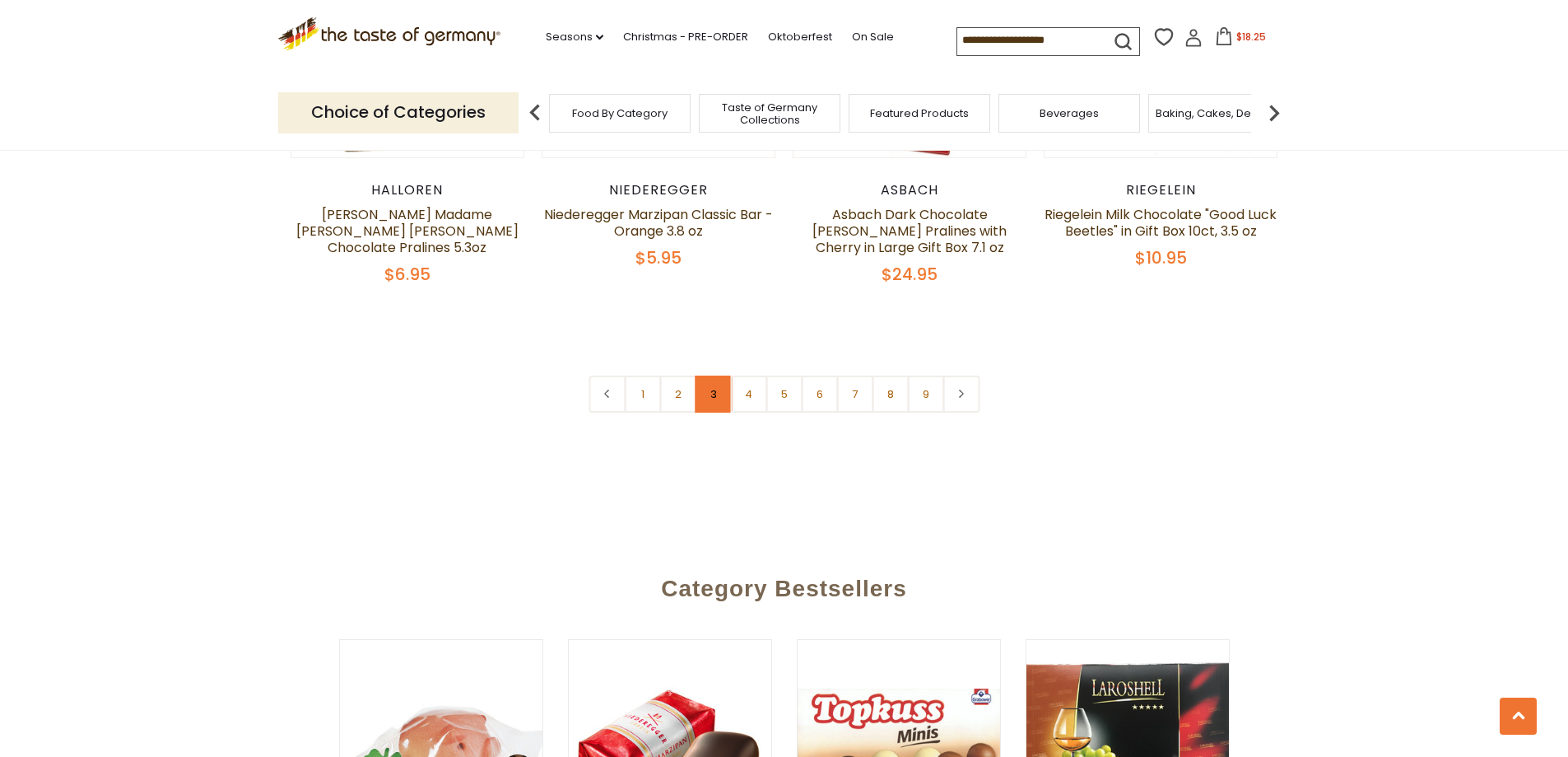
click at [713, 376] on link "3" at bounding box center [713, 393] width 37 height 37
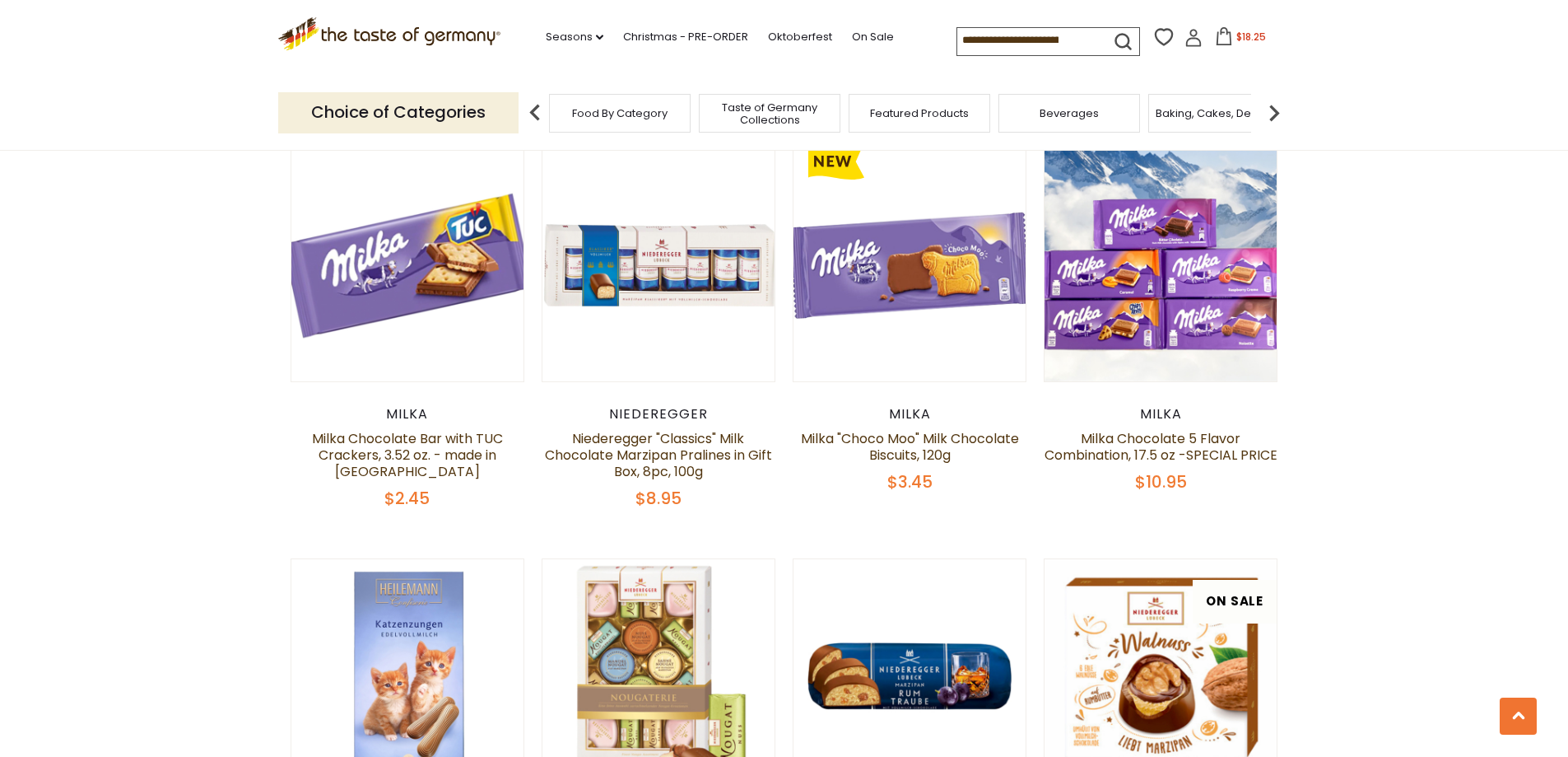
scroll to position [3977, 0]
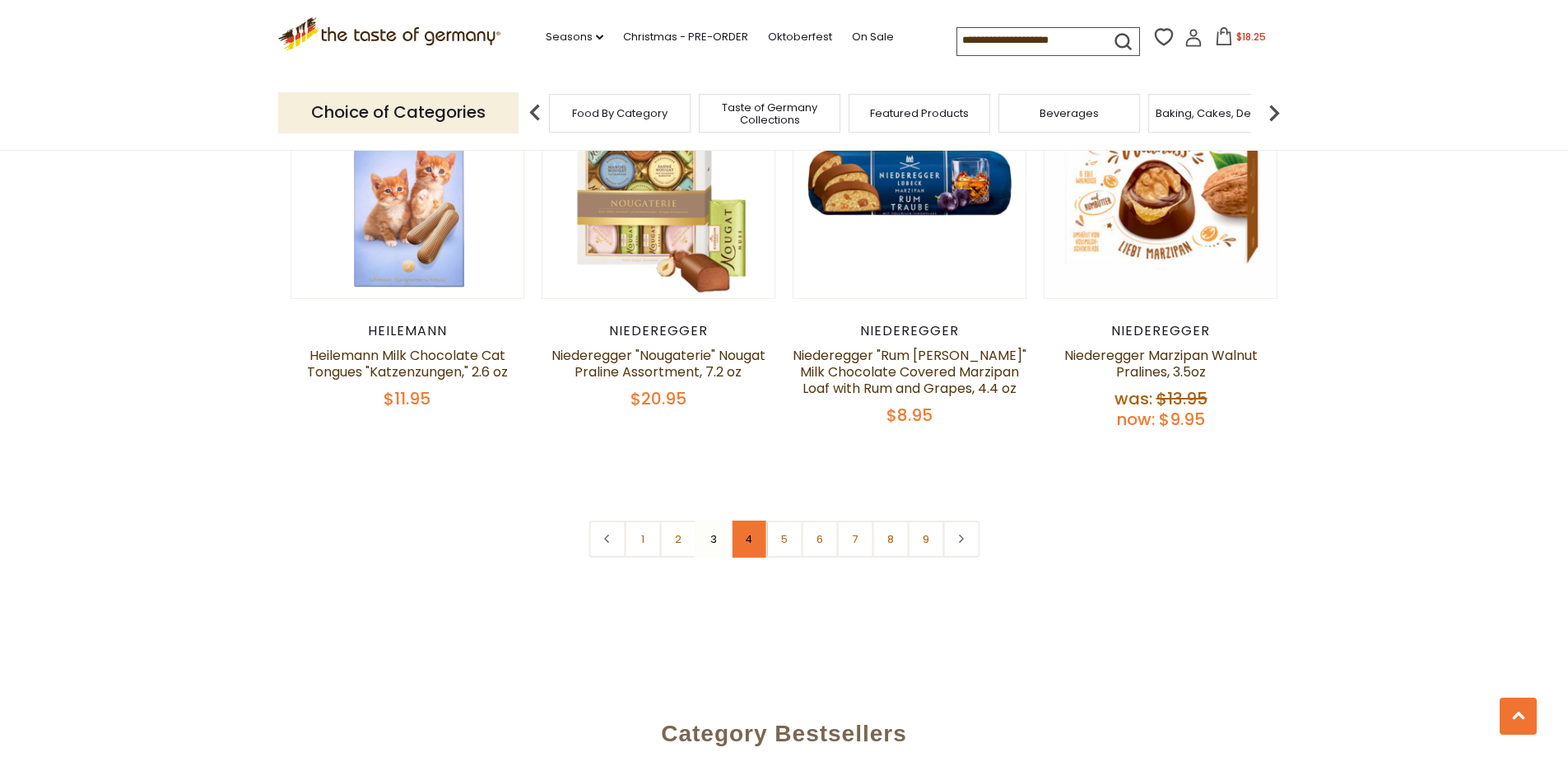
click at [745, 524] on link "4" at bounding box center [748, 539] width 37 height 37
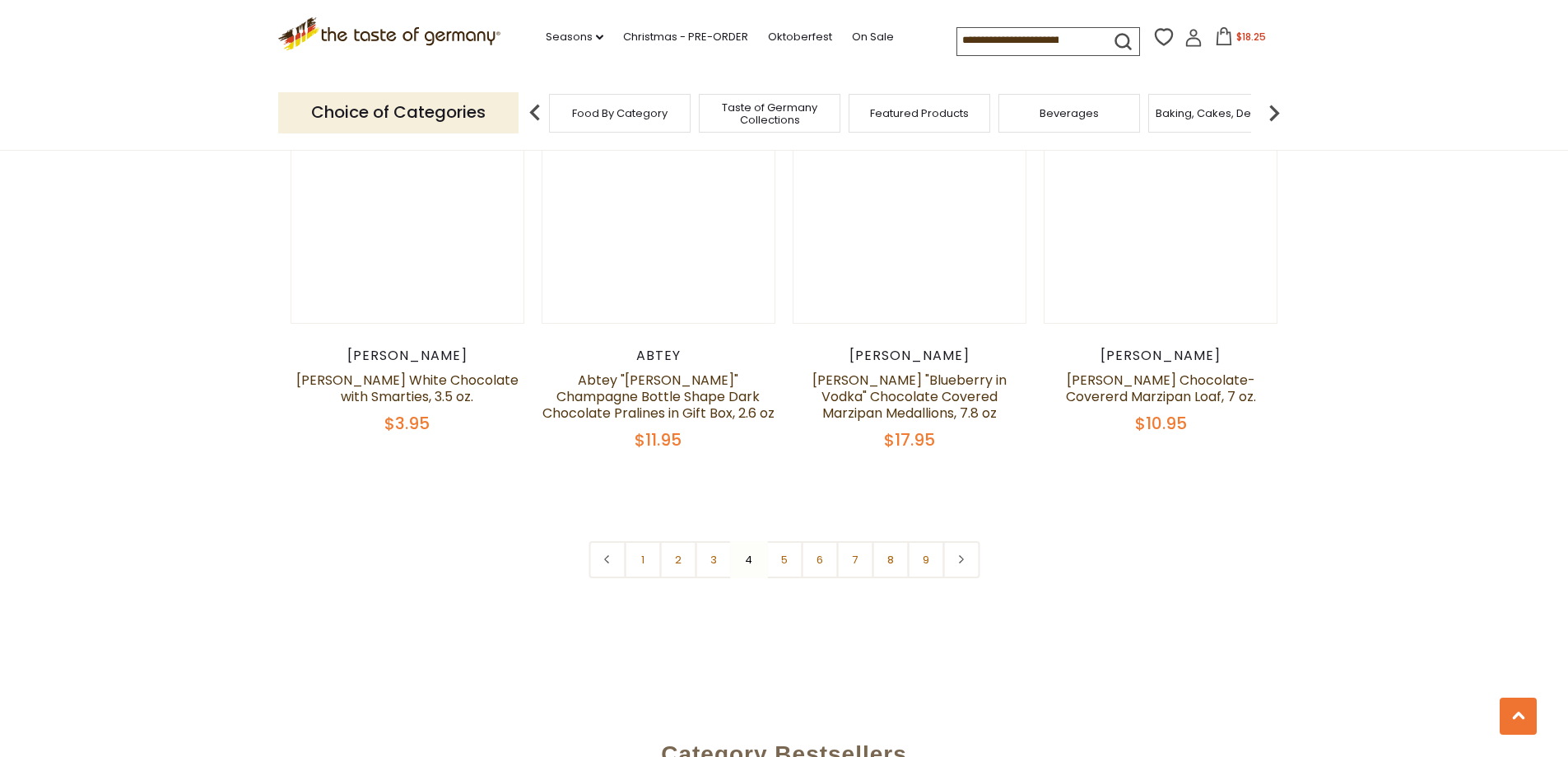
scroll to position [3942, 0]
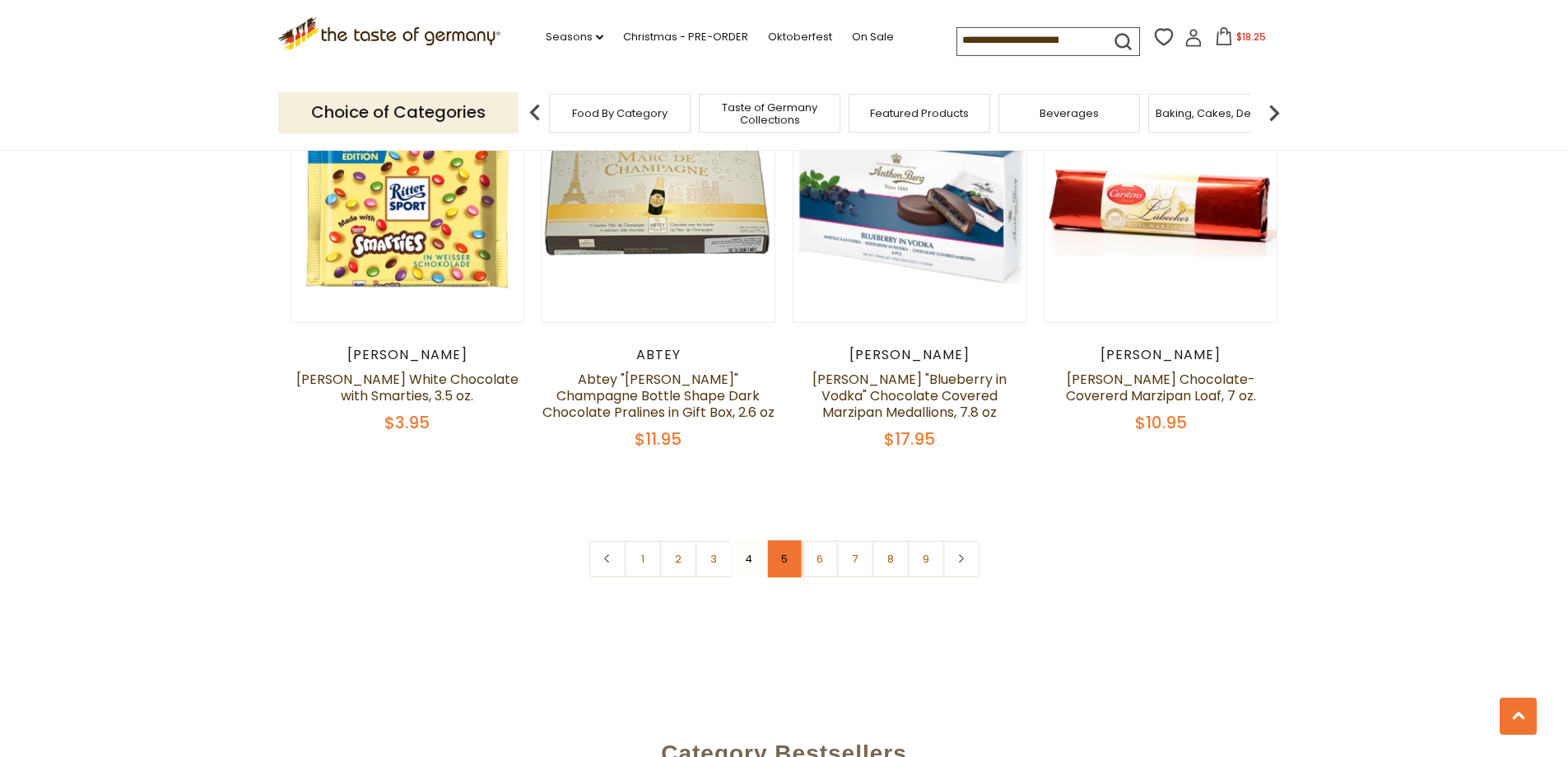
click at [784, 549] on link "5" at bounding box center [784, 559] width 37 height 37
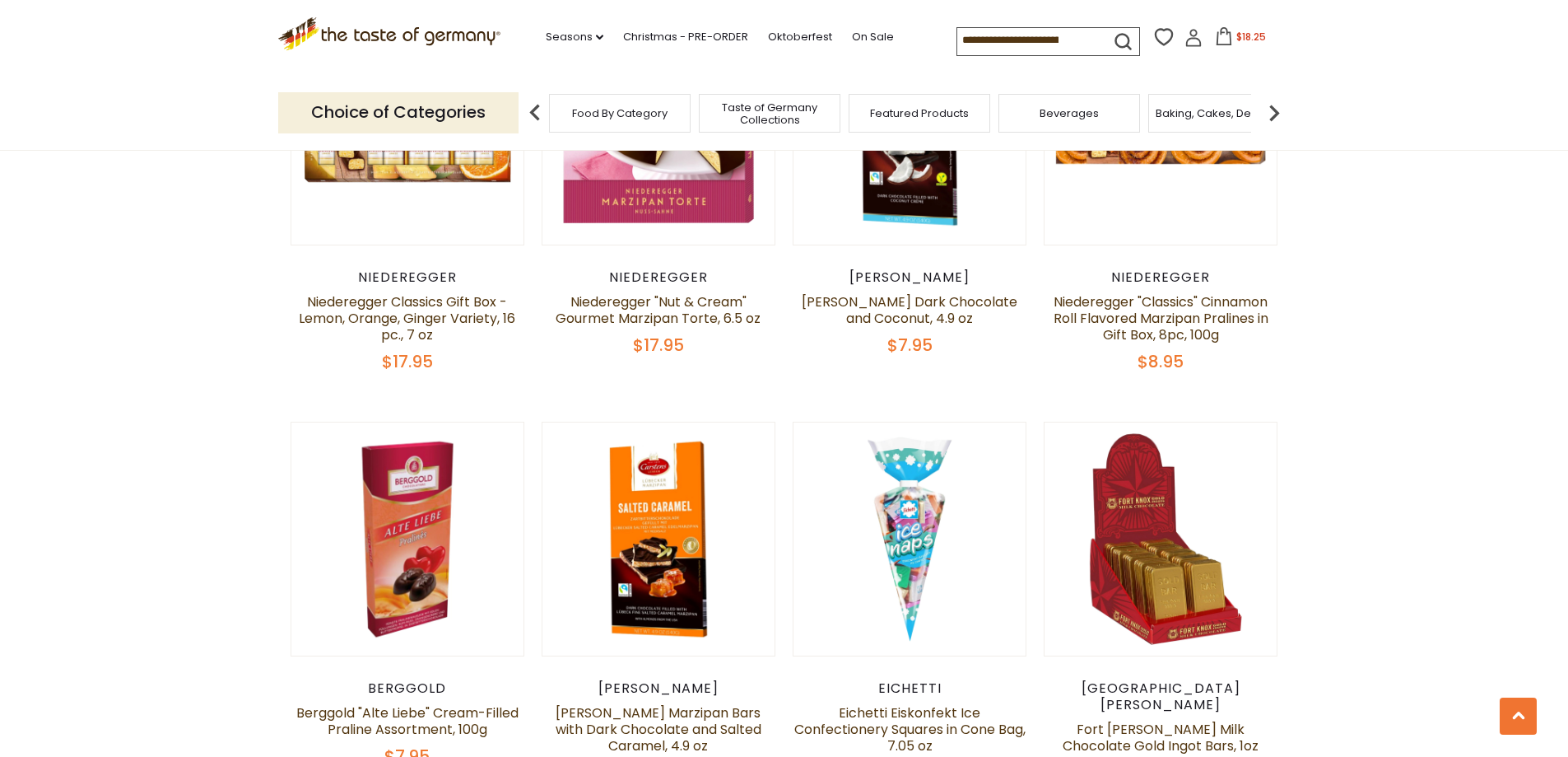
scroll to position [1883, 0]
